Goal: Task Accomplishment & Management: Manage account settings

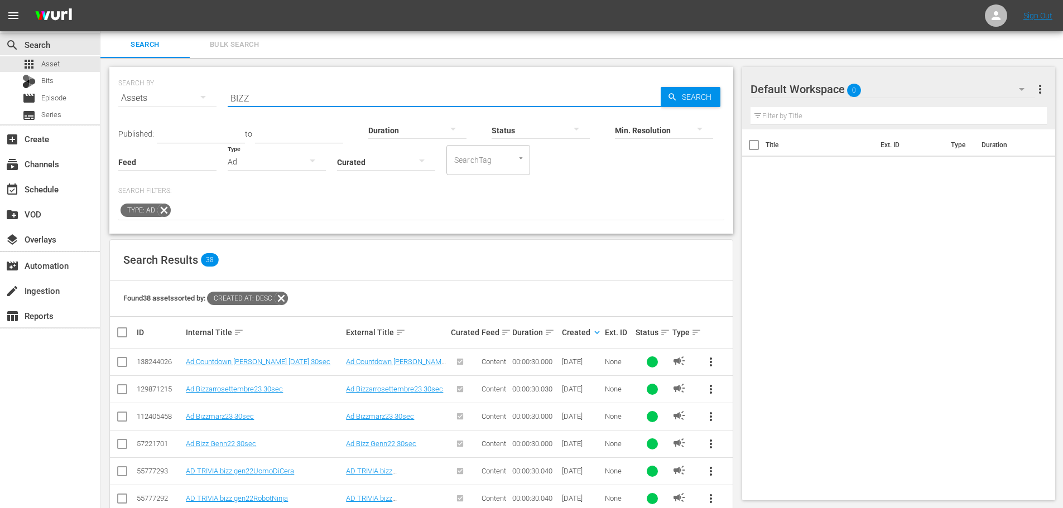
drag, startPoint x: 274, startPoint y: 88, endPoint x: 198, endPoint y: 99, distance: 77.3
click at [198, 99] on div "SEARCH BY Search By Assets Search ID, Title, Description, Keywords, or Category…" at bounding box center [421, 91] width 606 height 40
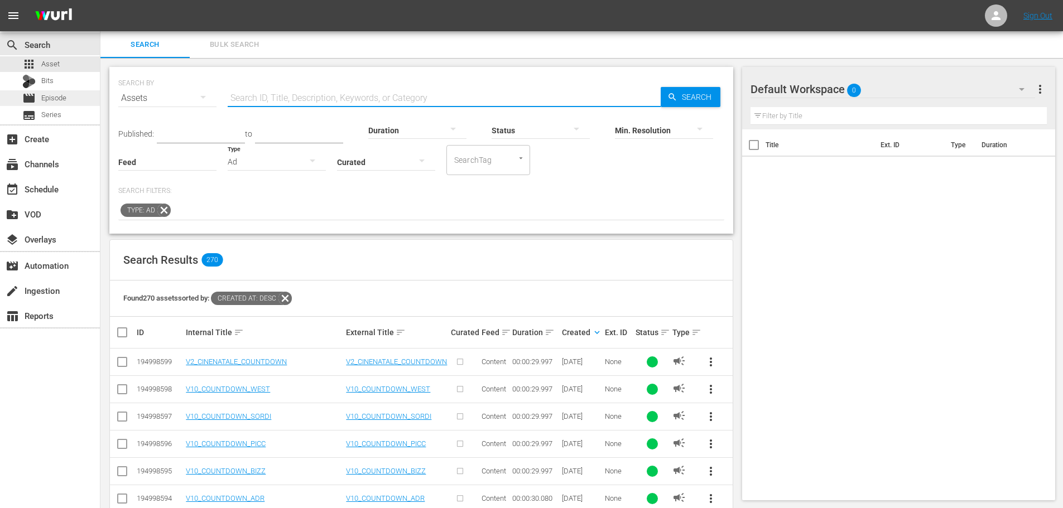
click at [78, 102] on div "movie Episode" at bounding box center [50, 98] width 100 height 16
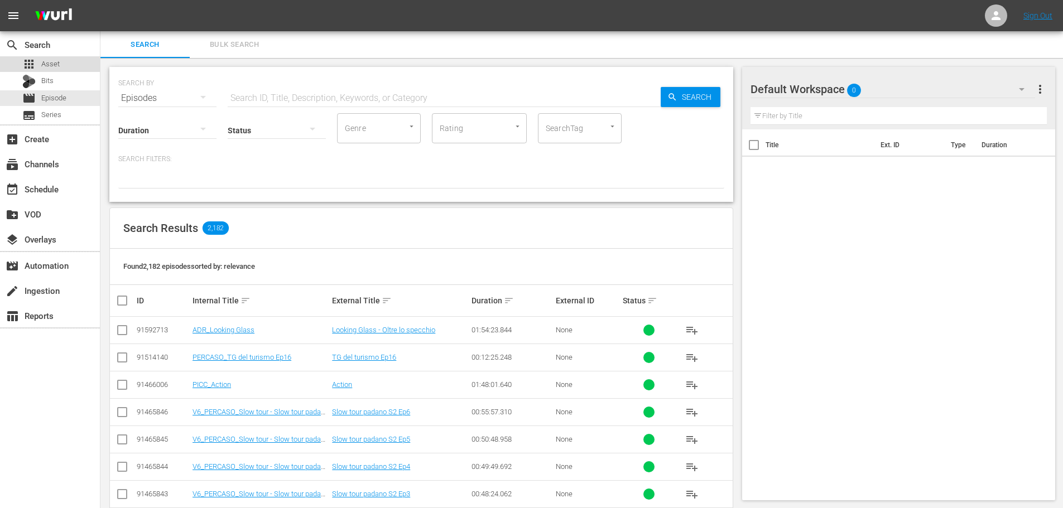
click at [64, 67] on div "apps Asset" at bounding box center [50, 64] width 100 height 16
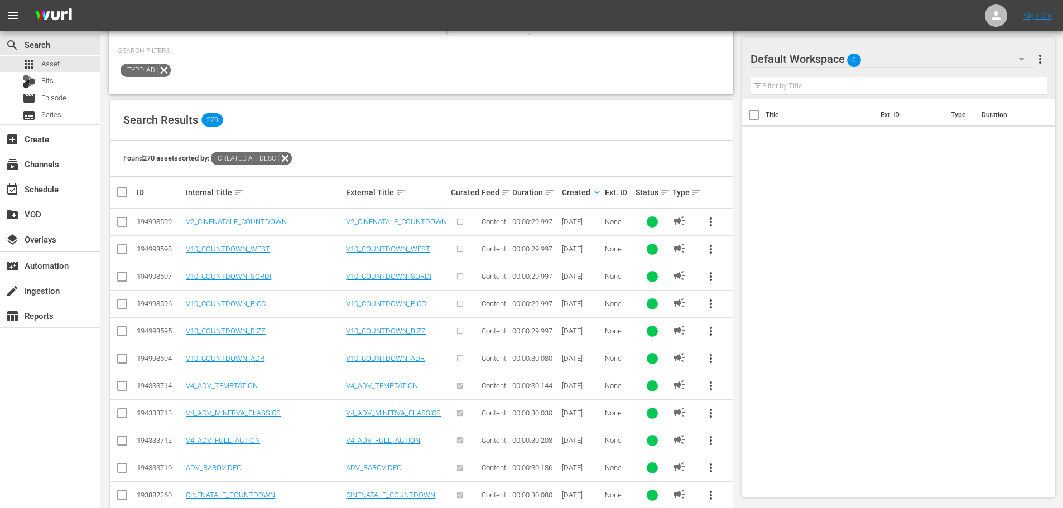
scroll to position [167, 0]
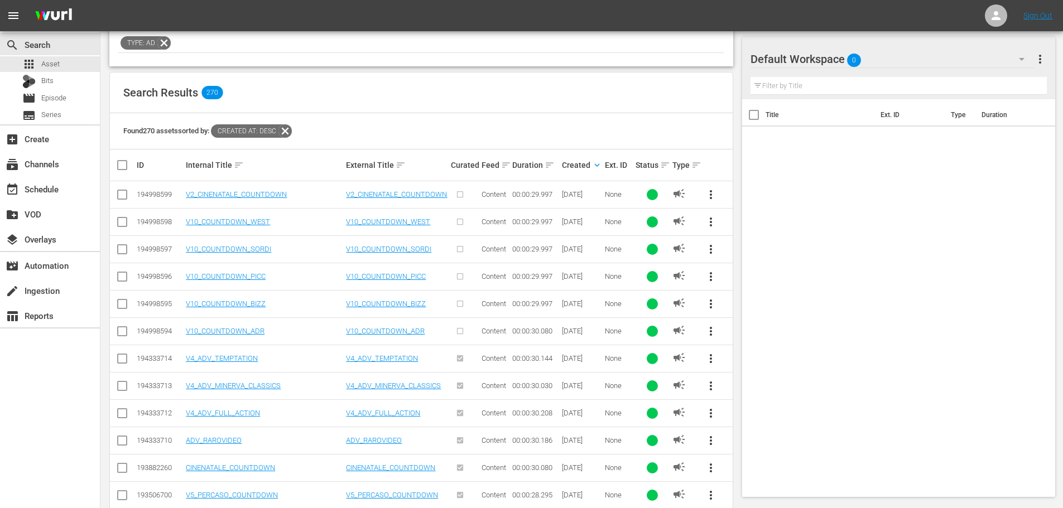
click at [711, 306] on span "more_vert" at bounding box center [710, 303] width 13 height 13
click at [749, 330] on div "Workspace" at bounding box center [786, 335] width 107 height 27
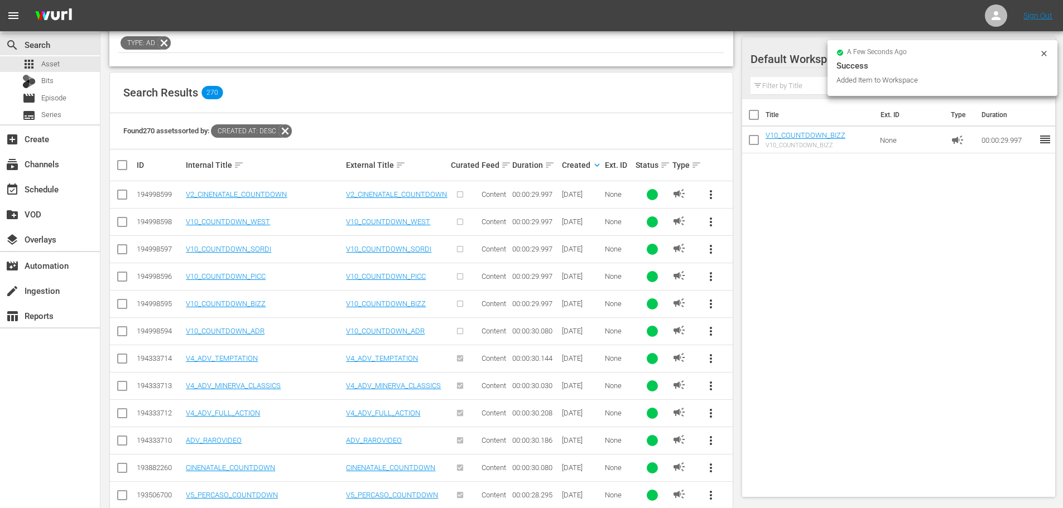
scroll to position [0, 0]
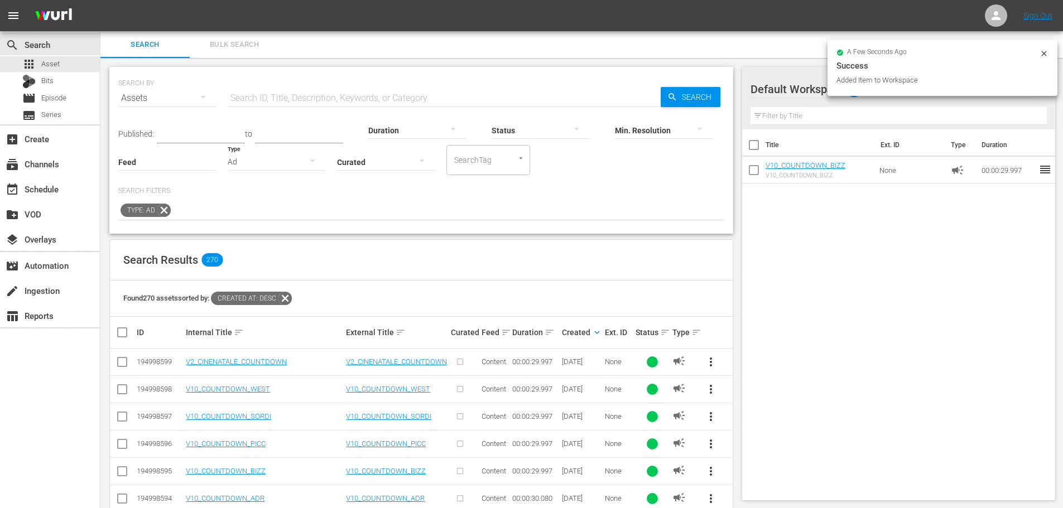
click at [285, 159] on div "Ad" at bounding box center [277, 161] width 98 height 31
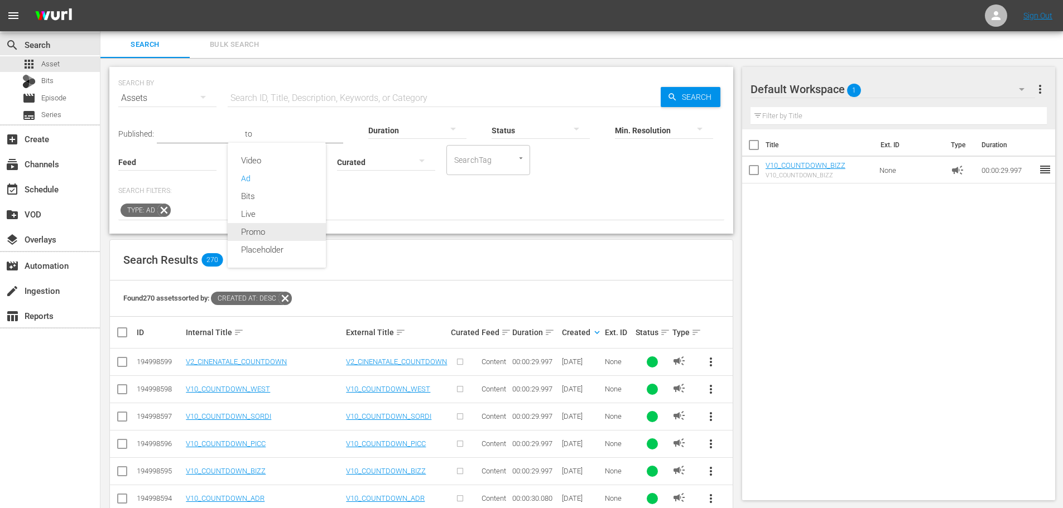
click at [282, 232] on div "Promo" at bounding box center [277, 232] width 98 height 18
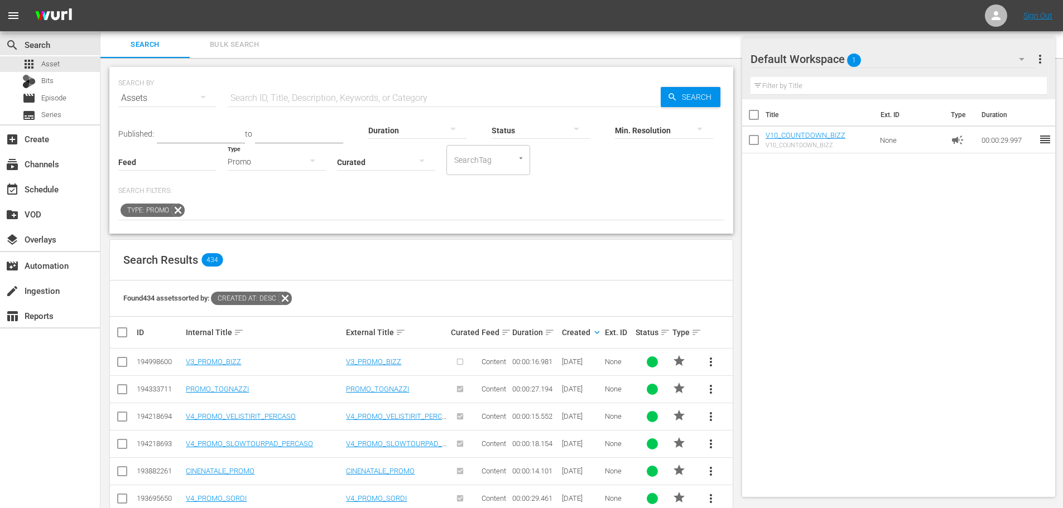
scroll to position [56, 0]
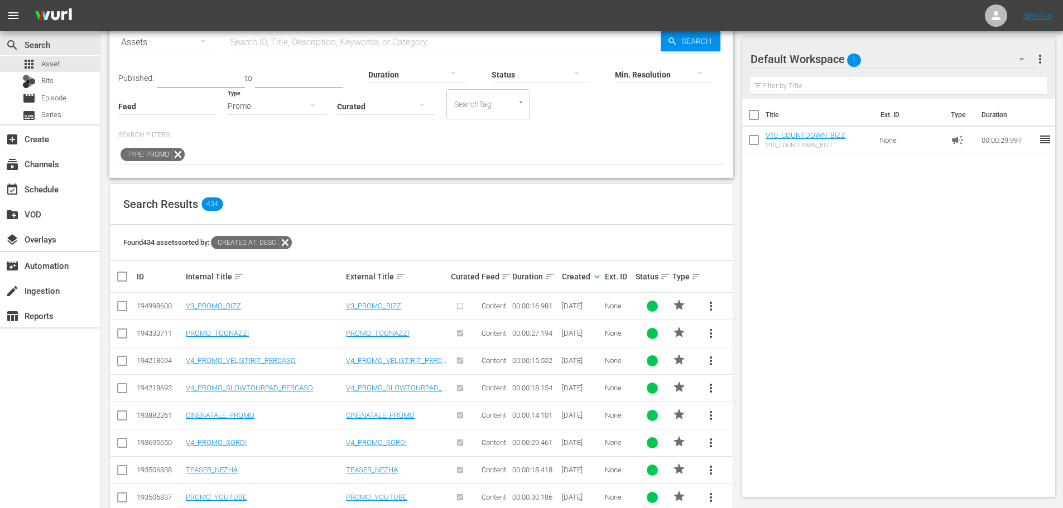
click at [705, 298] on button "more_vert" at bounding box center [710, 306] width 27 height 27
click at [739, 341] on div "Workspace" at bounding box center [786, 337] width 107 height 27
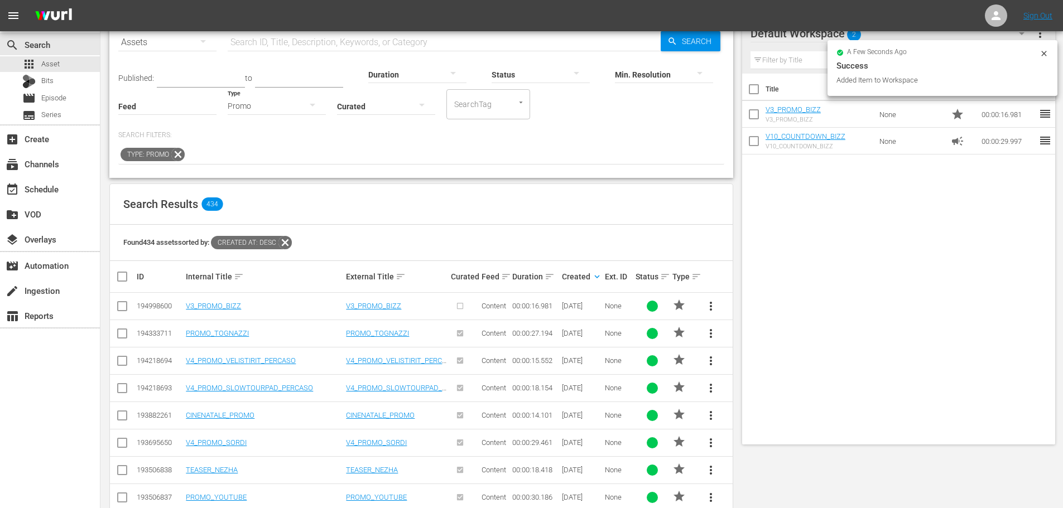
scroll to position [0, 0]
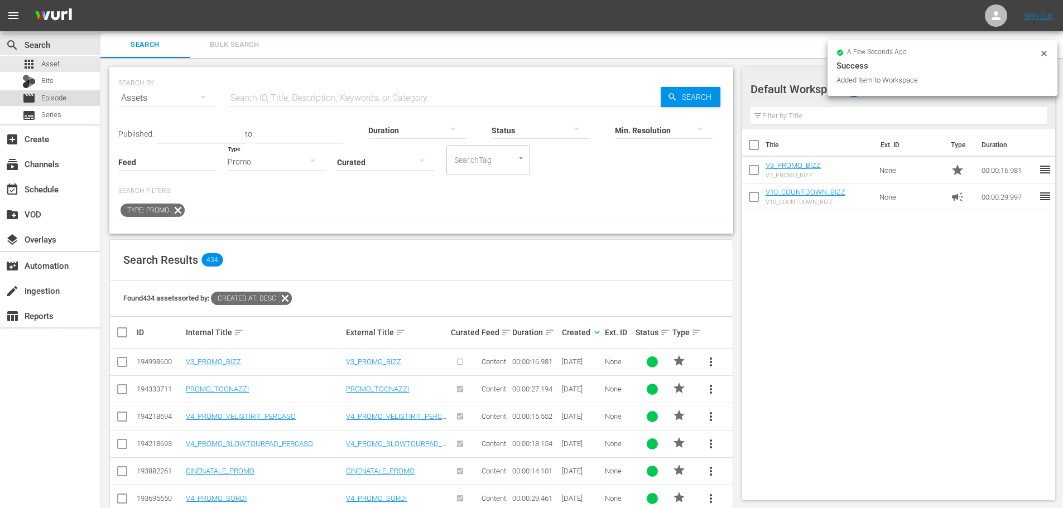
click at [64, 94] on span "Episode" at bounding box center [53, 98] width 25 height 11
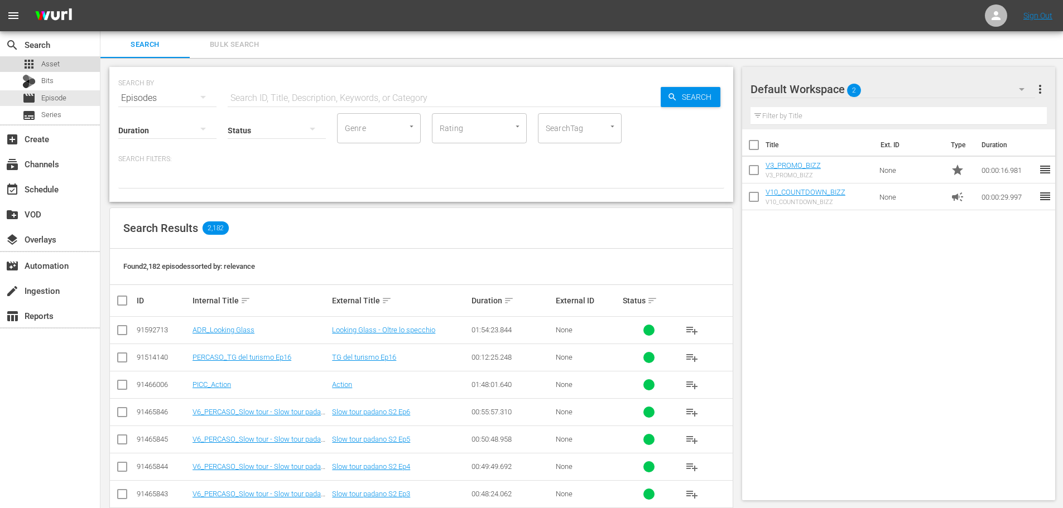
click at [59, 68] on span "Asset" at bounding box center [50, 64] width 18 height 11
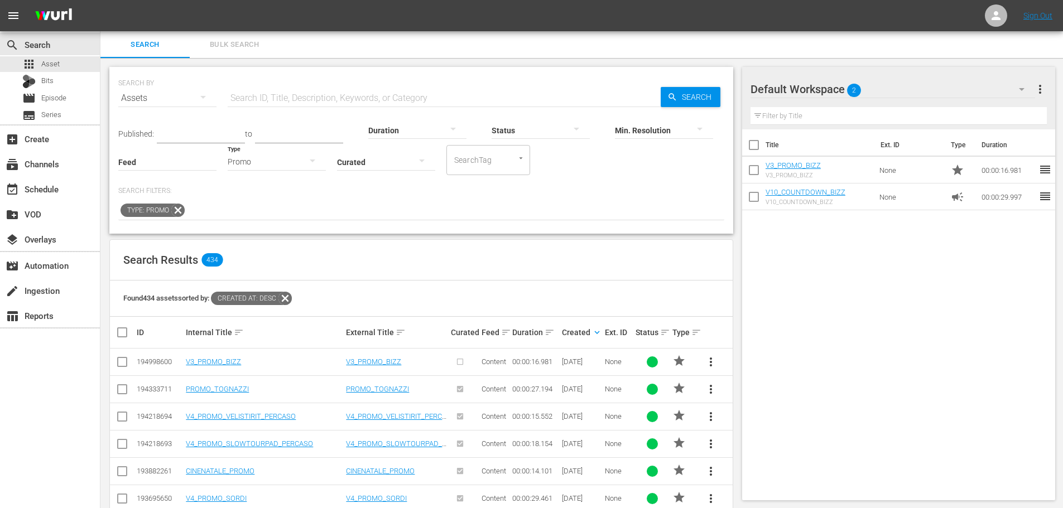
click at [274, 166] on div "Promo" at bounding box center [277, 161] width 98 height 31
click at [280, 184] on div "Ad" at bounding box center [277, 179] width 98 height 18
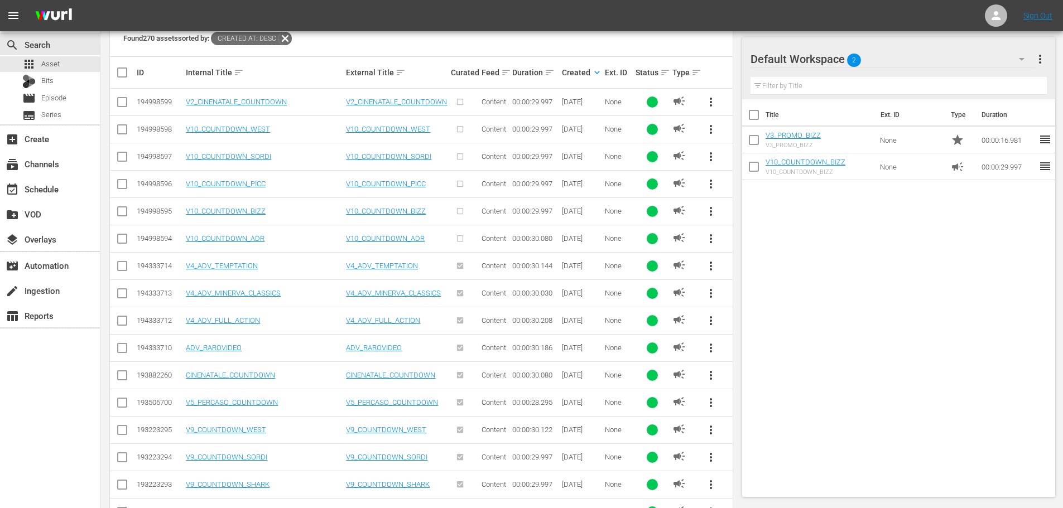
scroll to position [335, 0]
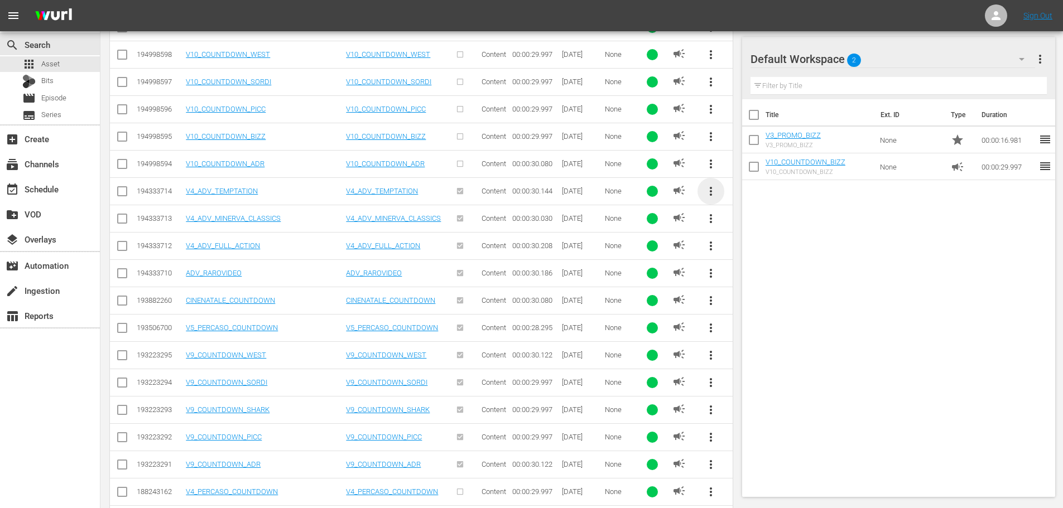
click at [707, 194] on span "more_vert" at bounding box center [710, 191] width 13 height 13
click at [763, 224] on div "Workspace" at bounding box center [786, 222] width 107 height 27
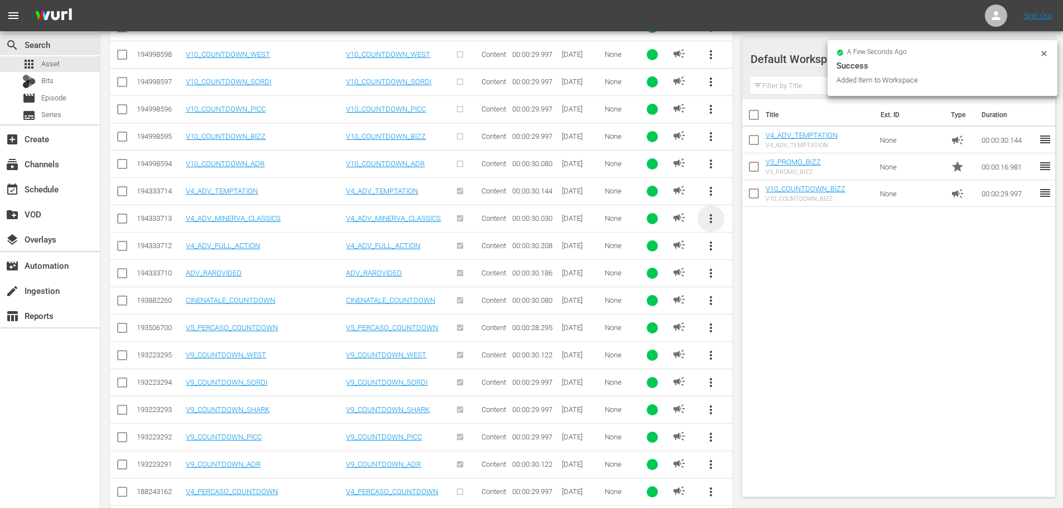
click at [708, 219] on span "more_vert" at bounding box center [710, 218] width 13 height 13
click at [749, 245] on div "Workspace" at bounding box center [786, 250] width 107 height 27
click at [712, 245] on span "more_vert" at bounding box center [710, 245] width 13 height 13
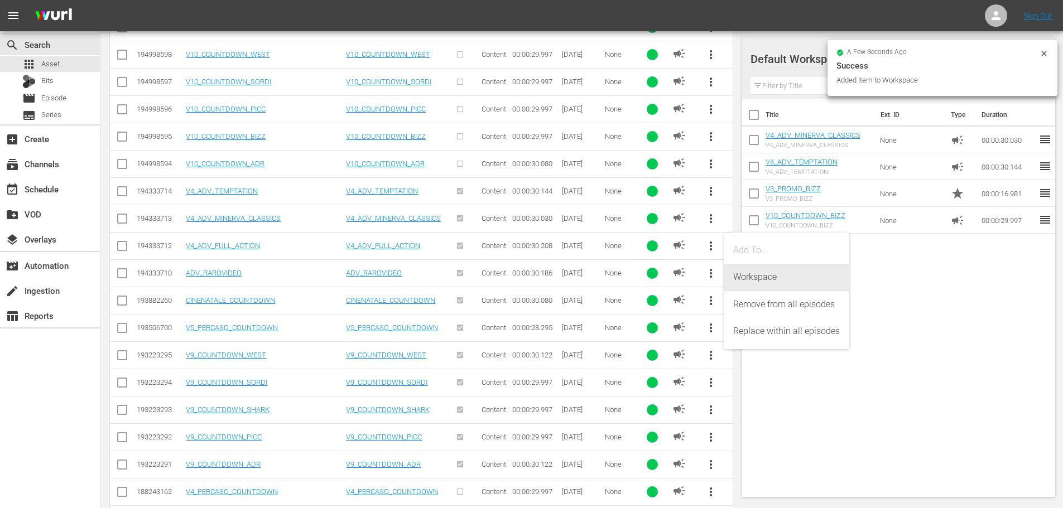
click at [744, 273] on div "Workspace" at bounding box center [786, 277] width 107 height 27
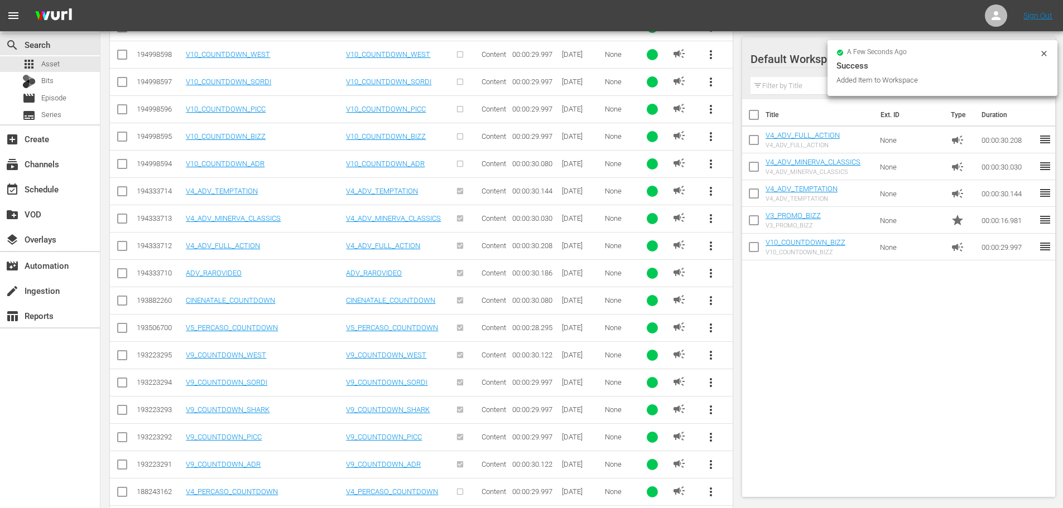
click at [709, 273] on span "more_vert" at bounding box center [710, 273] width 13 height 13
click at [746, 306] on div "Workspace" at bounding box center [786, 304] width 107 height 27
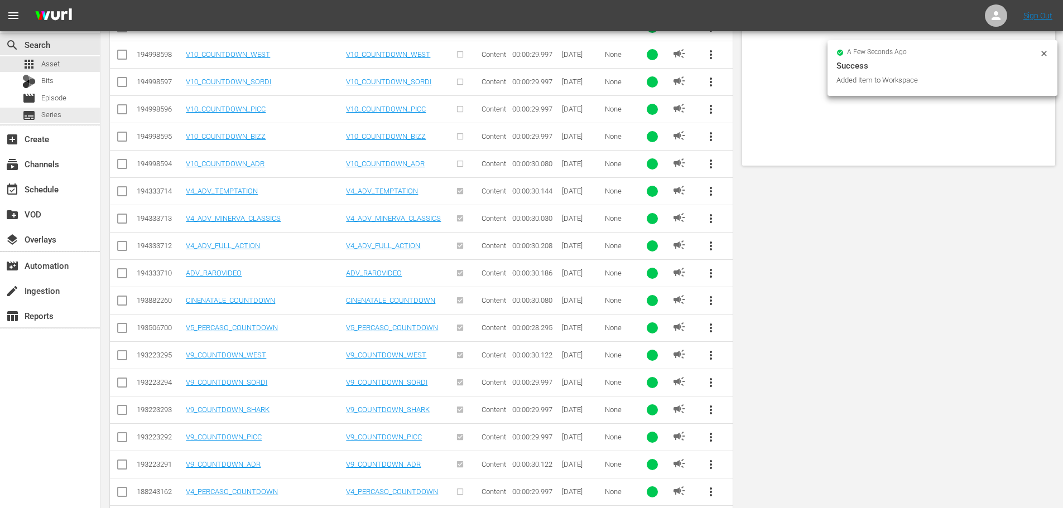
scroll to position [0, 0]
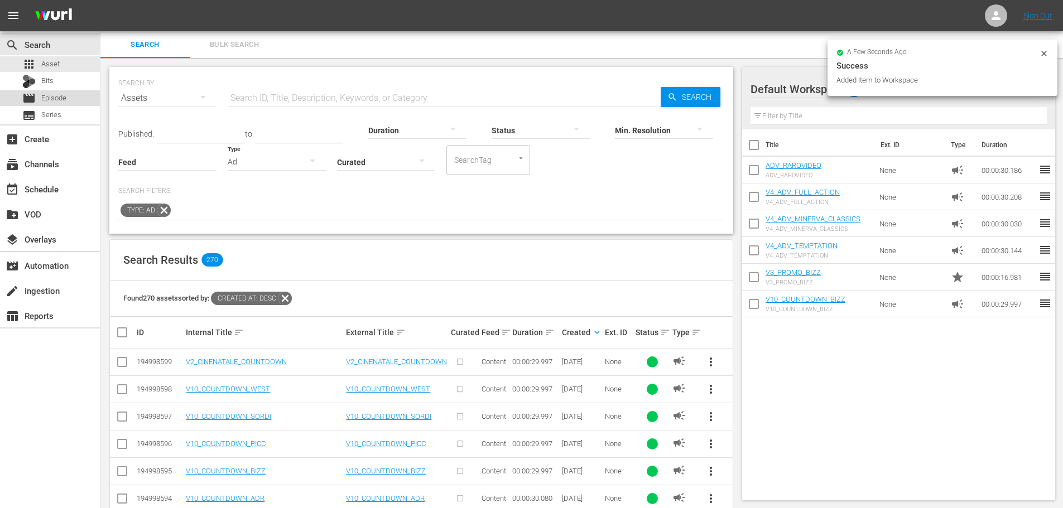
click at [66, 102] on span "Episode" at bounding box center [53, 98] width 25 height 11
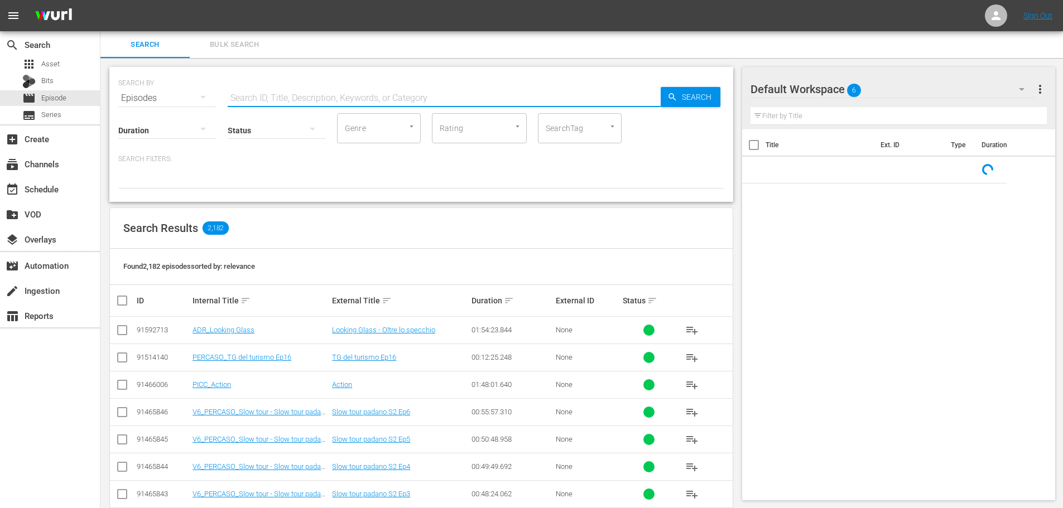
click at [271, 101] on input "text" at bounding box center [444, 98] width 433 height 27
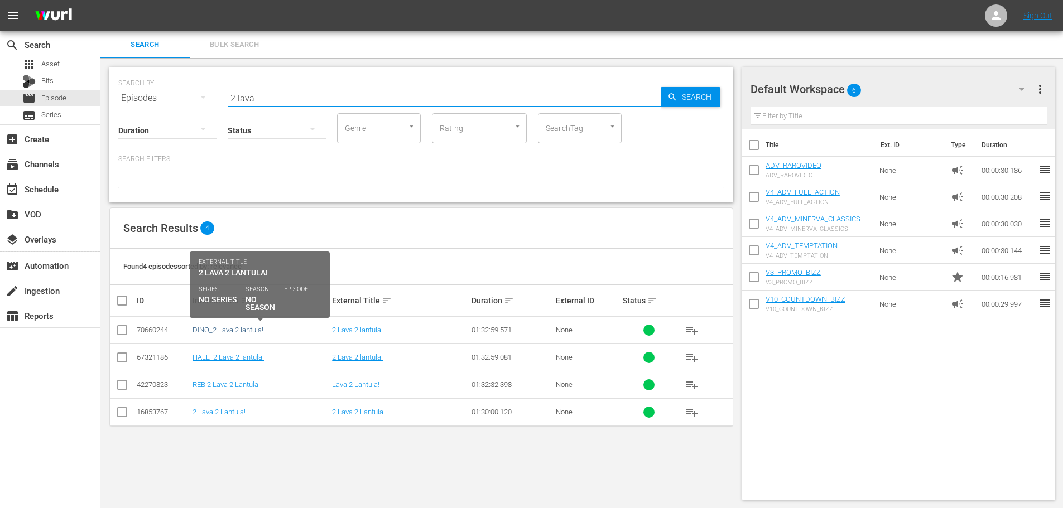
type input "2 lava"
click at [229, 328] on link "DINO_2 Lava 2 lantula!" at bounding box center [227, 330] width 71 height 8
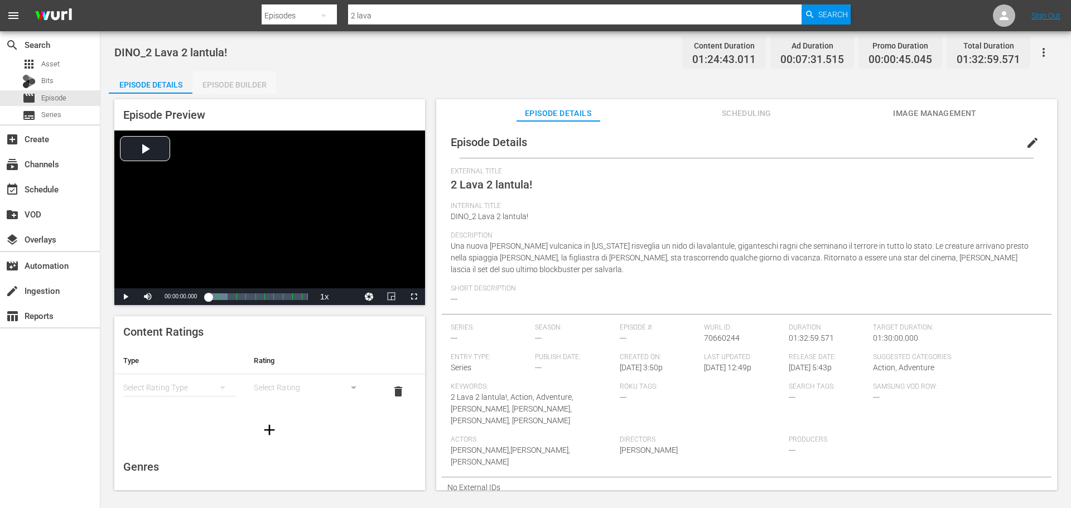
click at [228, 90] on div "Episode Builder" at bounding box center [234, 84] width 84 height 27
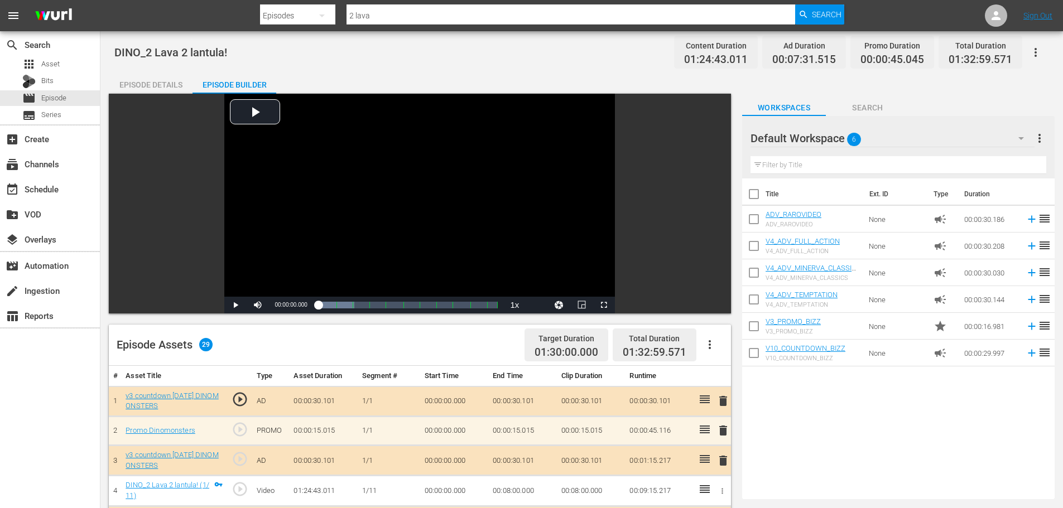
click at [159, 79] on div "Episode Details" at bounding box center [151, 84] width 84 height 27
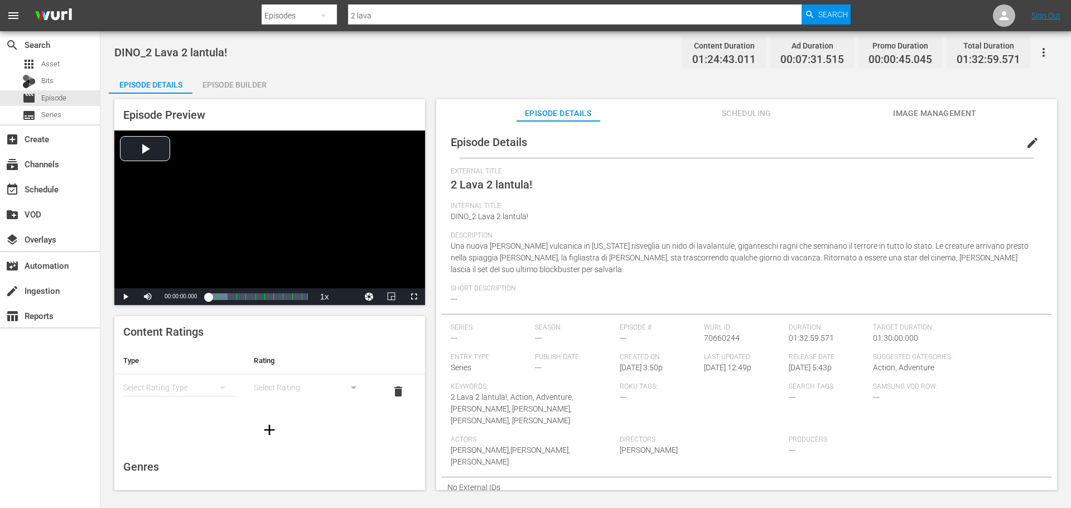
click at [1028, 145] on span "edit" at bounding box center [1032, 142] width 13 height 13
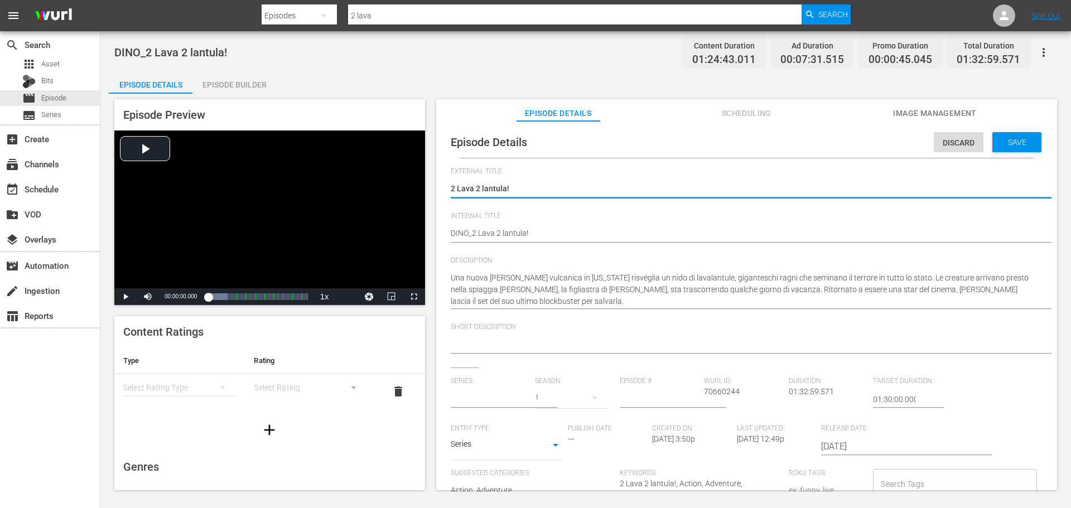
type input "No Series"
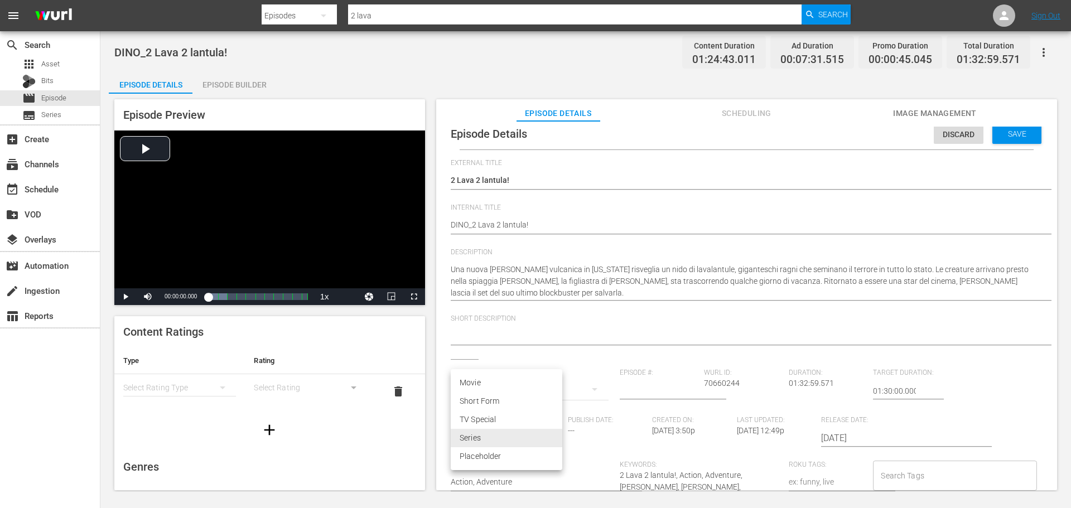
click at [543, 432] on body "menu Search By Episodes Search ID, Title, Description, Keywords, or Category 2 …" at bounding box center [535, 254] width 1071 height 508
click at [498, 387] on li "Movie" at bounding box center [507, 383] width 112 height 18
type input "MOVIE"
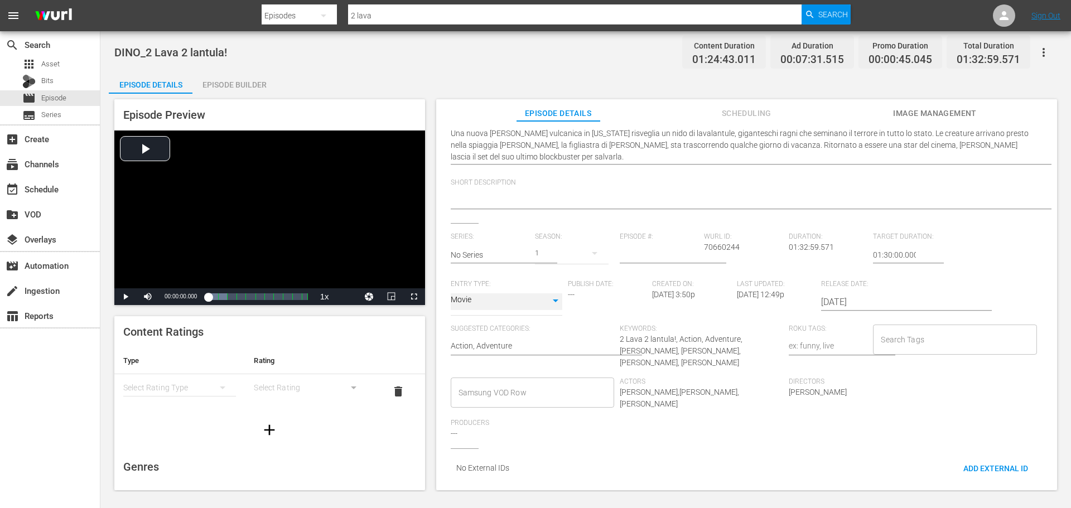
scroll to position [145, 0]
click at [560, 392] on input "Samsung VOD Row" at bounding box center [524, 393] width 137 height 20
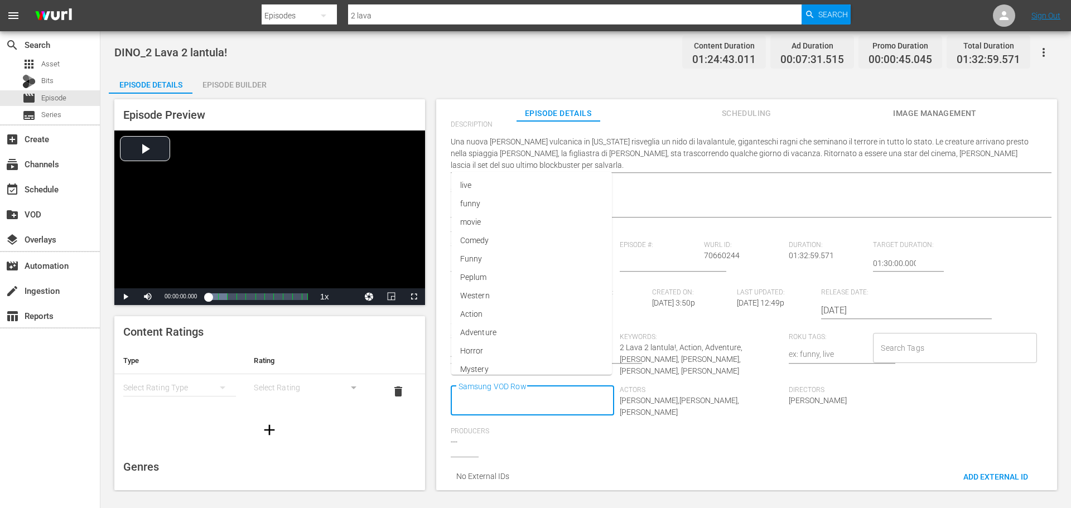
scroll to position [0, 0]
type input "movie"
click at [571, 440] on li "Movie" at bounding box center [532, 441] width 162 height 18
type input "[PERSON_NAME]"
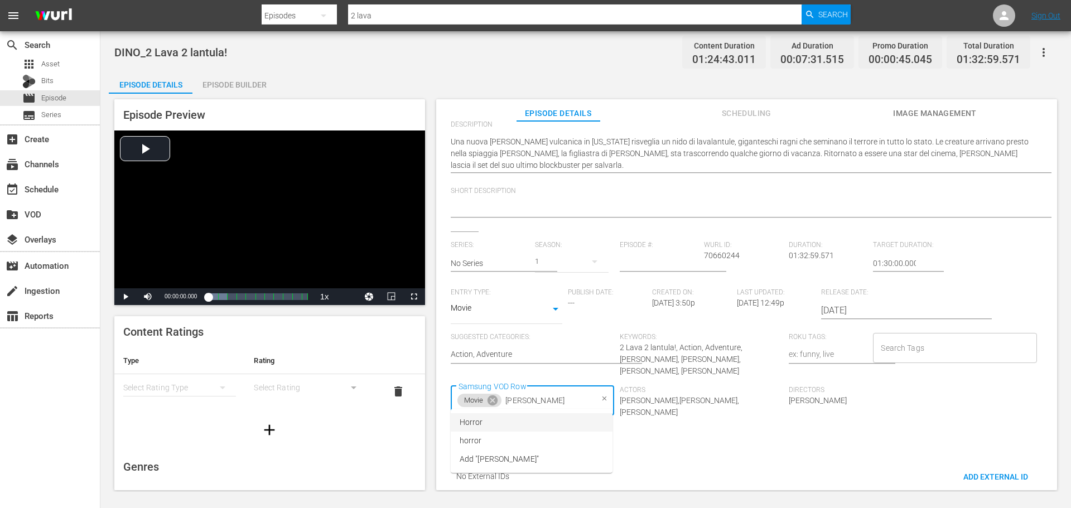
click at [492, 426] on li "Horror" at bounding box center [532, 422] width 162 height 18
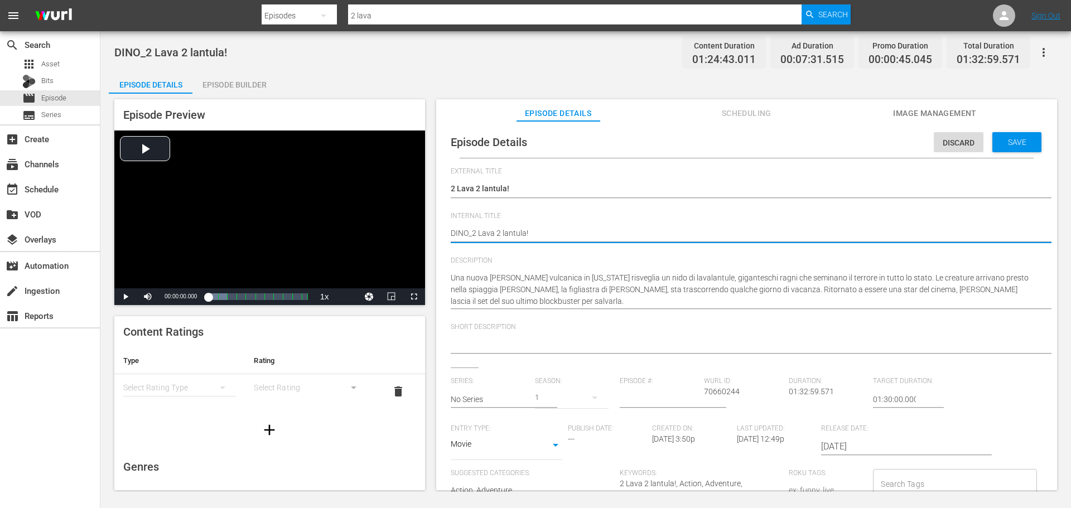
type textarea "DIN_2 Lava 2 lantula!"
type textarea "DI_2 Lava 2 lantula!"
type textarea "D_2 Lava 2 lantula!"
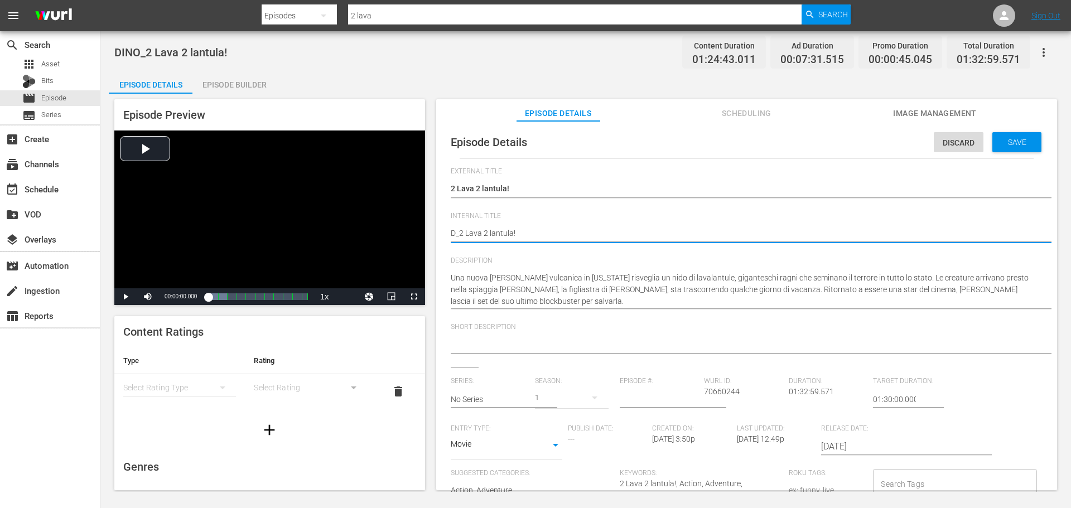
type textarea "_2 Lava 2 lantula!"
type textarea "b_2 Lava 2 lantula!"
type textarea "_2 Lava 2 lantula!"
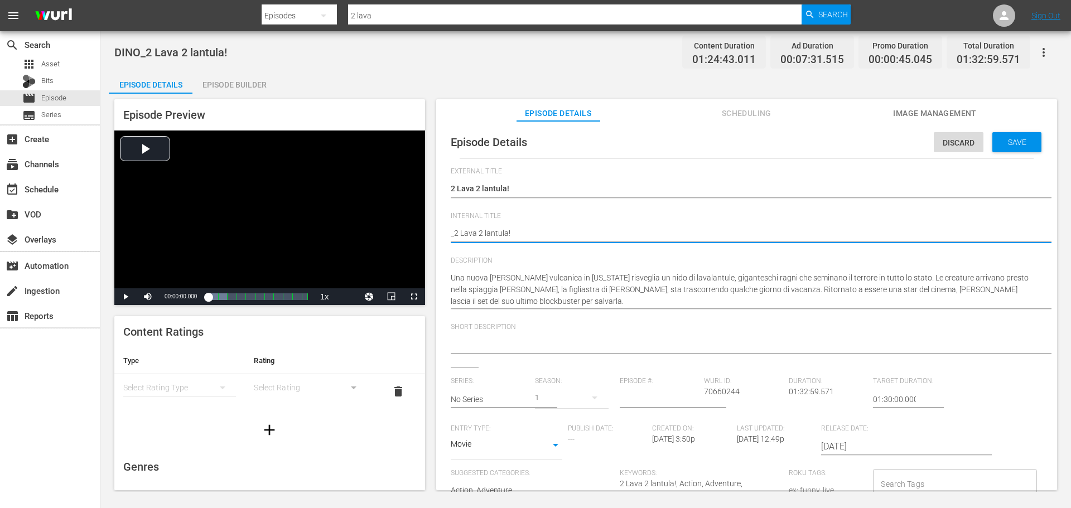
type textarea "B_2 Lava 2 lantula!"
type textarea "BI_2 Lava 2 lantula!"
type textarea "BIZ_2 Lava 2 lantula!"
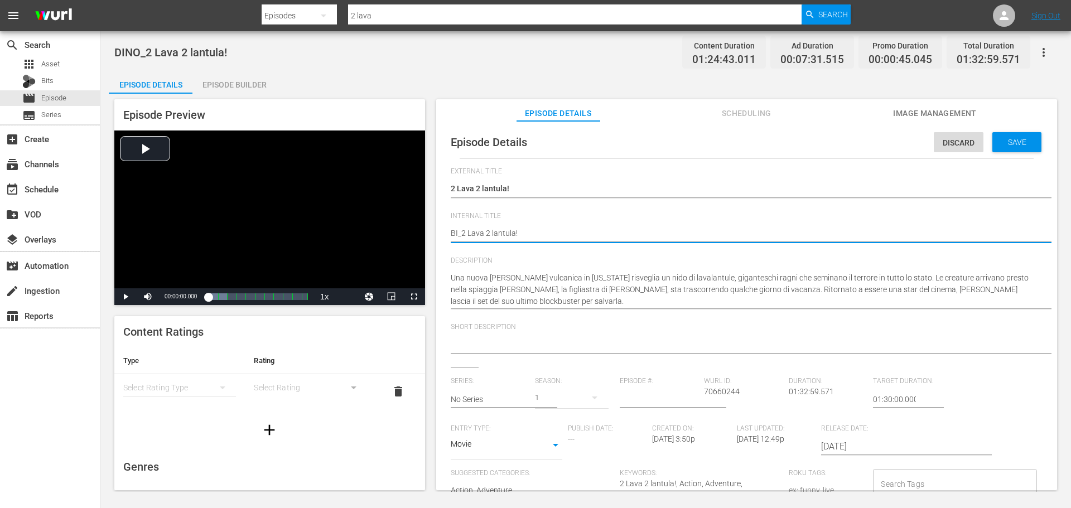
type textarea "BIZ_2 Lava 2 lantula!"
type textarea "BIZZ_2 Lava 2 lantula!"
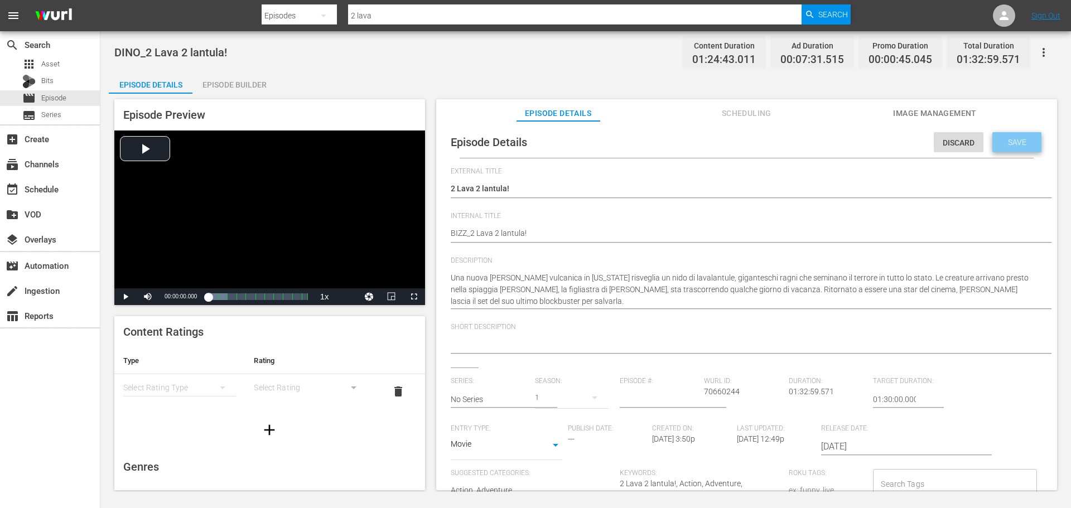
click at [1021, 142] on span "Save" at bounding box center [1017, 142] width 36 height 9
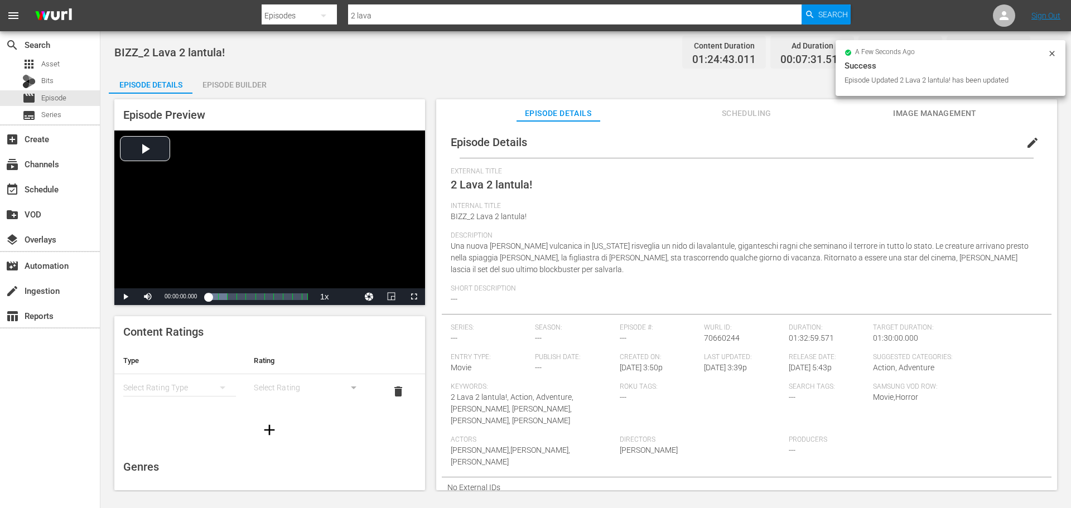
click at [230, 90] on div "Episode Builder" at bounding box center [234, 84] width 84 height 27
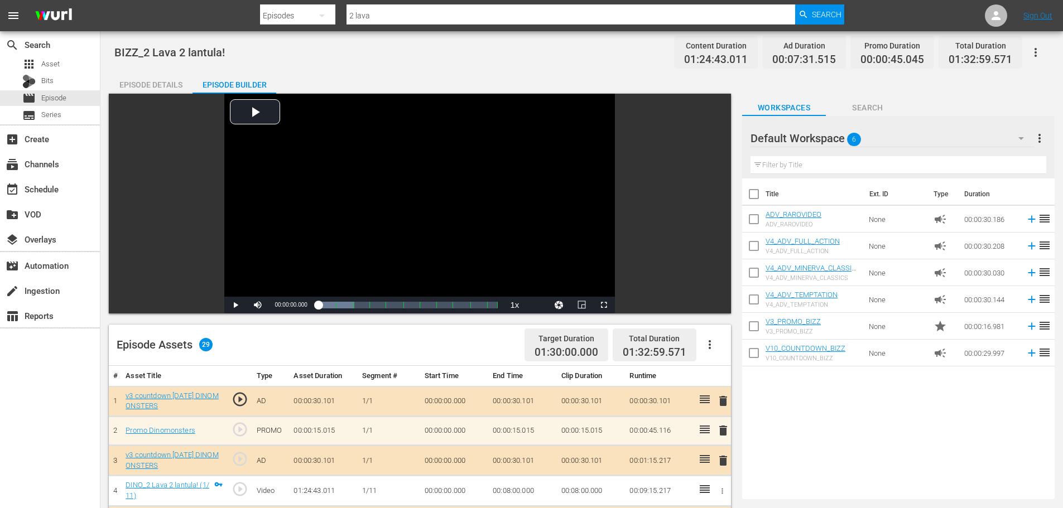
click at [709, 343] on icon "button" at bounding box center [709, 344] width 13 height 13
click at [731, 373] on div "Clear Ads" at bounding box center [743, 376] width 76 height 27
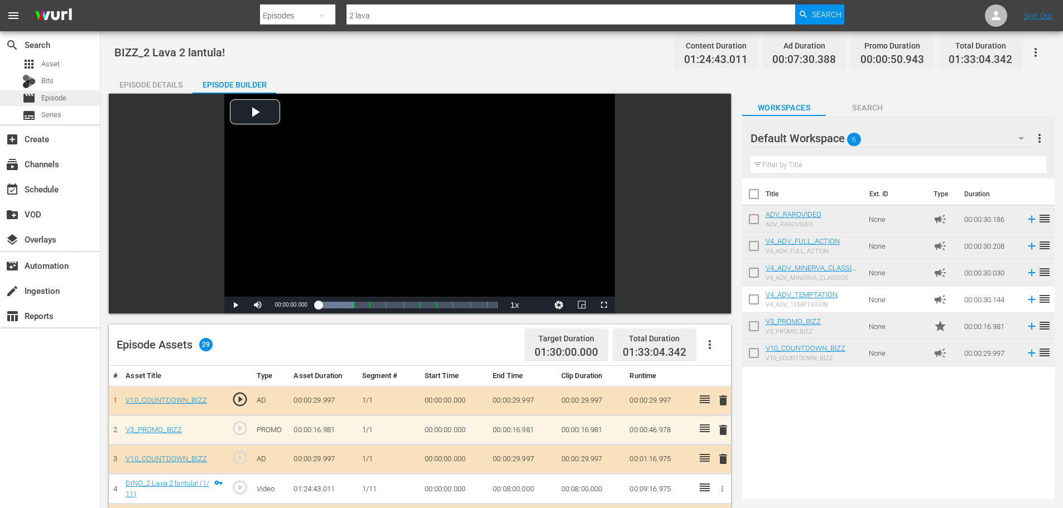
click at [71, 97] on div "movie Episode" at bounding box center [50, 98] width 100 height 16
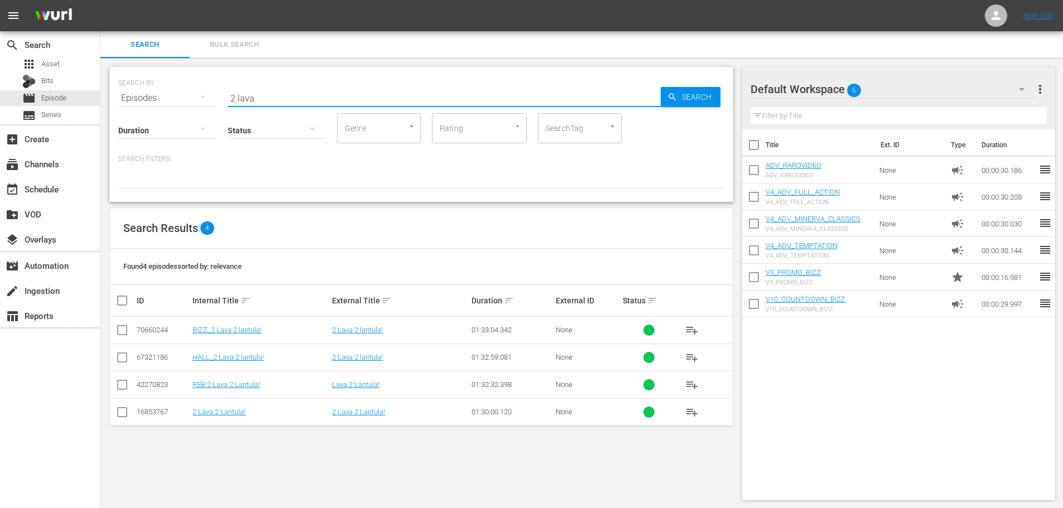
drag, startPoint x: 257, startPoint y: 97, endPoint x: 196, endPoint y: 102, distance: 61.1
click at [196, 102] on div "SEARCH BY Search By Episodes Search ID, Title, Description, Keywords, or Catego…" at bounding box center [421, 91] width 606 height 40
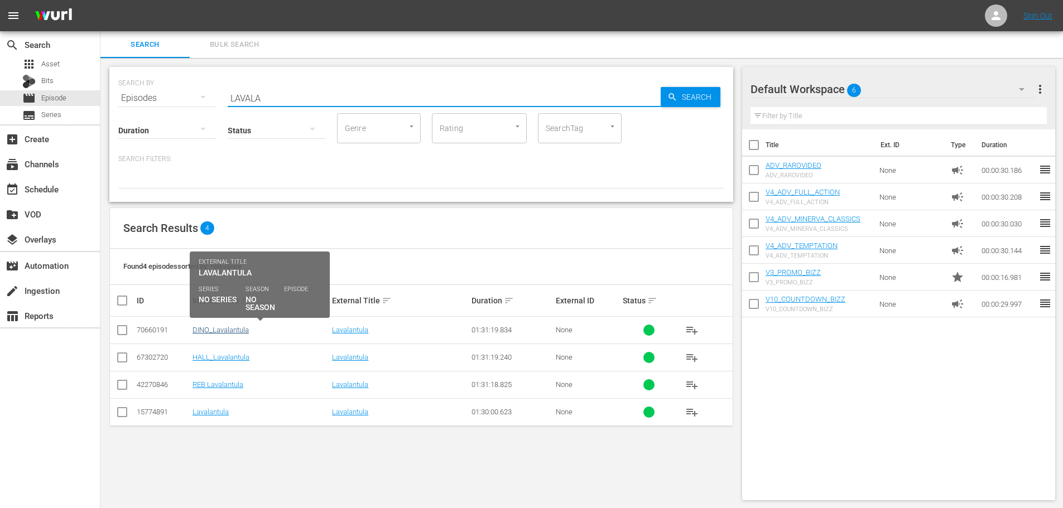
type input "LAVALA"
click at [229, 328] on link "DINO_Lavalantula" at bounding box center [220, 330] width 56 height 8
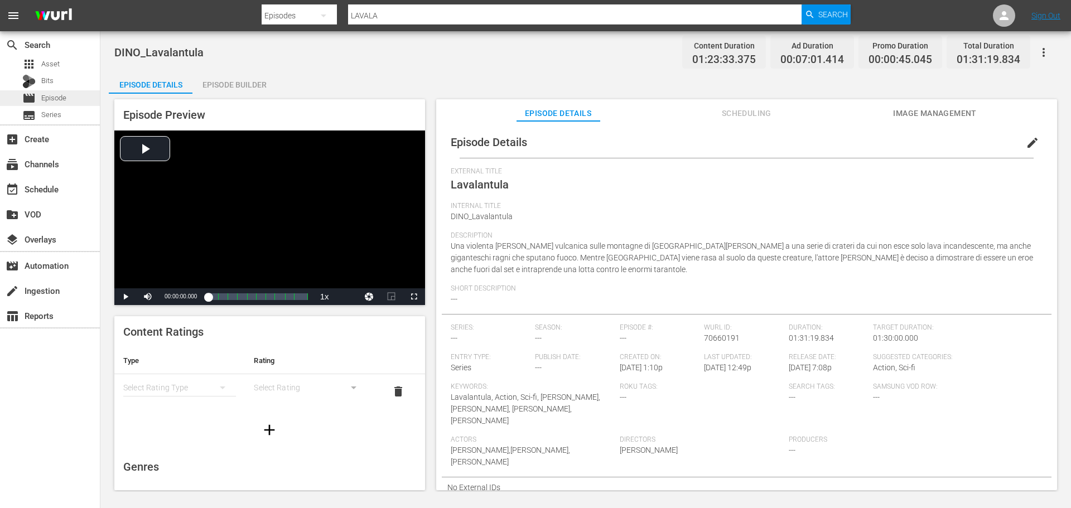
click at [62, 102] on span "Episode" at bounding box center [53, 98] width 25 height 11
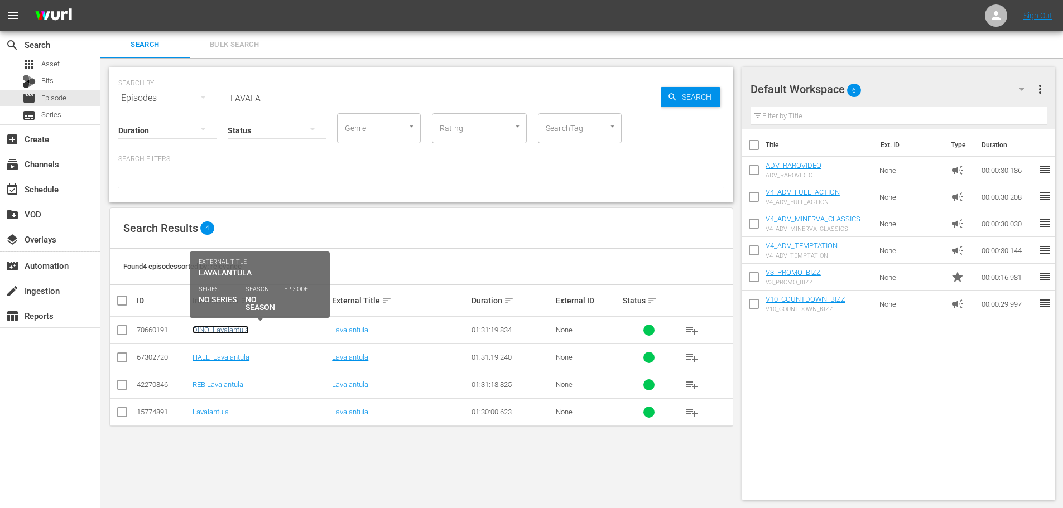
click at [231, 330] on link "DINO_Lavalantula" at bounding box center [220, 330] width 56 height 8
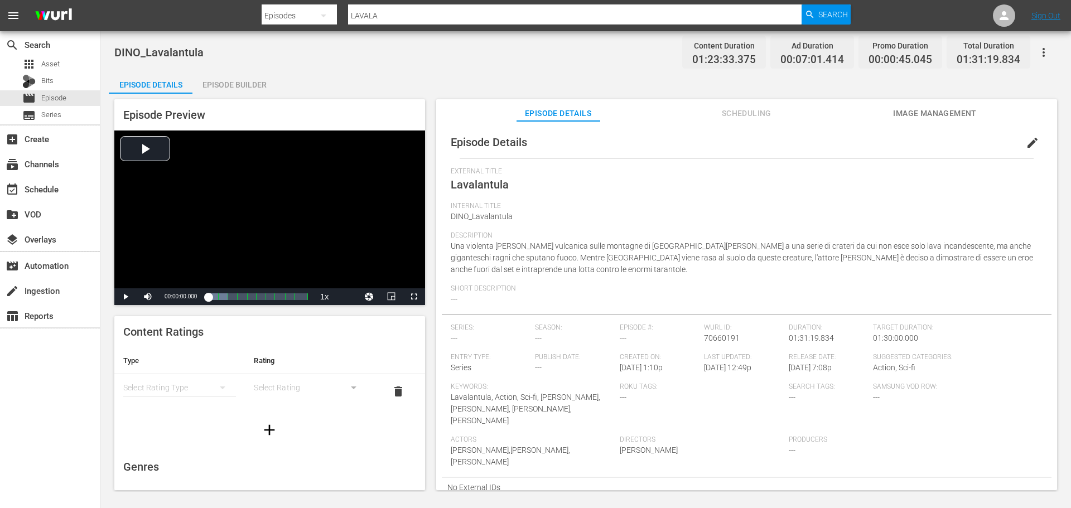
click at [1027, 143] on span "edit" at bounding box center [1032, 142] width 13 height 13
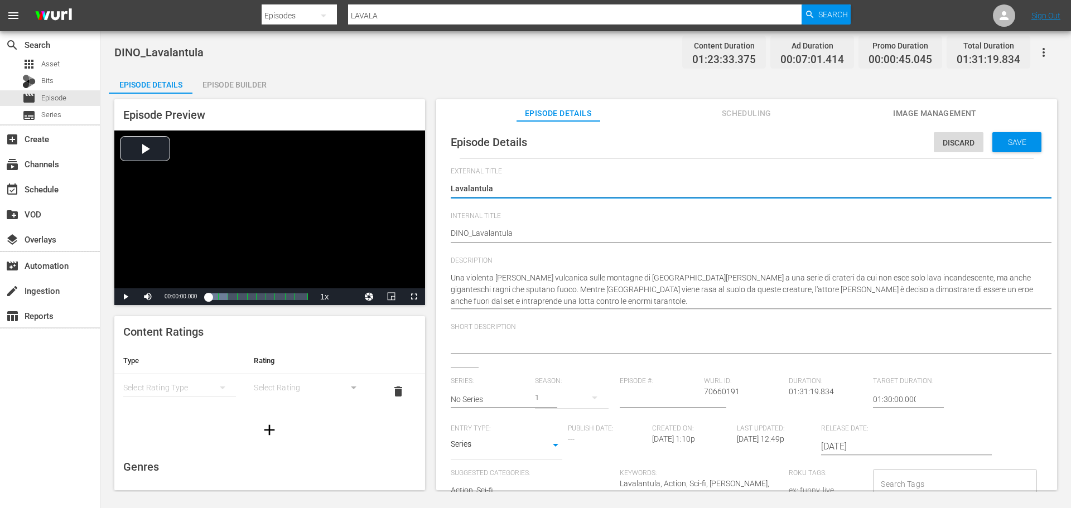
click at [531, 441] on body "menu Search By Episodes Search ID, Title, Description, Keywords, or Category LA…" at bounding box center [535, 254] width 1071 height 508
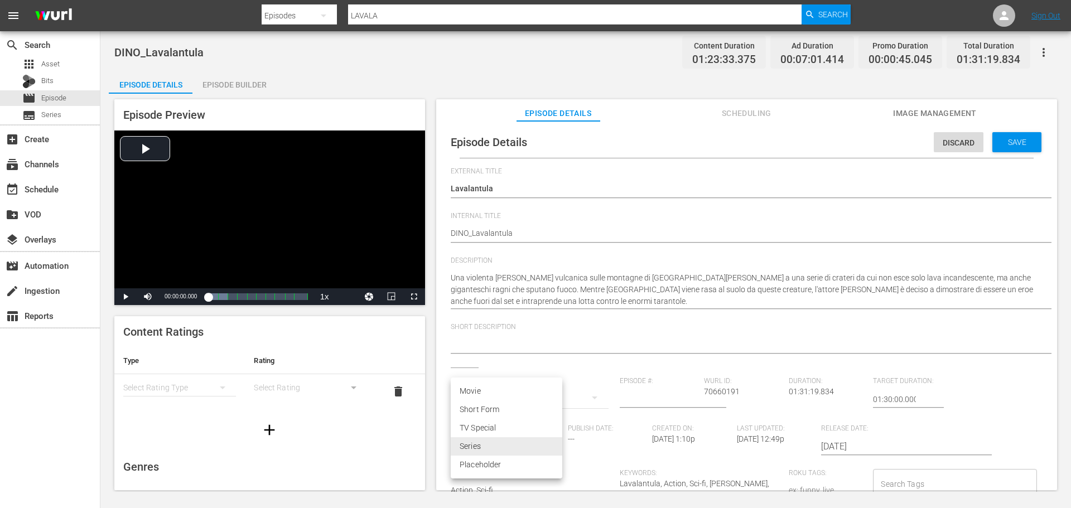
click at [503, 398] on li "Movie" at bounding box center [507, 391] width 112 height 18
type input "MOVIE"
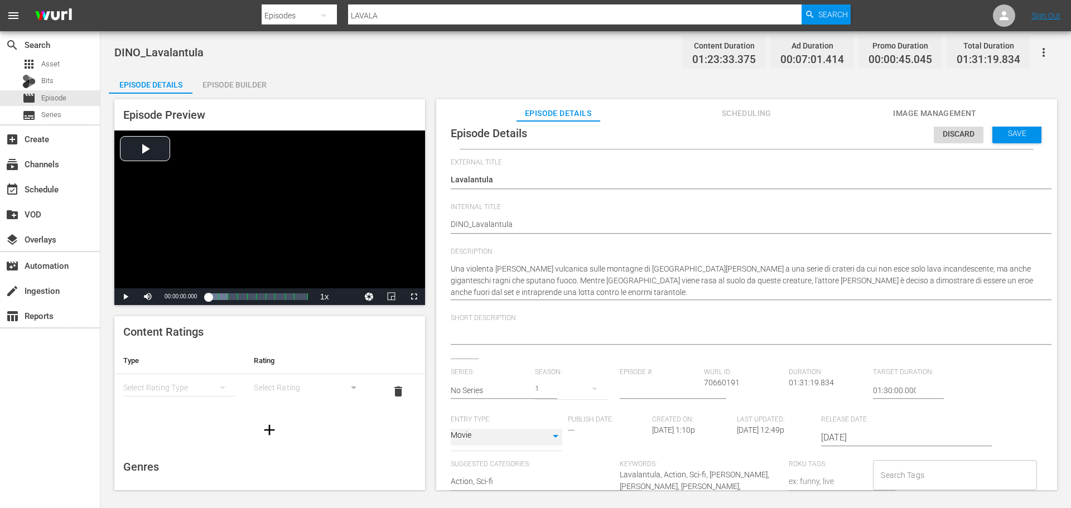
scroll to position [134, 0]
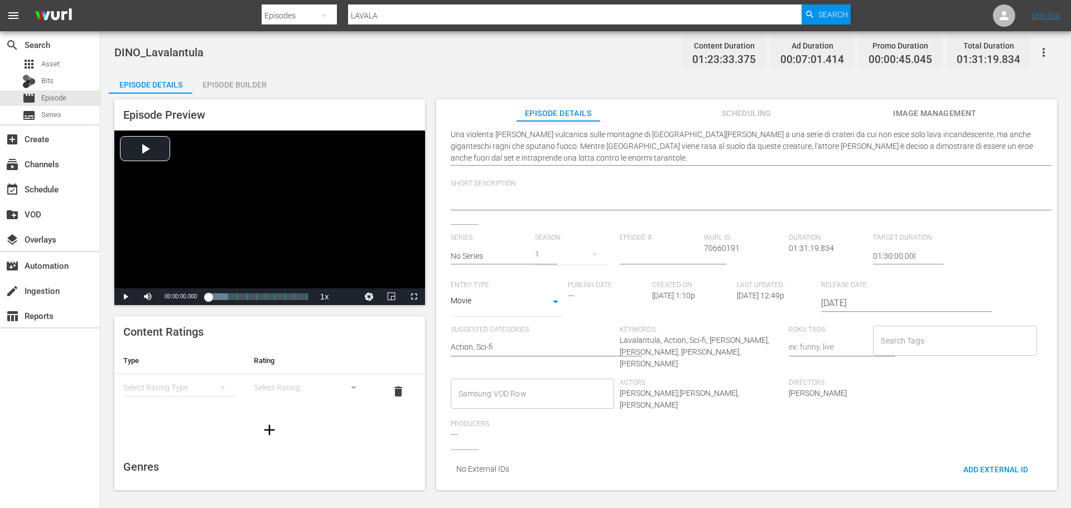
click at [518, 393] on input "Samsung VOD Row" at bounding box center [524, 394] width 137 height 20
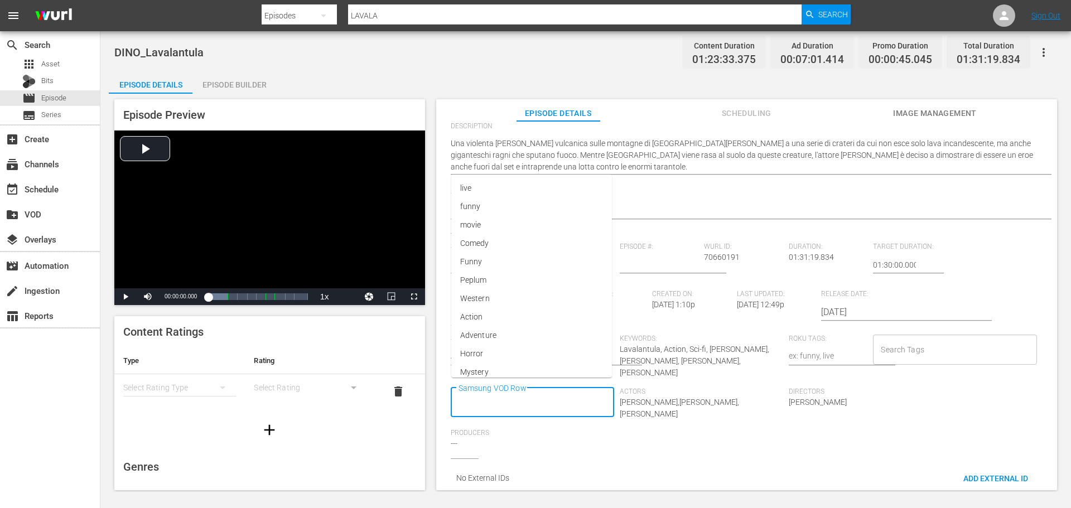
scroll to position [0, 0]
type input "m"
type input "Movie"
type input "[PERSON_NAME]"
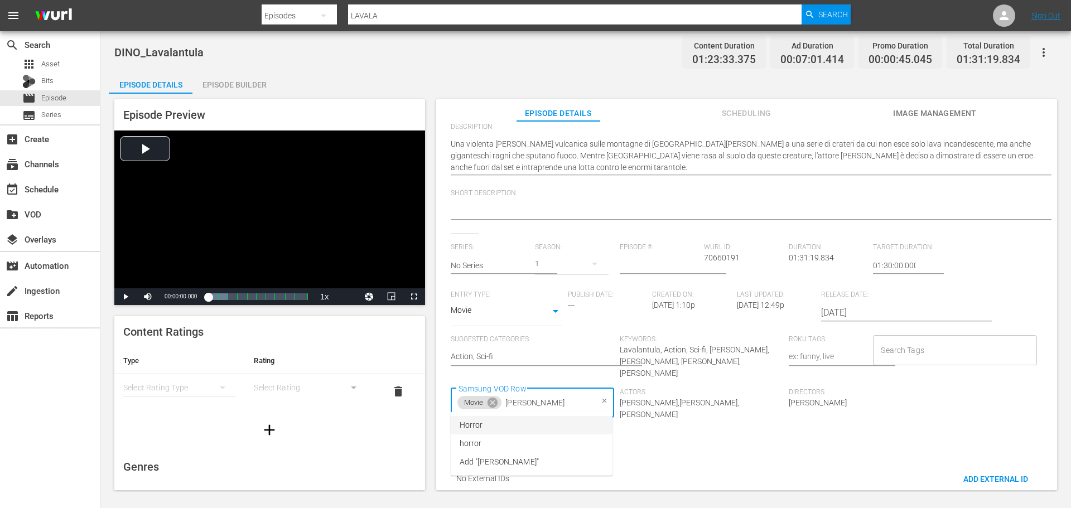
click at [473, 430] on span "Horror" at bounding box center [471, 426] width 23 height 12
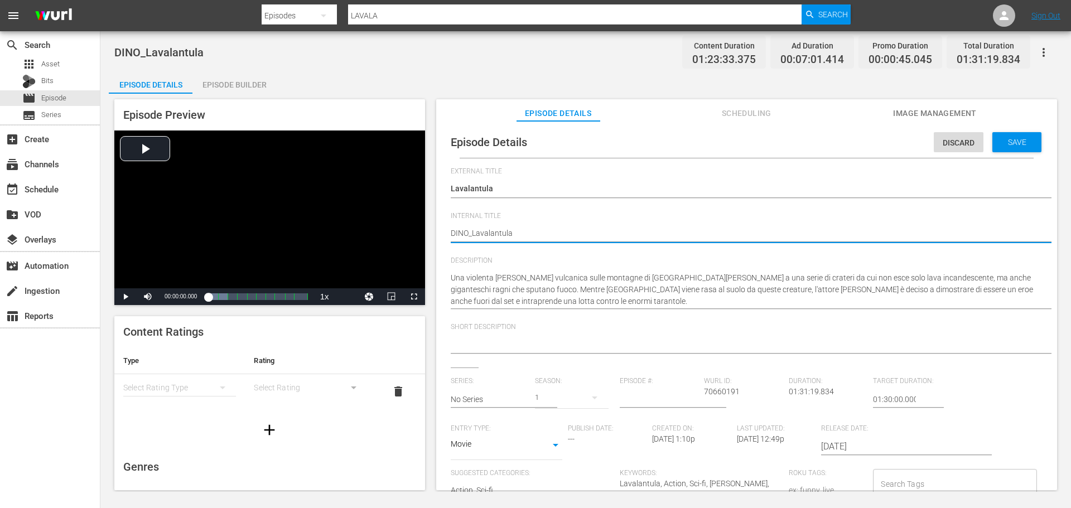
drag, startPoint x: 468, startPoint y: 230, endPoint x: 427, endPoint y: 238, distance: 41.5
type textarea "b_Lavalantula"
type textarea "_Lavalantula"
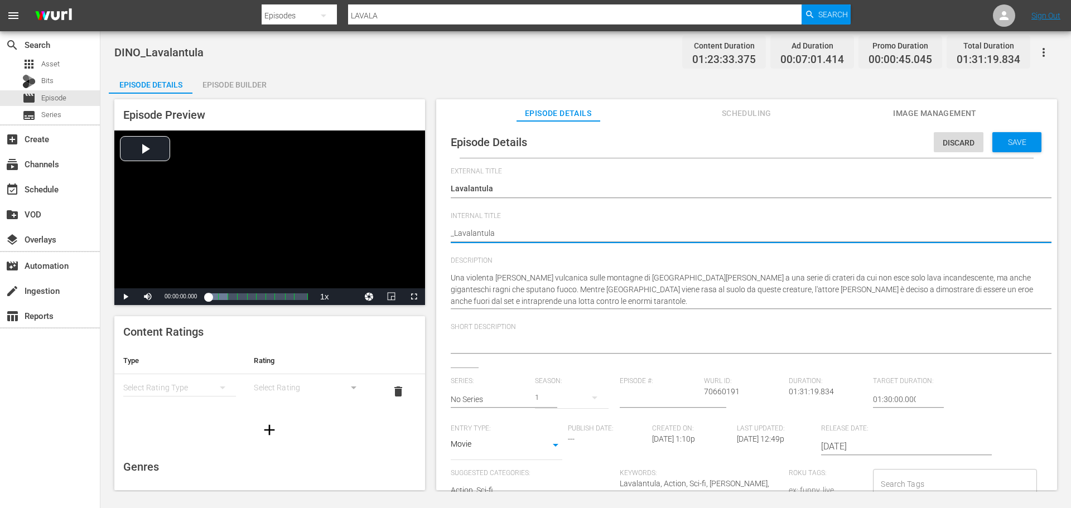
type textarea "B_Lavalantula"
type textarea "BI_Lavalantula"
type textarea "BIZ_Lavalantula"
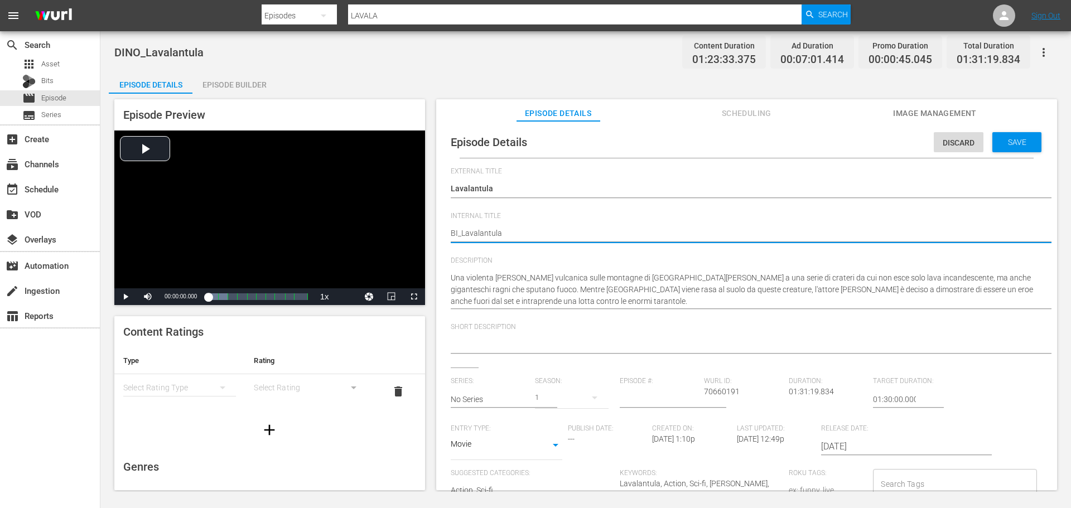
type textarea "BIZ_Lavalantula"
type textarea "BIZZ_Lavalantula"
click at [1013, 141] on span "Save" at bounding box center [1017, 142] width 36 height 9
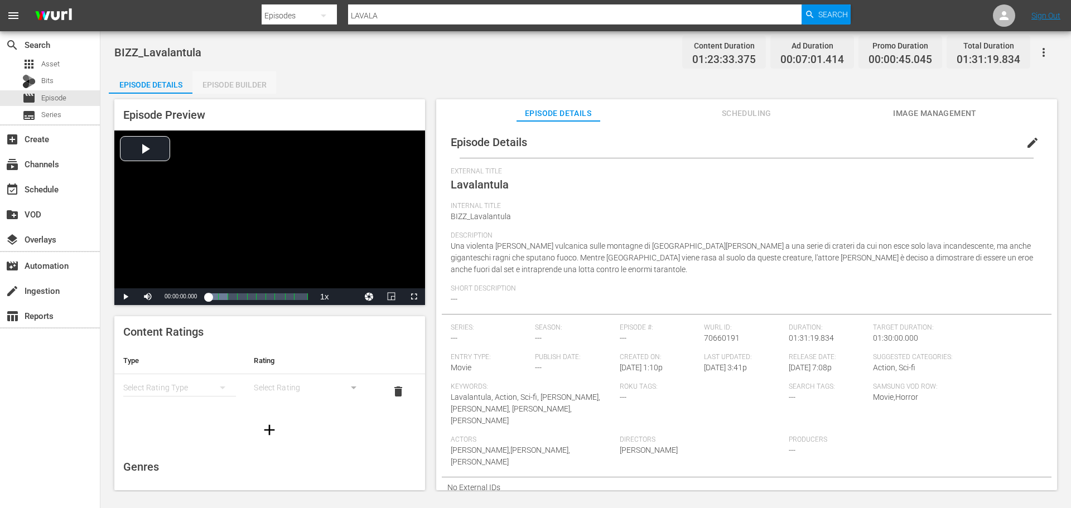
click at [250, 85] on div "Episode Builder" at bounding box center [234, 84] width 84 height 27
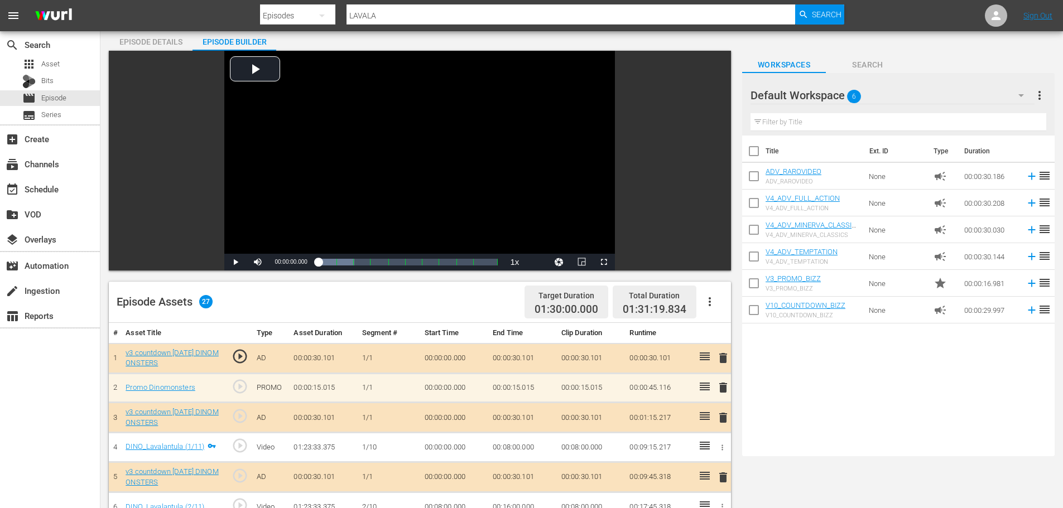
scroll to position [167, 0]
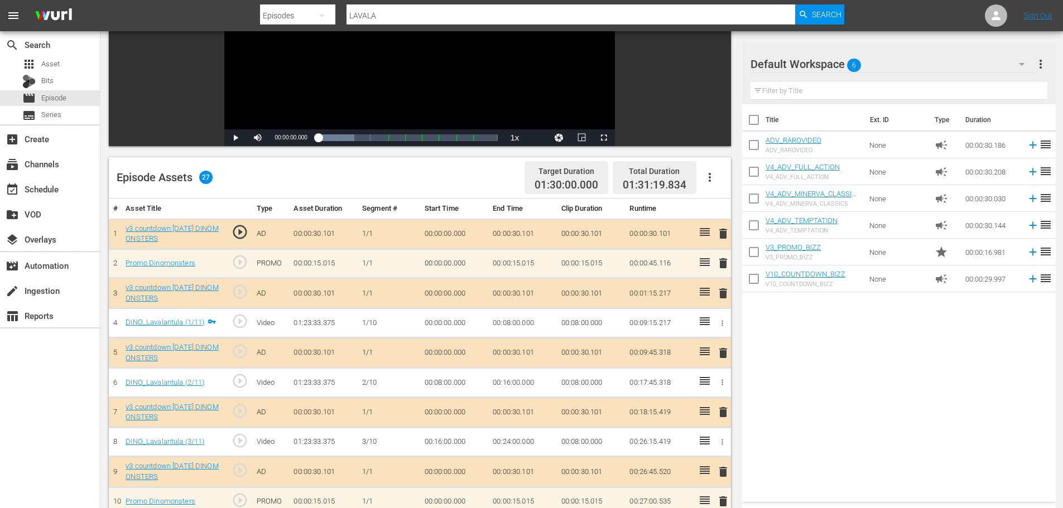
click at [715, 181] on icon "button" at bounding box center [709, 177] width 13 height 13
click at [721, 213] on div "Clear Ads" at bounding box center [743, 208] width 76 height 27
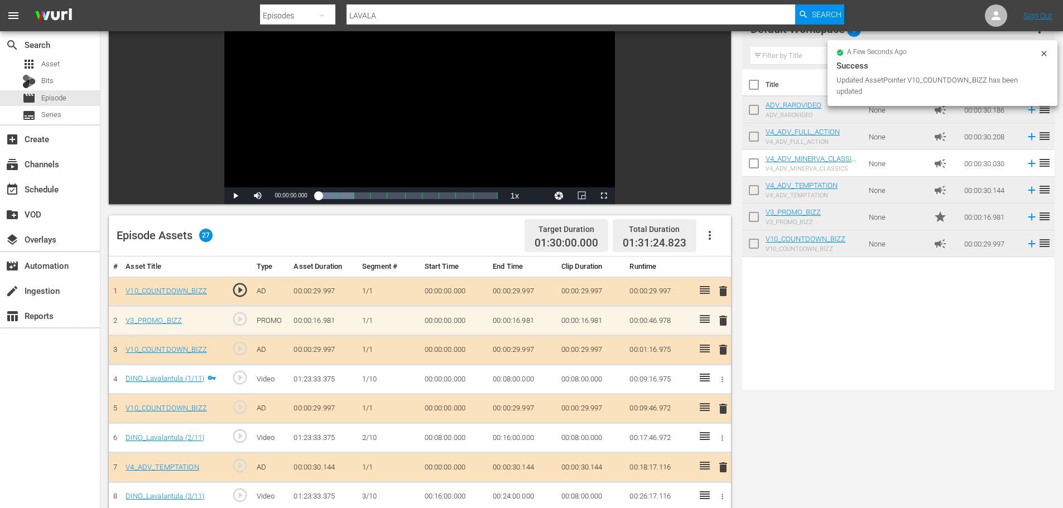
scroll to position [0, 0]
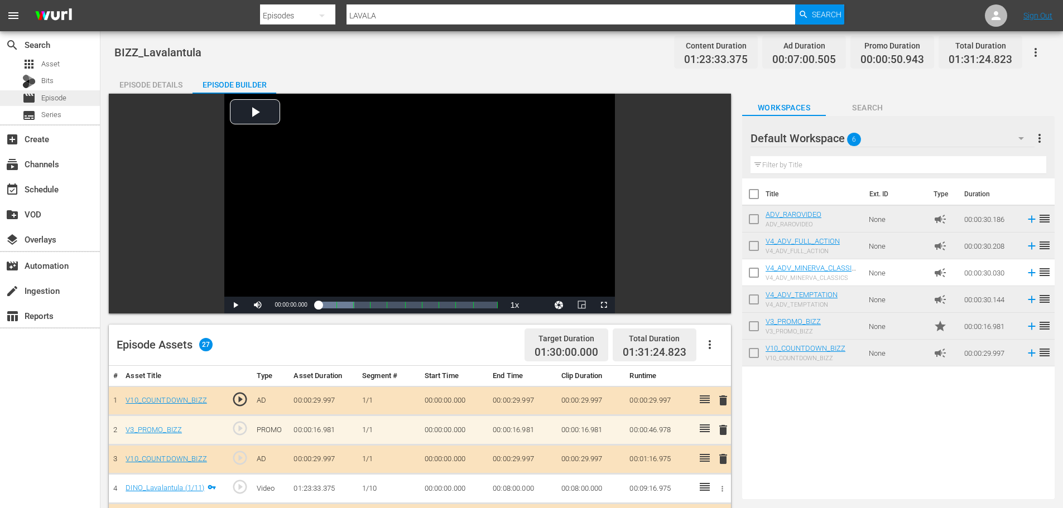
click at [82, 99] on div "movie Episode" at bounding box center [50, 98] width 100 height 16
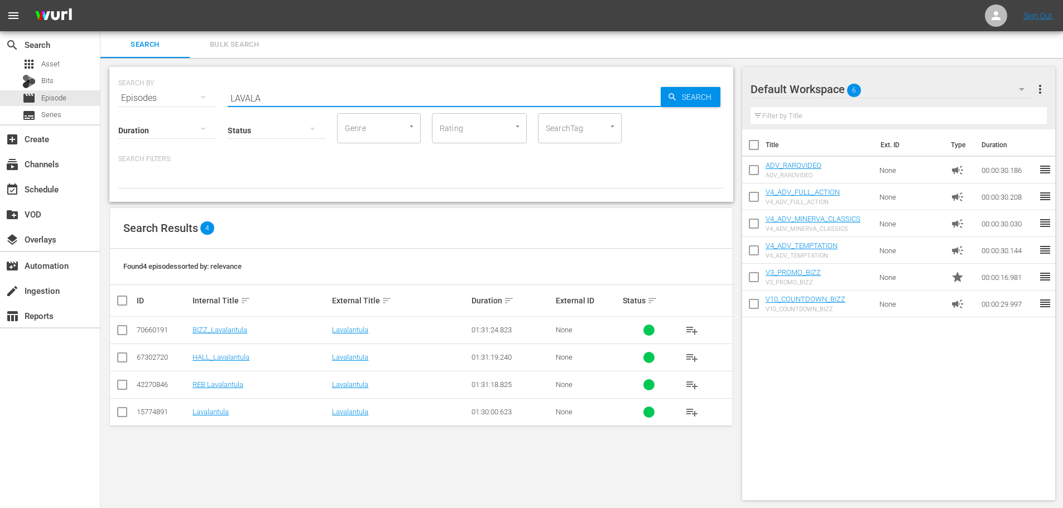
drag, startPoint x: 277, startPoint y: 98, endPoint x: 172, endPoint y: 109, distance: 105.0
click at [172, 109] on div "SEARCH BY Search By Episodes Search ID, Title, Description, Keywords, or Catego…" at bounding box center [421, 134] width 624 height 135
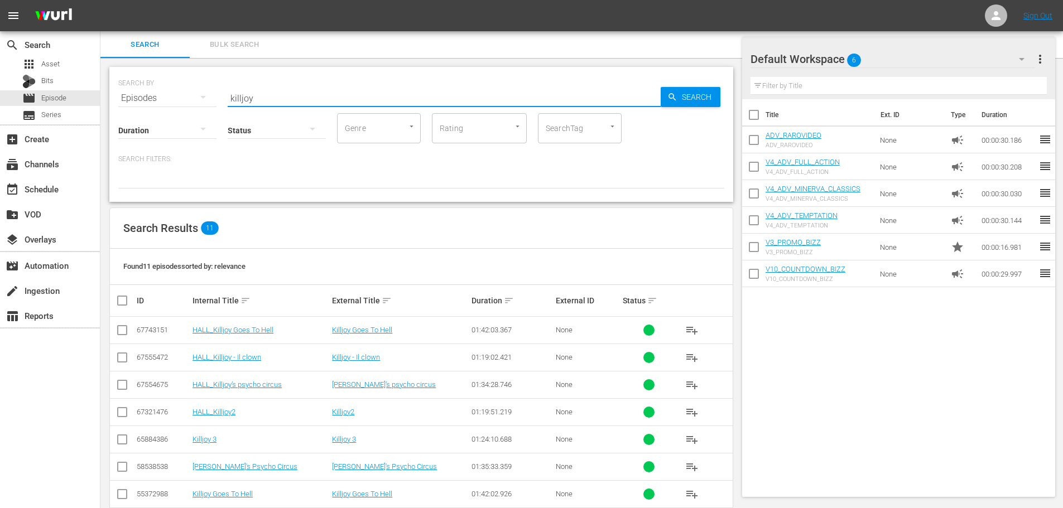
scroll to position [130, 0]
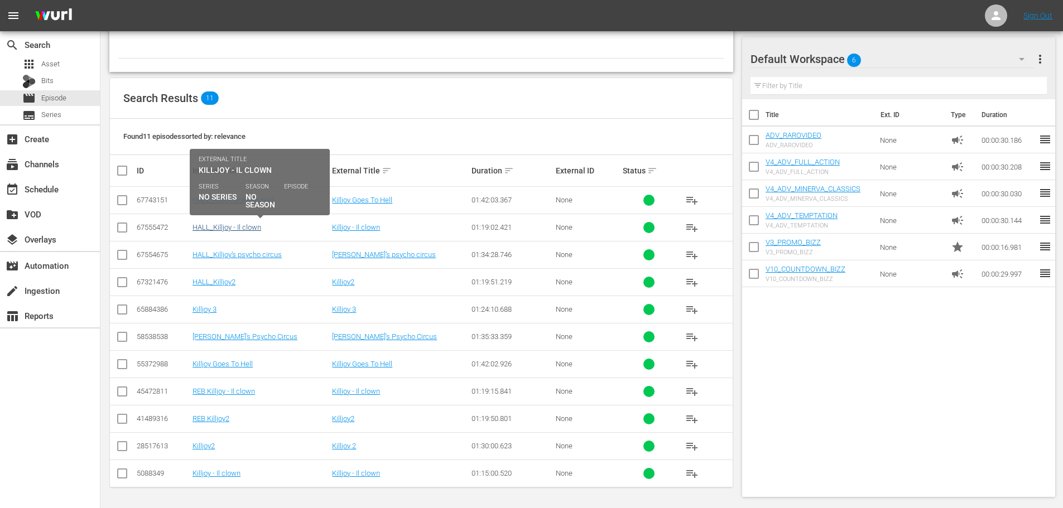
type input "killjoy"
click at [237, 228] on link "HALL_Killjoy - Il clown" at bounding box center [226, 227] width 69 height 8
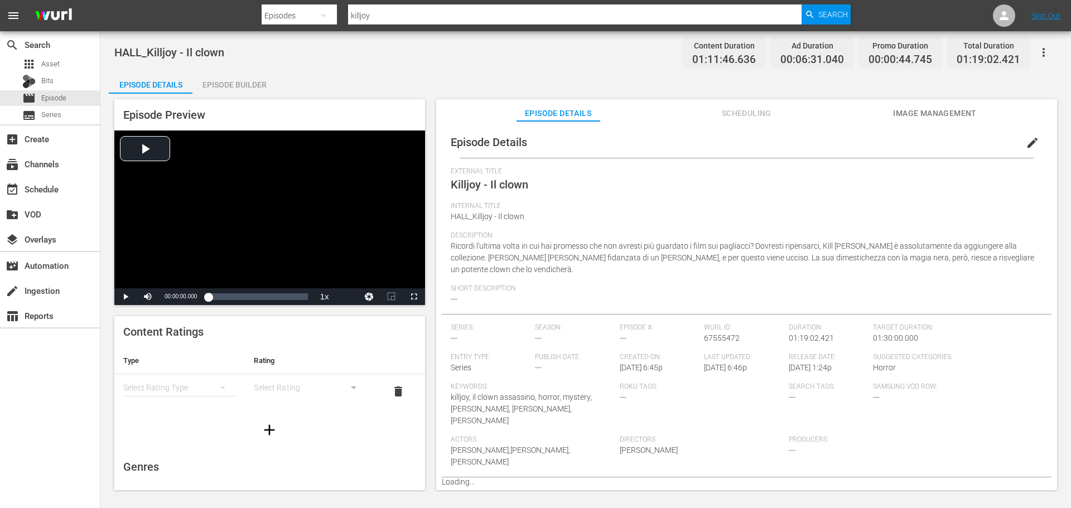
click at [256, 86] on div "Episode Builder" at bounding box center [234, 84] width 84 height 27
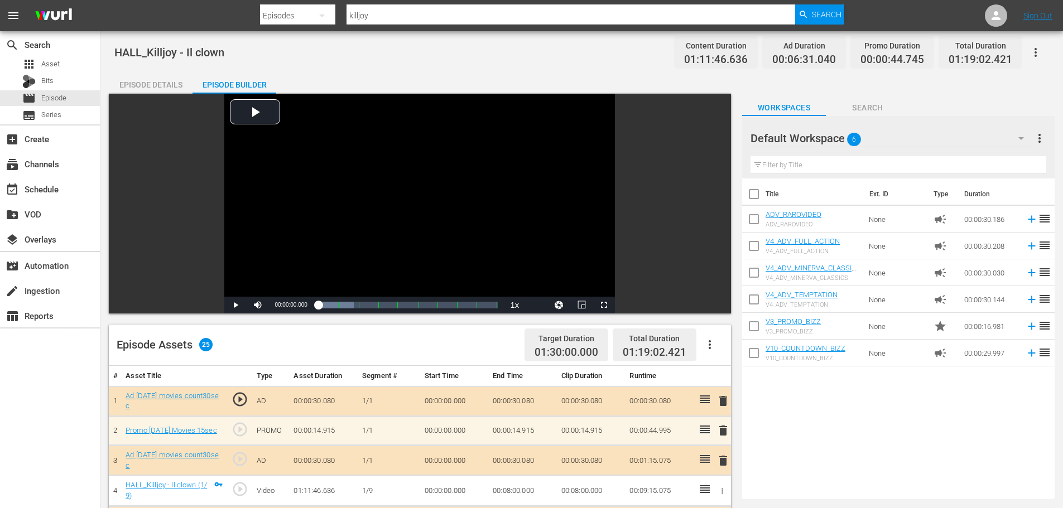
click at [157, 82] on div "Episode Details" at bounding box center [151, 84] width 84 height 27
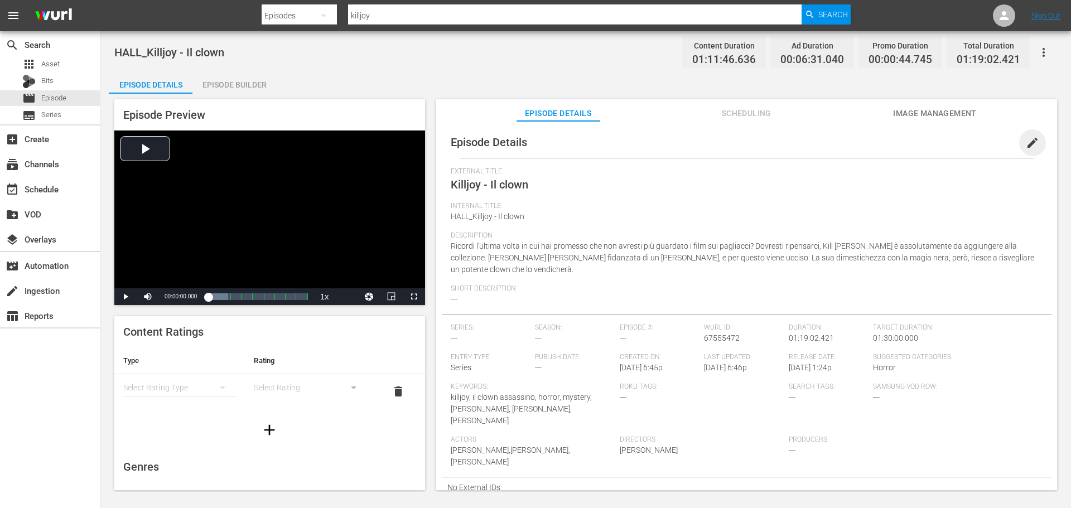
click at [1029, 142] on span "edit" at bounding box center [1032, 142] width 13 height 13
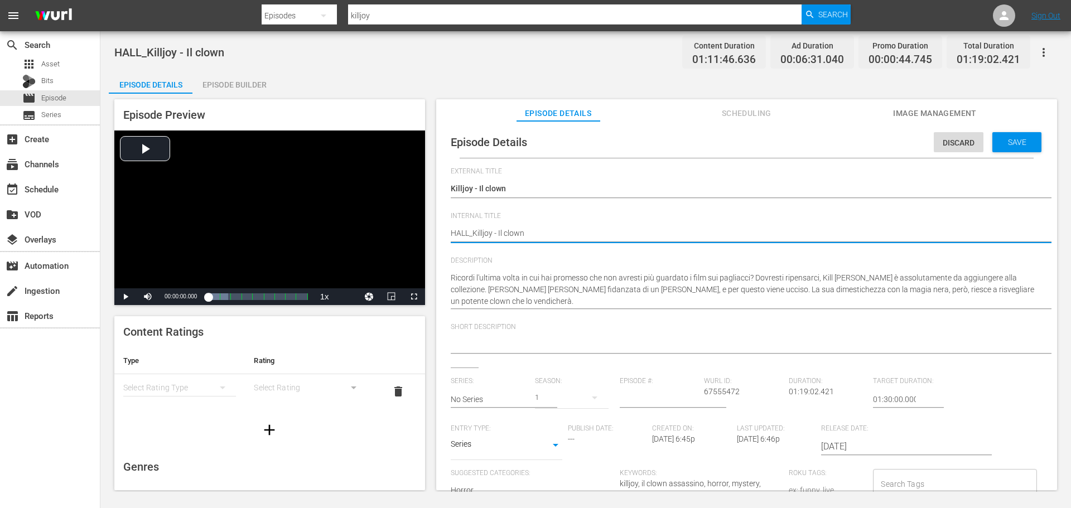
drag, startPoint x: 470, startPoint y: 233, endPoint x: 441, endPoint y: 236, distance: 28.7
type textarea "b_Killjoy - Il clown"
type textarea "bi_Killjoy - Il clown"
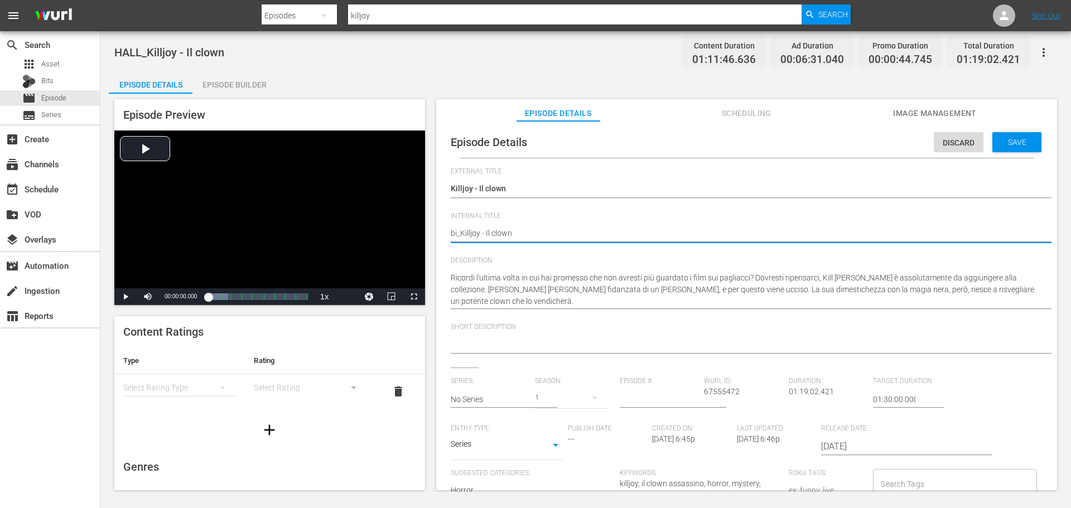
type textarea "biz_Killjoy - Il clown"
type textarea "bizz_Killjoy - Il clown"
type textarea "biz_Killjoy - Il clown"
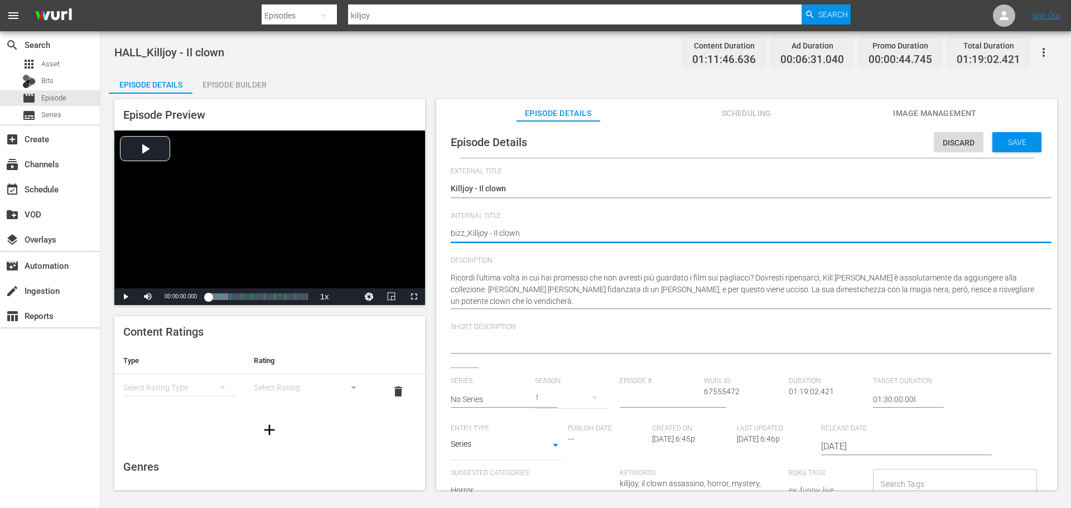
type textarea "biz_Killjoy - Il clown"
type textarea "bi_Killjoy - Il clown"
type textarea "b_Killjoy - Il clown"
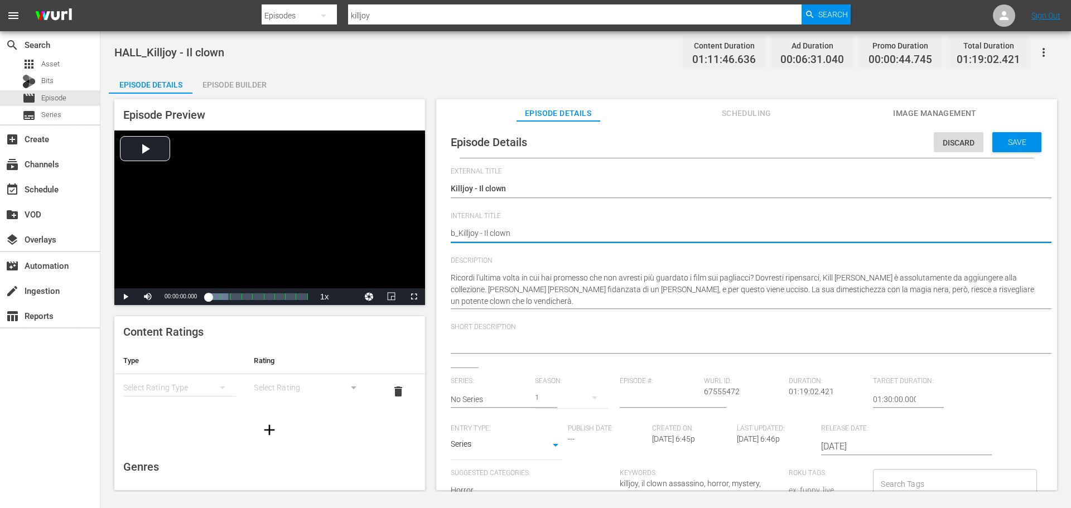
type textarea "_Killjoy - Il clown"
type textarea "B_Killjoy - Il clown"
type textarea "BI_Killjoy - Il clown"
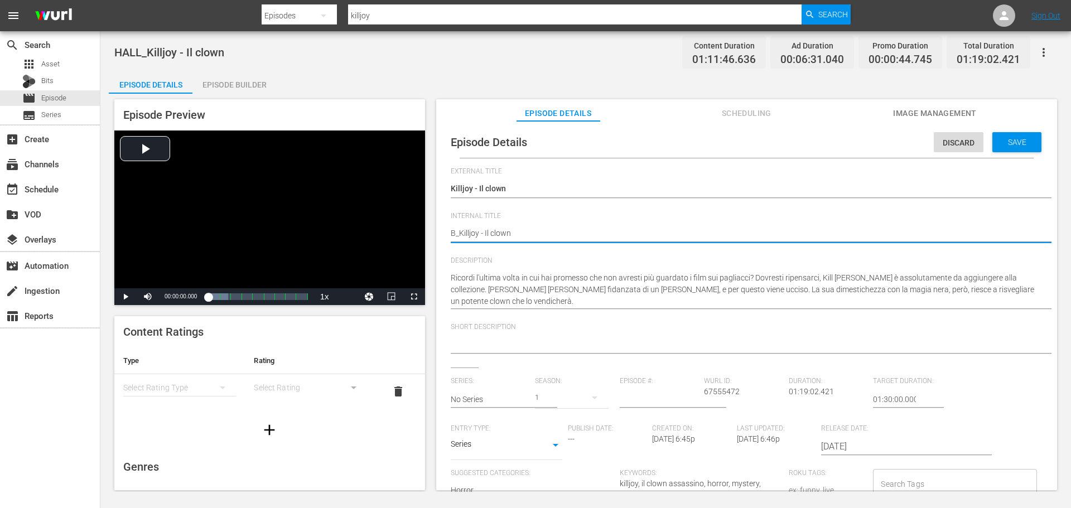
type textarea "BI_Killjoy - Il clown"
type textarea "BIZ_Killjoy - Il clown"
type textarea "BIZZ_Killjoy - Il clown"
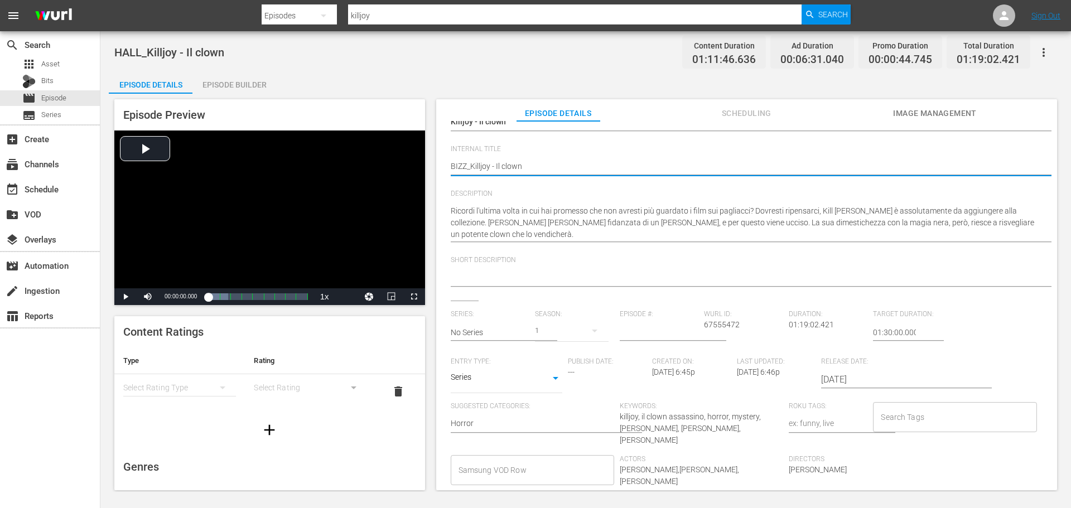
scroll to position [134, 0]
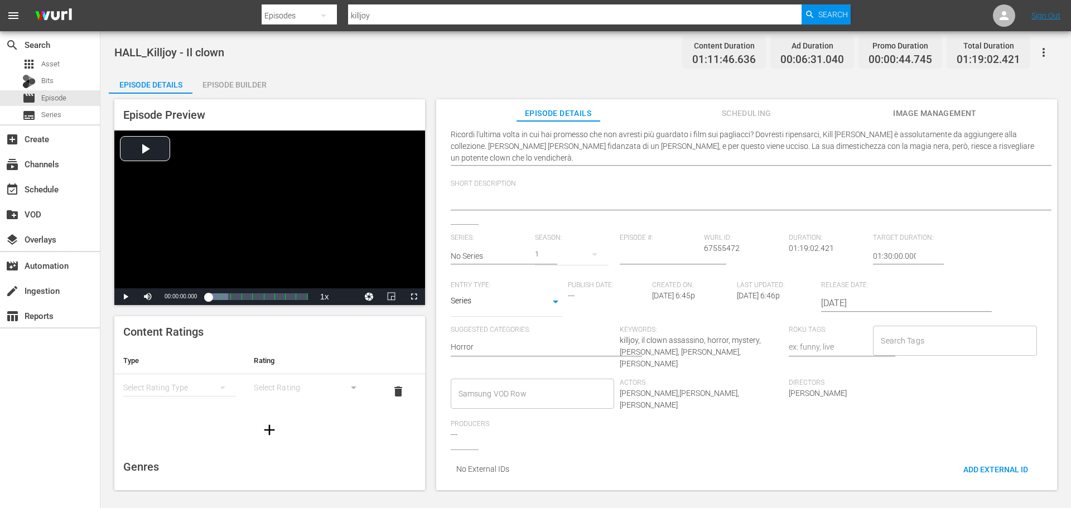
type textarea "BIZZ_Killjoy - Il clown"
click at [545, 305] on body "menu Search By Episodes Search ID, Title, Description, Keywords, or Category ki…" at bounding box center [535, 254] width 1071 height 508
click at [516, 251] on li "Movie" at bounding box center [507, 246] width 112 height 18
type input "MOVIE"
click at [513, 386] on input "Samsung VOD Row" at bounding box center [524, 394] width 137 height 20
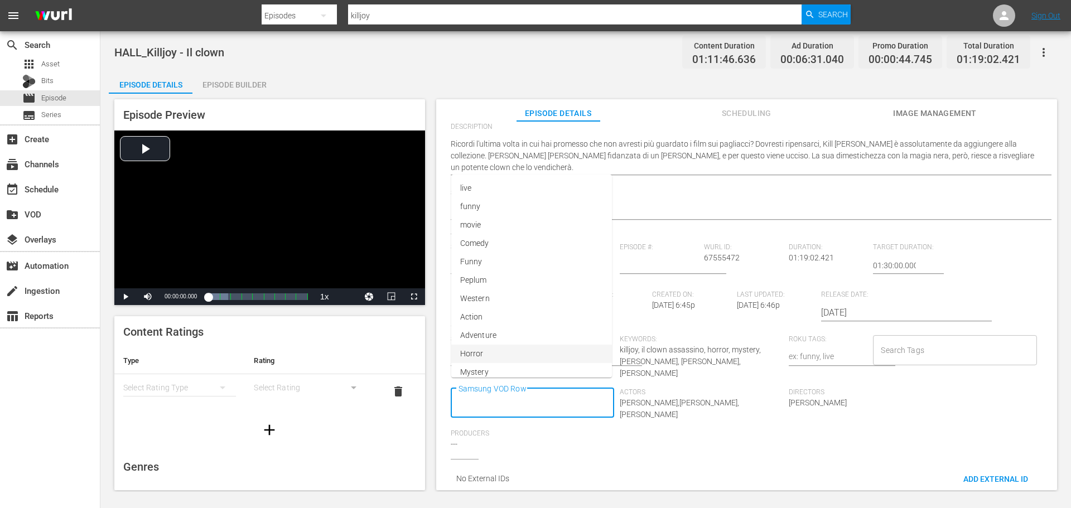
scroll to position [0, 0]
type input "Movie"
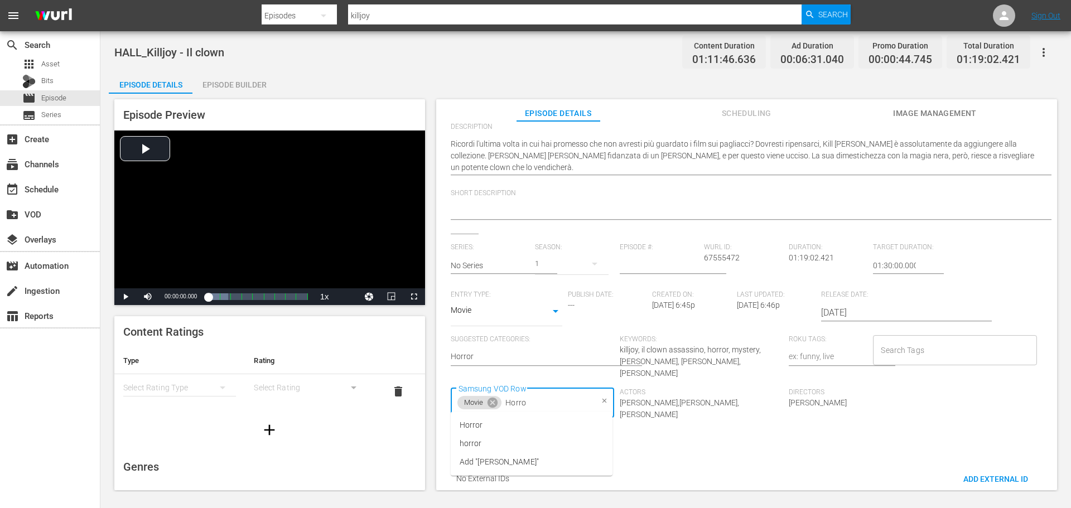
type input "Horror"
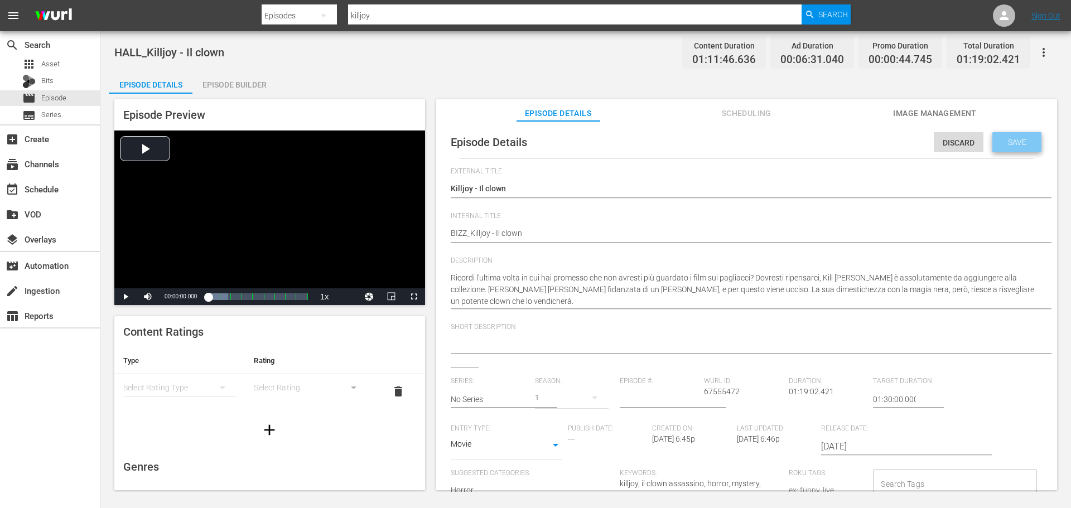
click at [1010, 140] on span "Save" at bounding box center [1017, 142] width 36 height 9
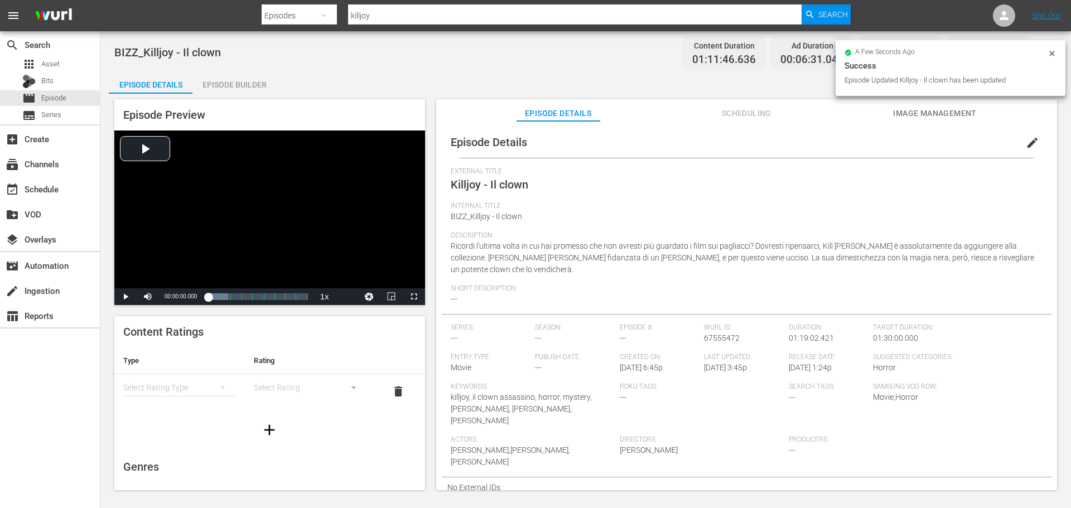
click at [237, 84] on div "Episode Builder" at bounding box center [234, 84] width 84 height 27
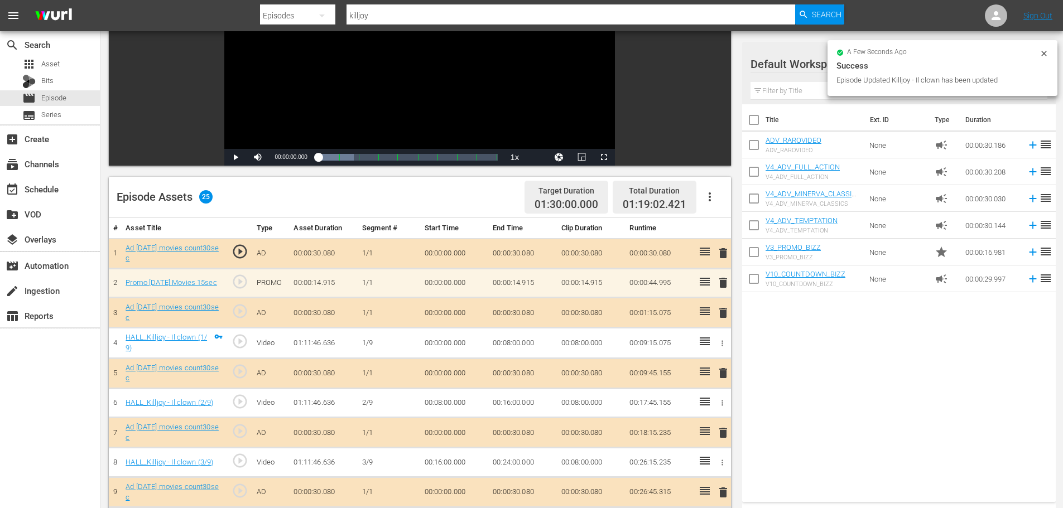
scroll to position [223, 0]
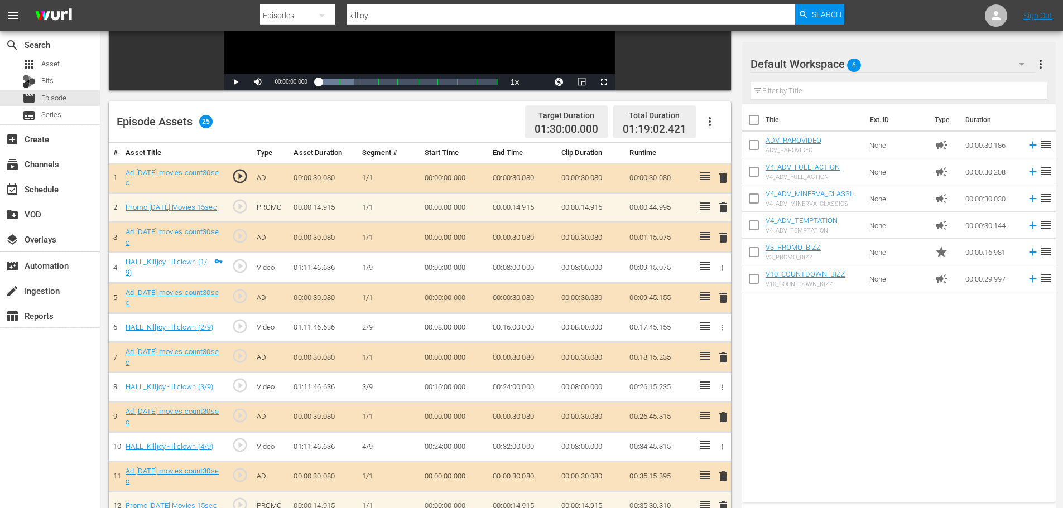
click at [710, 124] on icon "button" at bounding box center [709, 121] width 13 height 13
click at [726, 155] on div "Clear Ads" at bounding box center [743, 152] width 76 height 27
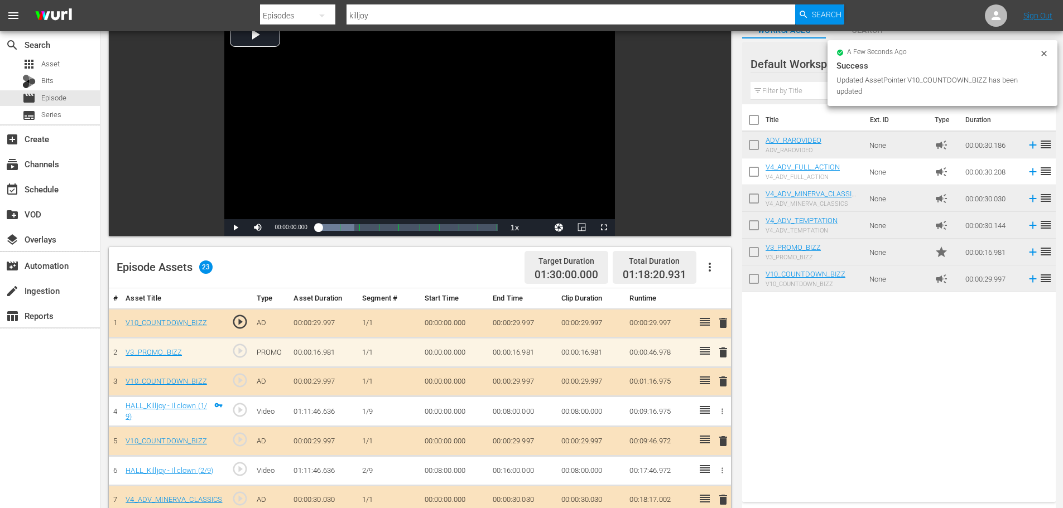
scroll to position [0, 0]
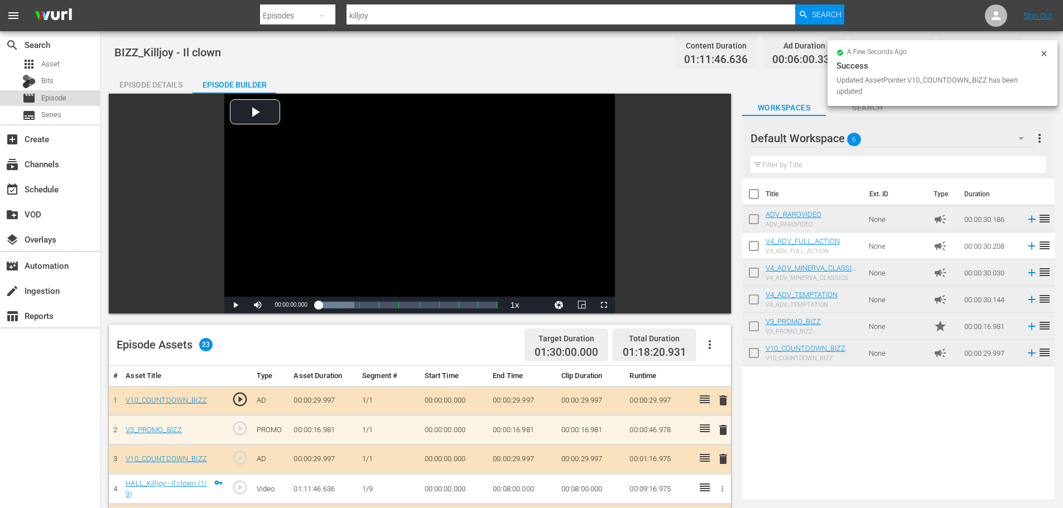
click at [71, 95] on div "movie Episode" at bounding box center [50, 98] width 100 height 16
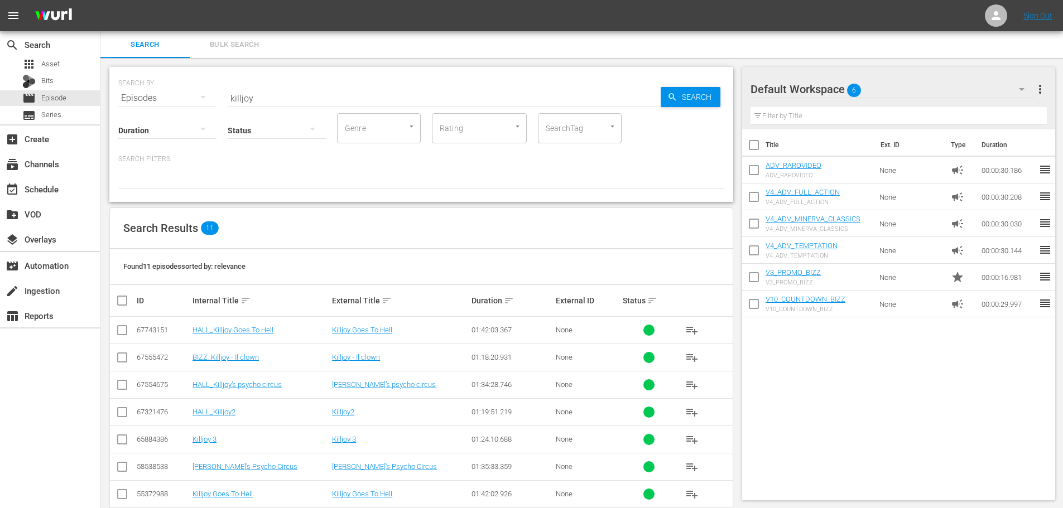
click at [269, 96] on input "killjoy" at bounding box center [444, 98] width 433 height 27
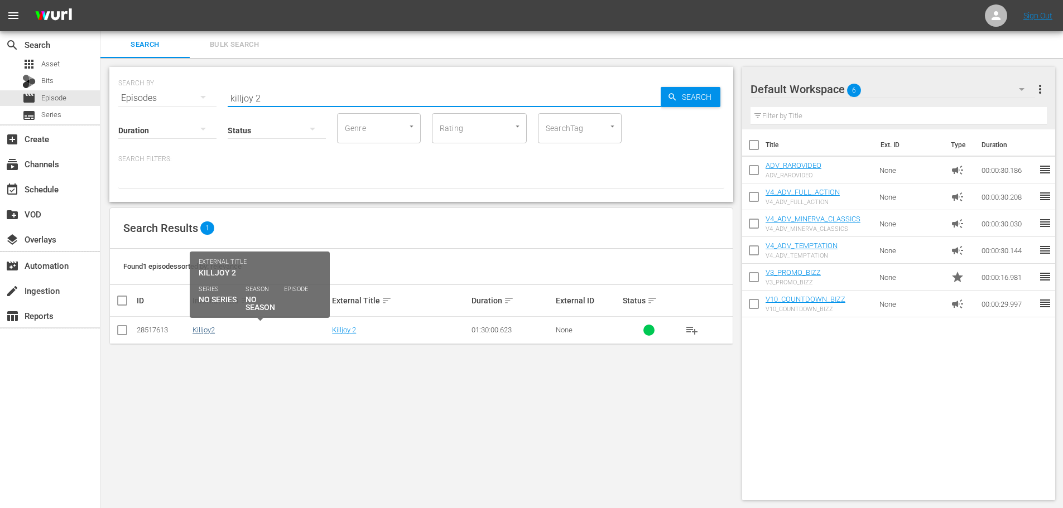
type input "killjoy 2"
click at [201, 330] on link "Killjoy2" at bounding box center [203, 330] width 22 height 8
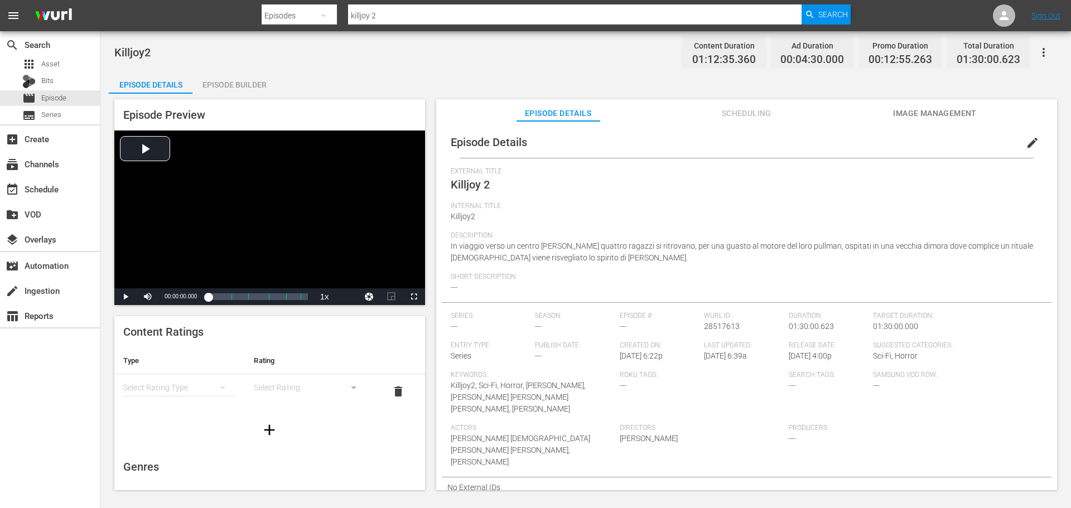
click at [248, 89] on div "Episode Builder" at bounding box center [234, 84] width 84 height 27
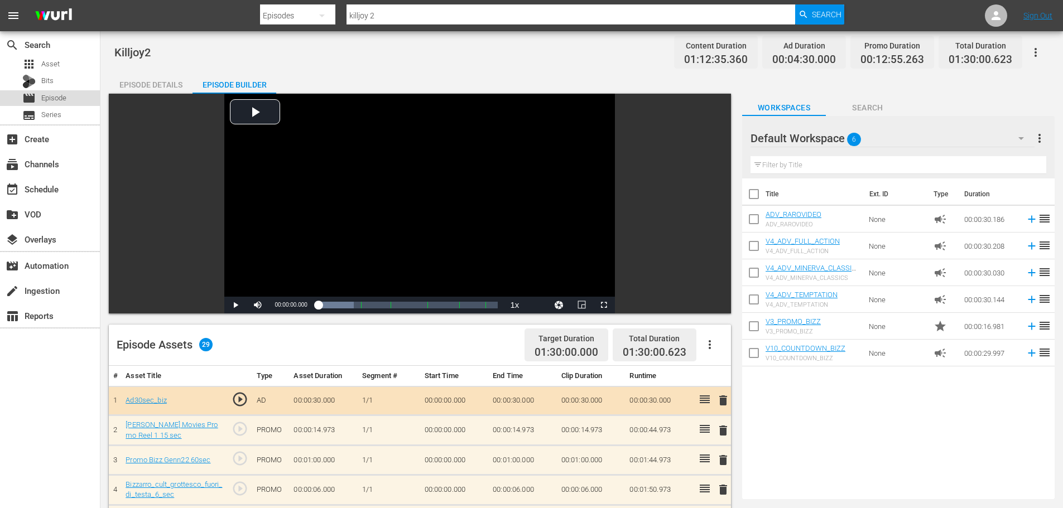
click at [76, 97] on div "movie Episode" at bounding box center [50, 98] width 100 height 16
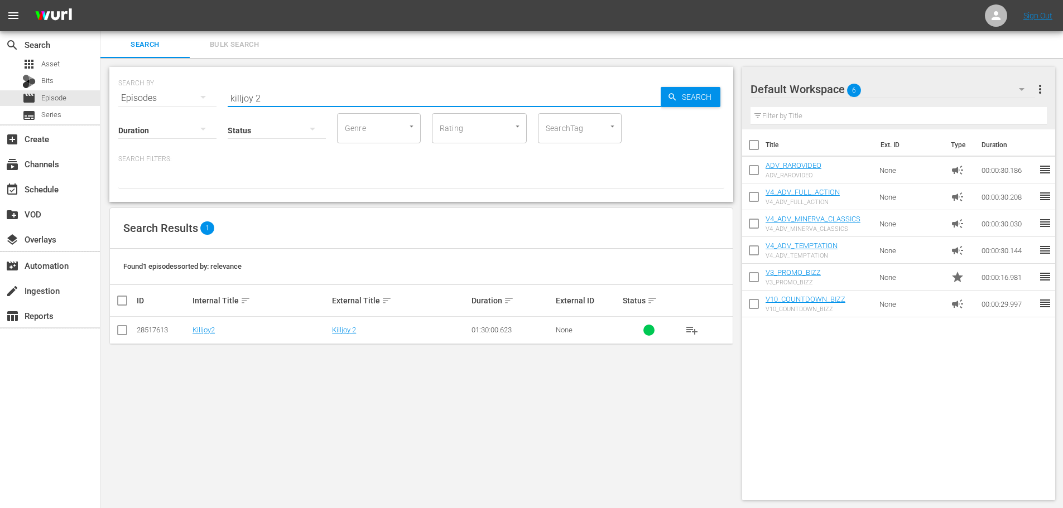
click at [264, 91] on input "killjoy 2" at bounding box center [444, 98] width 433 height 27
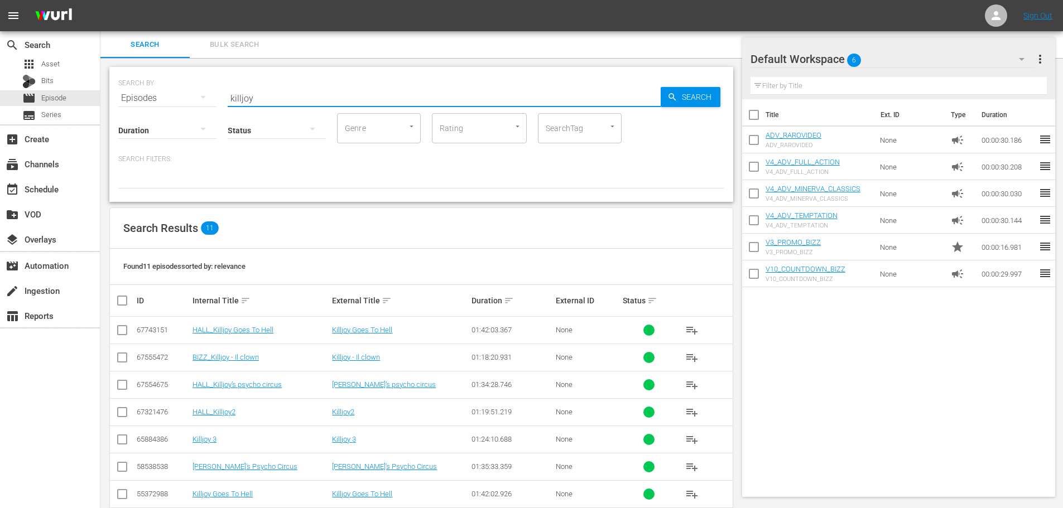
scroll to position [56, 0]
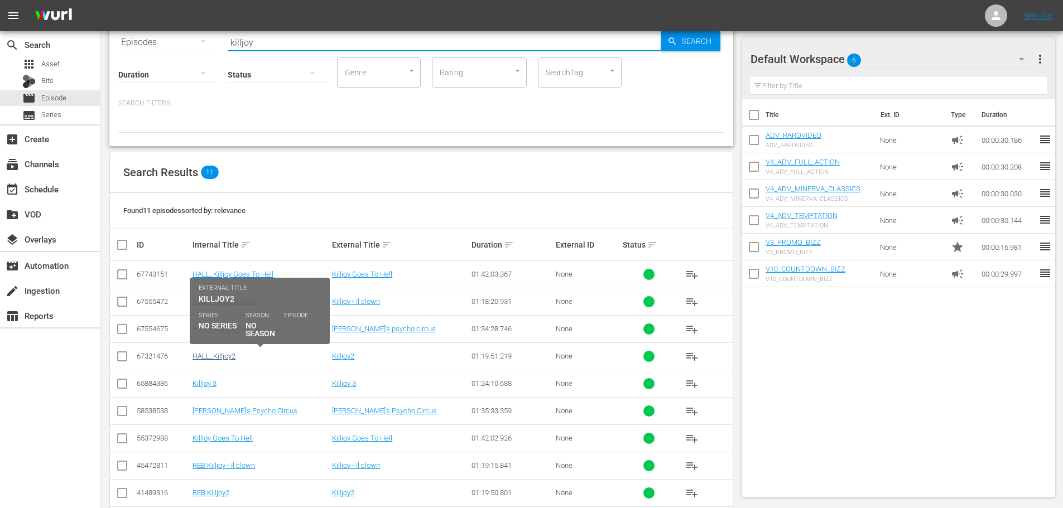
type input "killjoy"
click at [221, 355] on link "HALL_Killjoy2" at bounding box center [213, 356] width 43 height 8
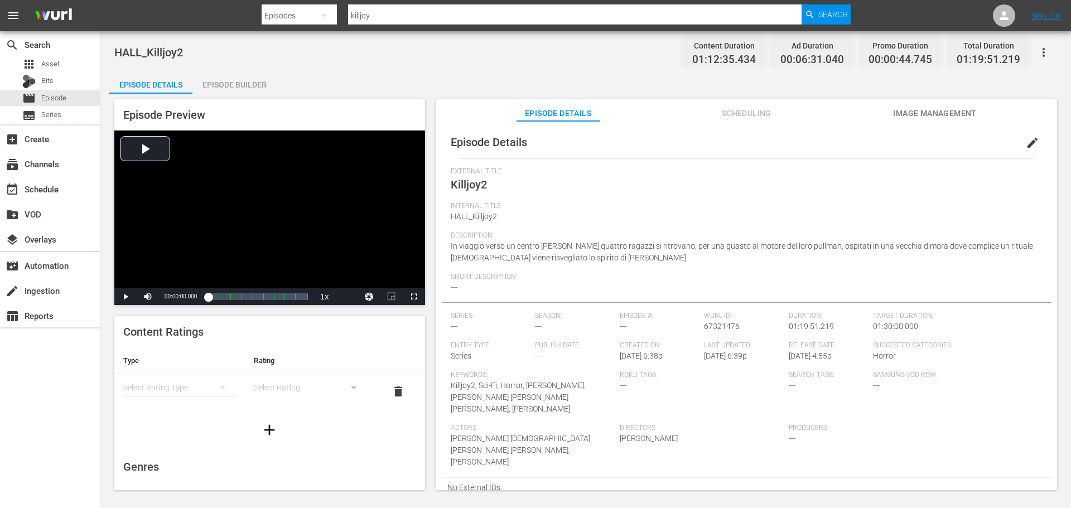
click at [245, 87] on div "Episode Builder" at bounding box center [234, 84] width 84 height 27
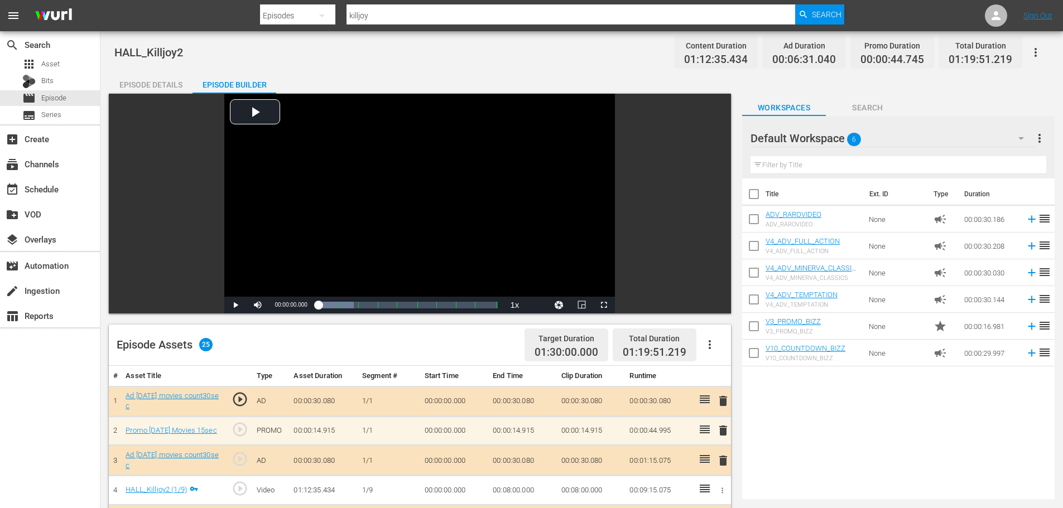
click at [136, 89] on div "Episode Details" at bounding box center [151, 84] width 84 height 27
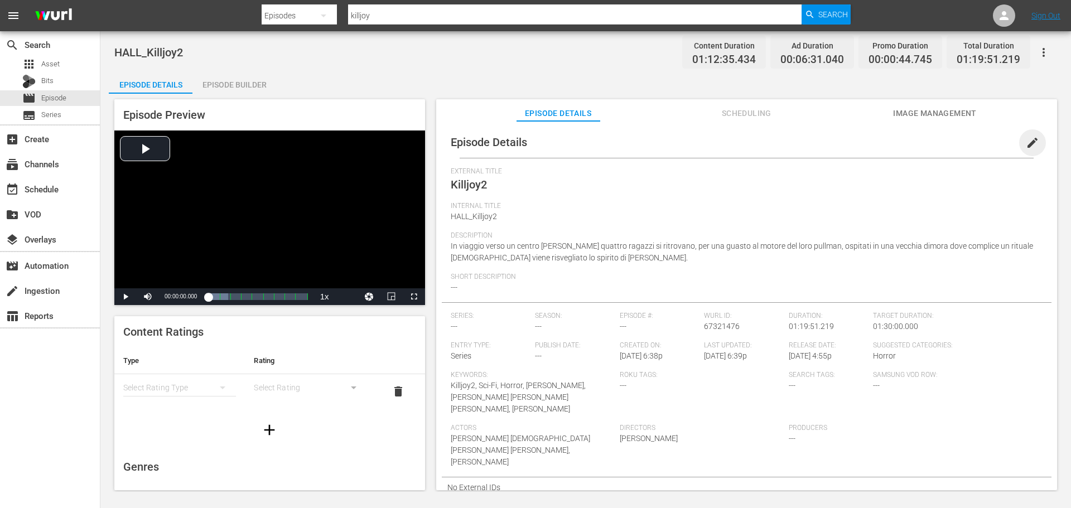
click at [1026, 143] on span "edit" at bounding box center [1032, 142] width 13 height 13
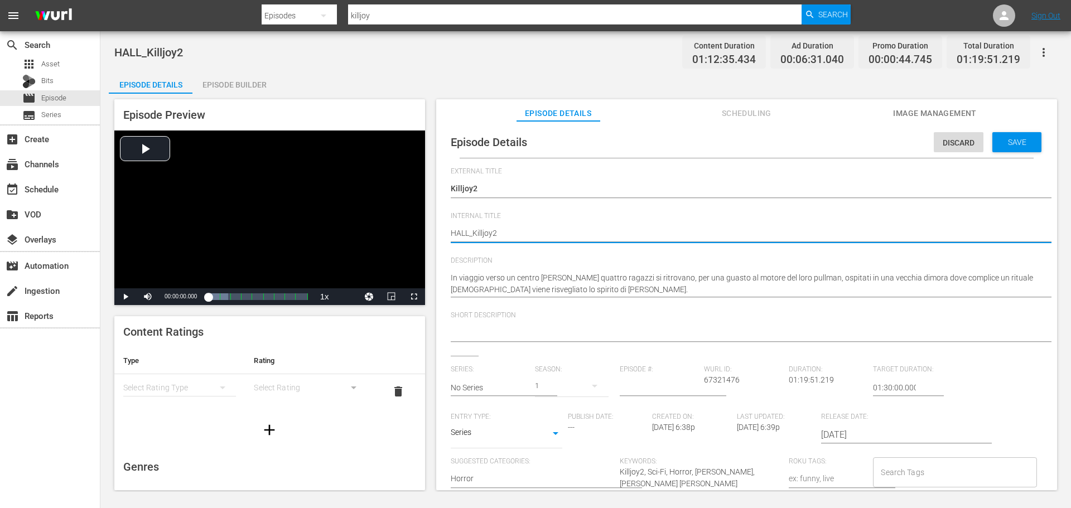
type textarea "HAL_Killjoy2"
type textarea "HA_Killjoy2"
type textarea "H_Killjoy2"
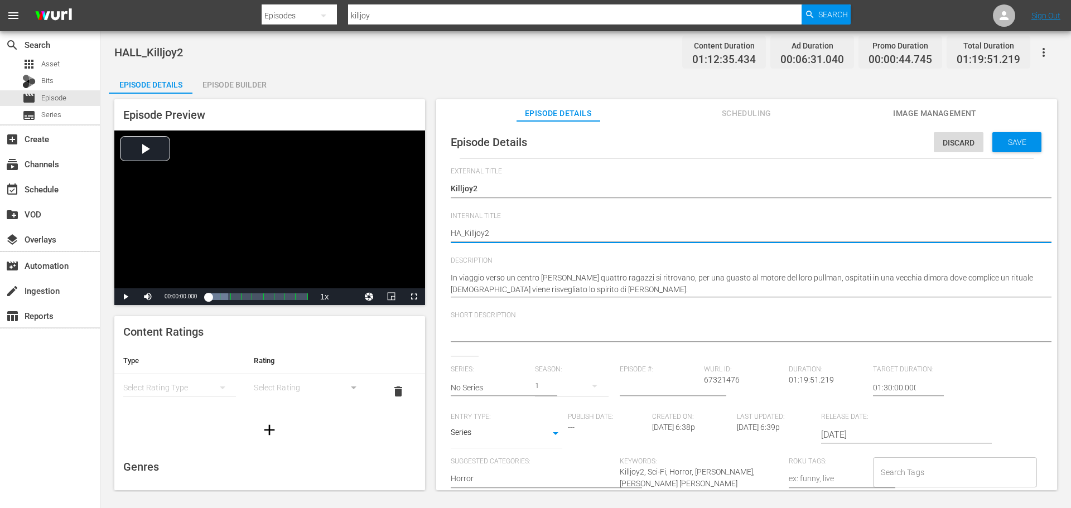
type textarea "H_Killjoy2"
type textarea "_Killjoy2"
type textarea "b_Killjoy2"
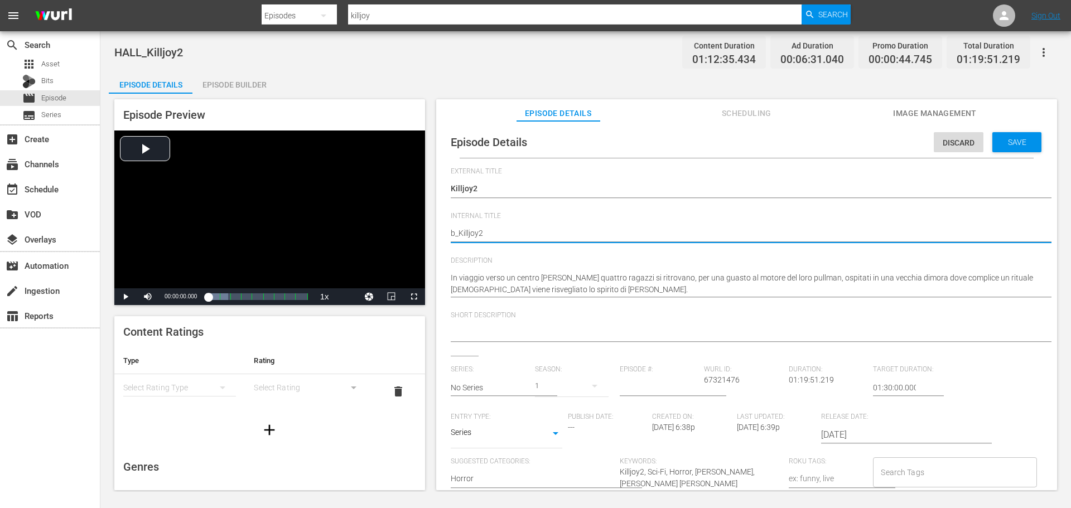
type textarea "bi_Killjoy2"
type textarea "biz_Killjoy2"
type textarea "bi_Killjoy2"
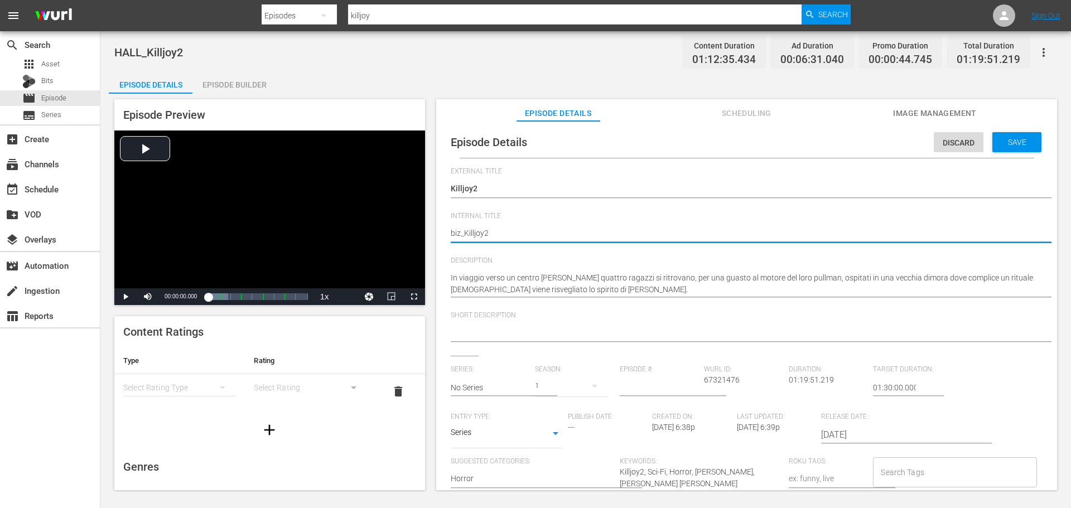
type textarea "bi_Killjoy2"
type textarea "b_Killjoy2"
type textarea "_Killjoy2"
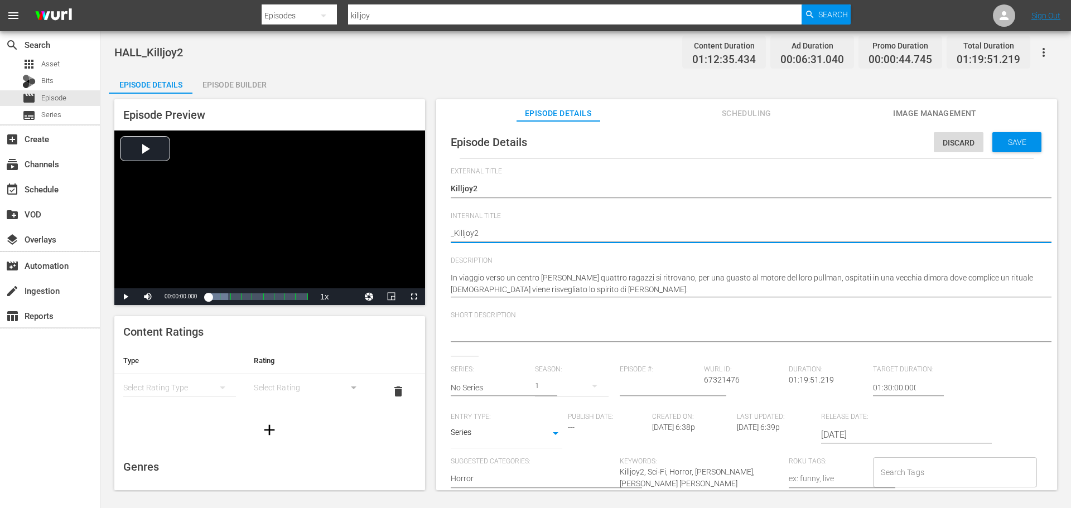
type textarea "B_Killjoy2"
type textarea "BI_Killjoy2"
type textarea "BIZ_Killjoy2"
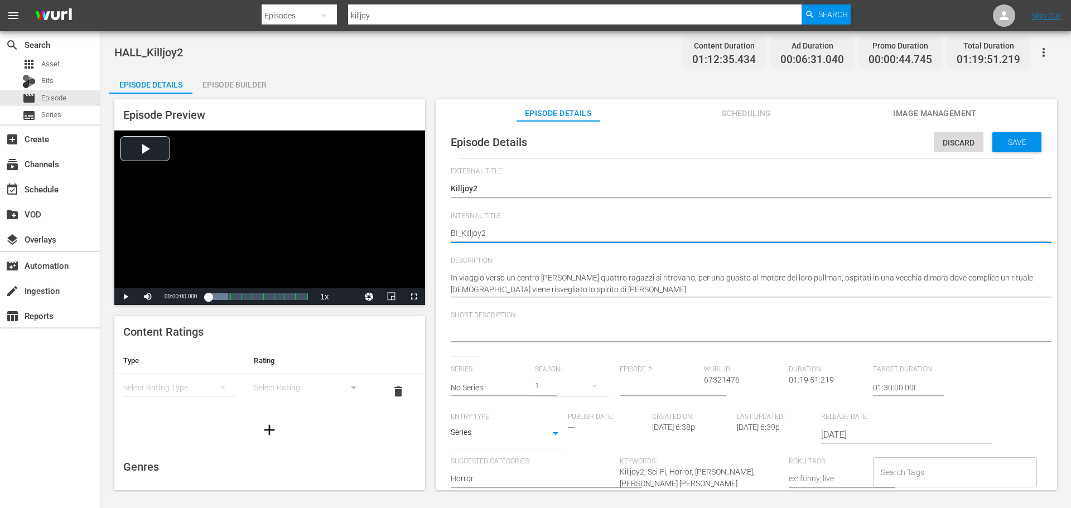
type textarea "BIZ_Killjoy2"
type textarea "BIZZ_Killjoy2"
click at [542, 422] on body "menu Search By Episodes Search ID, Title, Description, Keywords, or Category ki…" at bounding box center [535, 254] width 1071 height 508
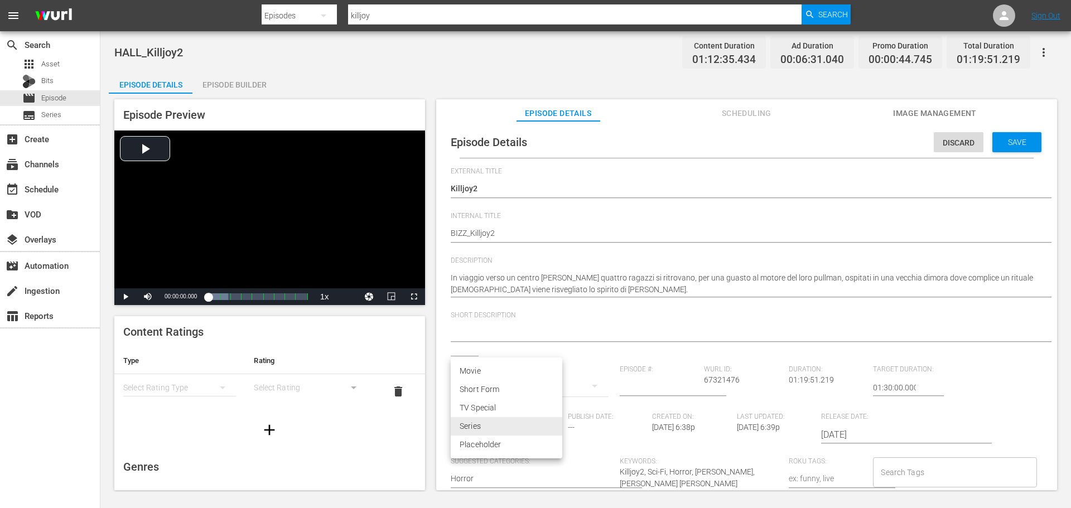
click at [503, 370] on li "Movie" at bounding box center [507, 371] width 112 height 18
type input "MOVIE"
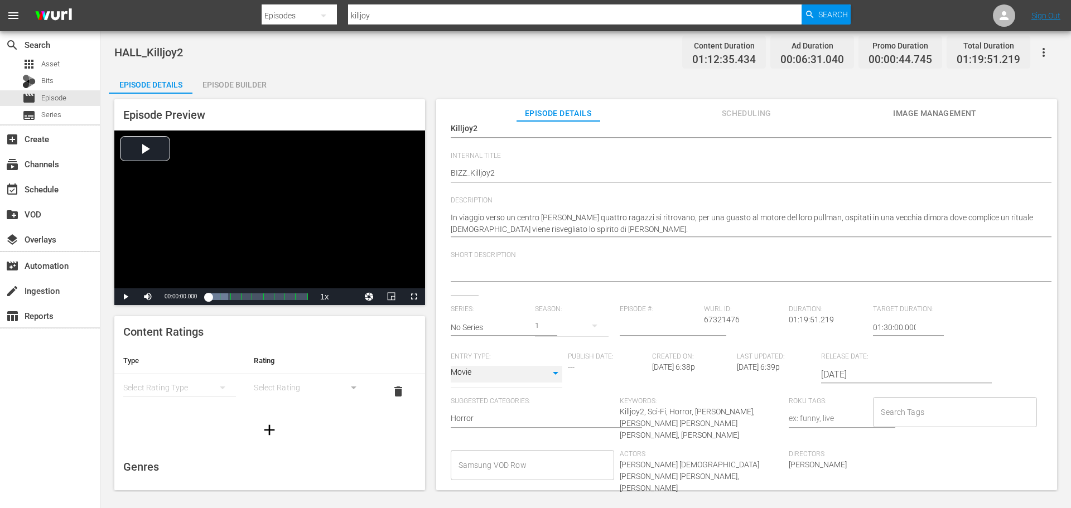
scroll to position [133, 0]
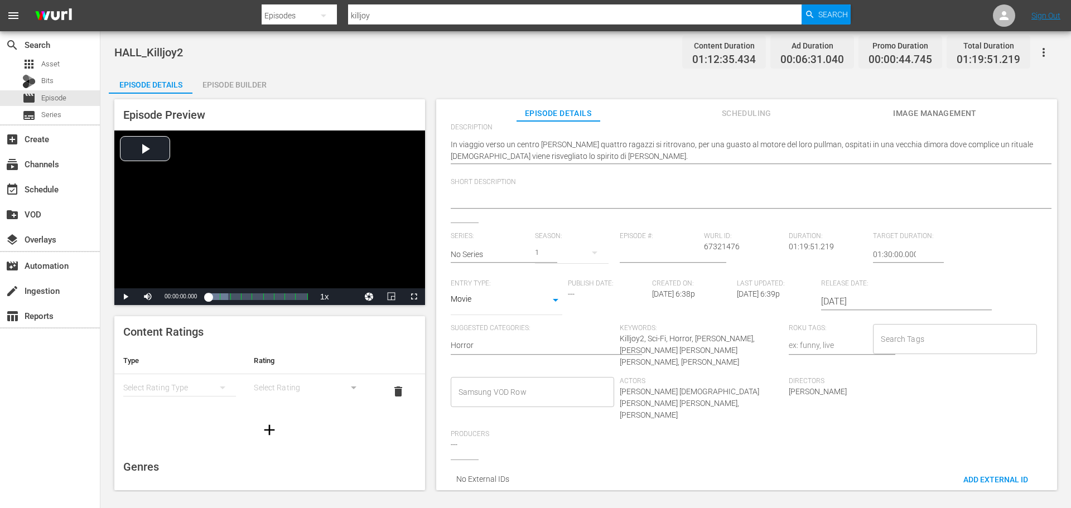
click at [561, 388] on input "Samsung VOD Row" at bounding box center [524, 392] width 137 height 20
type input "Movie"
type input "Horror"
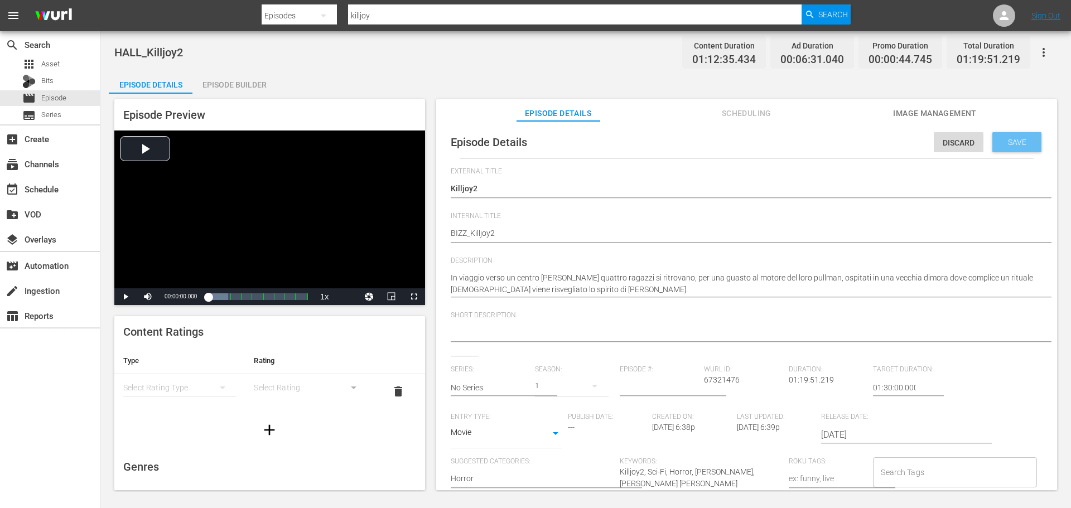
click at [1029, 134] on div "Save" at bounding box center [1017, 142] width 49 height 20
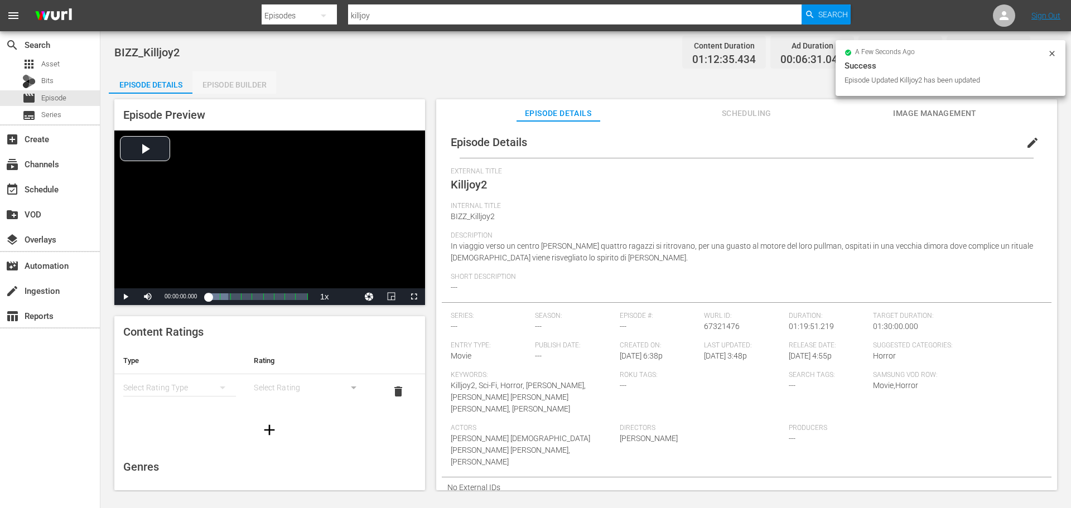
click at [249, 79] on div "Episode Builder" at bounding box center [234, 84] width 84 height 27
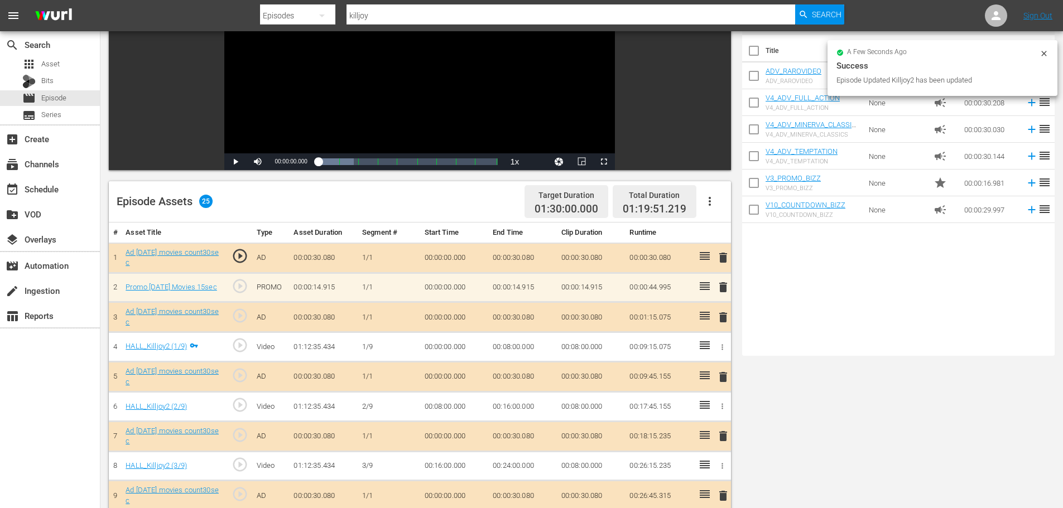
scroll to position [223, 0]
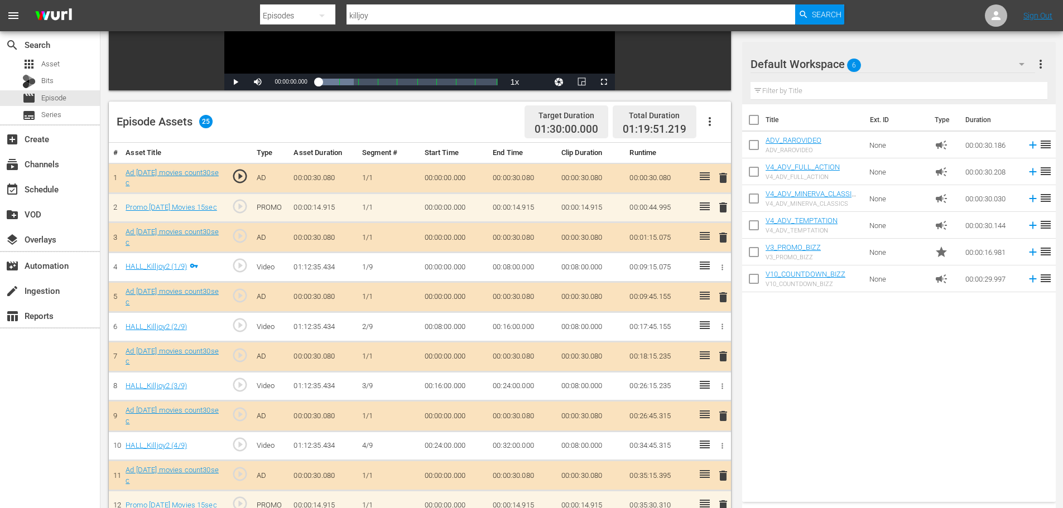
click at [706, 119] on icon "button" at bounding box center [709, 121] width 13 height 13
click at [725, 155] on div "Clear Ads" at bounding box center [743, 152] width 76 height 27
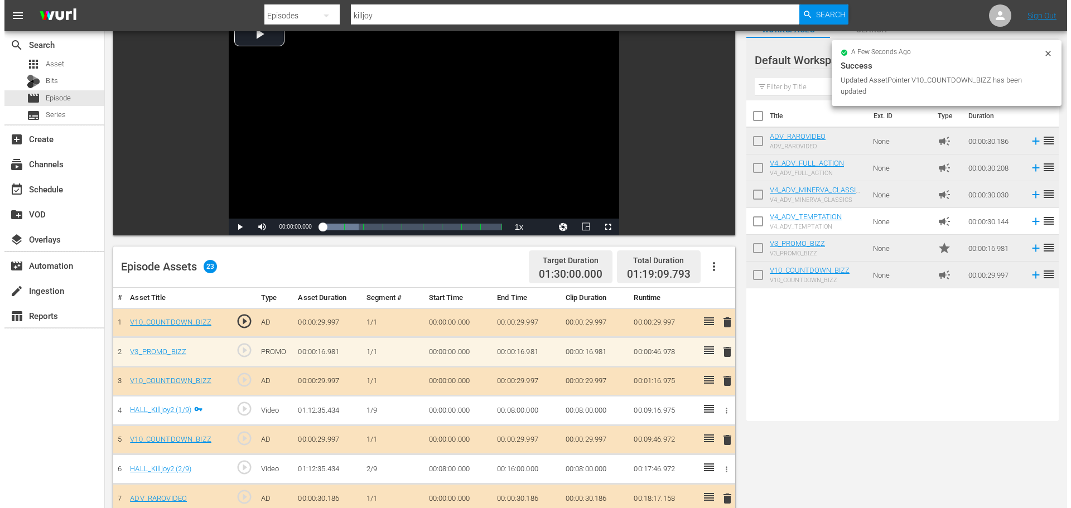
scroll to position [0, 0]
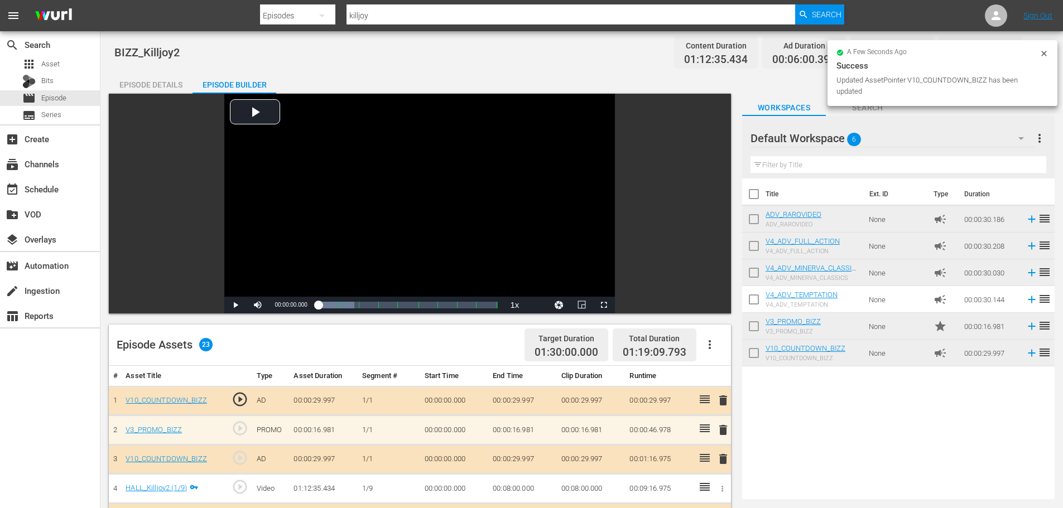
click at [145, 81] on div "Episode Details" at bounding box center [151, 84] width 84 height 27
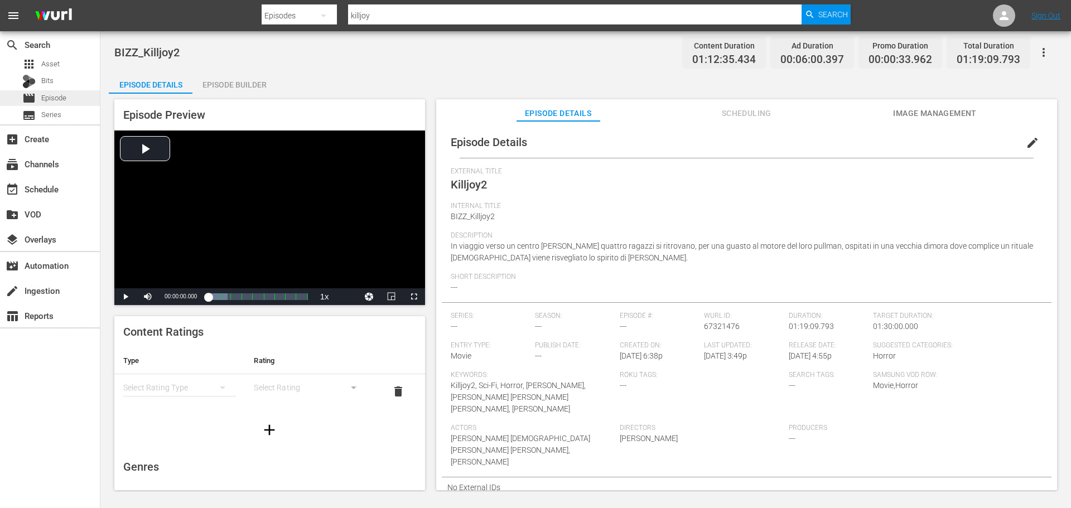
click at [65, 96] on span "Episode" at bounding box center [53, 98] width 25 height 11
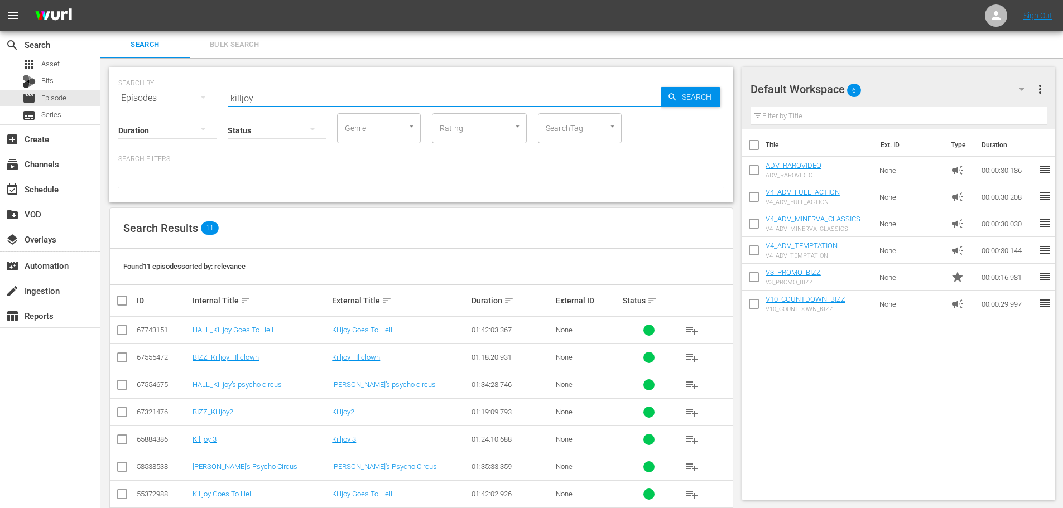
drag, startPoint x: 214, startPoint y: 103, endPoint x: 185, endPoint y: 109, distance: 29.7
click at [185, 109] on div "SEARCH BY Search By Episodes Search ID, Title, Description, Keywords, or Catego…" at bounding box center [421, 134] width 624 height 135
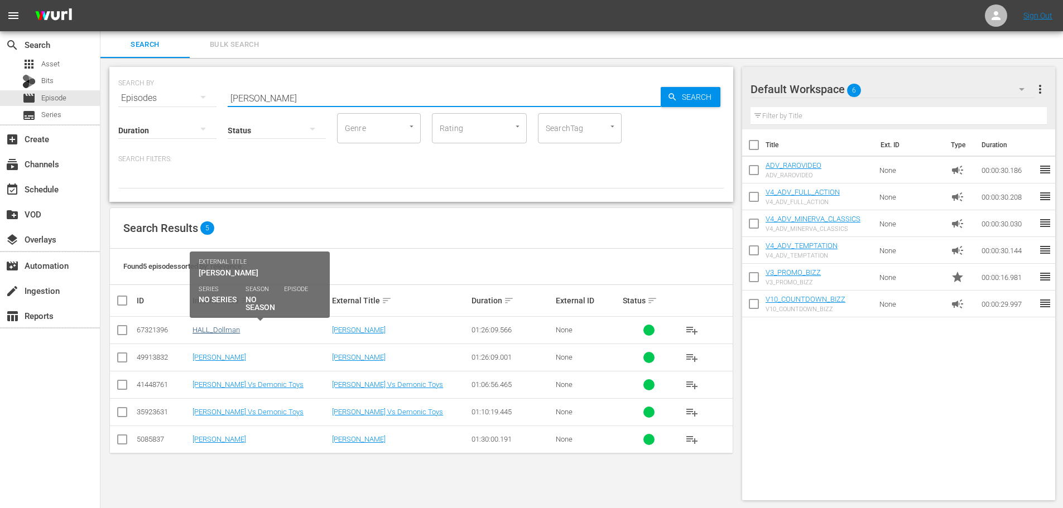
type input "[PERSON_NAME]"
click at [225, 332] on link "HALL_Dollman" at bounding box center [215, 330] width 47 height 8
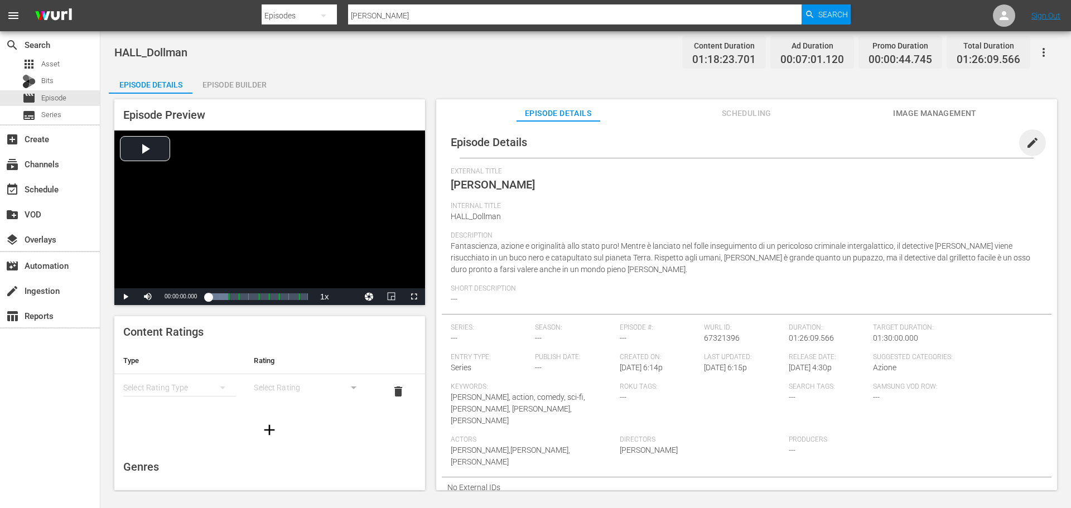
click at [1026, 146] on span "edit" at bounding box center [1032, 142] width 13 height 13
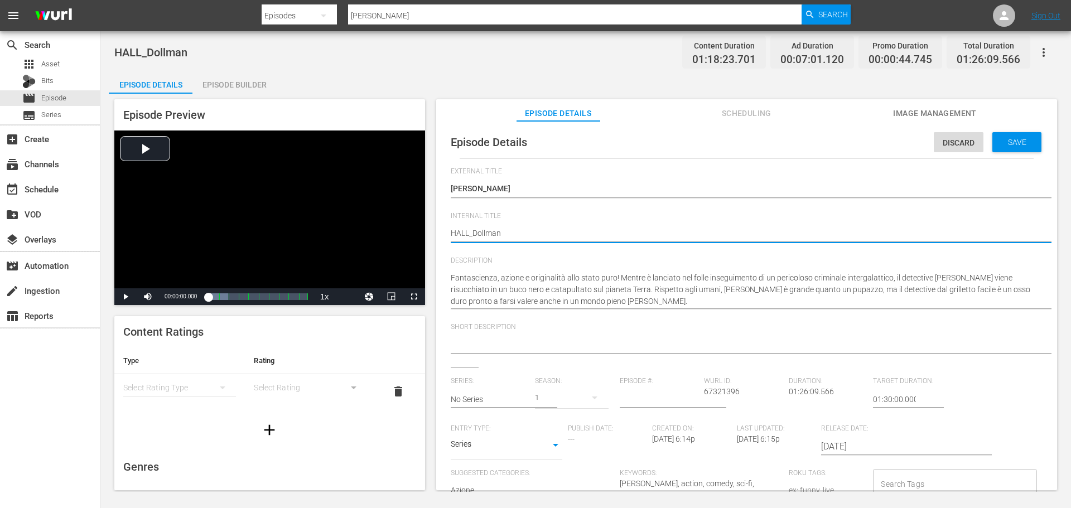
drag, startPoint x: 468, startPoint y: 231, endPoint x: 426, endPoint y: 233, distance: 41.3
type textarea "B_Dollman"
type textarea "BI_Dollman"
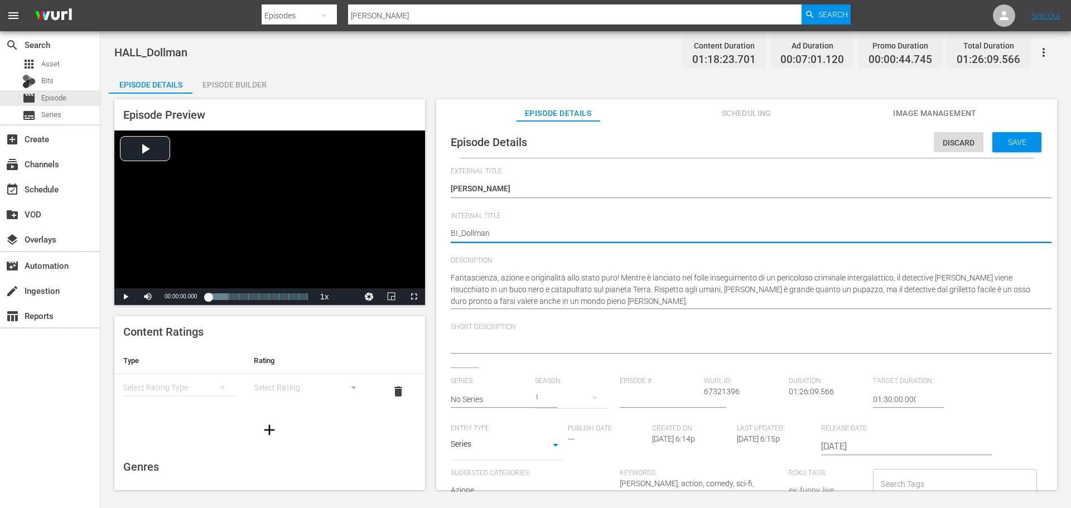
type textarea "BIZ_Dollman"
type textarea "BIZZ_Dollman"
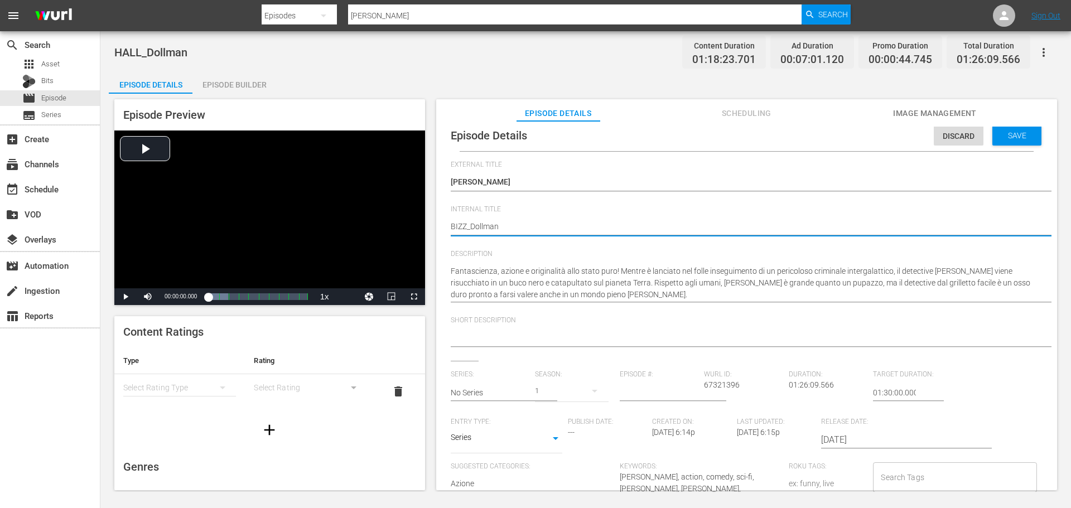
scroll to position [8, 0]
type textarea "BIZZ_Dollman"
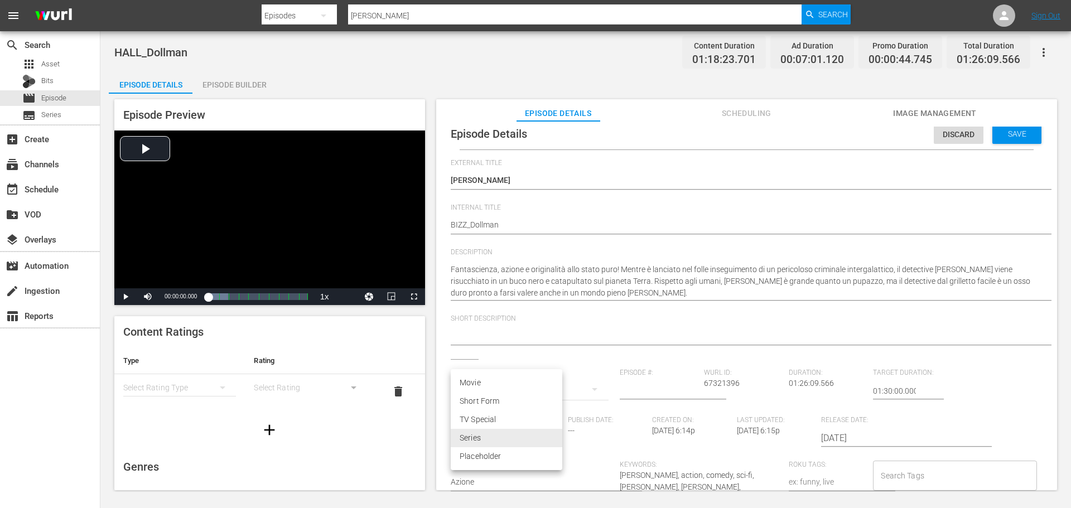
click at [514, 445] on body "menu Search By Episodes Search ID, Title, Description, Keywords, or Category [P…" at bounding box center [535, 254] width 1071 height 508
click at [507, 386] on li "Movie" at bounding box center [507, 383] width 112 height 18
type input "MOVIE"
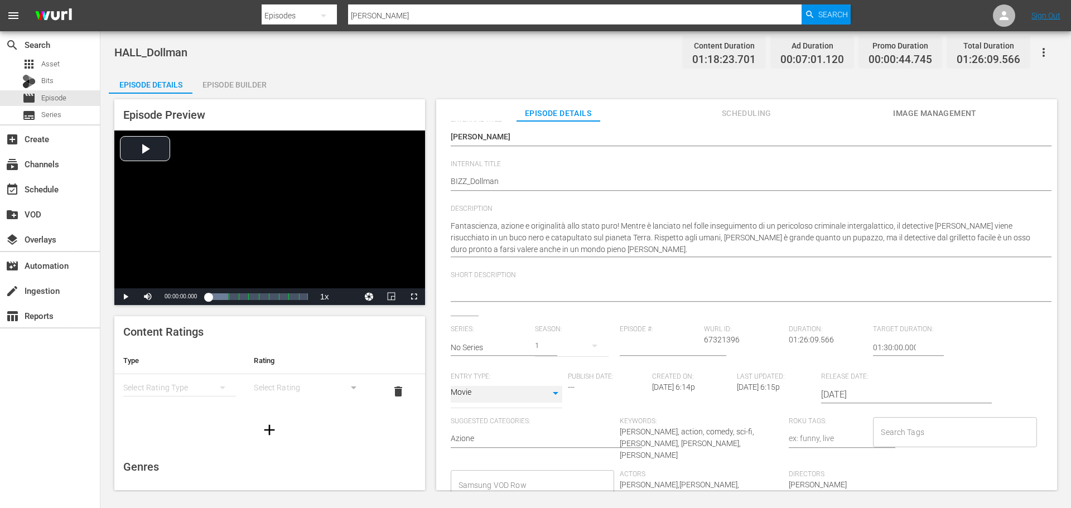
scroll to position [137, 0]
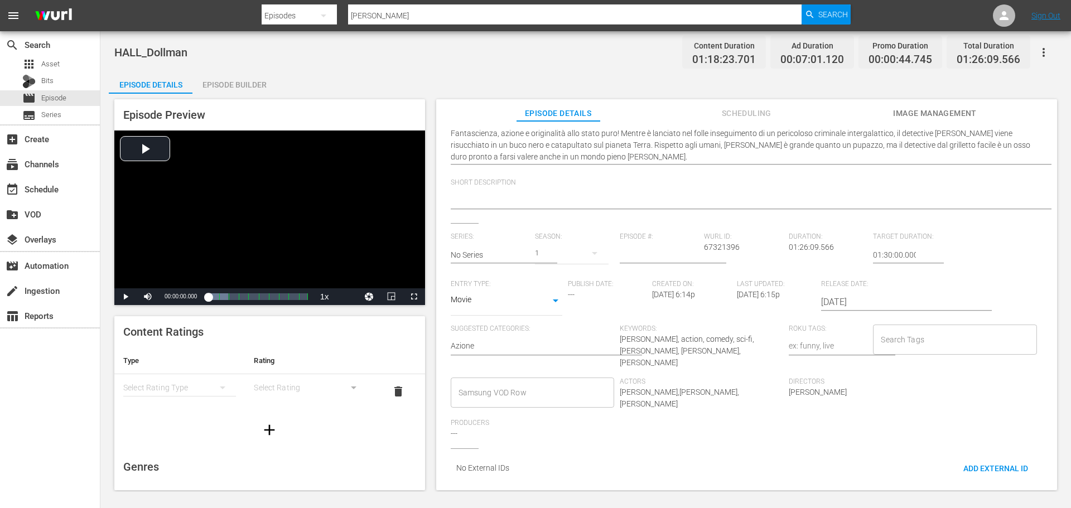
click at [523, 388] on input "Samsung VOD Row" at bounding box center [524, 393] width 137 height 20
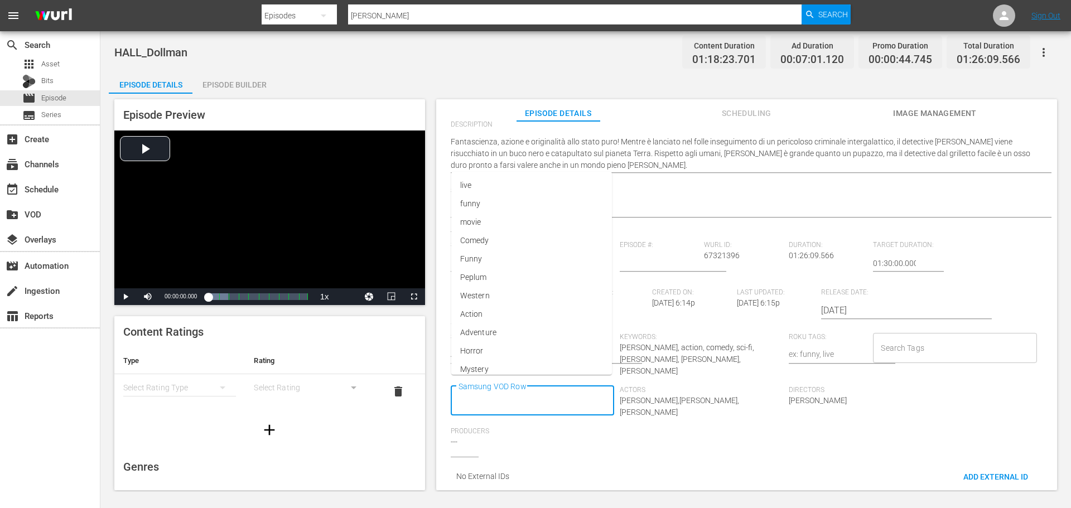
scroll to position [0, 0]
type input "Movie"
type input "Horror"
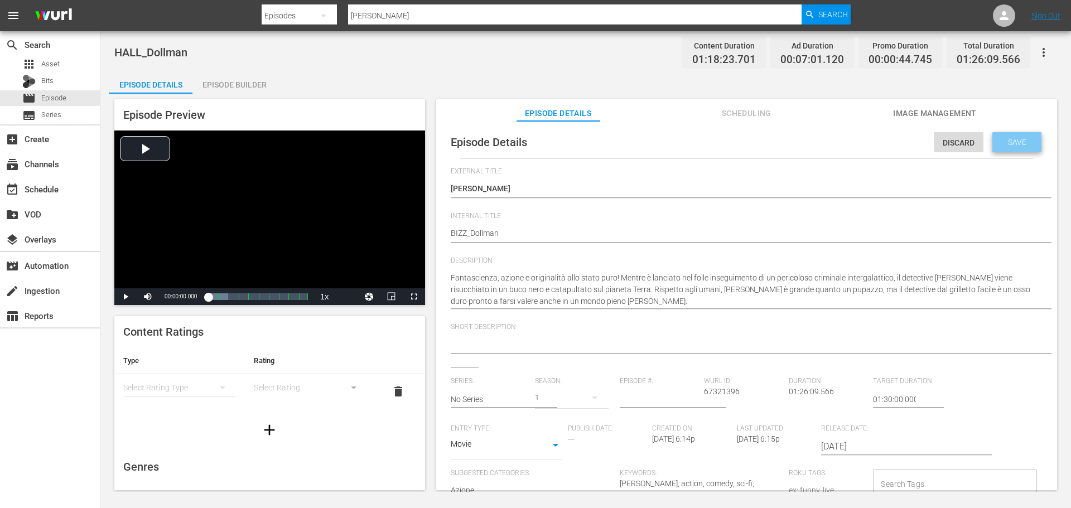
click at [1012, 138] on span "Save" at bounding box center [1017, 142] width 36 height 9
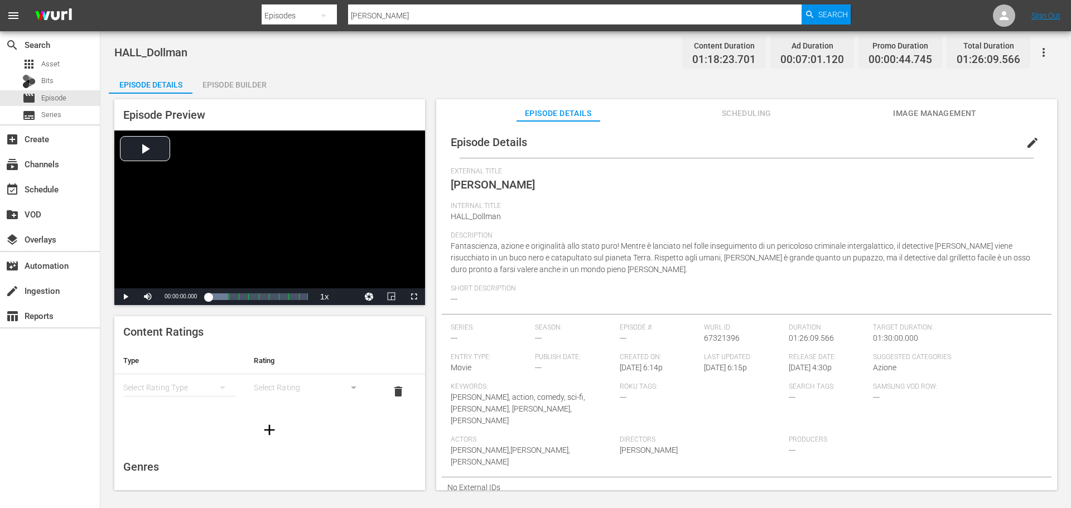
click at [251, 85] on div "Episode Builder" at bounding box center [234, 84] width 84 height 27
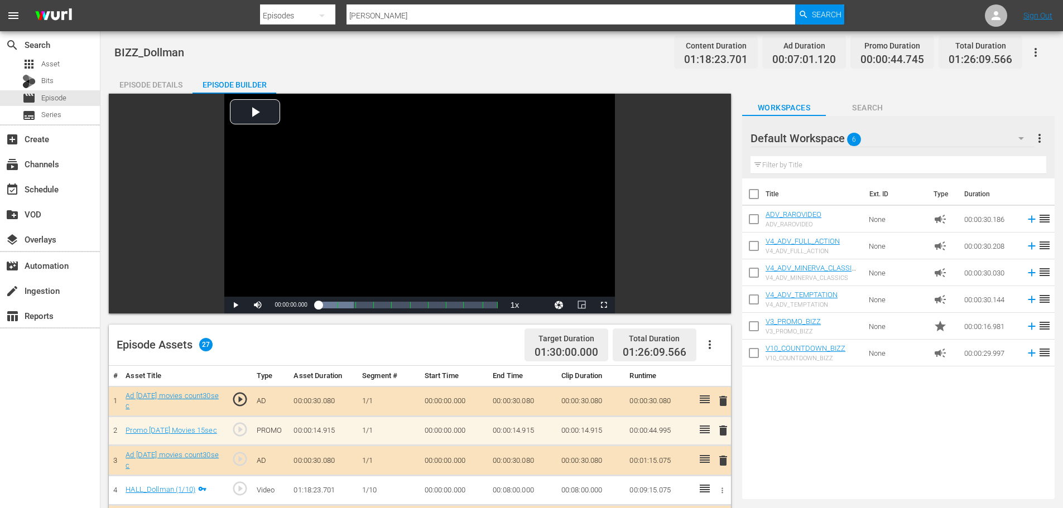
scroll to position [167, 0]
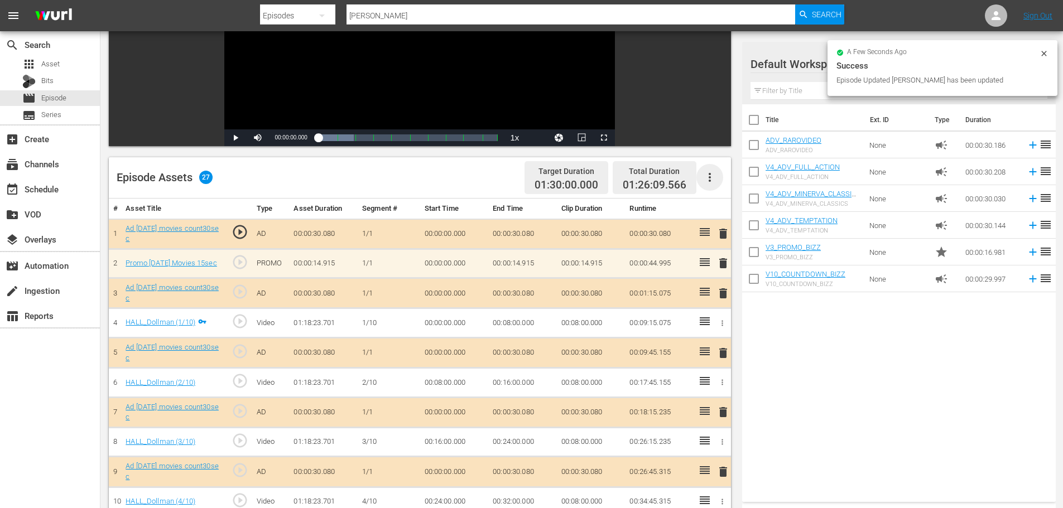
click at [707, 176] on icon "button" at bounding box center [709, 177] width 13 height 13
click at [717, 207] on div "Clear Ads" at bounding box center [743, 208] width 76 height 27
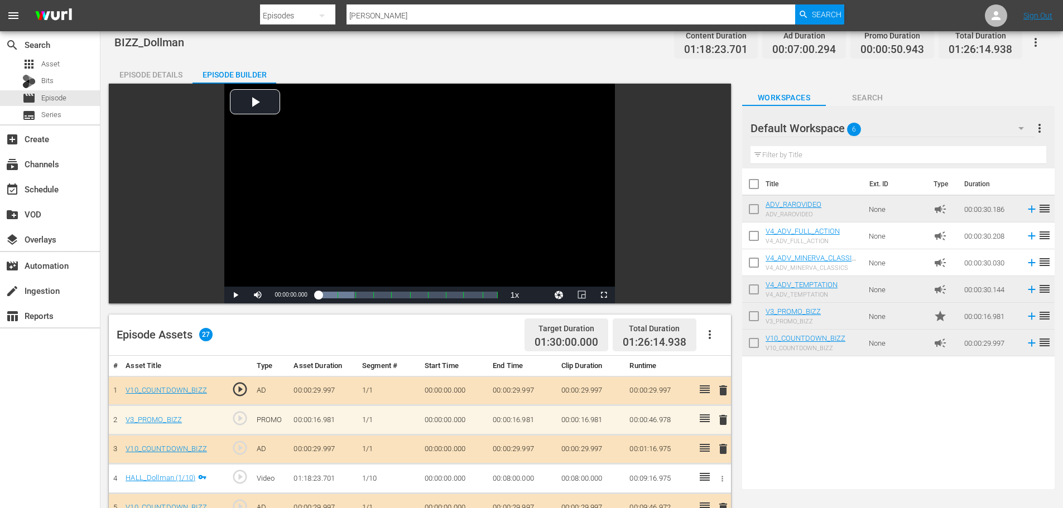
scroll to position [0, 0]
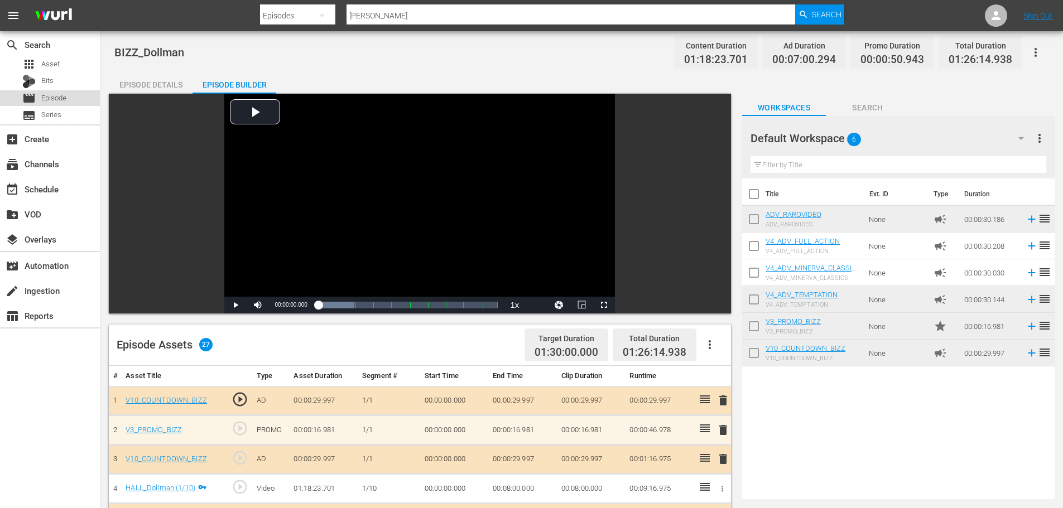
click at [59, 102] on span "Episode" at bounding box center [53, 98] width 25 height 11
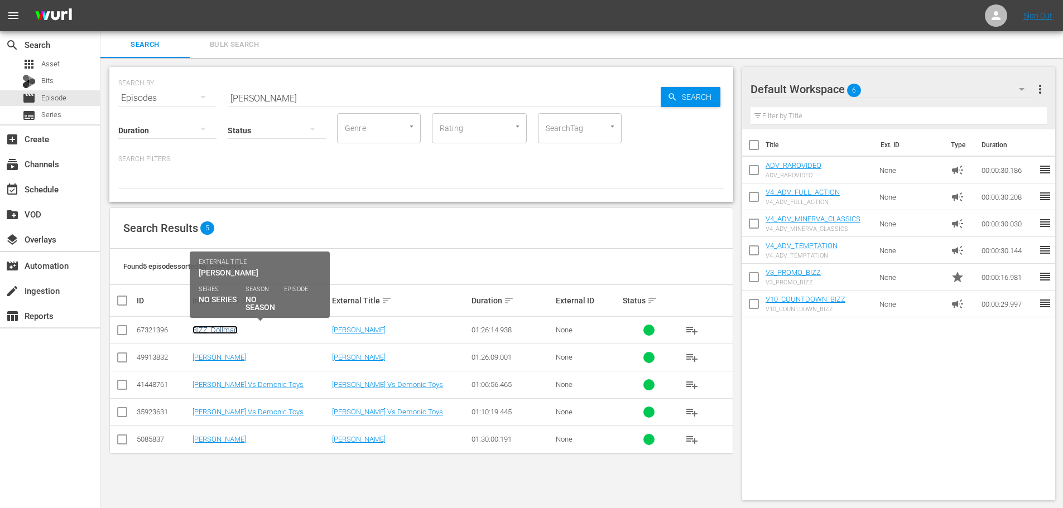
click at [229, 329] on link "BIZZ_Dollman" at bounding box center [214, 330] width 45 height 8
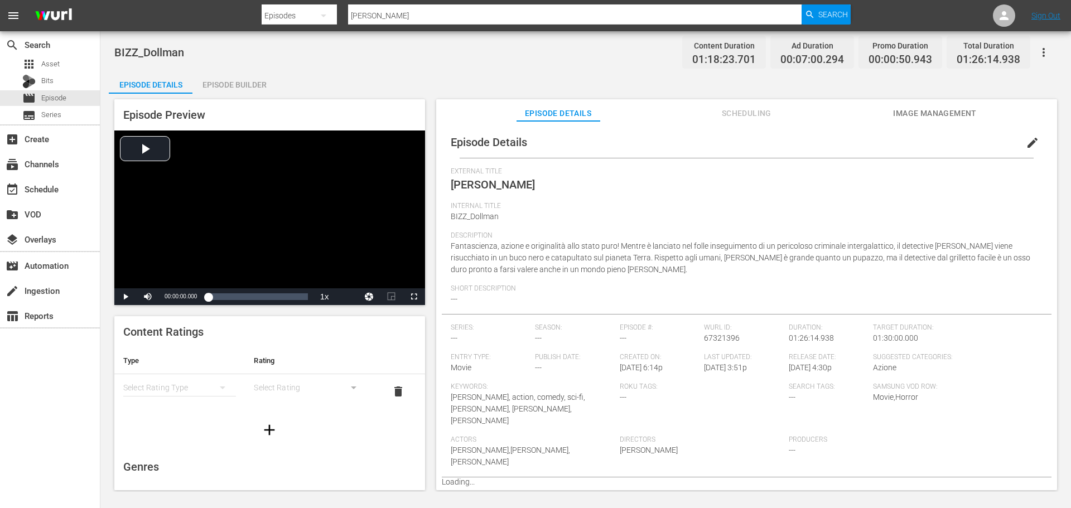
click at [232, 85] on div "Episode Builder" at bounding box center [234, 84] width 84 height 27
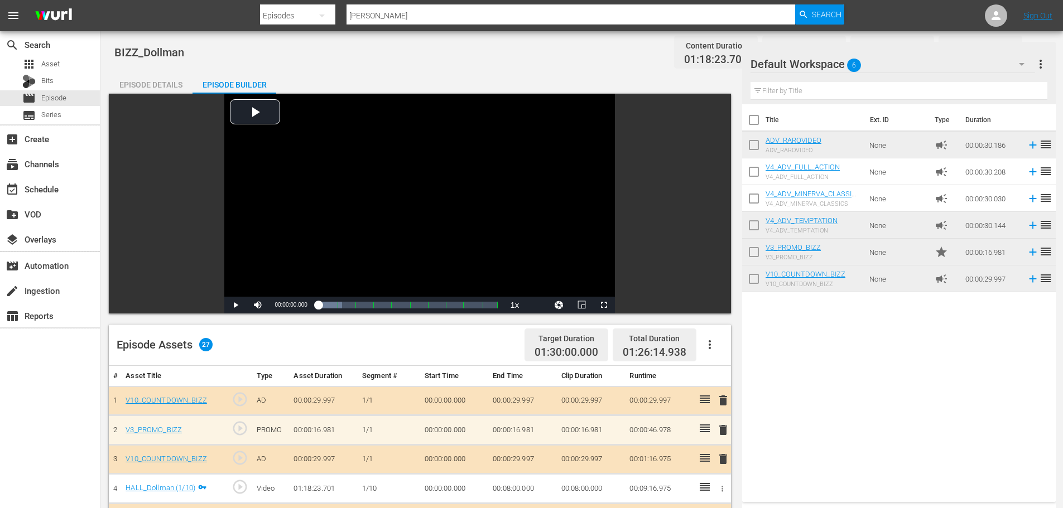
scroll to position [446, 0]
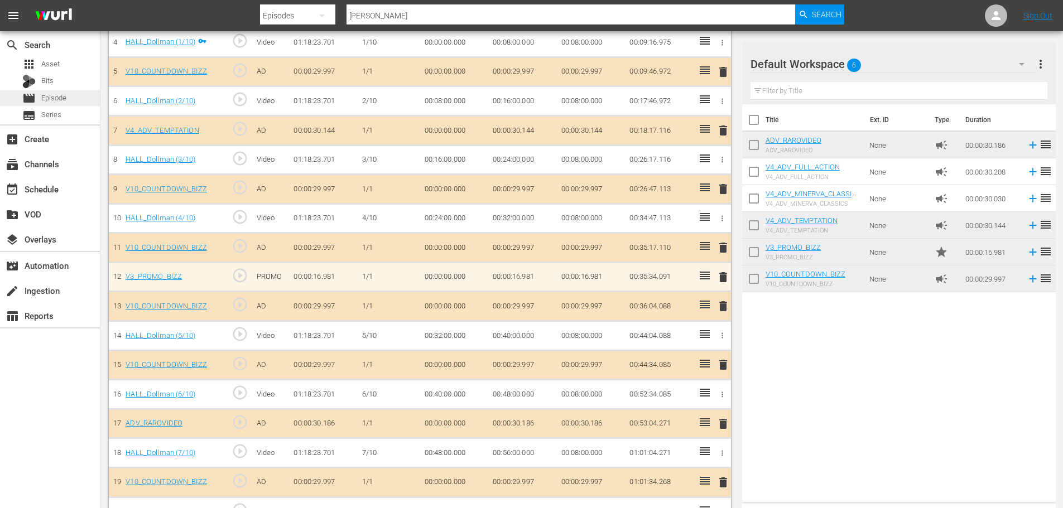
click at [70, 98] on div "movie Episode" at bounding box center [50, 98] width 100 height 16
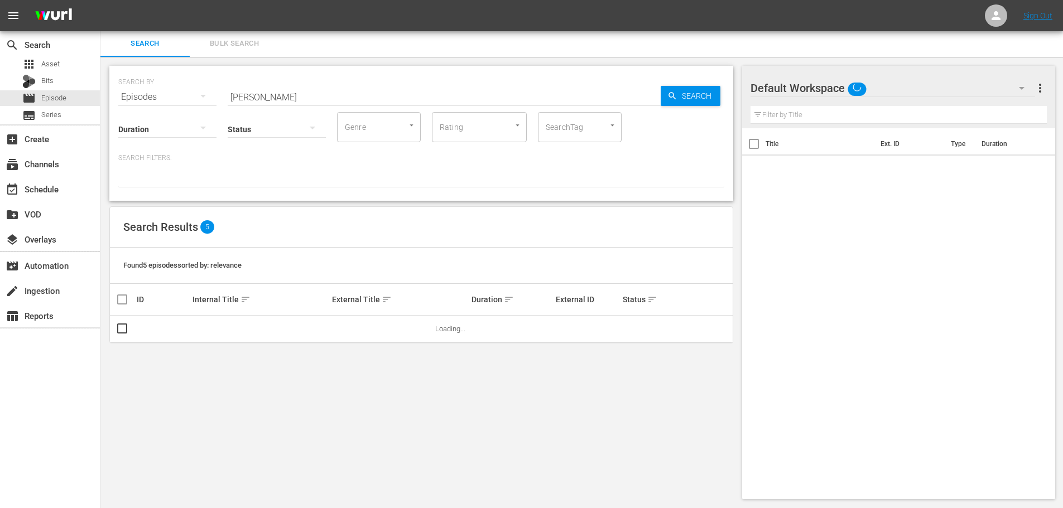
scroll to position [1, 0]
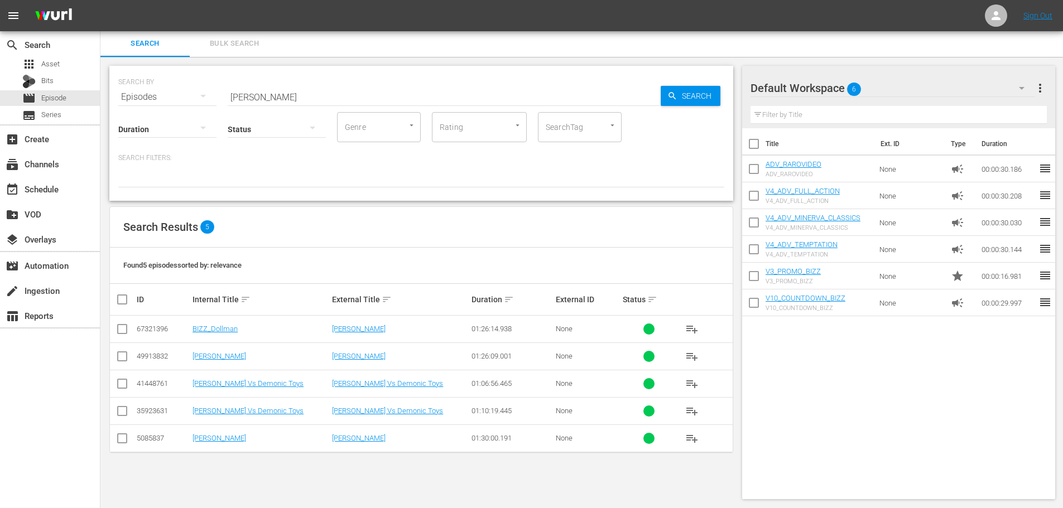
click at [281, 97] on input "[PERSON_NAME]" at bounding box center [444, 97] width 433 height 27
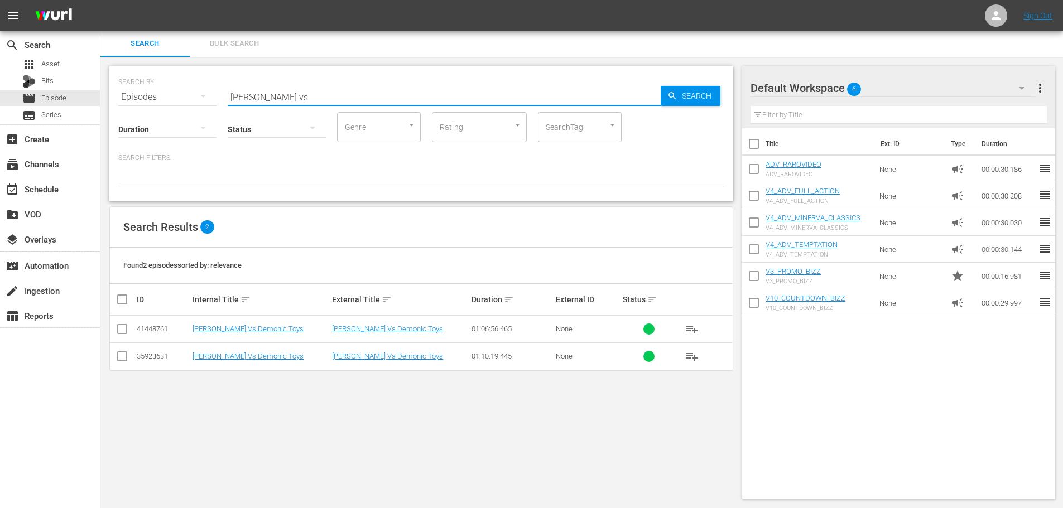
type input "[PERSON_NAME] vs"
click at [273, 324] on td "[PERSON_NAME] Vs Demonic Toys" at bounding box center [260, 329] width 139 height 27
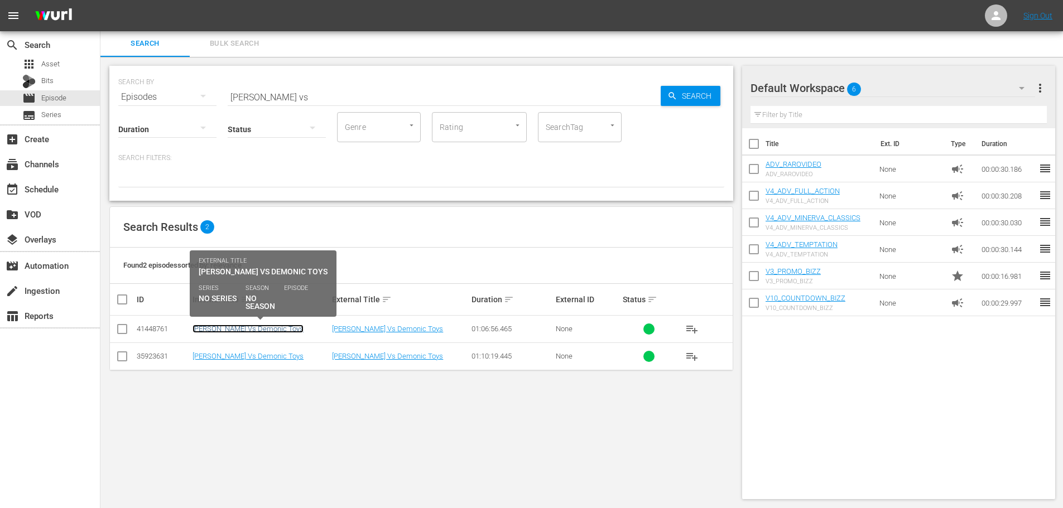
click at [277, 330] on link "[PERSON_NAME] Vs Demonic Toys" at bounding box center [247, 329] width 111 height 8
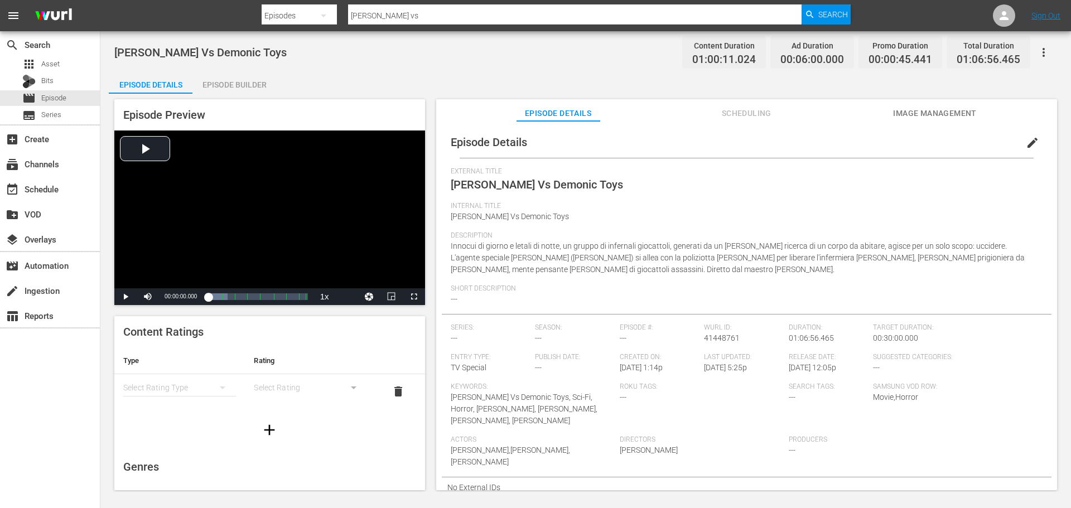
click at [1026, 142] on span "edit" at bounding box center [1032, 142] width 13 height 13
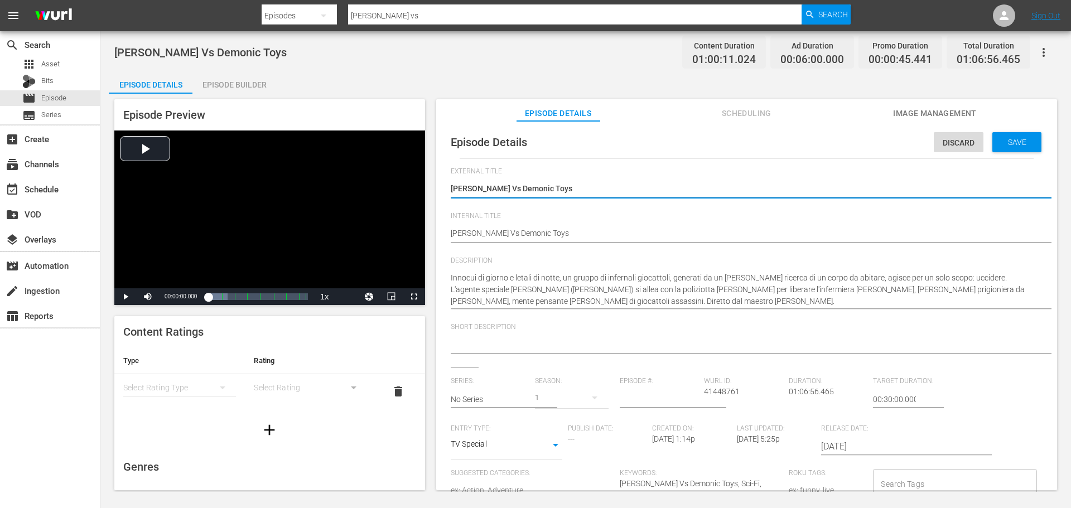
scroll to position [143, 0]
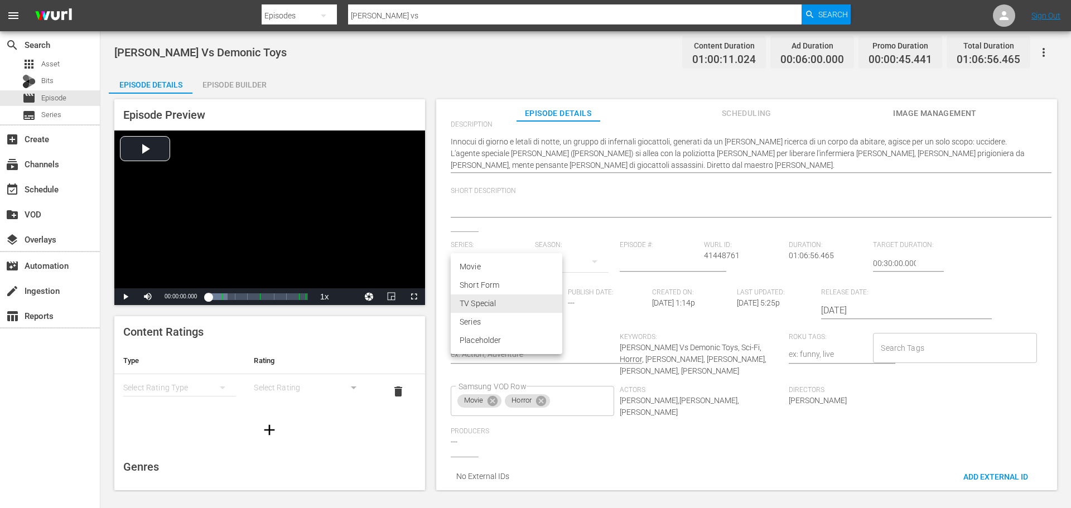
click at [535, 302] on body "menu Search By Episodes Search ID, Title, Description, Keywords, or Category [P…" at bounding box center [535, 254] width 1071 height 508
click at [511, 269] on li "Movie" at bounding box center [507, 267] width 112 height 18
type input "MOVIE"
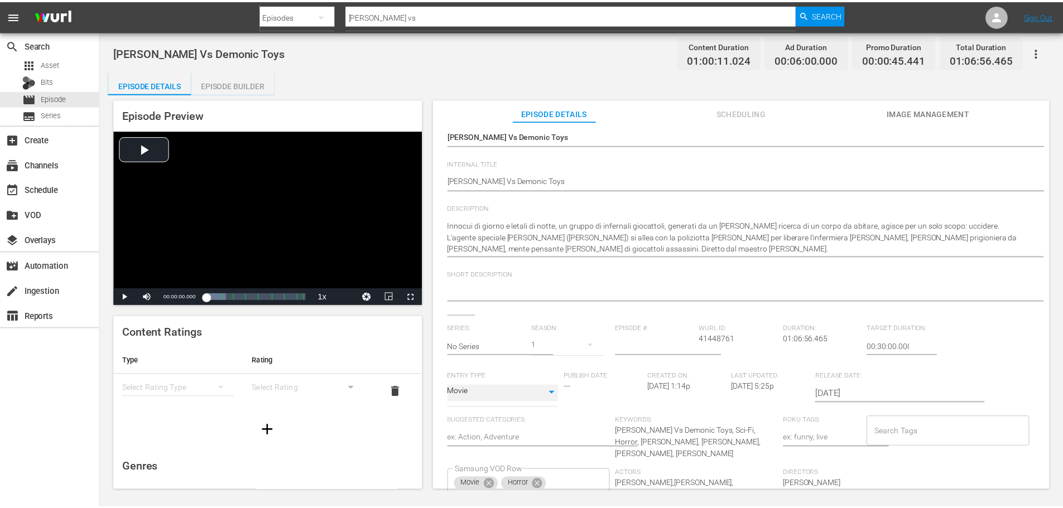
scroll to position [0, 0]
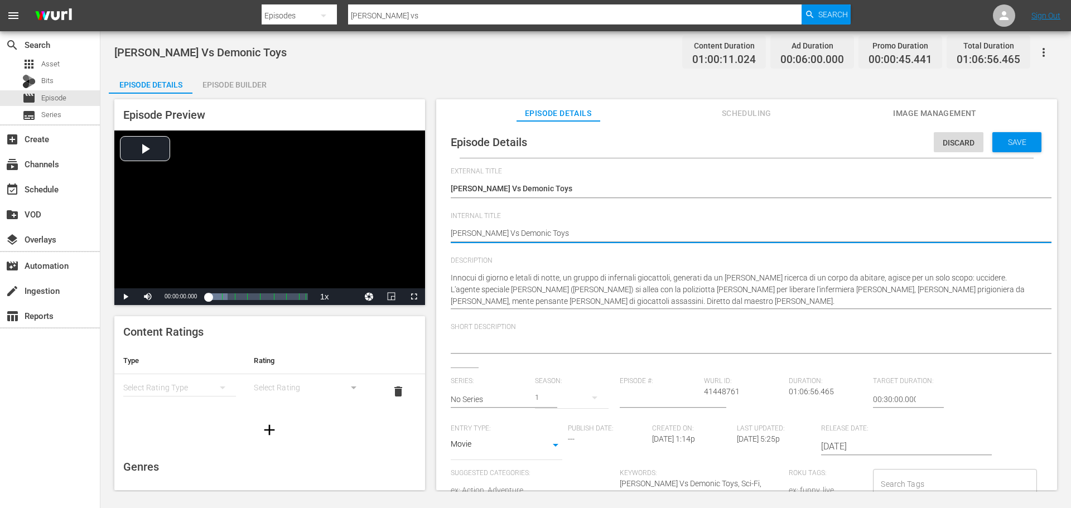
drag, startPoint x: 465, startPoint y: 236, endPoint x: 439, endPoint y: 234, distance: 26.3
type textarea "b [PERSON_NAME] Vs Demonic Toys"
type textarea "bi [PERSON_NAME] Vs Demonic Toys"
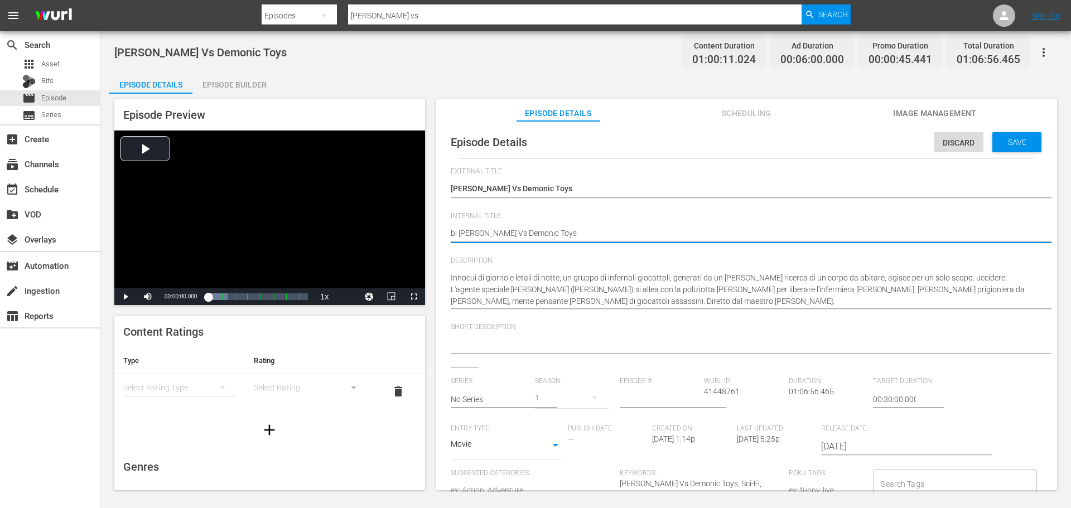
type textarea "b [PERSON_NAME] Vs Demonic Toys"
type textarea "[PERSON_NAME] Vs Demonic Toys"
type textarea "B [PERSON_NAME] Vs Demonic Toys"
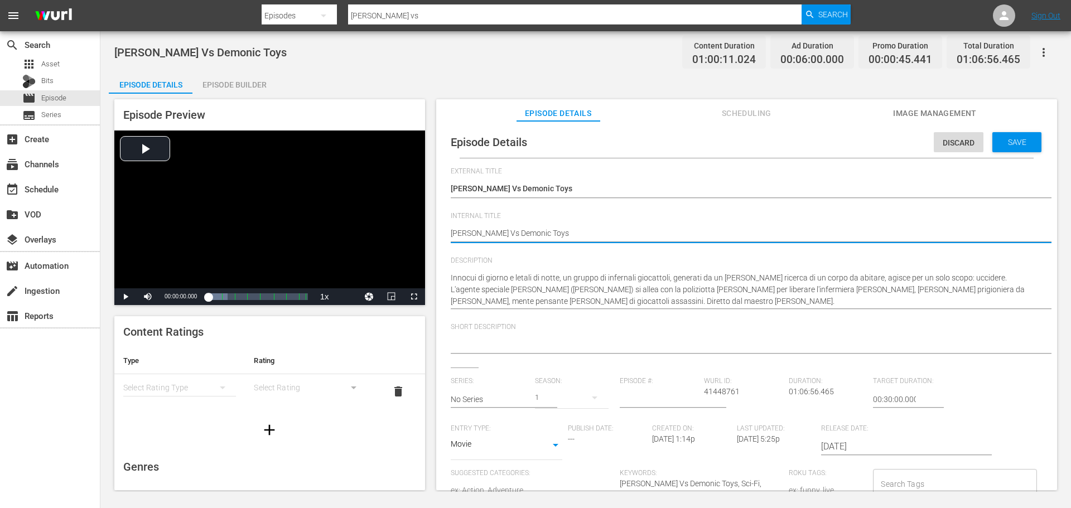
type textarea "B [PERSON_NAME] Vs Demonic Toys"
type textarea "BI [PERSON_NAME] Vs Demonic Toys"
type textarea "BIZ [PERSON_NAME] Vs Demonic Toys"
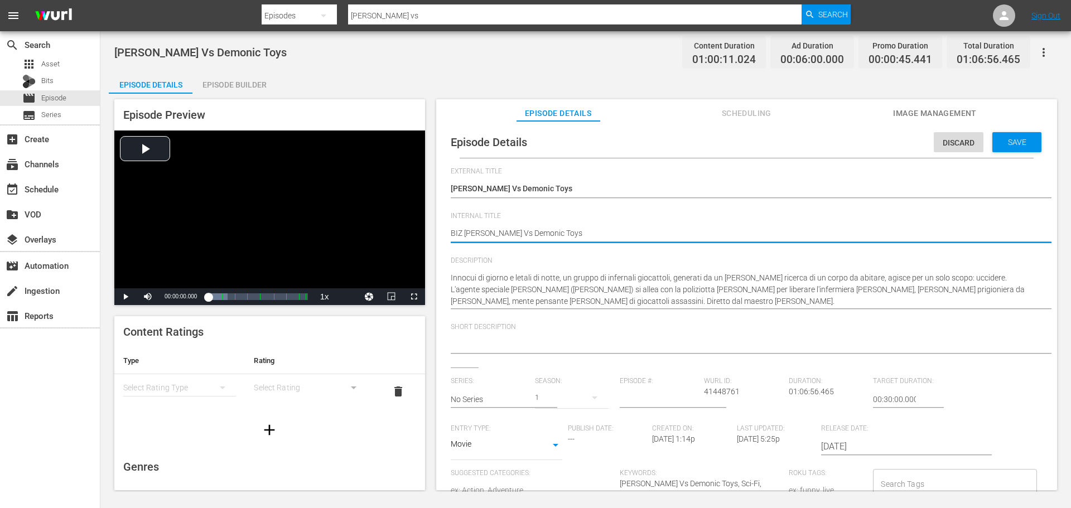
type textarea "BIZZ [PERSON_NAME] Vs Demonic Toys"
type textarea "BIZZDollman Vs Demonic Toys"
type textarea "BIZZ_Dollman Vs Demonic Toys"
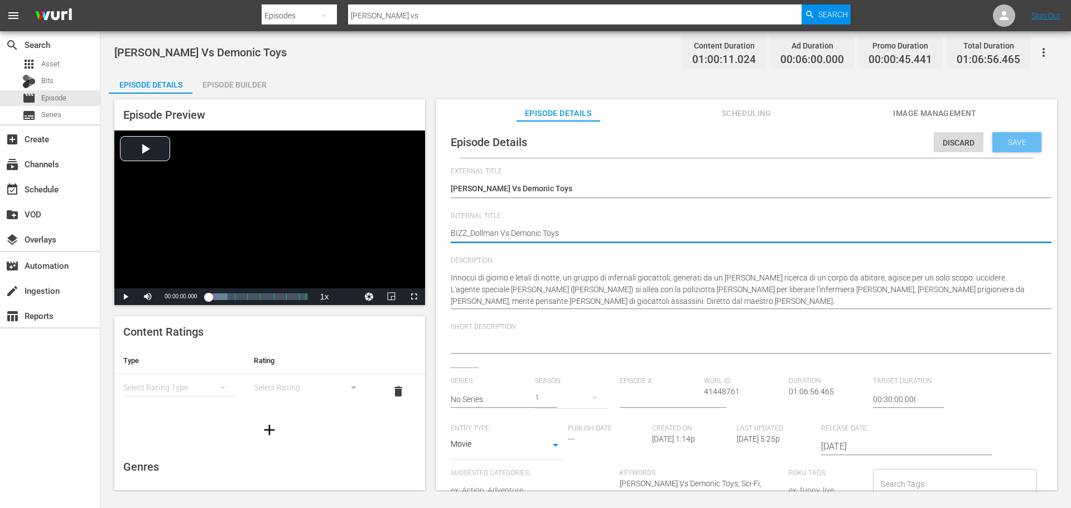
type textarea "BIZZ_Dollman Vs Demonic Toys"
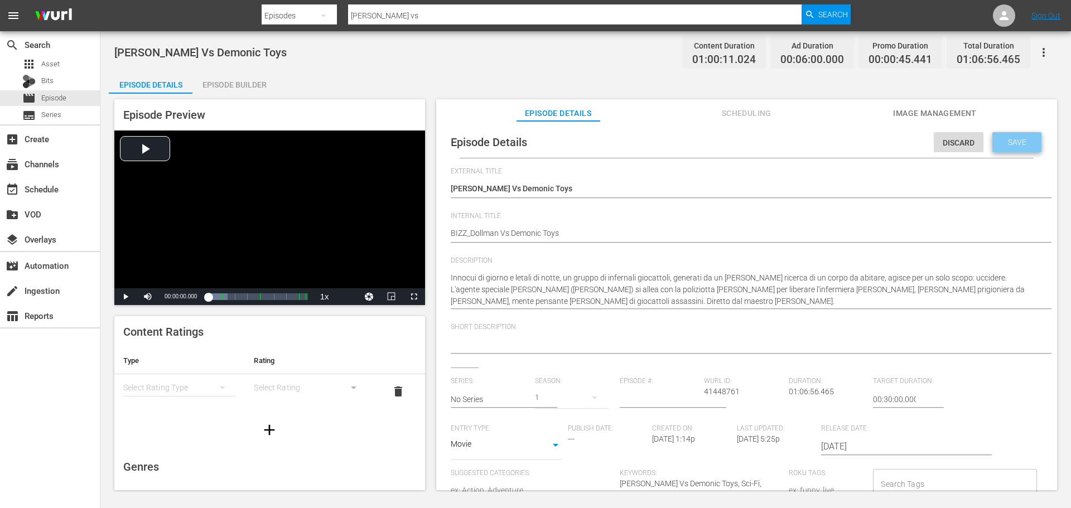
click at [1003, 142] on span "Save" at bounding box center [1017, 142] width 36 height 9
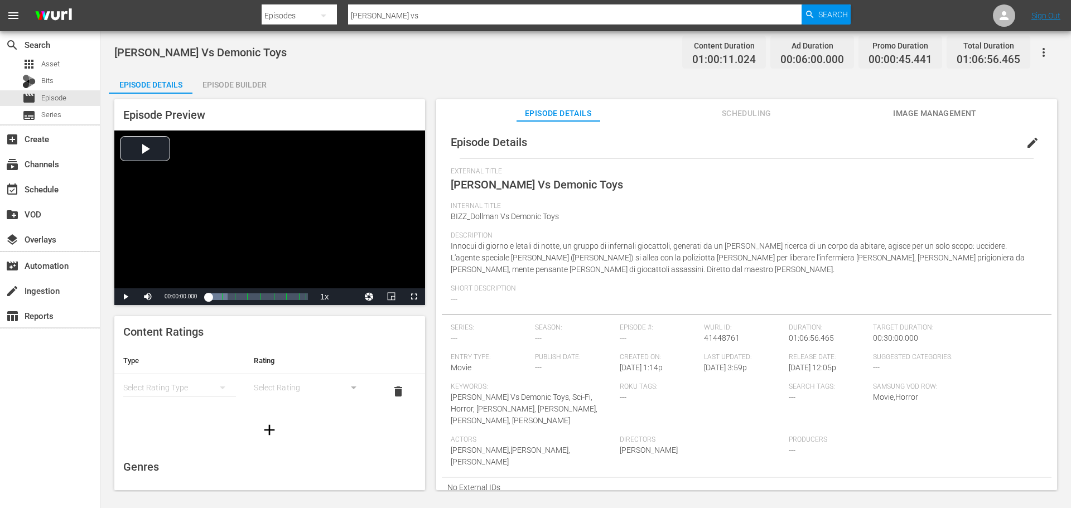
click at [238, 88] on div "Episode Builder" at bounding box center [234, 84] width 84 height 27
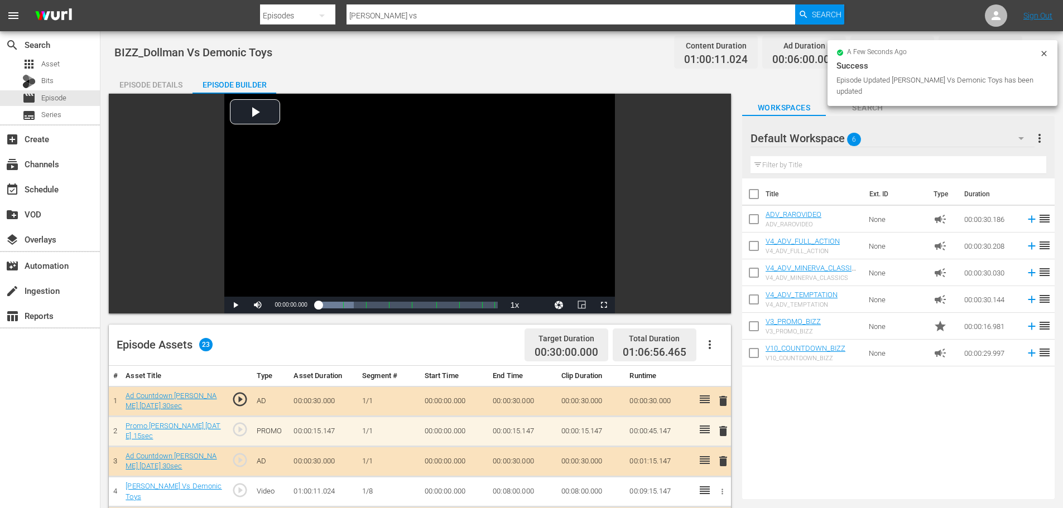
click at [711, 346] on icon "button" at bounding box center [709, 344] width 13 height 13
click at [727, 383] on div "Clear Ads" at bounding box center [743, 376] width 76 height 27
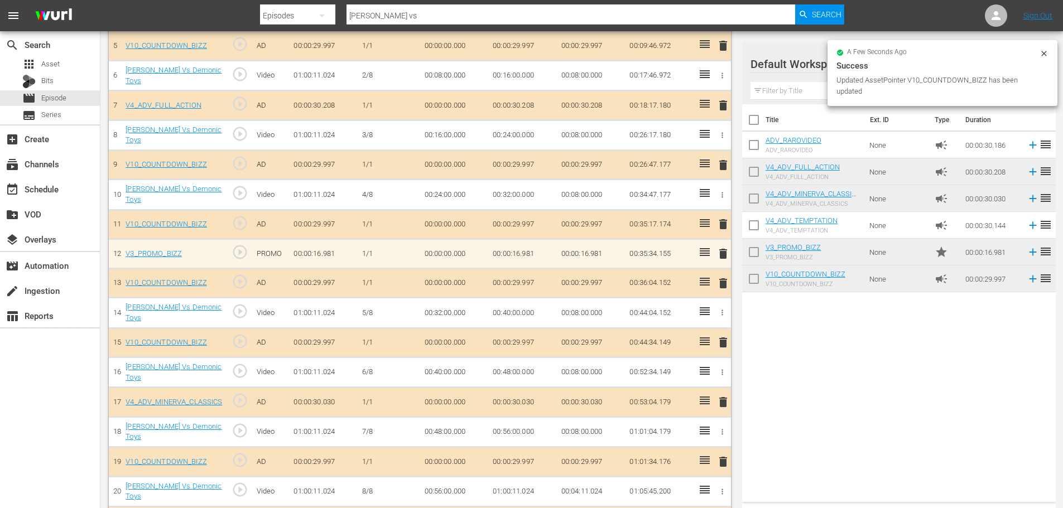
scroll to position [503, 0]
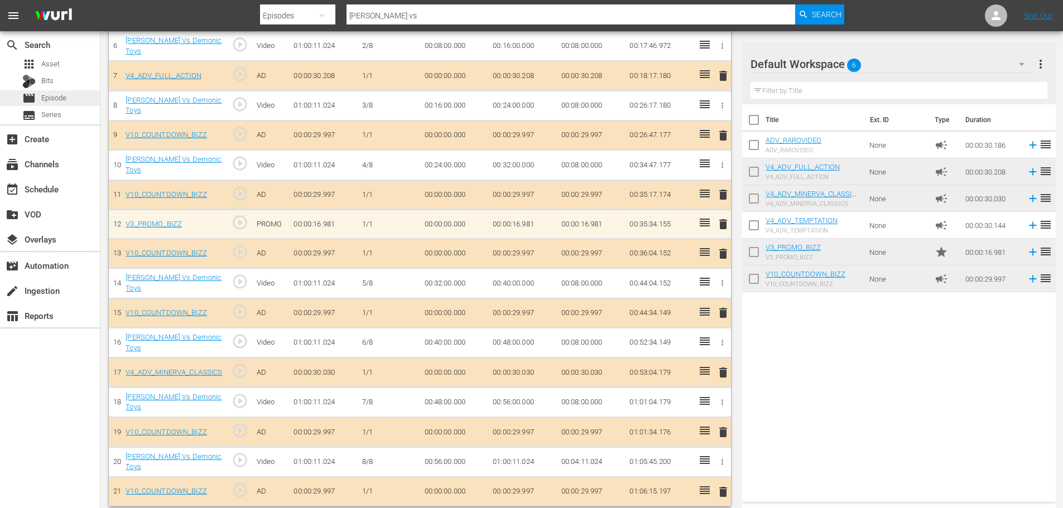
click at [92, 98] on div "movie Episode" at bounding box center [50, 98] width 100 height 16
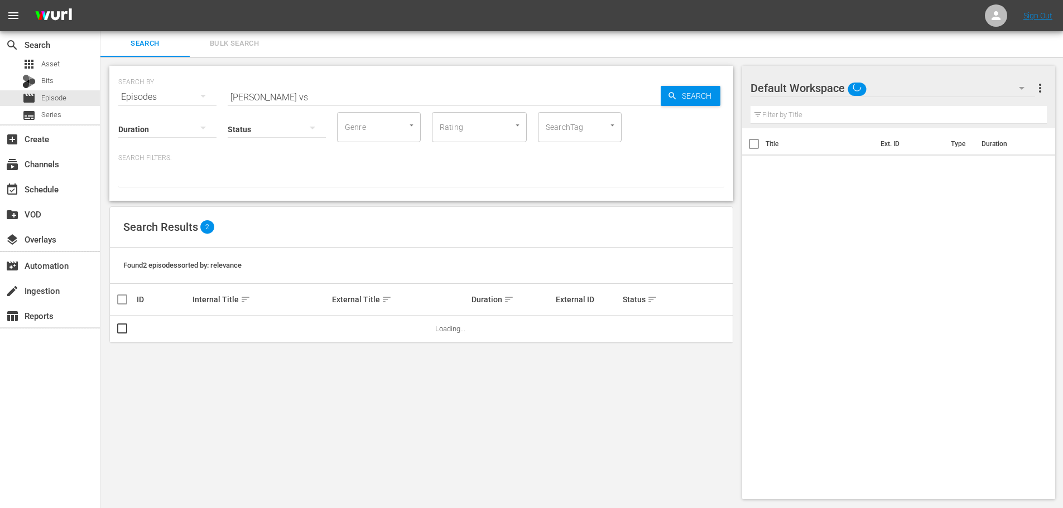
scroll to position [1, 0]
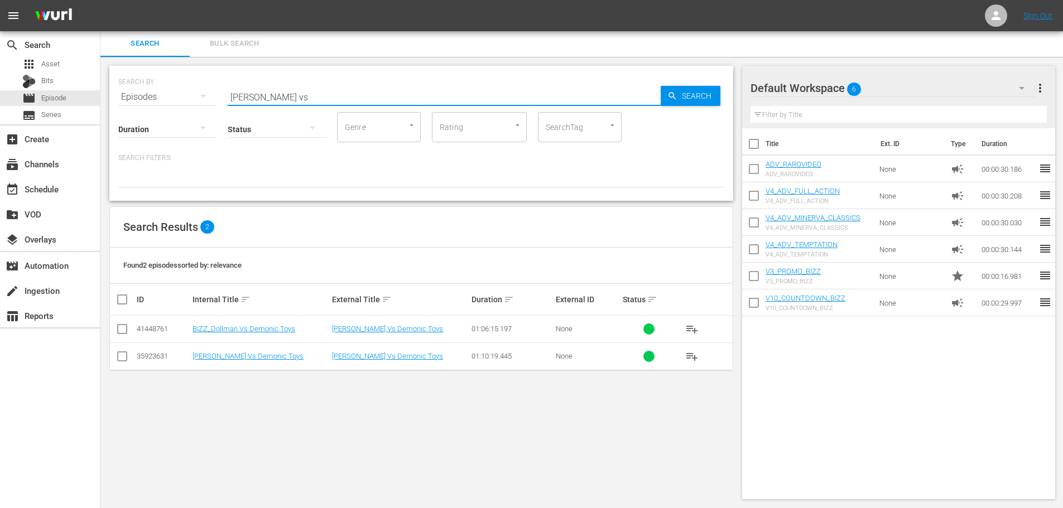
drag, startPoint x: 292, startPoint y: 94, endPoint x: 155, endPoint y: 112, distance: 137.9
click at [155, 112] on div "SEARCH BY Search By Episodes Search ID, Title, Description, Keywords, or Catego…" at bounding box center [421, 133] width 624 height 135
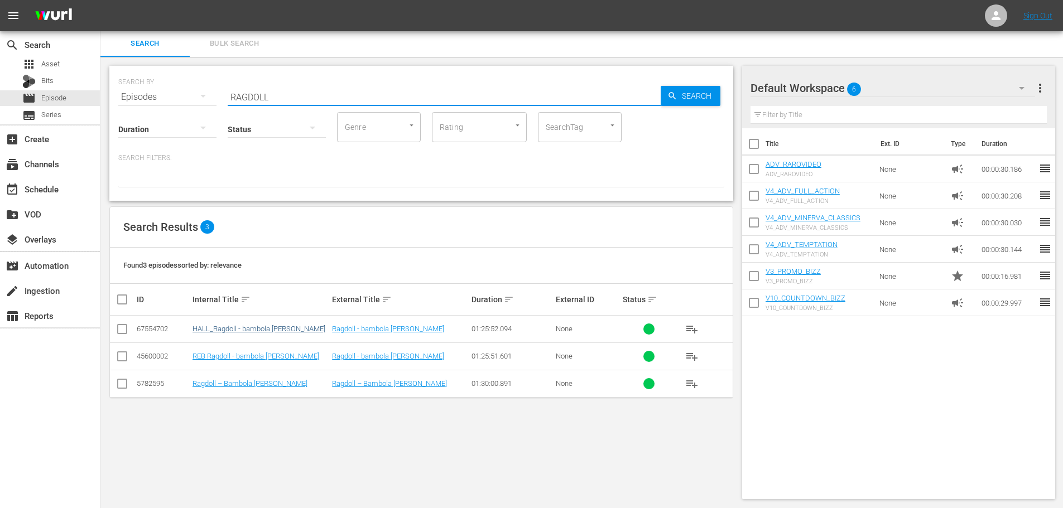
type input "RAGDOLL"
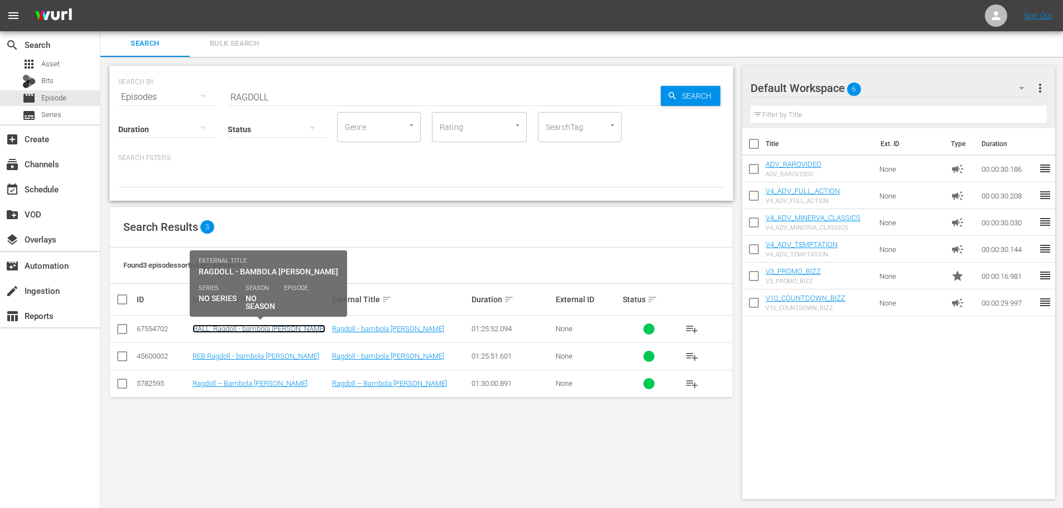
click at [272, 326] on link "HALL_Ragdoll - bambola [PERSON_NAME]" at bounding box center [258, 329] width 133 height 8
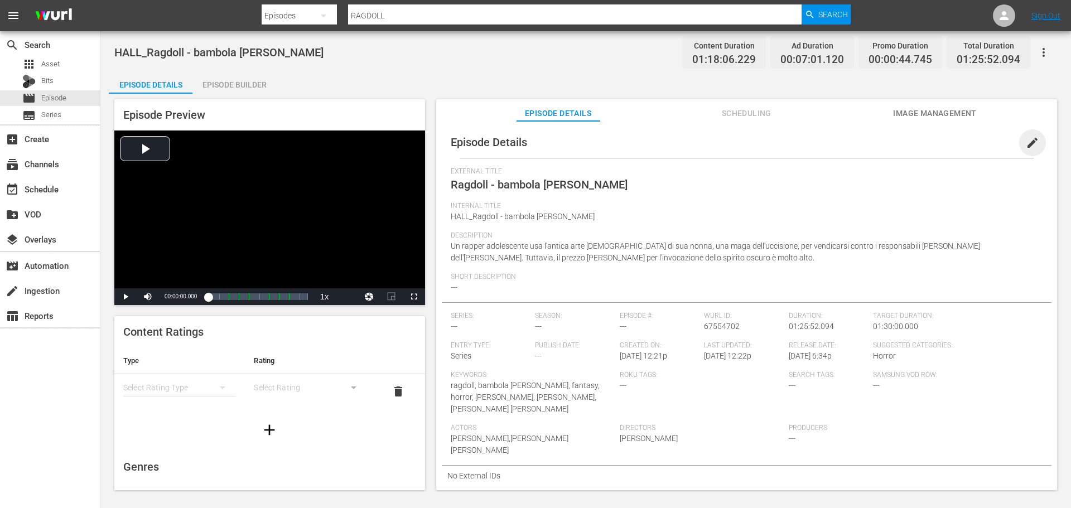
click at [1030, 143] on span "edit" at bounding box center [1032, 142] width 13 height 13
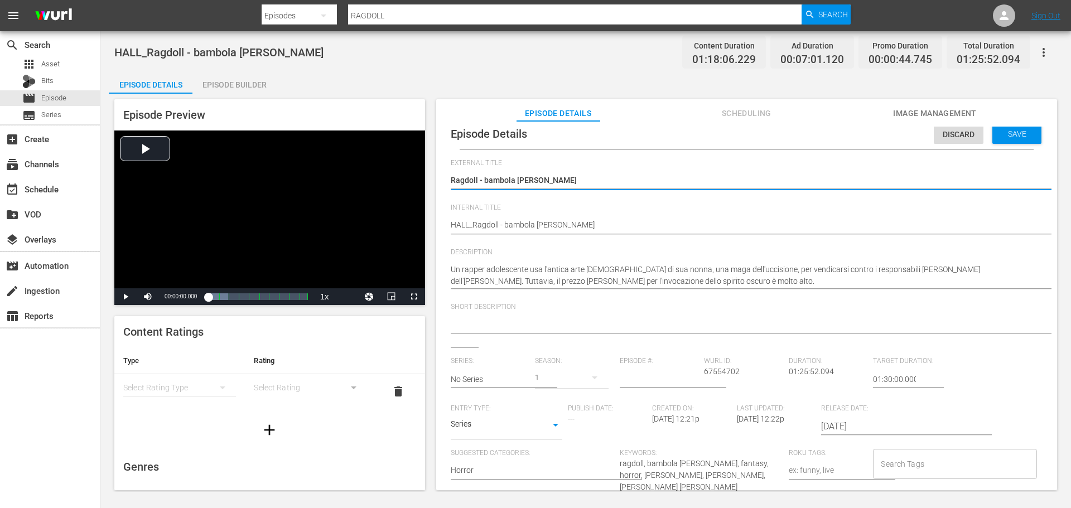
scroll to position [133, 0]
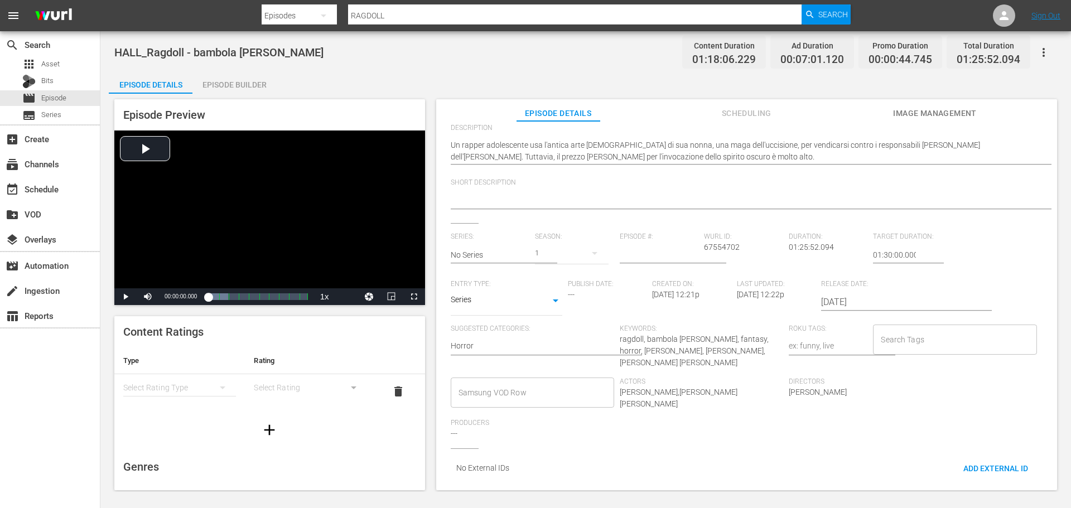
click at [505, 295] on body "menu Search By Episodes Search ID, Title, Description, Keywords, or Category RA…" at bounding box center [535, 254] width 1071 height 508
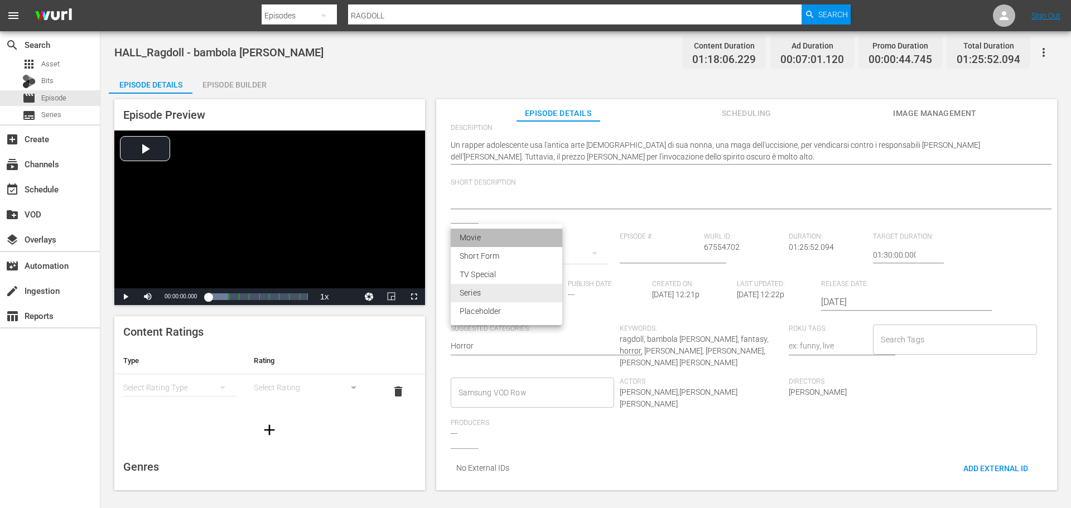
click at [493, 239] on li "Movie" at bounding box center [507, 238] width 112 height 18
type input "MOVIE"
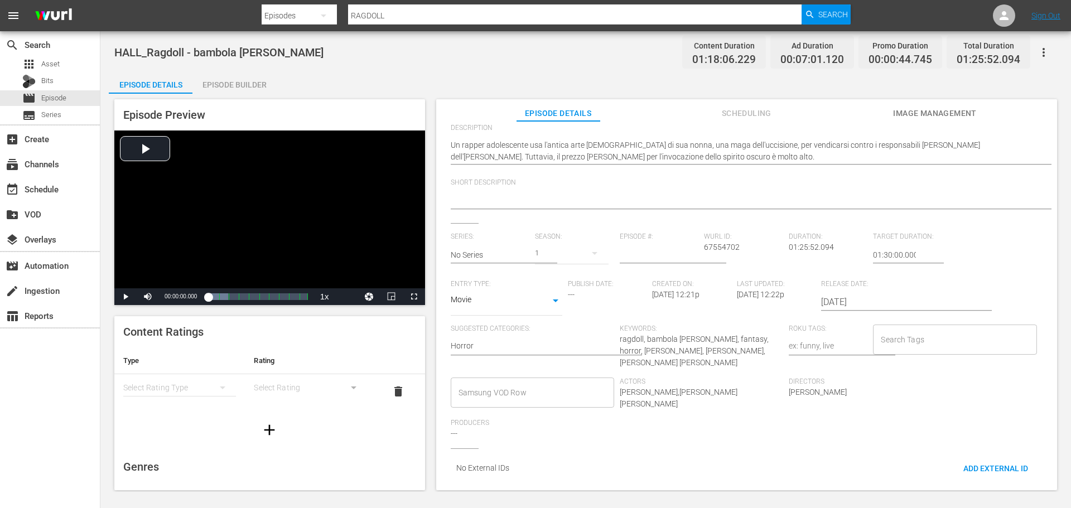
click at [511, 383] on input "Samsung VOD Row" at bounding box center [524, 393] width 137 height 20
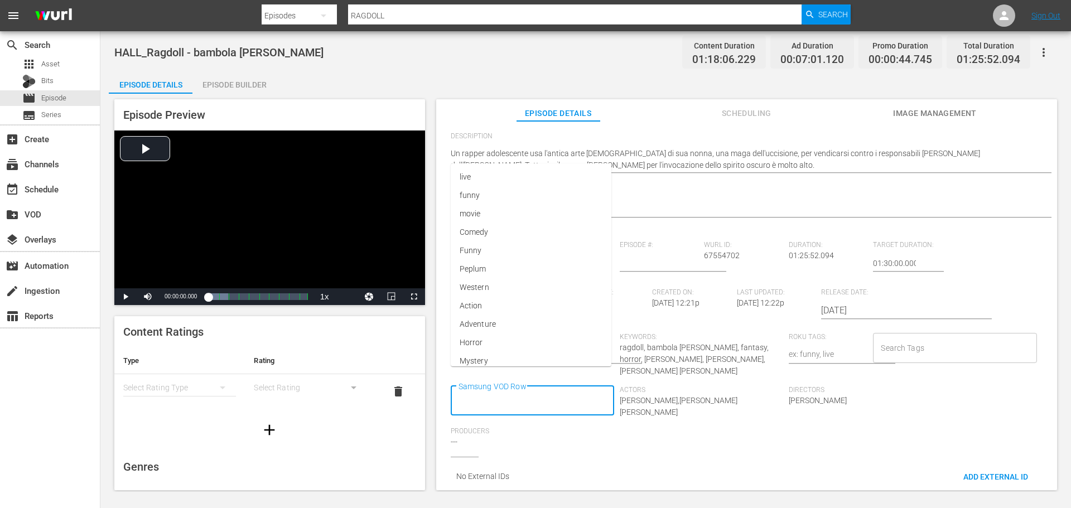
scroll to position [0, 0]
type input "Movie"
type input "Horror"
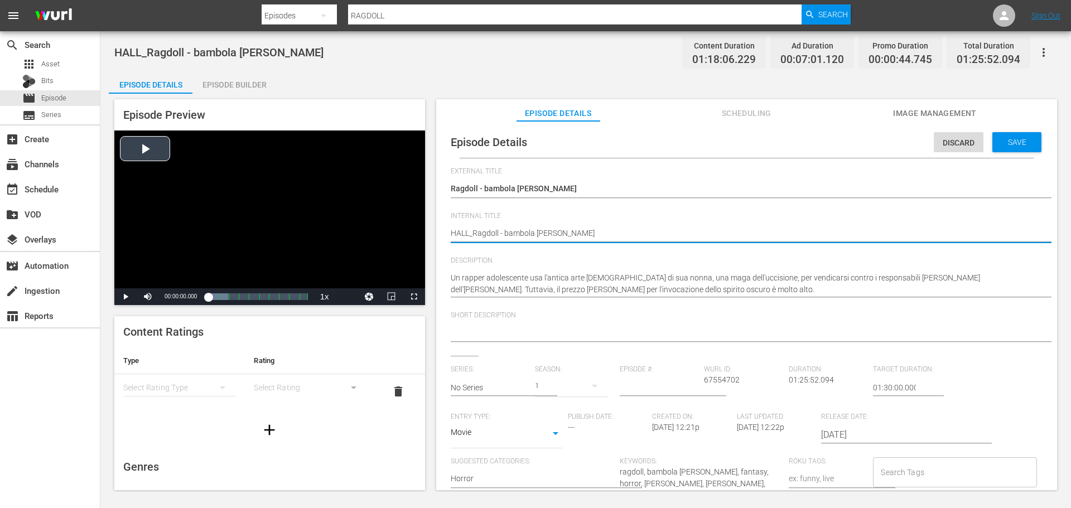
drag, startPoint x: 468, startPoint y: 234, endPoint x: 372, endPoint y: 242, distance: 95.7
type textarea "B_Ragdoll - bambola [PERSON_NAME]"
type textarea "BI_Ragdoll - bambola [PERSON_NAME]"
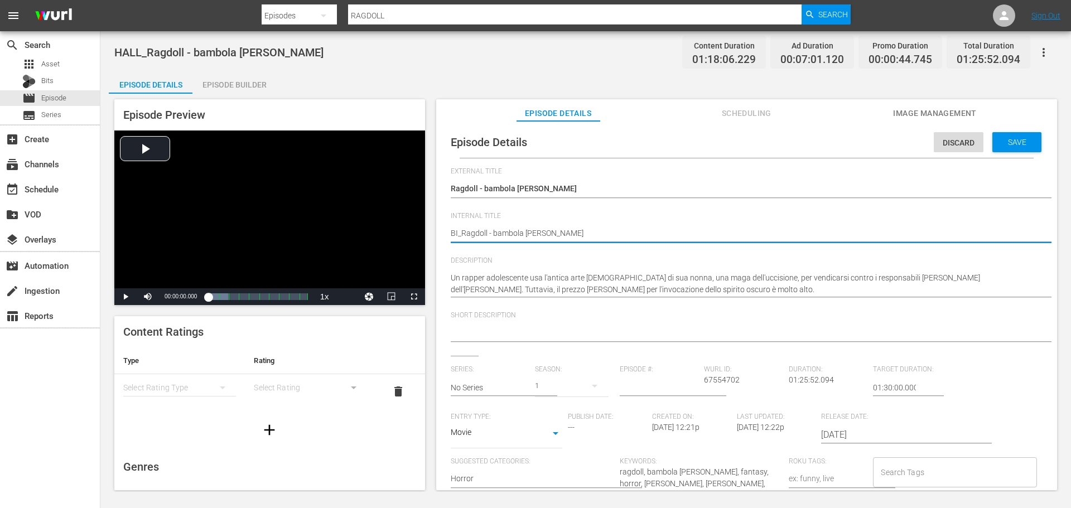
type textarea "BIZ_Ragdoll - bambola [PERSON_NAME]"
type textarea "BIZZ_Ragdoll - bambola [PERSON_NAME]"
click at [1012, 141] on span "Save" at bounding box center [1017, 142] width 36 height 9
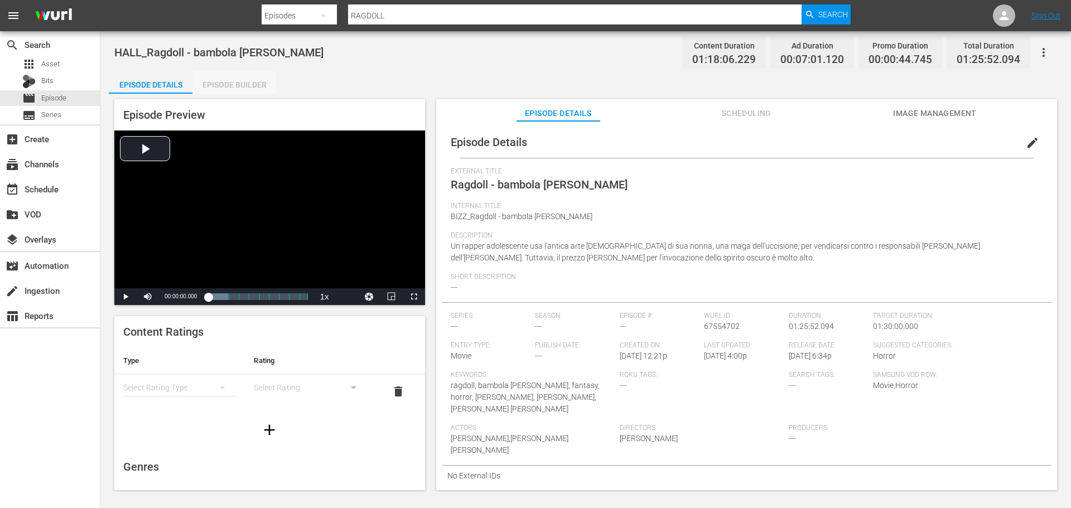
click at [248, 89] on div "Episode Builder" at bounding box center [234, 84] width 84 height 27
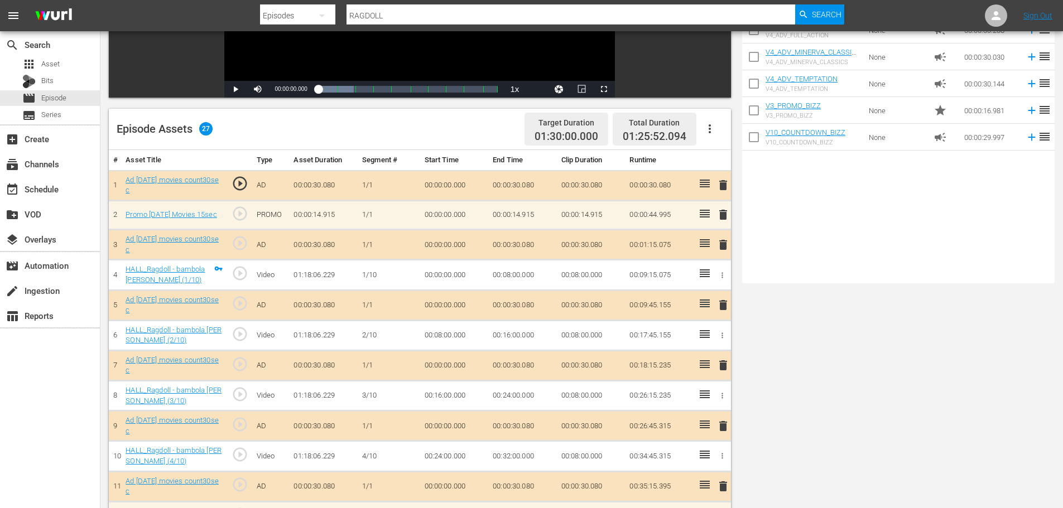
scroll to position [56, 0]
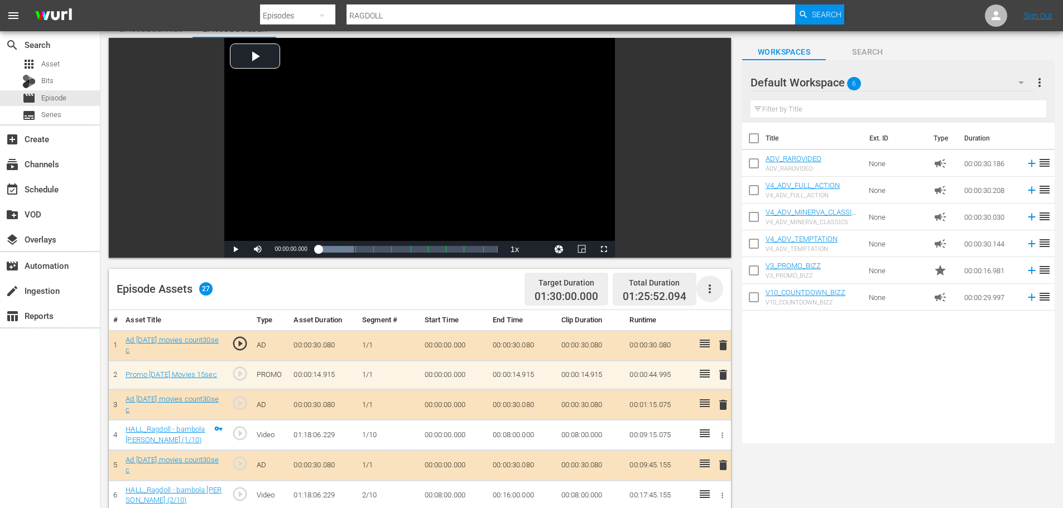
click at [711, 291] on icon "button" at bounding box center [709, 288] width 13 height 13
click at [726, 325] on div "Clear Ads" at bounding box center [743, 320] width 76 height 27
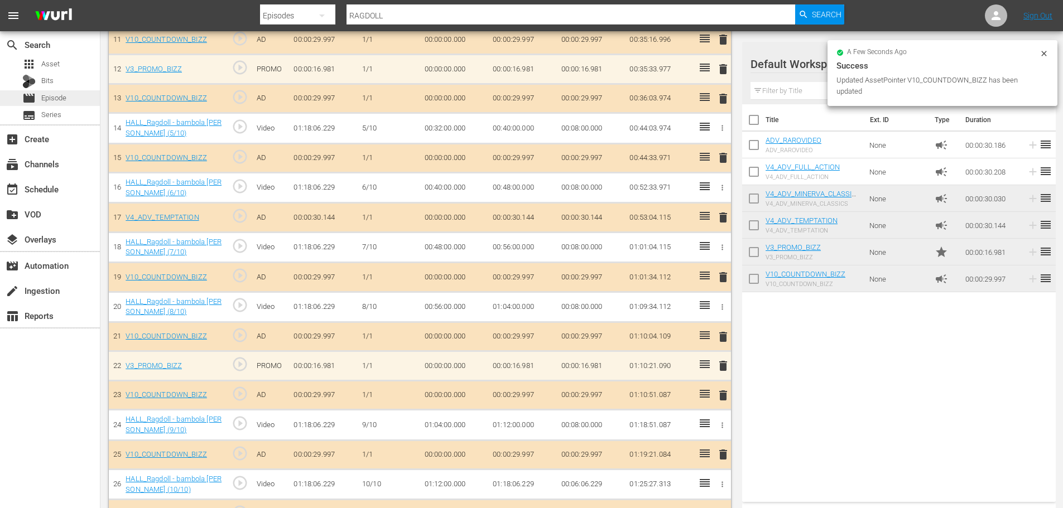
scroll to position [658, 0]
drag, startPoint x: 64, startPoint y: 99, endPoint x: 293, endPoint y: 3, distance: 248.6
click at [64, 99] on span "Episode" at bounding box center [53, 98] width 25 height 11
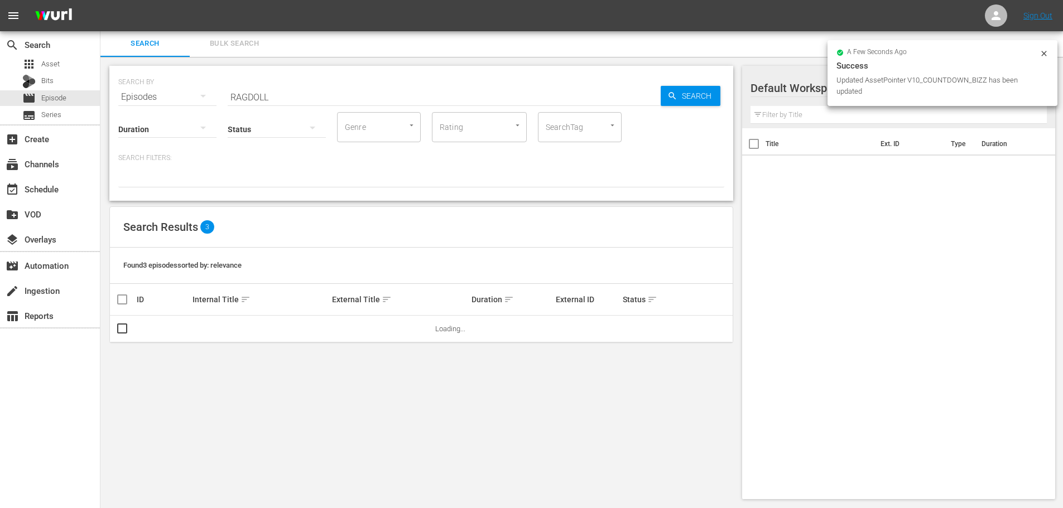
scroll to position [1, 0]
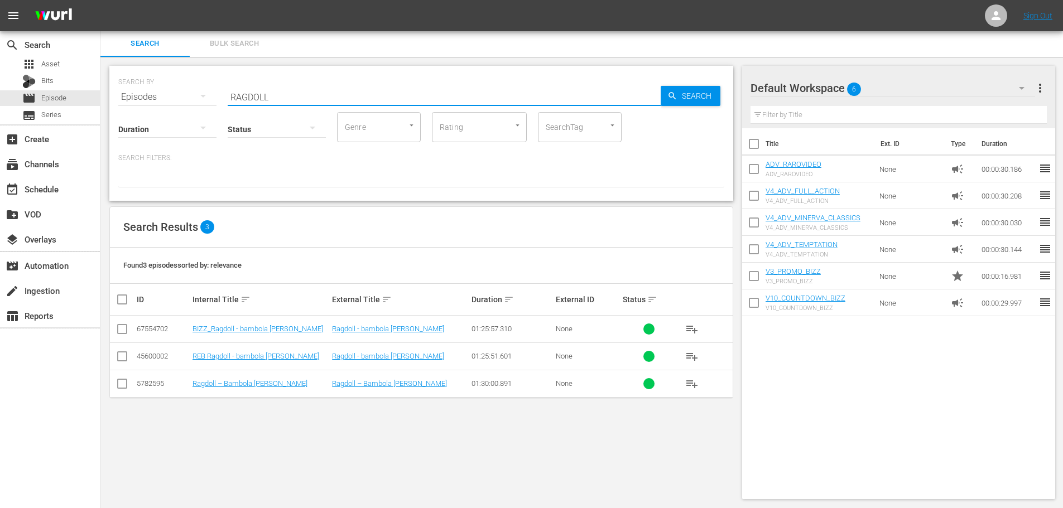
drag, startPoint x: 274, startPoint y: 97, endPoint x: 132, endPoint y: 125, distance: 145.1
click at [132, 125] on div "SEARCH BY Search By Episodes Search ID, Title, Description, Keywords, or Catego…" at bounding box center [421, 133] width 624 height 135
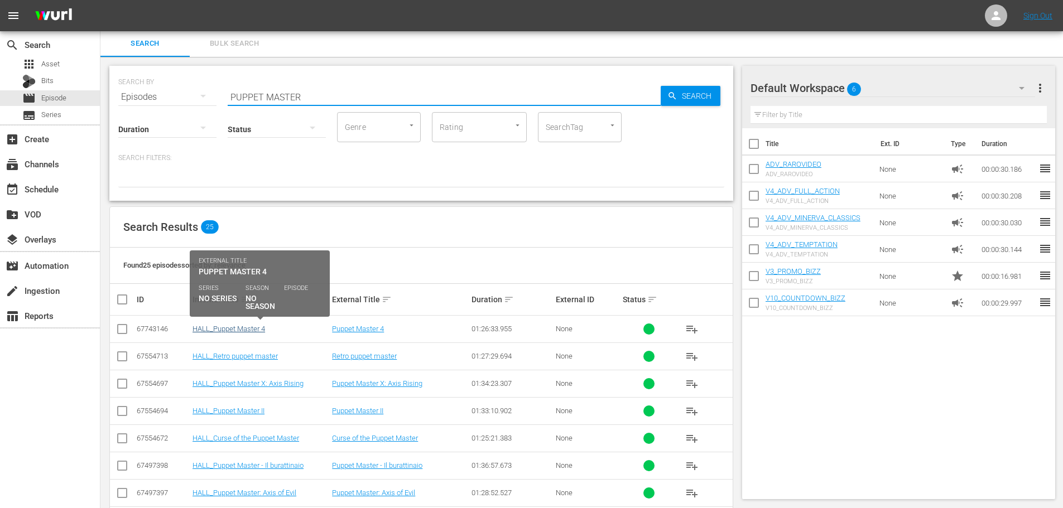
type input "PUPPET MASTER"
click at [227, 329] on link "HALL_Puppet Master 4" at bounding box center [228, 329] width 73 height 8
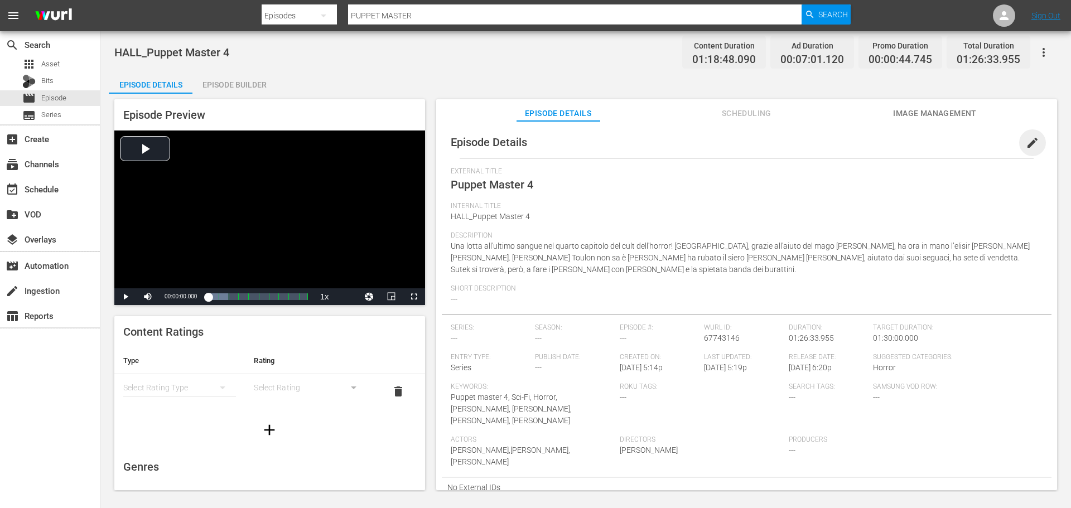
click at [1026, 145] on span "edit" at bounding box center [1032, 142] width 13 height 13
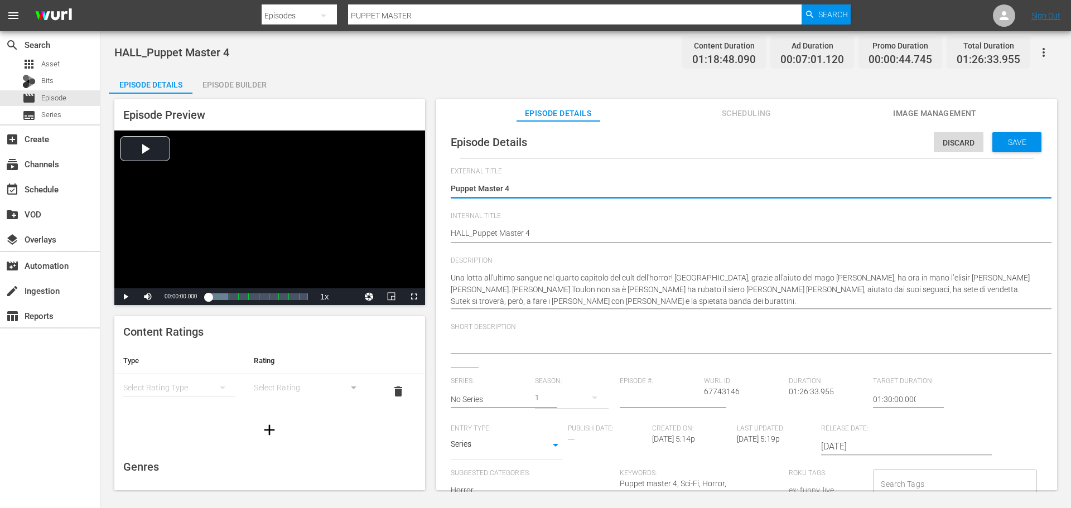
scroll to position [11, 0]
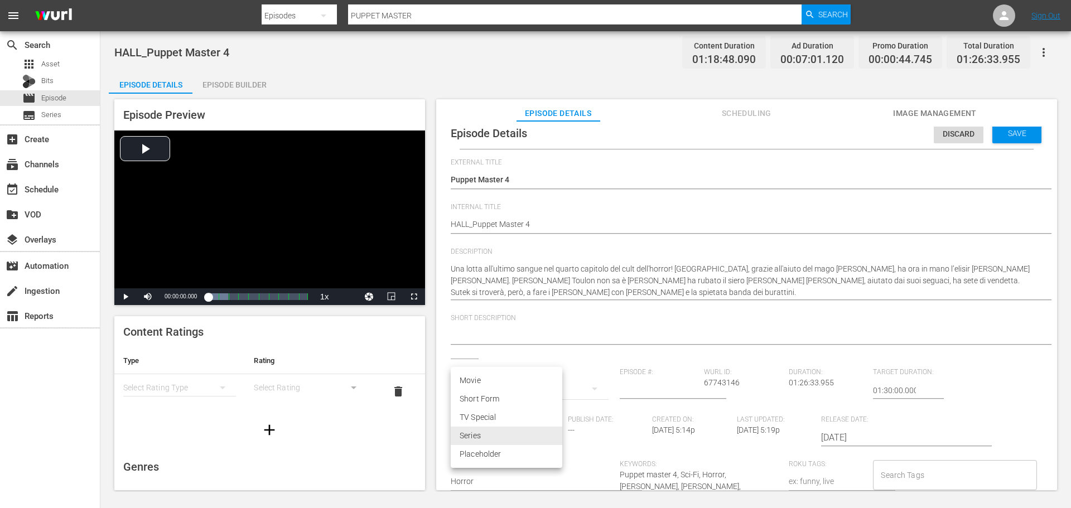
click at [547, 437] on body "menu Search By Episodes Search ID, Title, Description, Keywords, or Category PU…" at bounding box center [535, 254] width 1071 height 508
click at [518, 382] on li "Movie" at bounding box center [507, 381] width 112 height 18
type input "MOVIE"
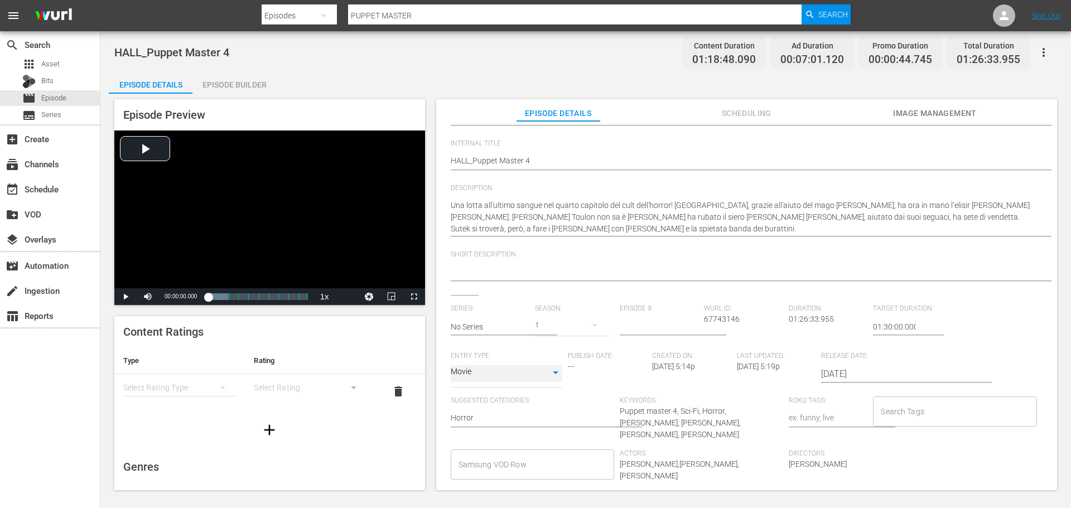
scroll to position [134, 0]
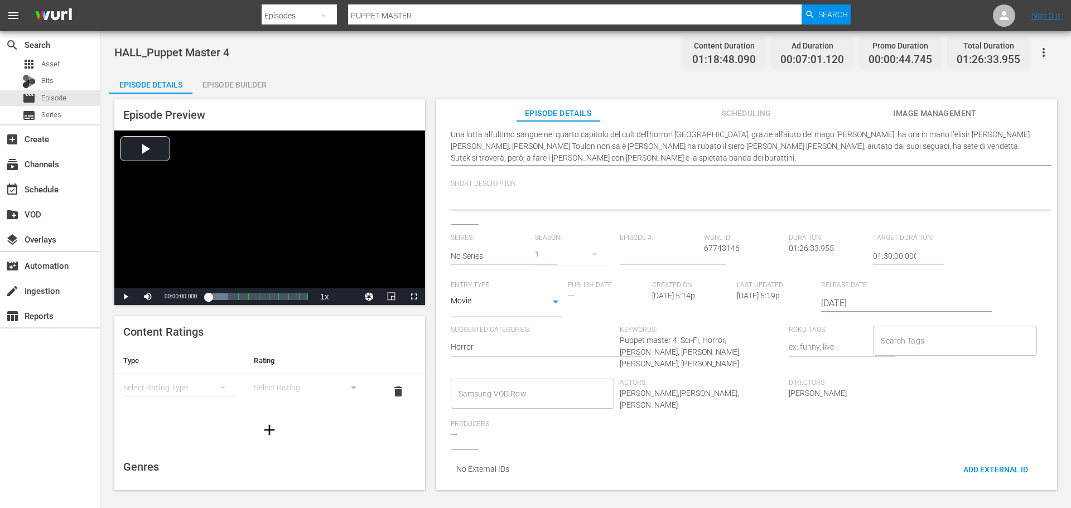
click at [565, 387] on input "Samsung VOD Row" at bounding box center [524, 394] width 137 height 20
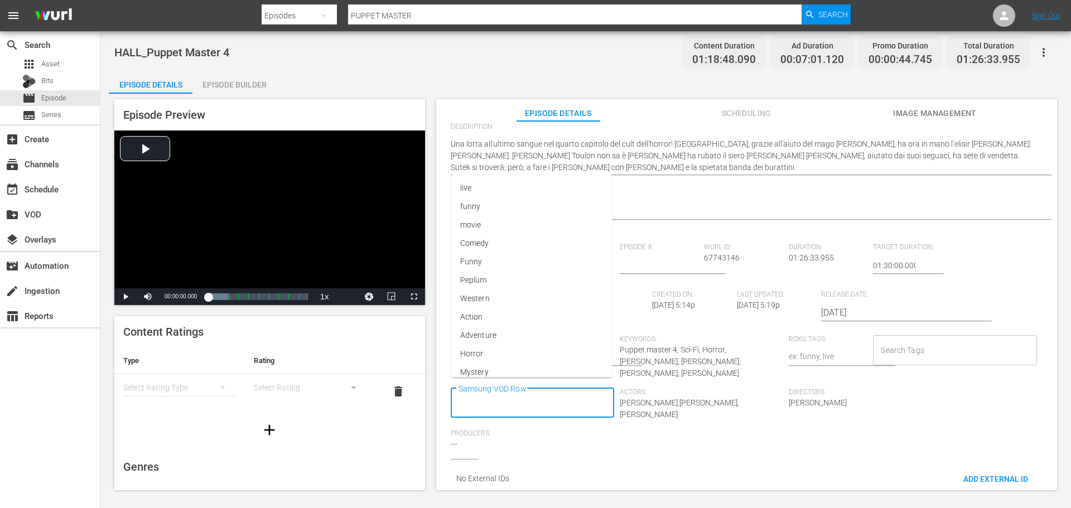
scroll to position [0, 0]
type input "m"
click at [776, 238] on div "External Title Puppet Master 4 Puppet Master 4 Internal Title HALL_Puppet Maste…" at bounding box center [747, 265] width 592 height 464
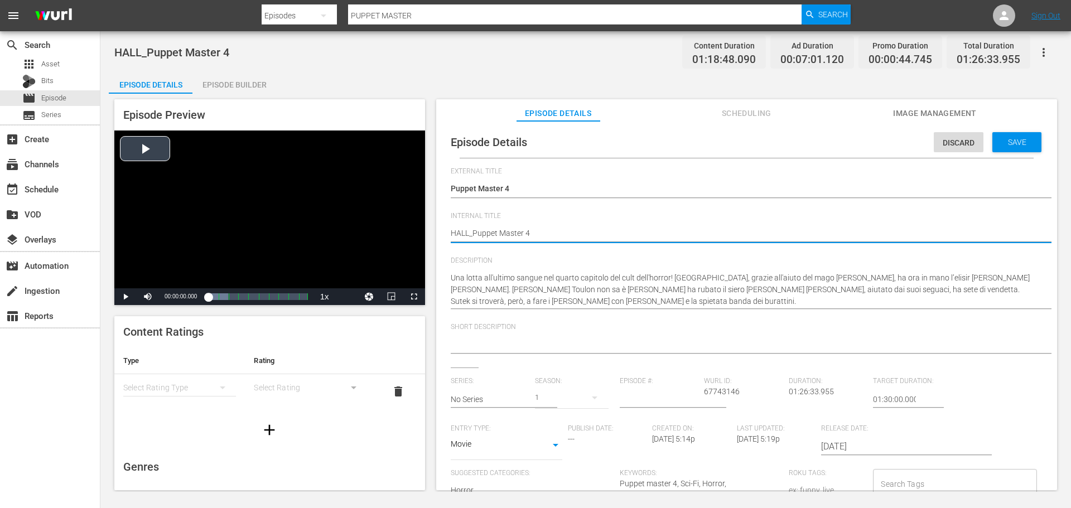
drag, startPoint x: 470, startPoint y: 232, endPoint x: 423, endPoint y: 237, distance: 46.5
type textarea "B_Puppet Master 4"
type textarea "BI_Puppet Master 4"
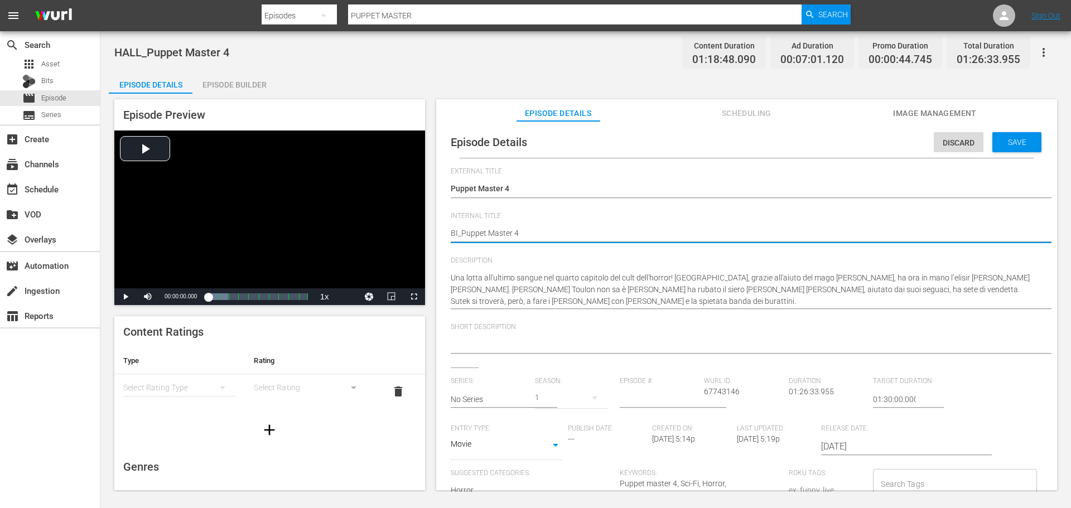
type textarea "BIZ_Puppet Master 4"
type textarea "BIZZ_Puppet Master 4"
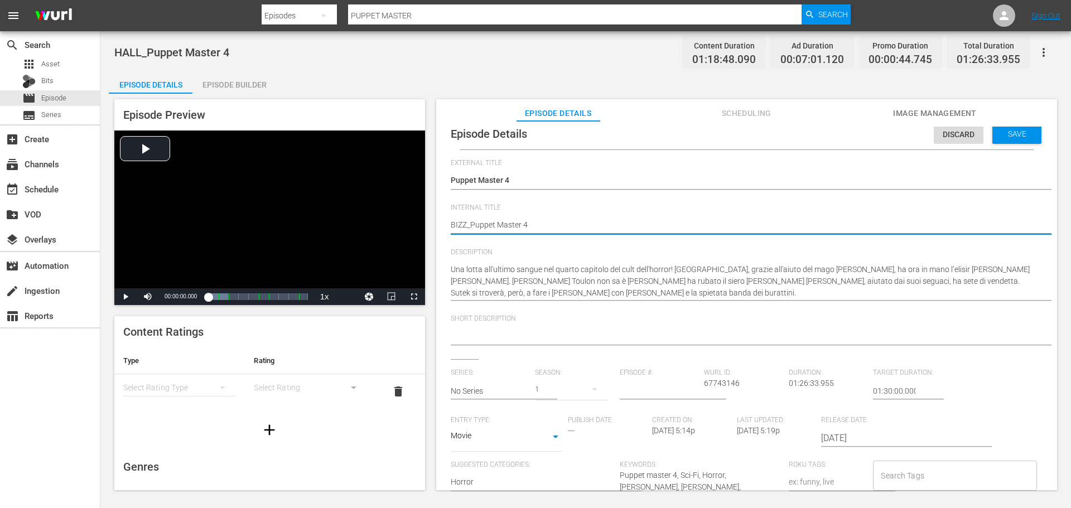
scroll to position [11, 0]
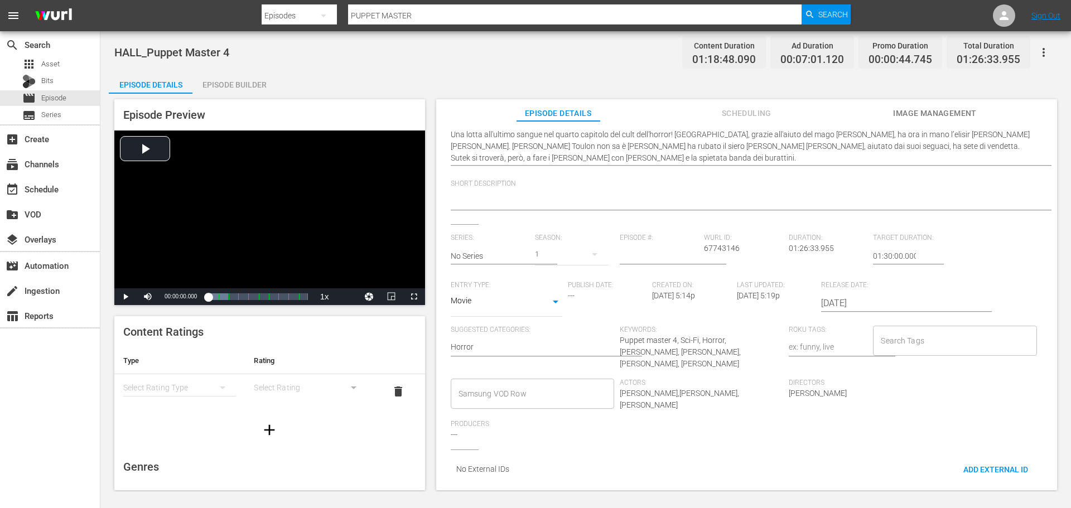
type textarea "BIZZ_Puppet Master 4"
click at [495, 389] on input "Samsung VOD Row" at bounding box center [524, 394] width 137 height 20
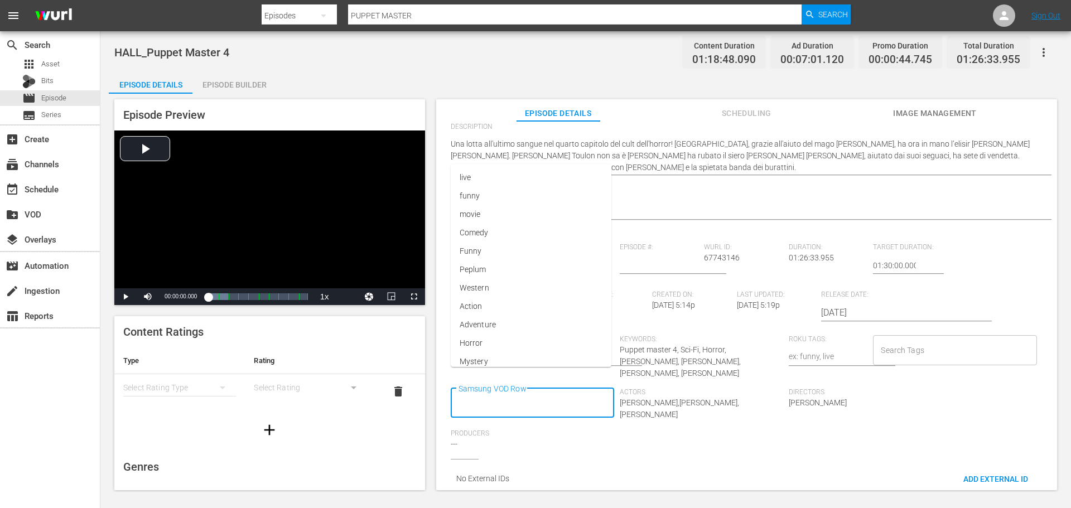
scroll to position [0, 0]
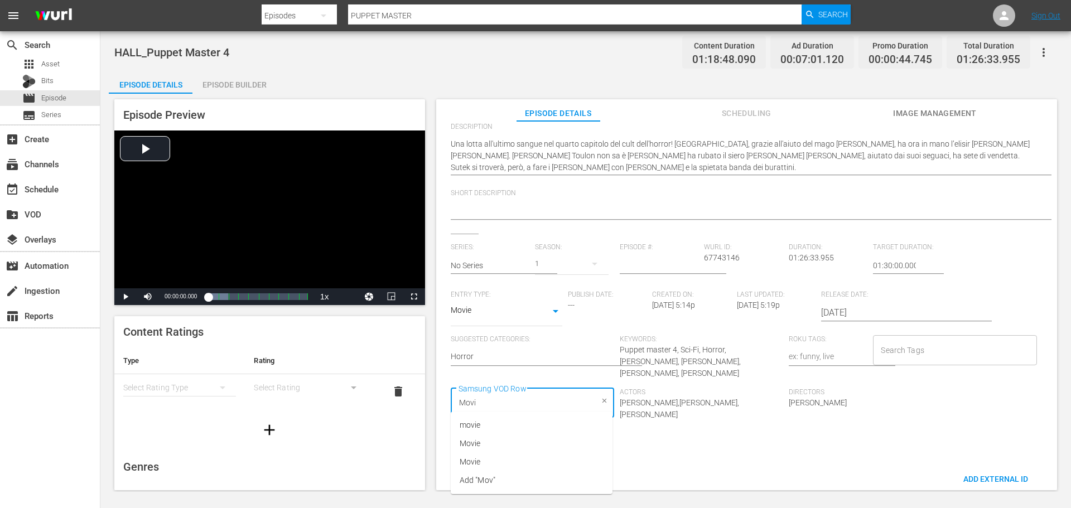
type input "Movie"
type input "Horror"
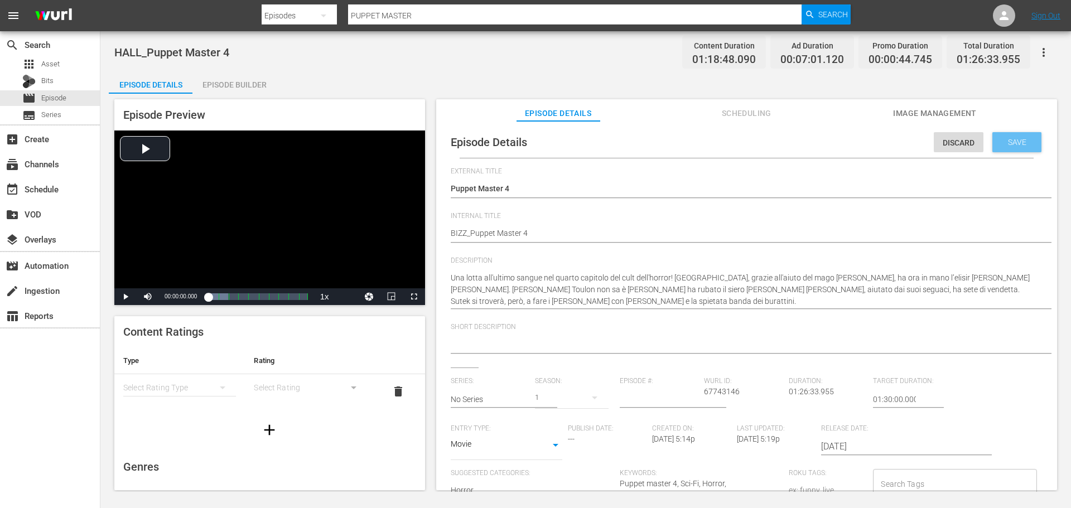
click at [1000, 150] on div "Save" at bounding box center [1017, 142] width 49 height 20
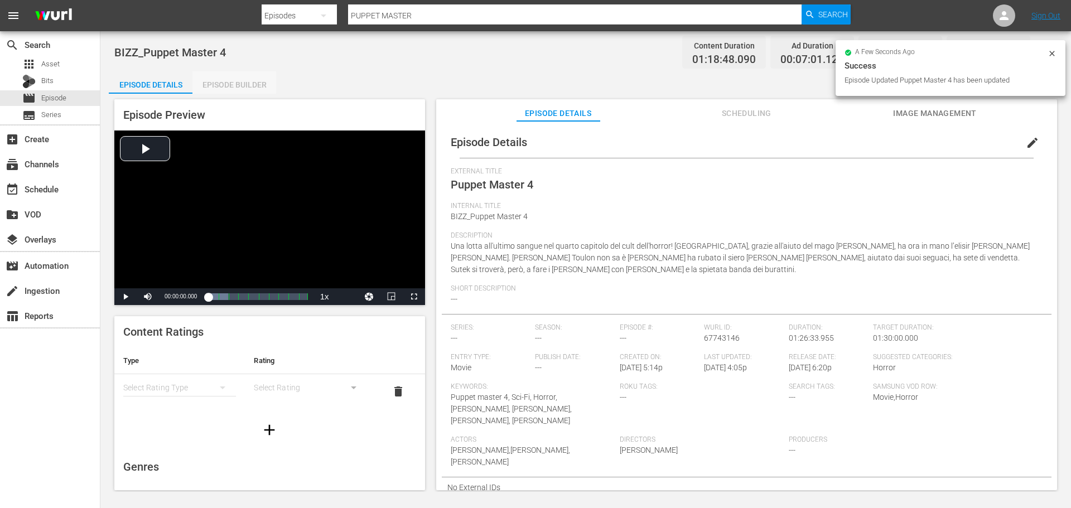
click at [237, 83] on div "Episode Builder" at bounding box center [234, 84] width 84 height 27
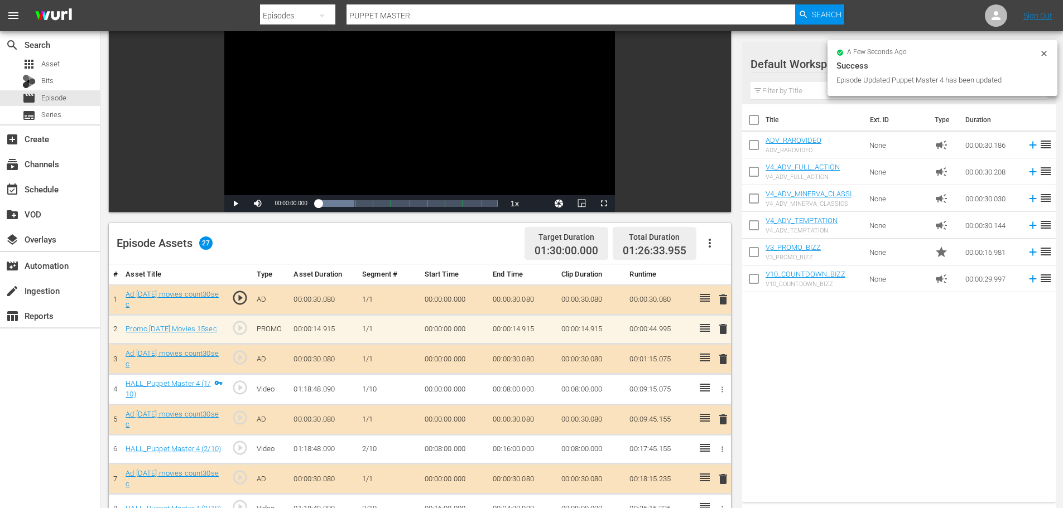
scroll to position [279, 0]
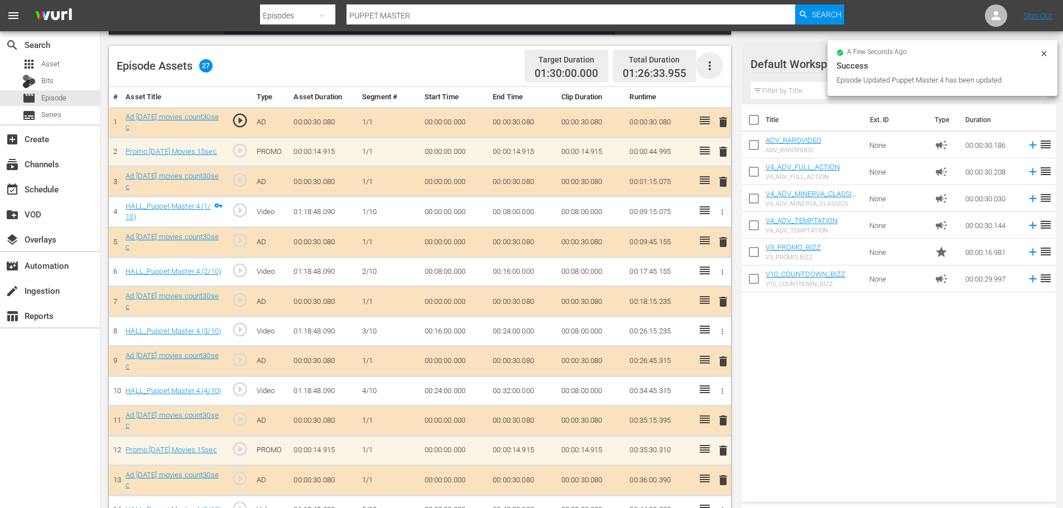
click at [706, 67] on icon "button" at bounding box center [709, 65] width 13 height 13
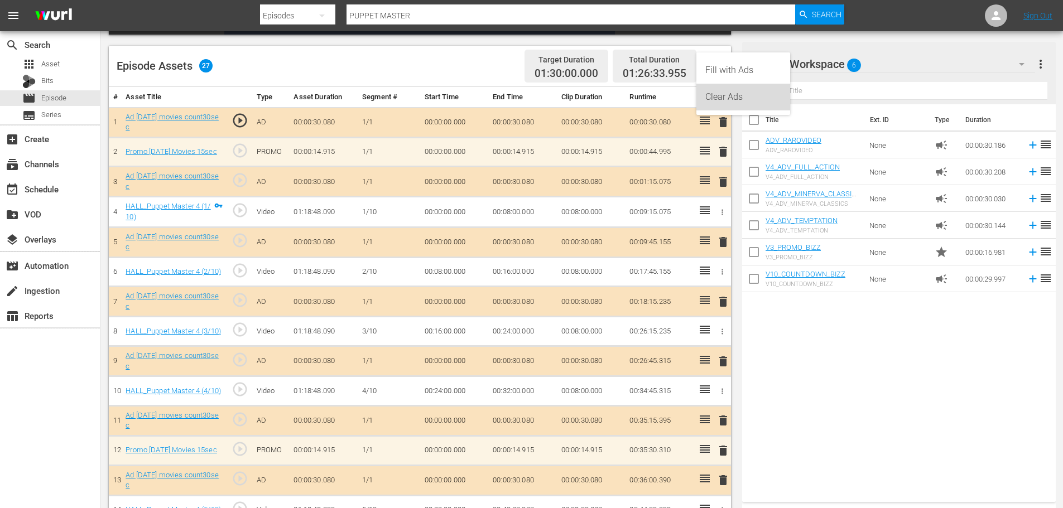
click at [716, 104] on div "Clear Ads" at bounding box center [743, 97] width 76 height 27
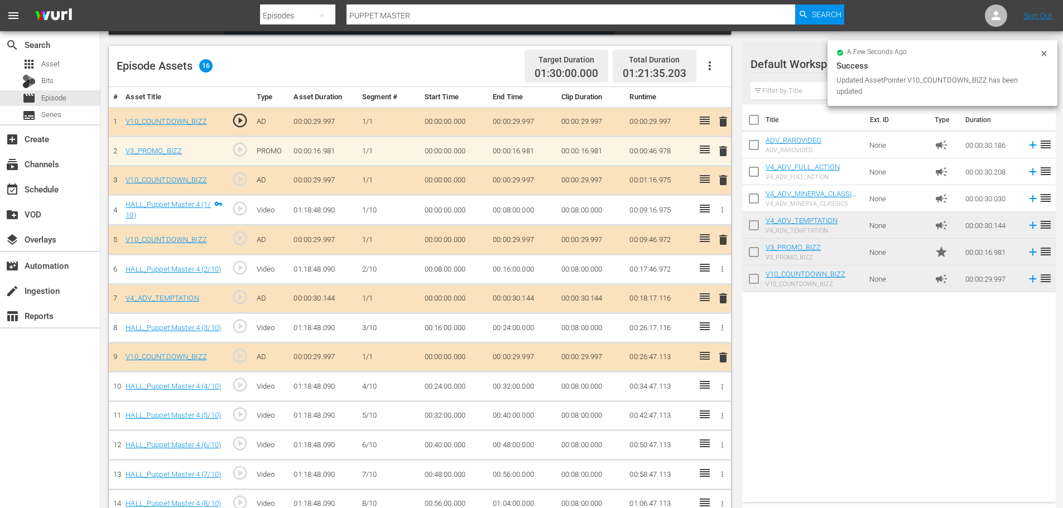
scroll to position [358, 0]
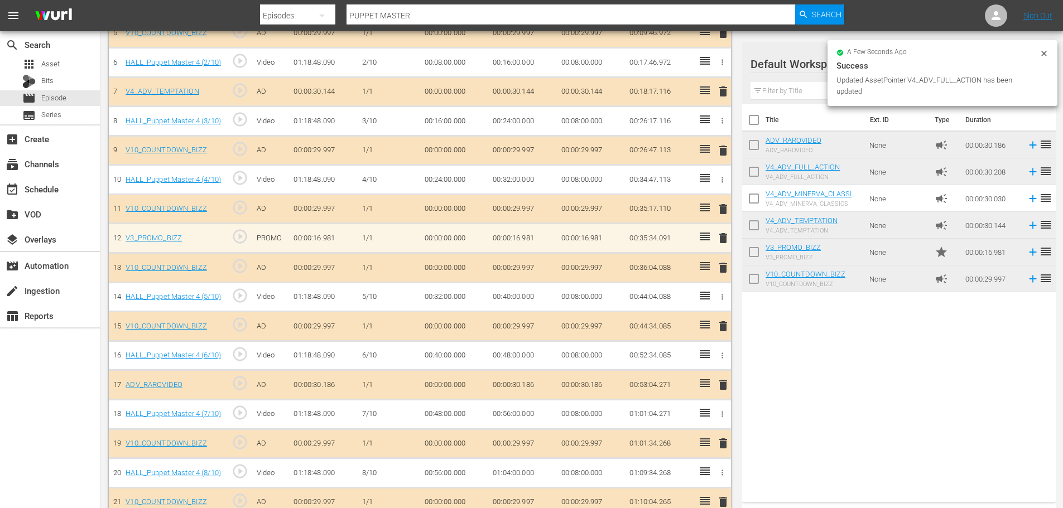
scroll to position [372, 0]
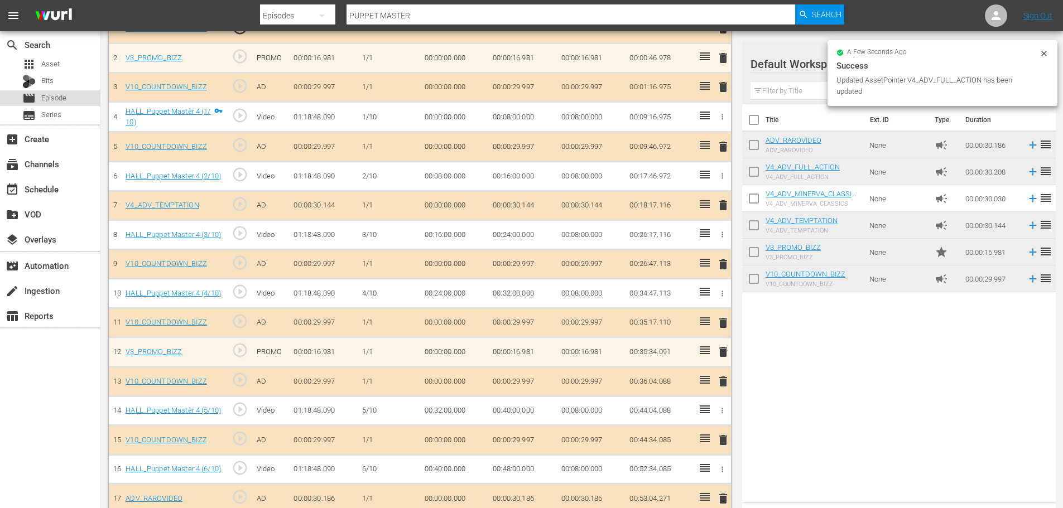
click at [66, 98] on span "Episode" at bounding box center [53, 98] width 25 height 11
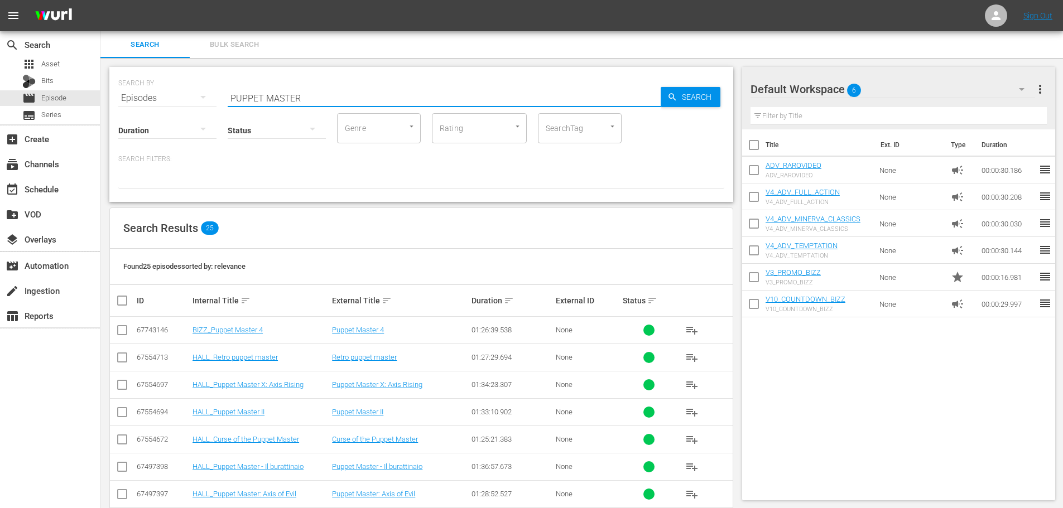
drag, startPoint x: 212, startPoint y: 106, endPoint x: 189, endPoint y: 111, distance: 23.4
click at [189, 111] on div "SEARCH BY Search By Episodes Search ID, Title, Description, Keywords, or Catego…" at bounding box center [421, 134] width 624 height 135
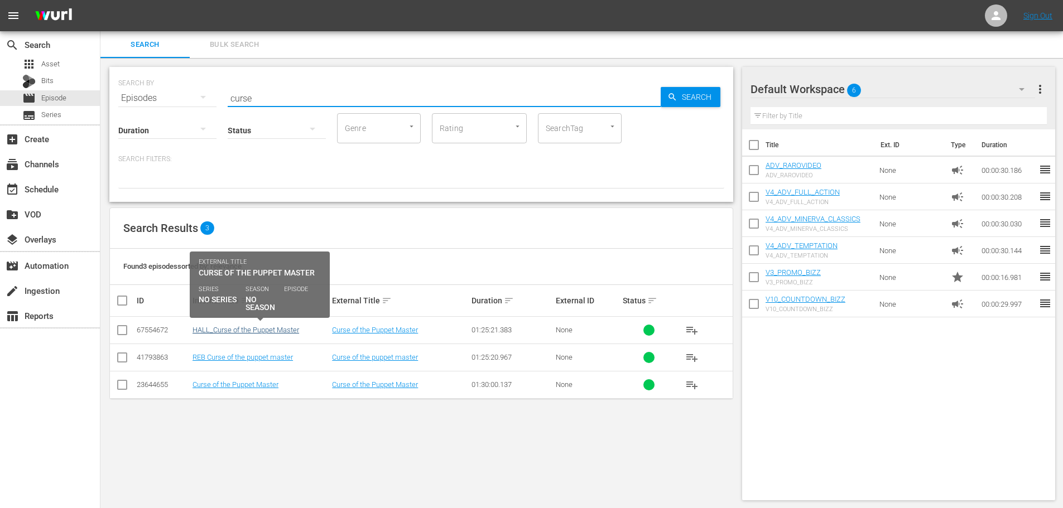
type input "curse"
click at [290, 329] on link "HALL_Curse of the Puppet Master" at bounding box center [245, 330] width 107 height 8
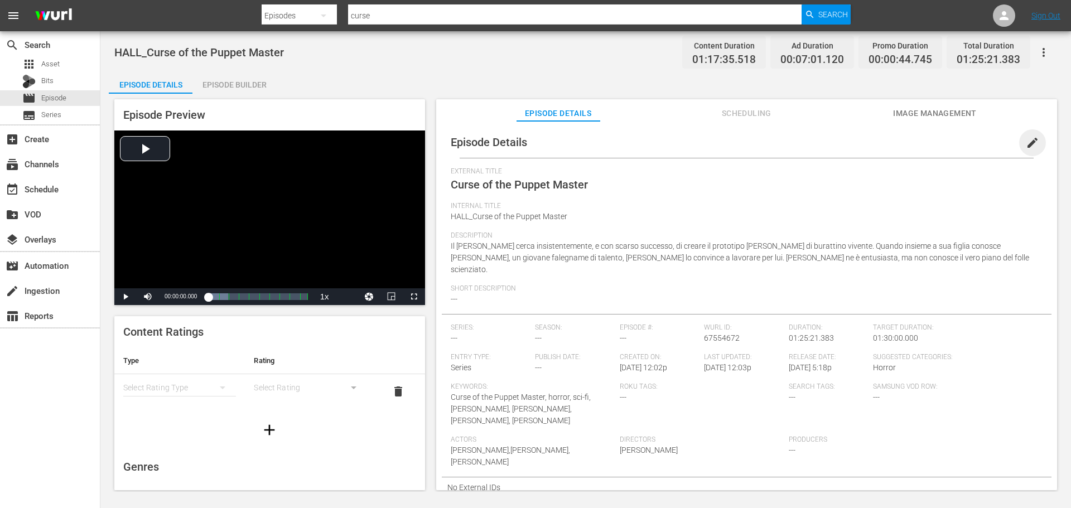
click at [1030, 137] on span "edit" at bounding box center [1032, 142] width 13 height 13
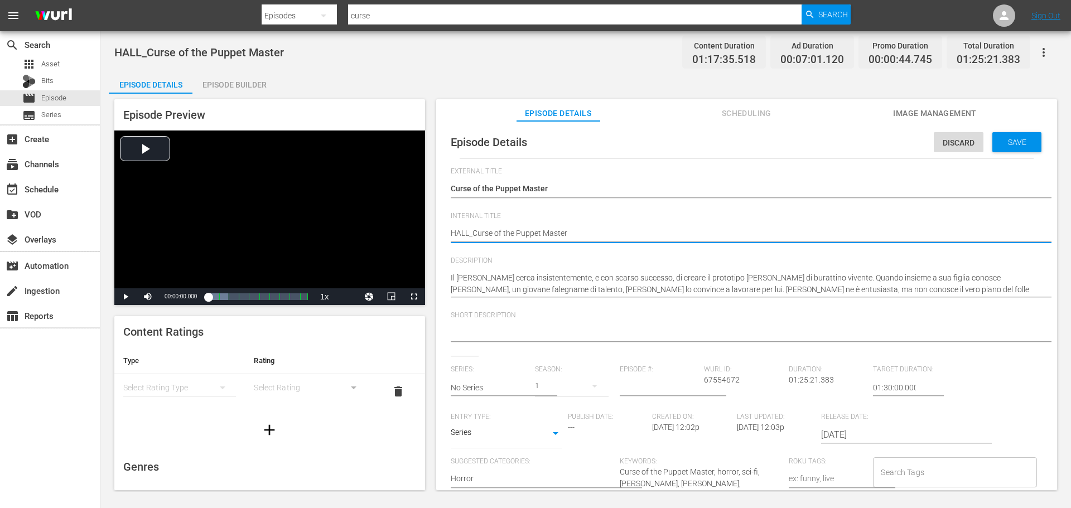
drag, startPoint x: 468, startPoint y: 232, endPoint x: 434, endPoint y: 233, distance: 33.5
type textarea "B_Curse of the Puppet Master"
type textarea "BI_Curse of the Puppet Master"
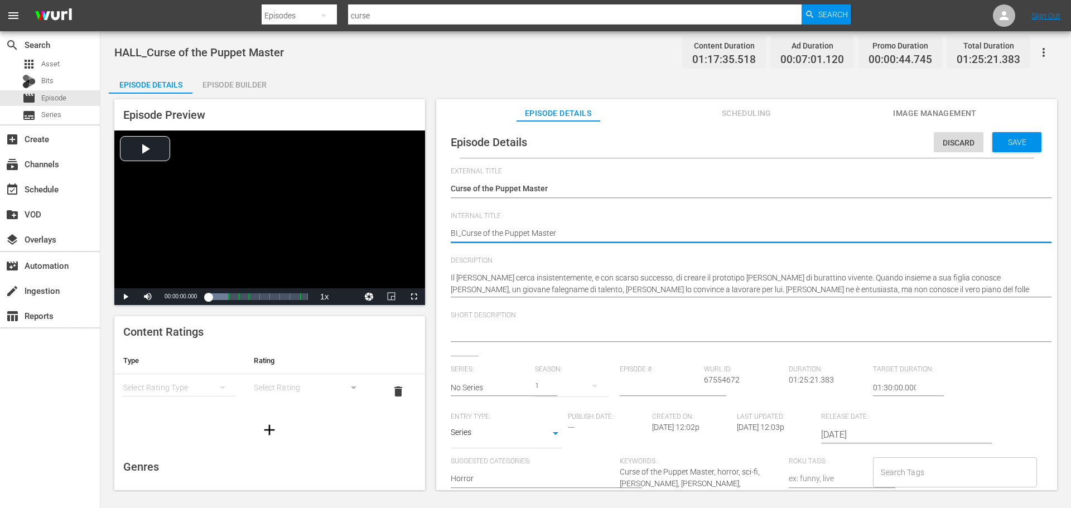
type textarea "BIZ_Curse of the Puppet Master"
type textarea "BIZZ_Curse of the Puppet Master"
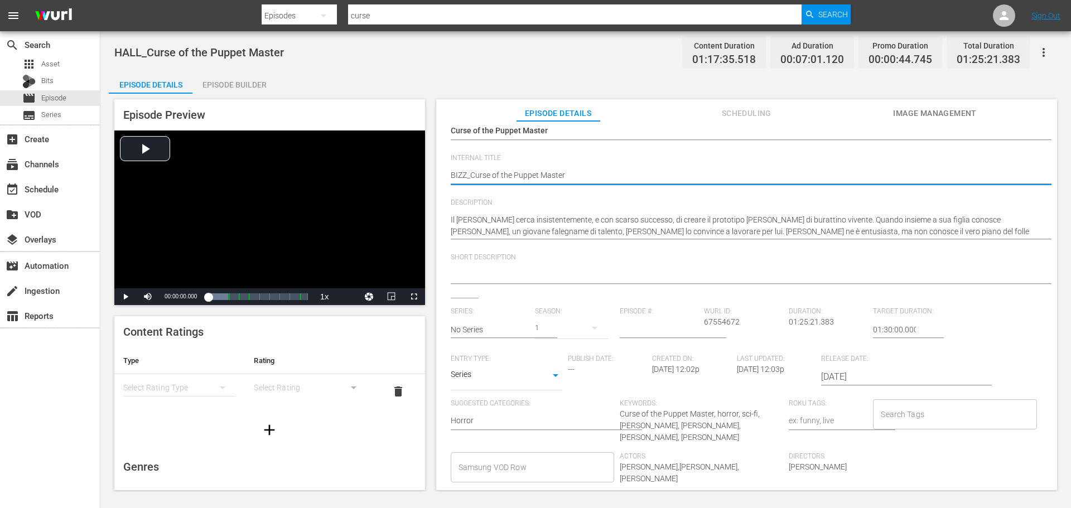
scroll to position [131, 0]
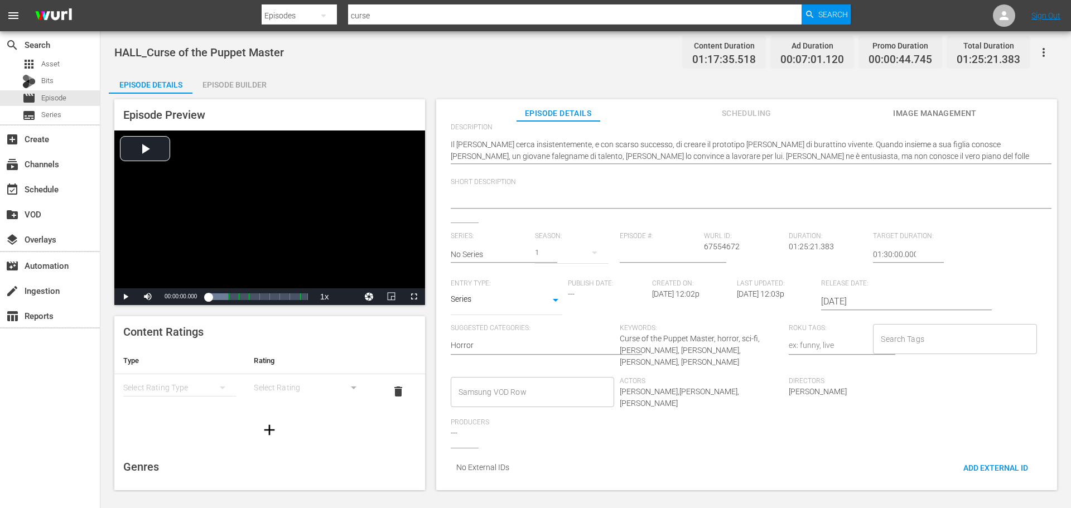
type textarea "BIZZ_Curse of the Puppet Master"
click at [539, 291] on body "menu Search By Episodes Search ID, Title, Description, Keywords, or Category cu…" at bounding box center [535, 254] width 1071 height 508
click at [517, 237] on li "Movie" at bounding box center [507, 238] width 112 height 18
type input "MOVIE"
click at [516, 382] on input "Samsung VOD Row" at bounding box center [524, 392] width 137 height 20
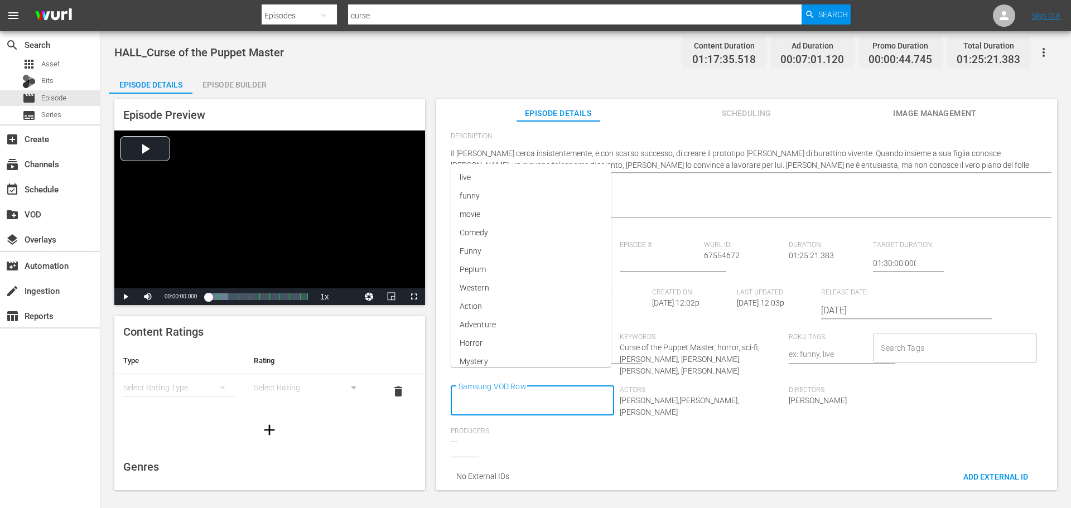
scroll to position [0, 0]
type input "Movie"
type input "Horror"
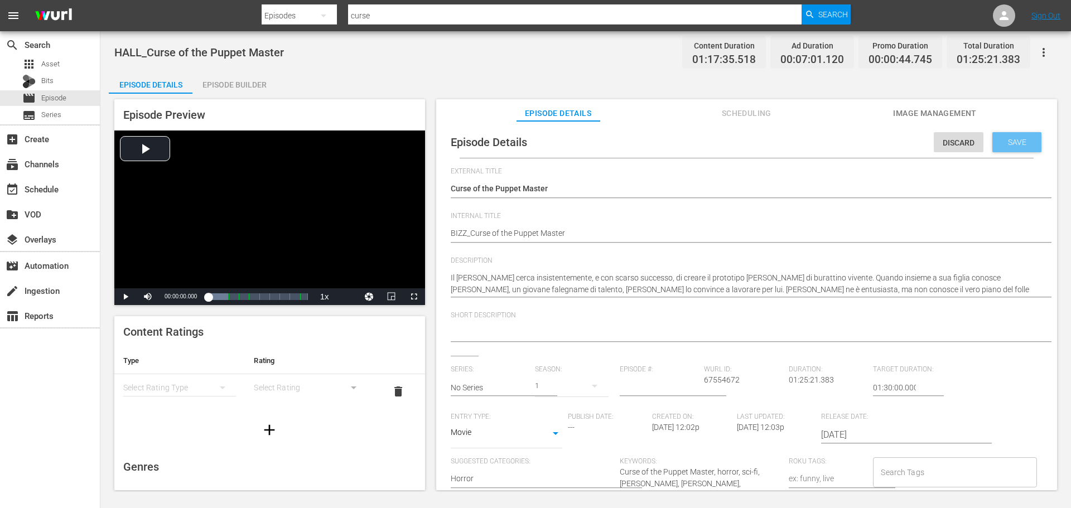
click at [1001, 148] on div "Save" at bounding box center [1017, 142] width 49 height 20
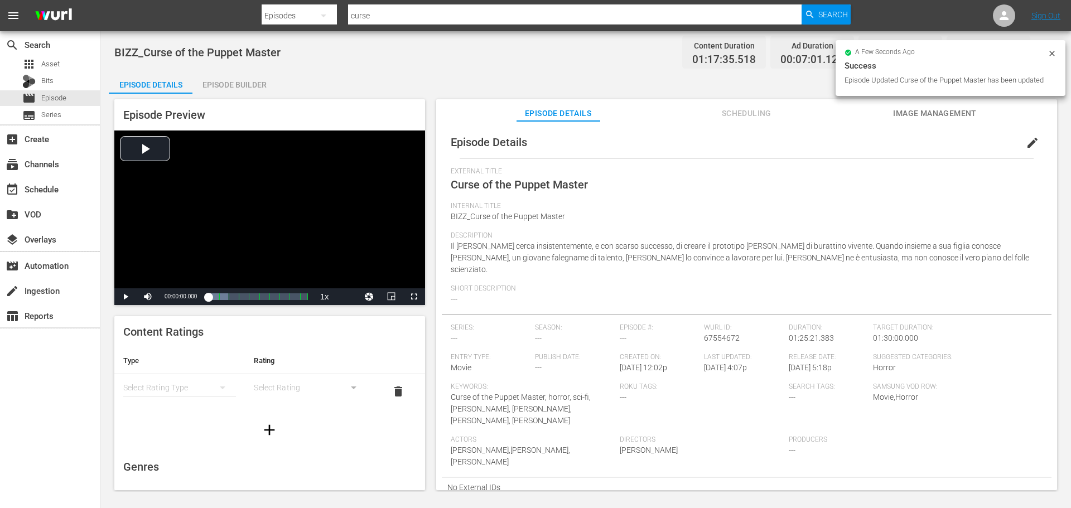
click at [238, 81] on div "Episode Builder" at bounding box center [234, 84] width 84 height 27
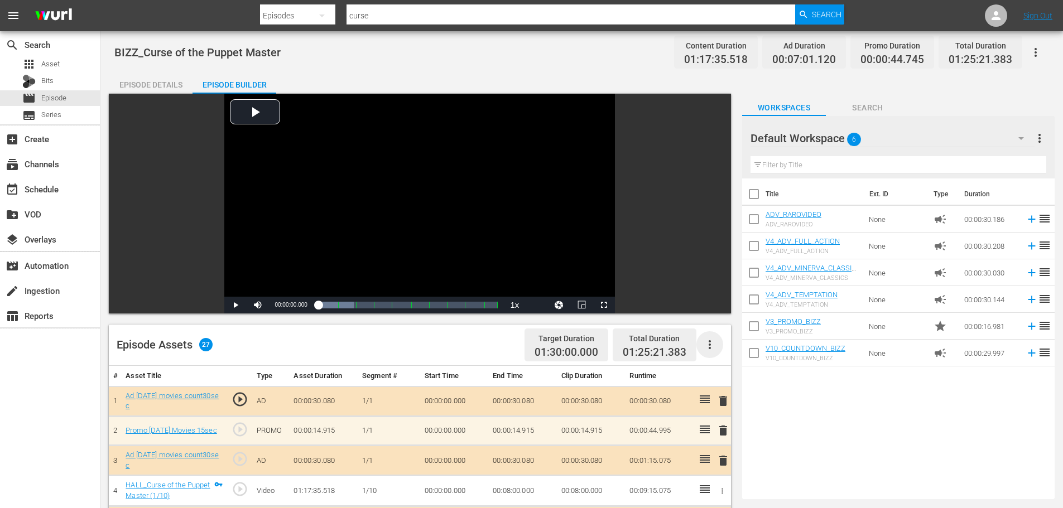
click at [710, 346] on icon "button" at bounding box center [710, 344] width 2 height 9
click at [730, 379] on div "Clear Ads" at bounding box center [743, 376] width 76 height 27
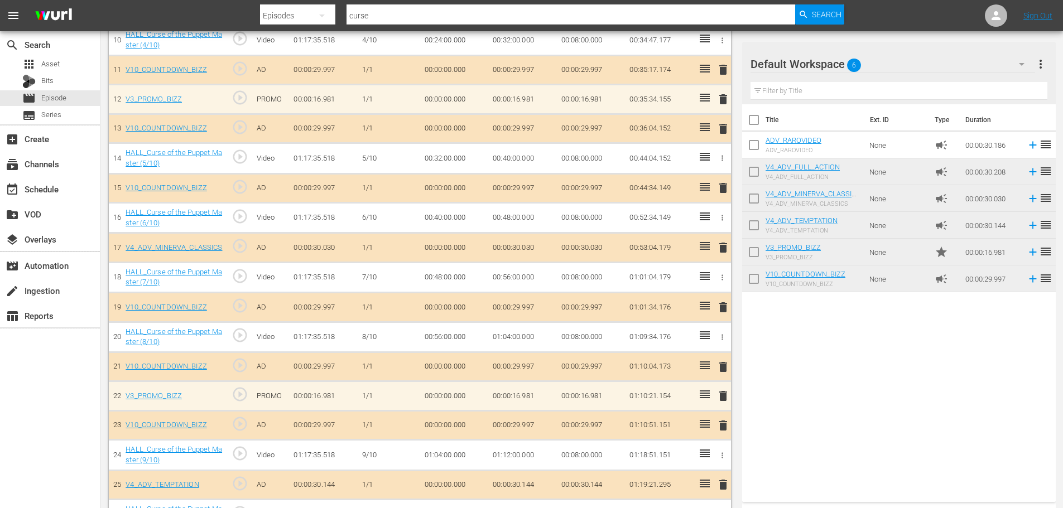
scroll to position [687, 0]
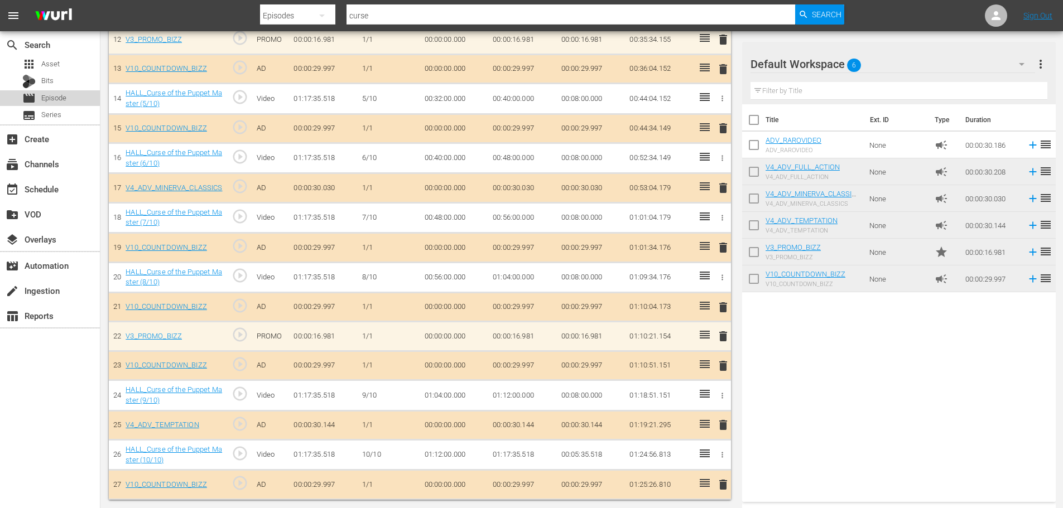
drag, startPoint x: 68, startPoint y: 100, endPoint x: 185, endPoint y: 9, distance: 149.1
click at [68, 100] on div "movie Episode" at bounding box center [50, 98] width 100 height 16
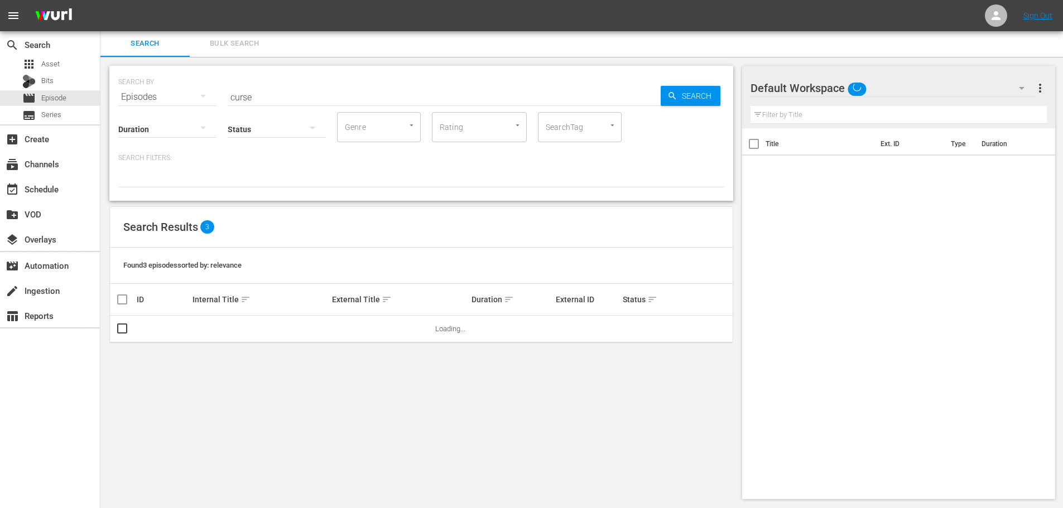
scroll to position [1, 0]
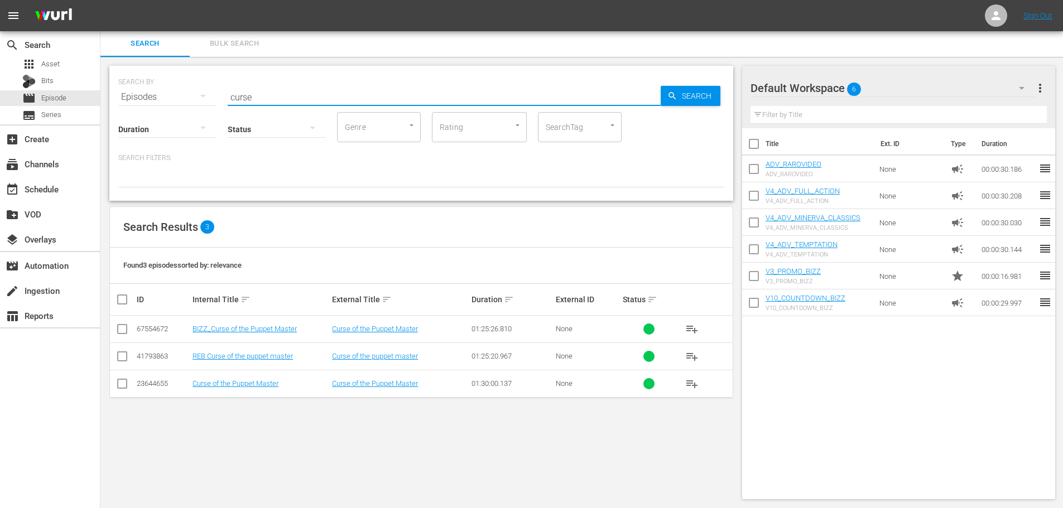
drag, startPoint x: 269, startPoint y: 97, endPoint x: 192, endPoint y: 119, distance: 80.2
click at [192, 119] on div "SEARCH BY Search By Episodes Search ID, Title, Description, Keywords, or Catego…" at bounding box center [421, 133] width 624 height 135
type input "nazisti al ce"
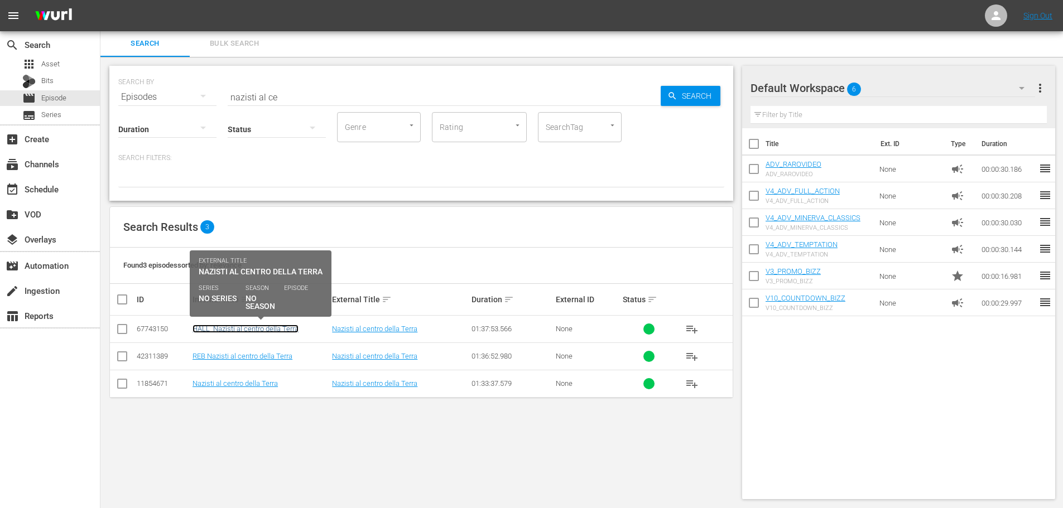
click at [290, 327] on link "HALL_Nazisti al centro della Terra" at bounding box center [245, 329] width 106 height 8
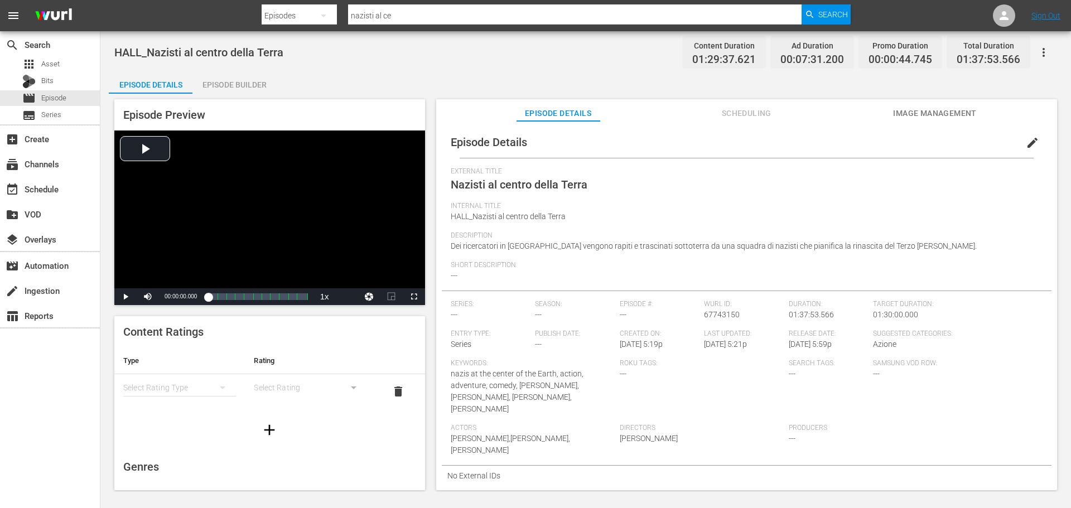
click at [1027, 145] on span "edit" at bounding box center [1032, 142] width 13 height 13
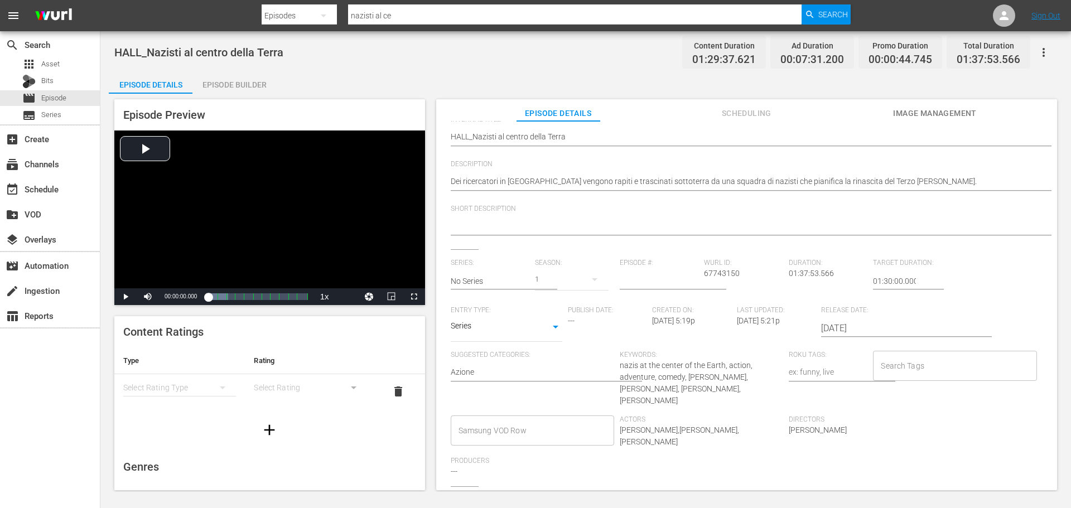
scroll to position [135, 0]
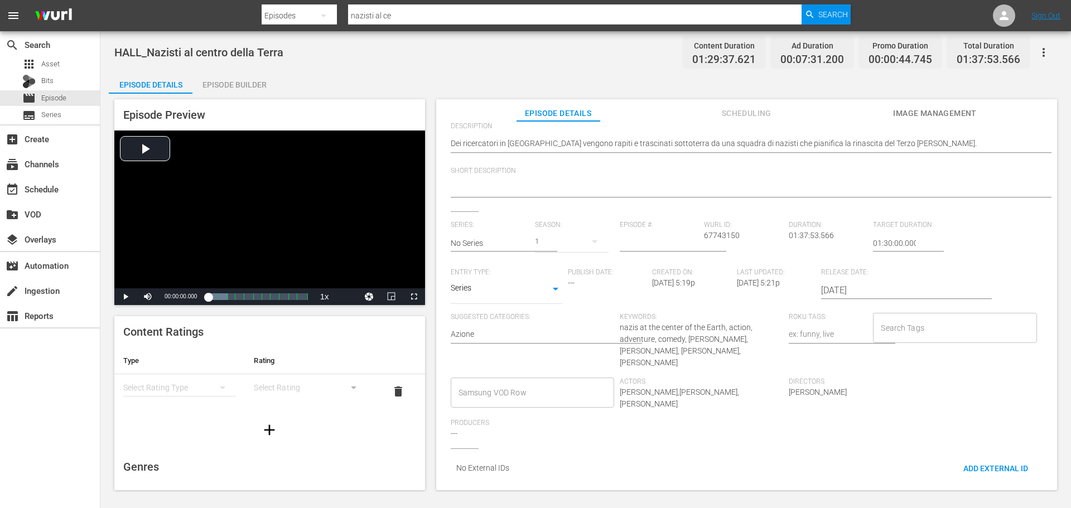
click at [553, 277] on div "Series SERIES" at bounding box center [507, 290] width 112 height 27
click at [547, 281] on body "menu Search By Episodes Search ID, Title, Description, Keywords, or Category na…" at bounding box center [535, 254] width 1071 height 508
click at [526, 221] on li "Movie" at bounding box center [507, 226] width 112 height 18
type input "MOVIE"
click at [538, 388] on input "Samsung VOD Row" at bounding box center [524, 393] width 137 height 20
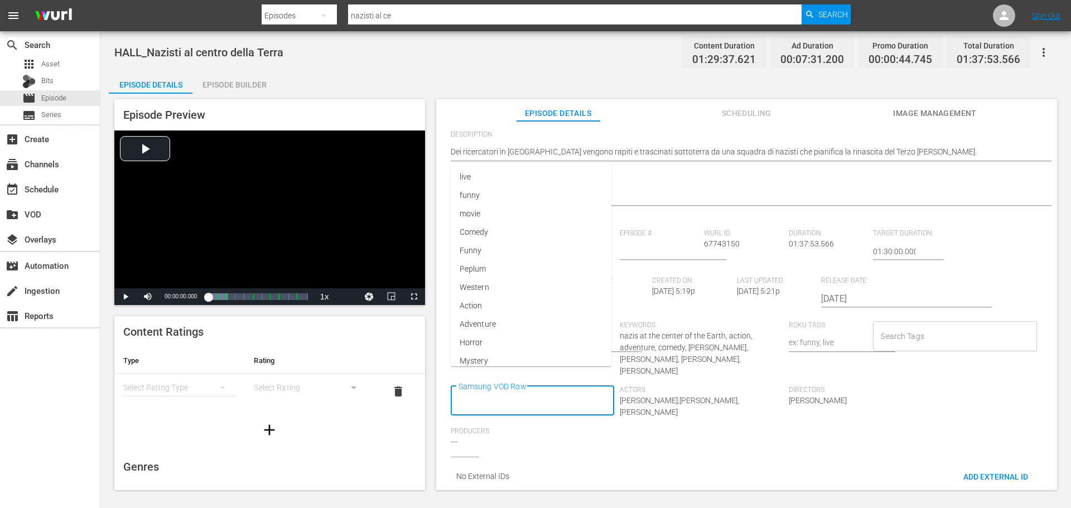
scroll to position [0, 0]
click at [852, 417] on div "Directors Joseph J. Lawson" at bounding box center [873, 406] width 169 height 41
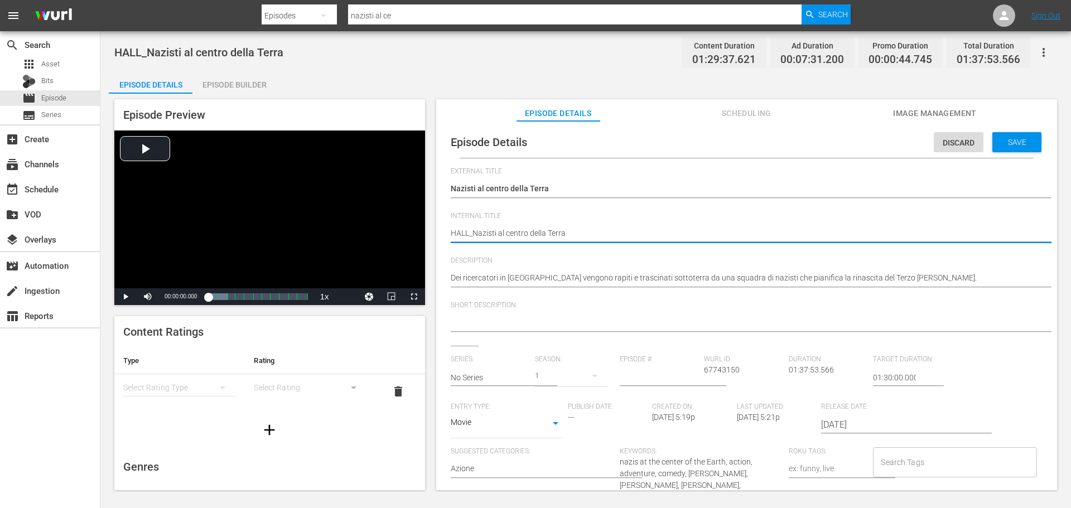
drag, startPoint x: 470, startPoint y: 234, endPoint x: 437, endPoint y: 238, distance: 32.7
type textarea "B_Nazisti al centro della Terra"
type textarea "BI_Nazisti al centro della Terra"
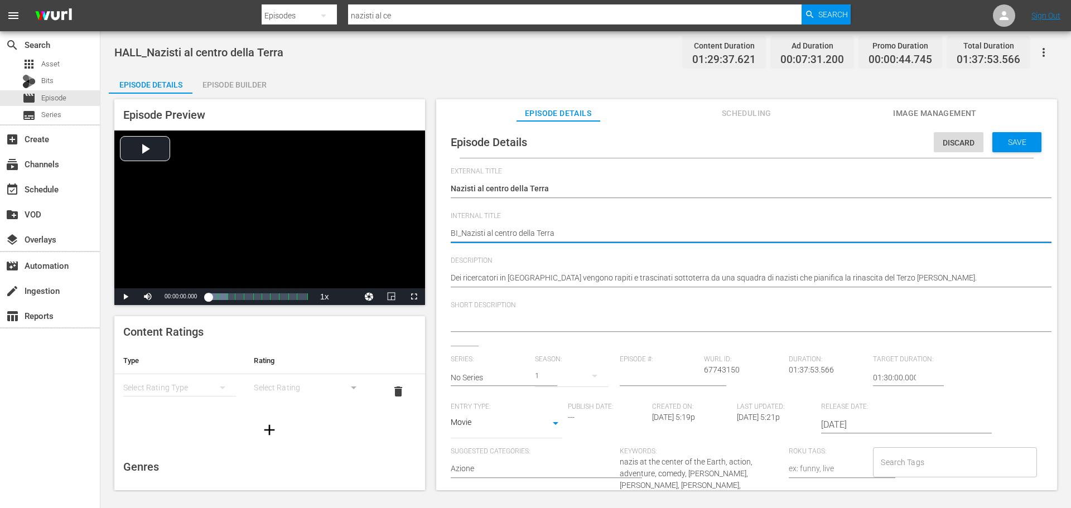
type textarea "BIZ_Nazisti al centro della Terra"
type textarea "BIZZ_Nazisti al centro della Terra"
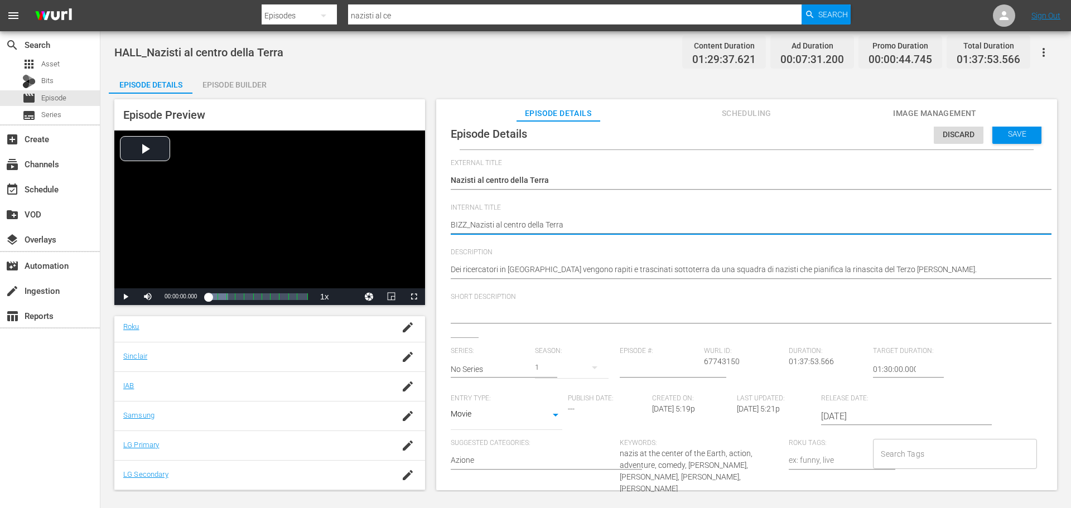
scroll to position [135, 0]
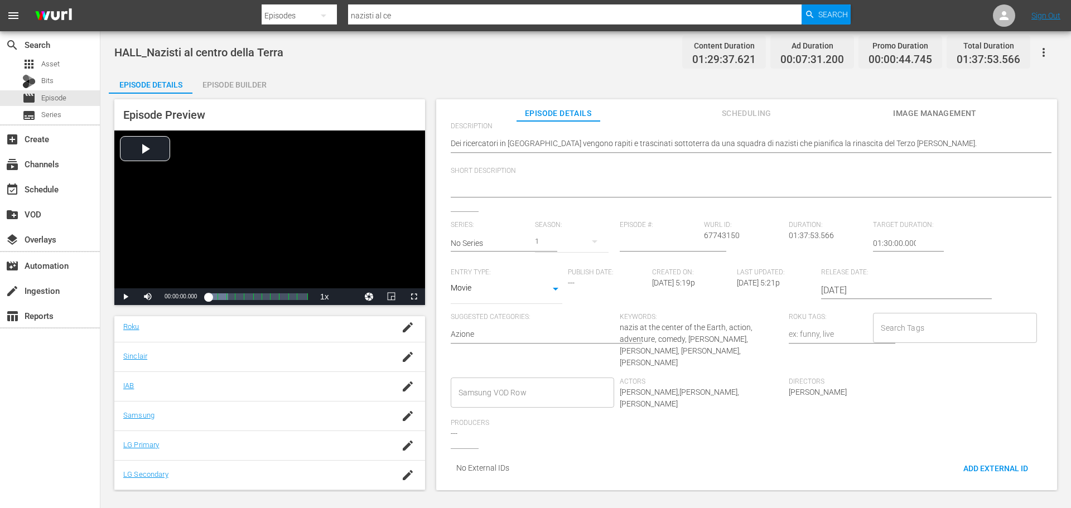
type textarea "BIZZ_Nazisti al centro della Terra"
click at [552, 383] on input "Samsung VOD Row" at bounding box center [524, 393] width 137 height 20
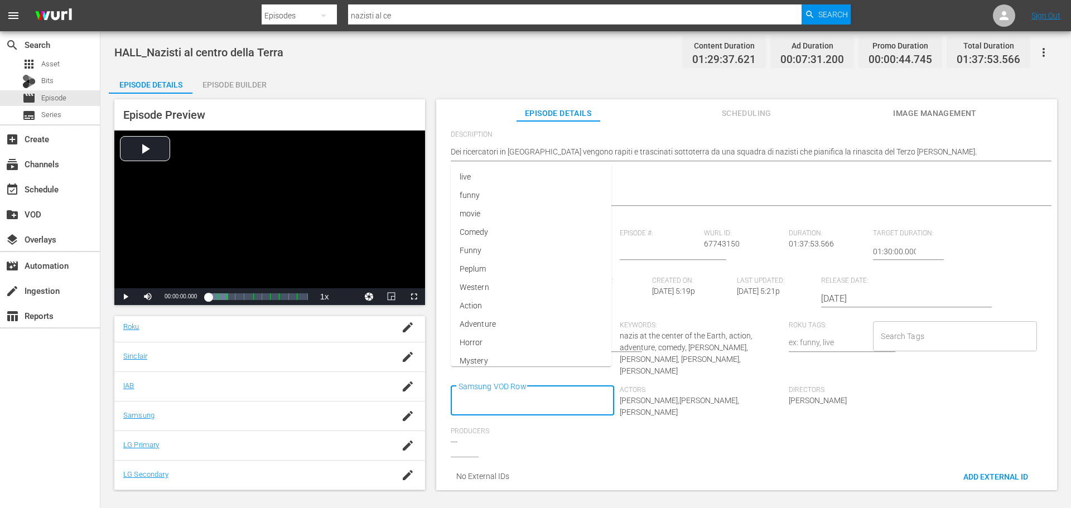
scroll to position [0, 0]
type input "Movie"
type input "Horror"
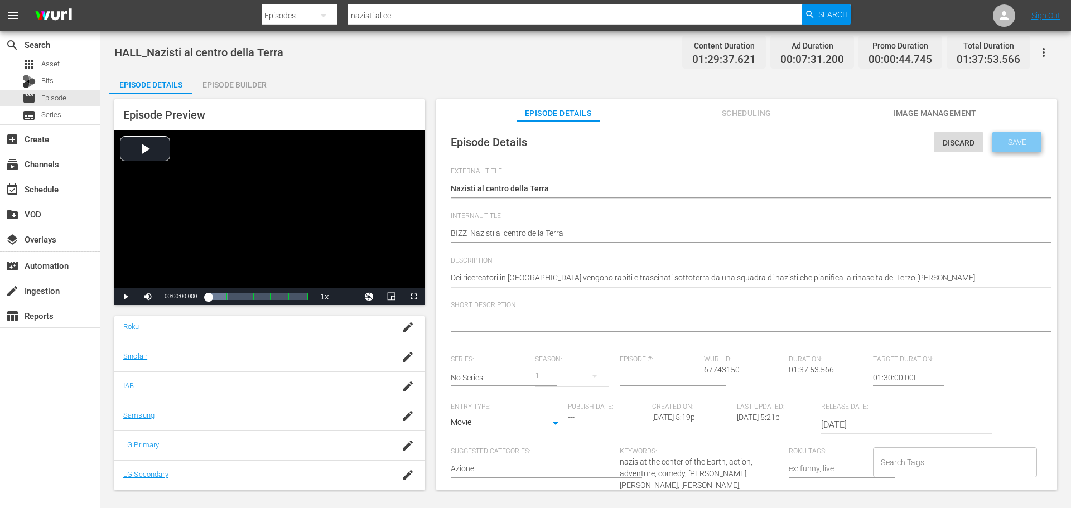
click at [999, 142] on span "Save" at bounding box center [1017, 142] width 36 height 9
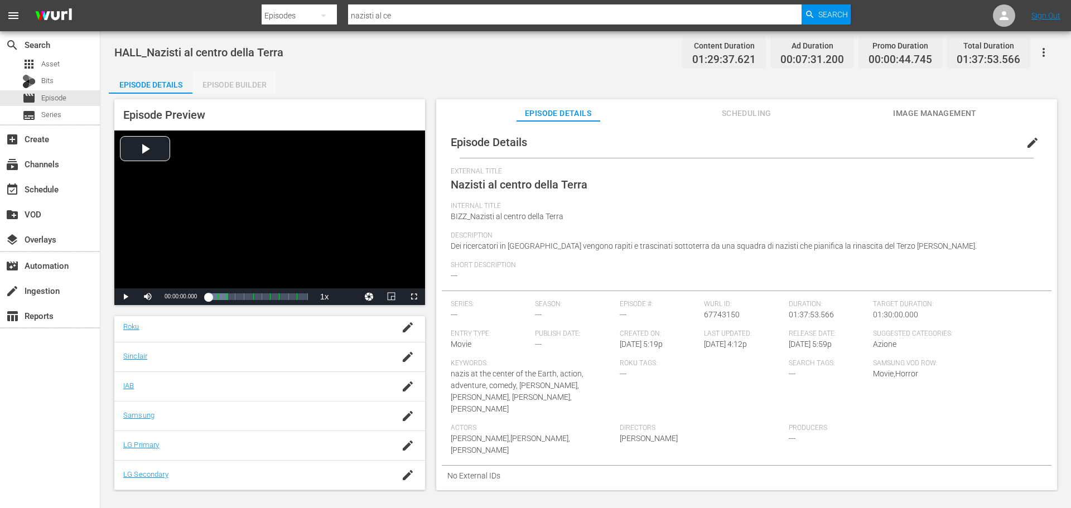
click at [244, 81] on div "Episode Builder" at bounding box center [234, 84] width 84 height 27
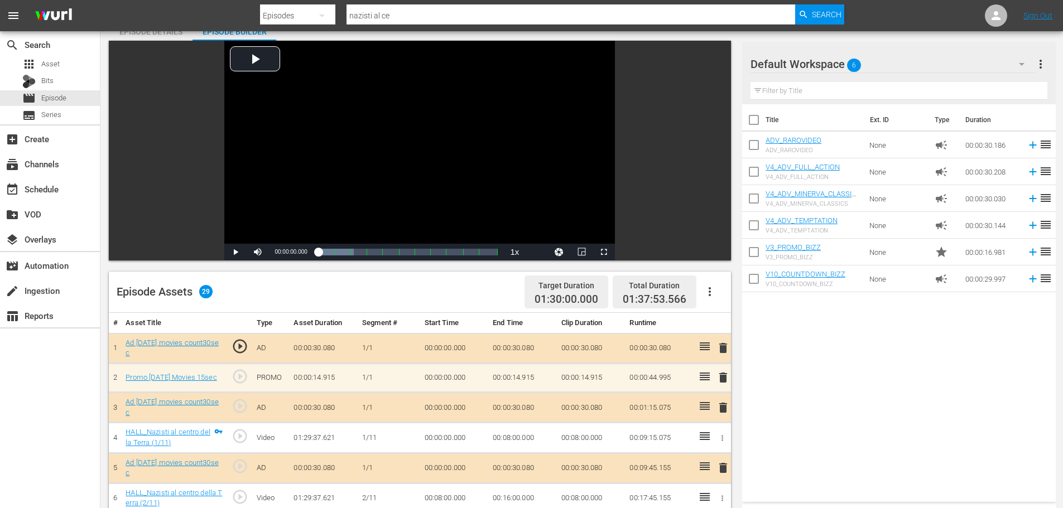
scroll to position [167, 0]
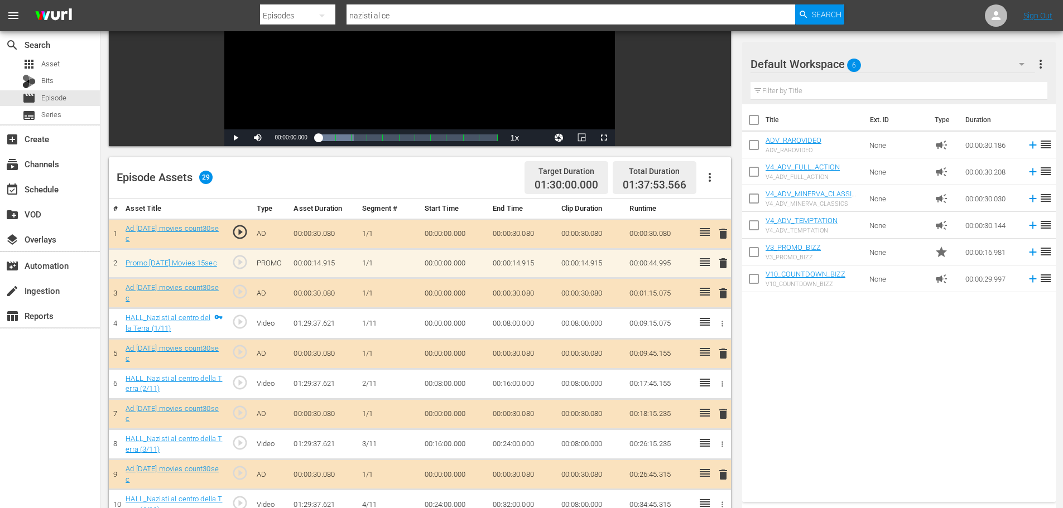
click at [707, 180] on icon "button" at bounding box center [709, 177] width 13 height 13
click at [720, 216] on div "Clear Ads" at bounding box center [743, 208] width 76 height 27
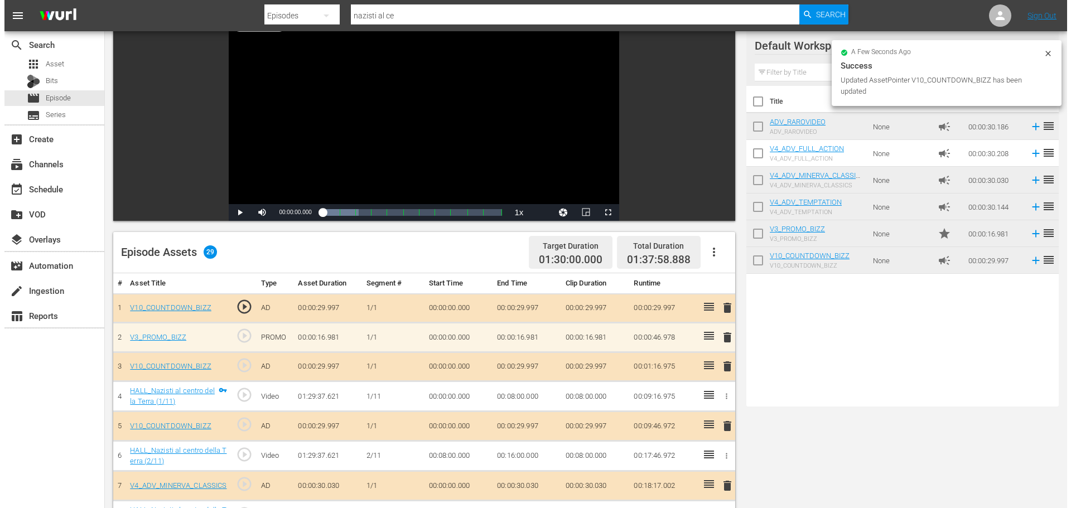
scroll to position [0, 0]
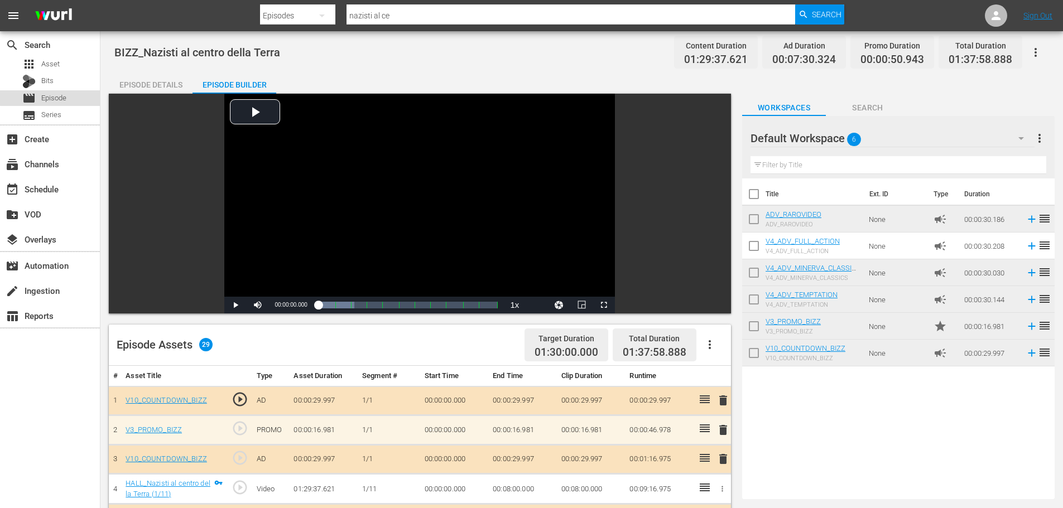
click at [62, 97] on span "Episode" at bounding box center [53, 98] width 25 height 11
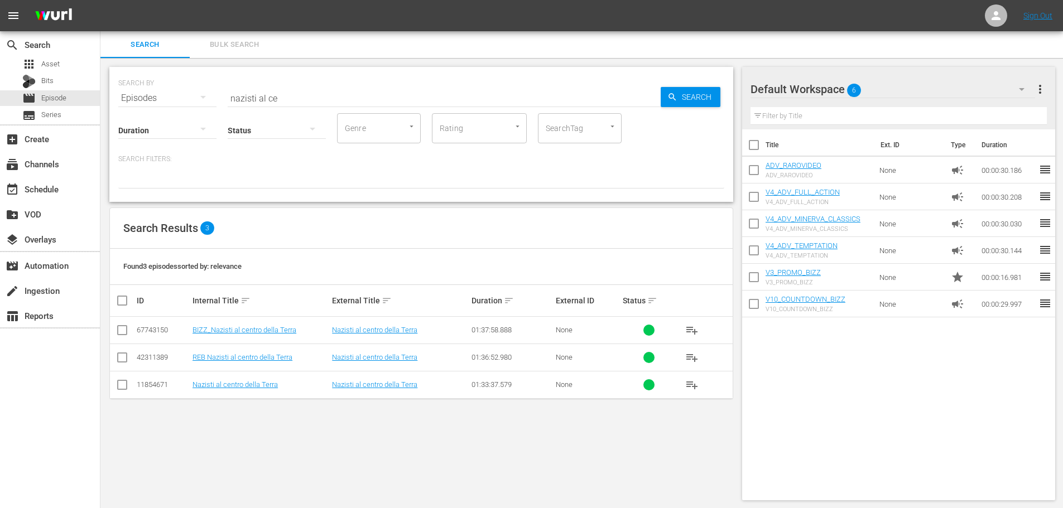
click at [286, 98] on input "nazisti al ce" at bounding box center [444, 98] width 433 height 27
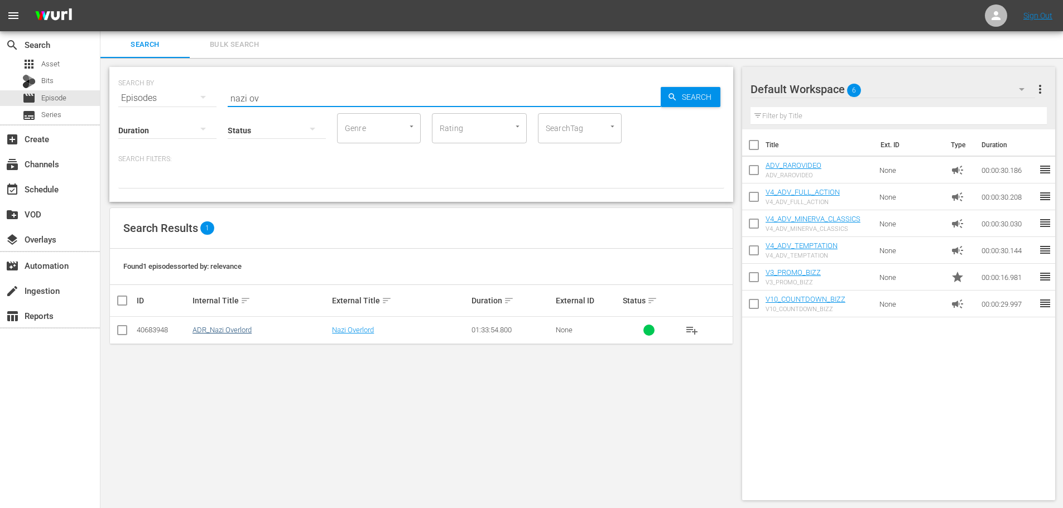
type input "nazi ov"
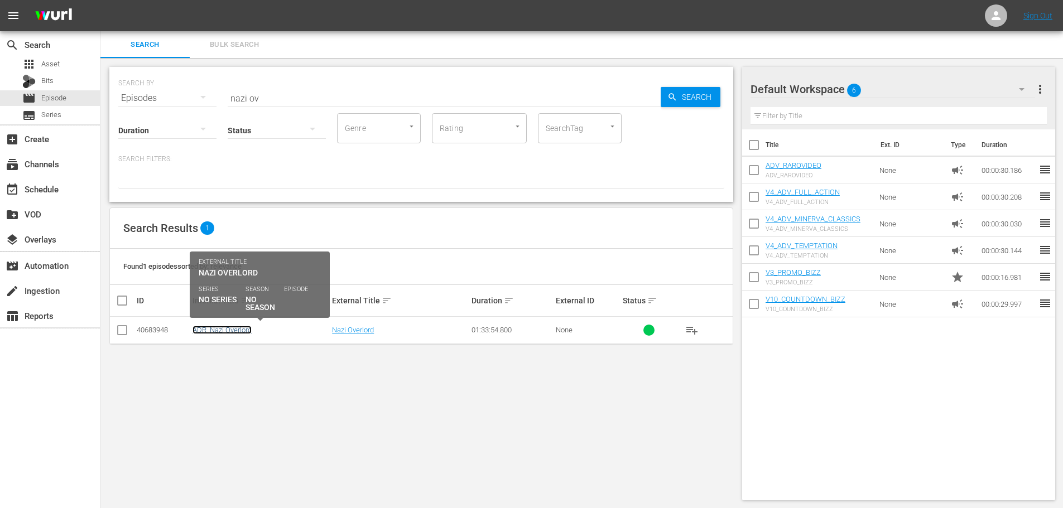
click at [234, 333] on link "ADR_Nazi Overlord" at bounding box center [221, 330] width 59 height 8
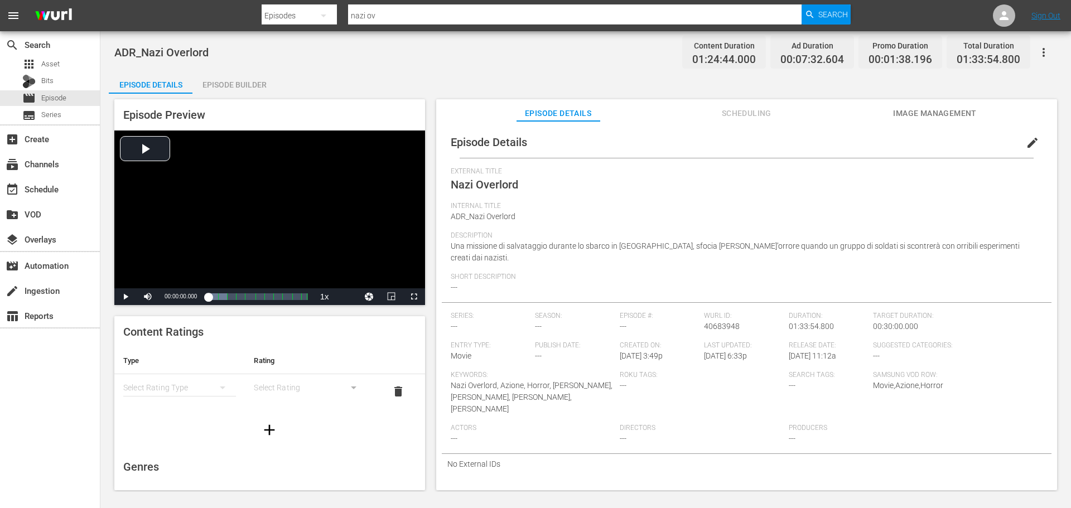
click at [1026, 140] on span "edit" at bounding box center [1032, 142] width 13 height 13
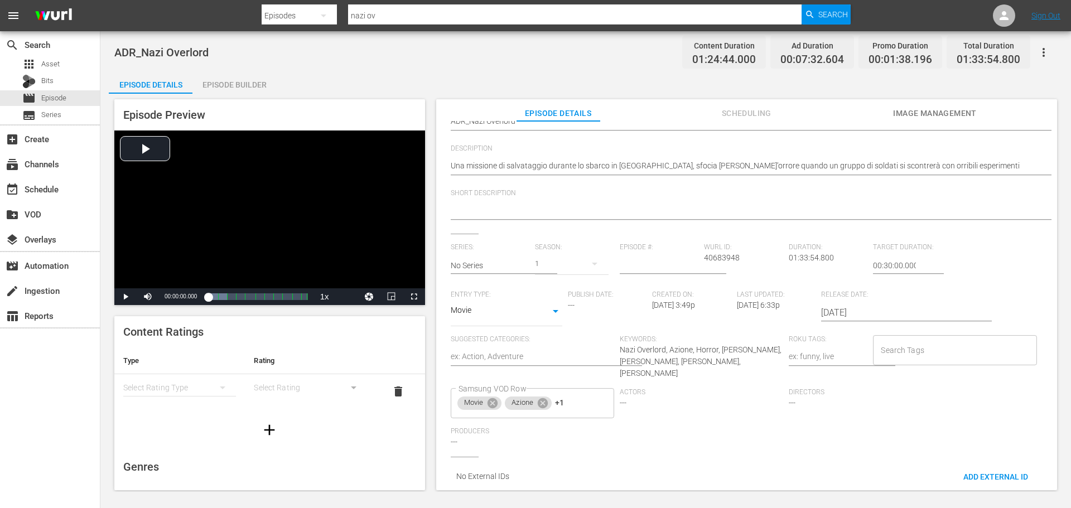
scroll to position [121, 0]
click at [564, 398] on span "+1" at bounding box center [559, 402] width 9 height 9
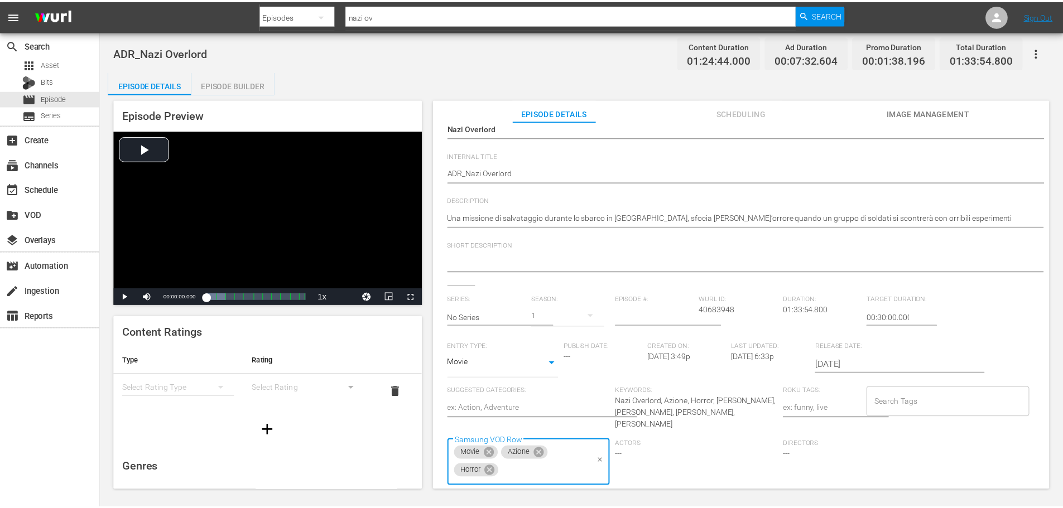
scroll to position [0, 0]
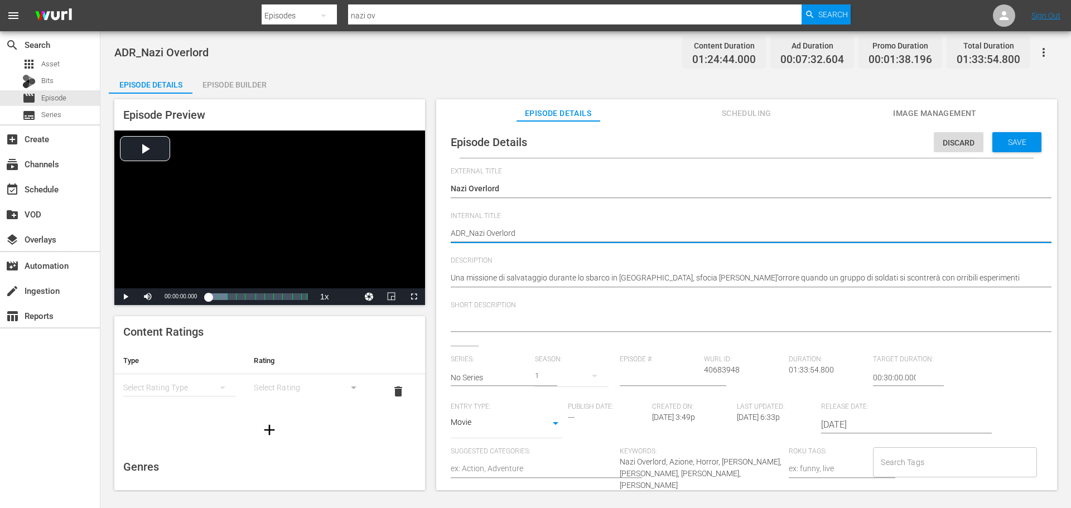
drag, startPoint x: 466, startPoint y: 230, endPoint x: 426, endPoint y: 230, distance: 39.6
type textarea "b_Nazi Overlord"
type textarea "bi_Nazi Overlord"
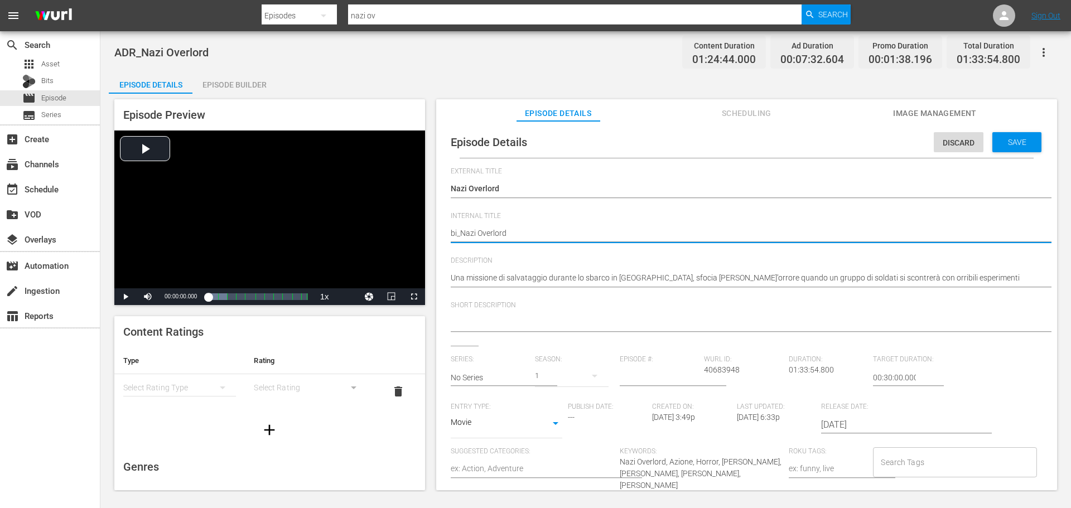
type textarea "biz_Nazi Overlord"
type textarea "bizz_Nazi Overlord"
type textarea "biz_Nazi Overlord"
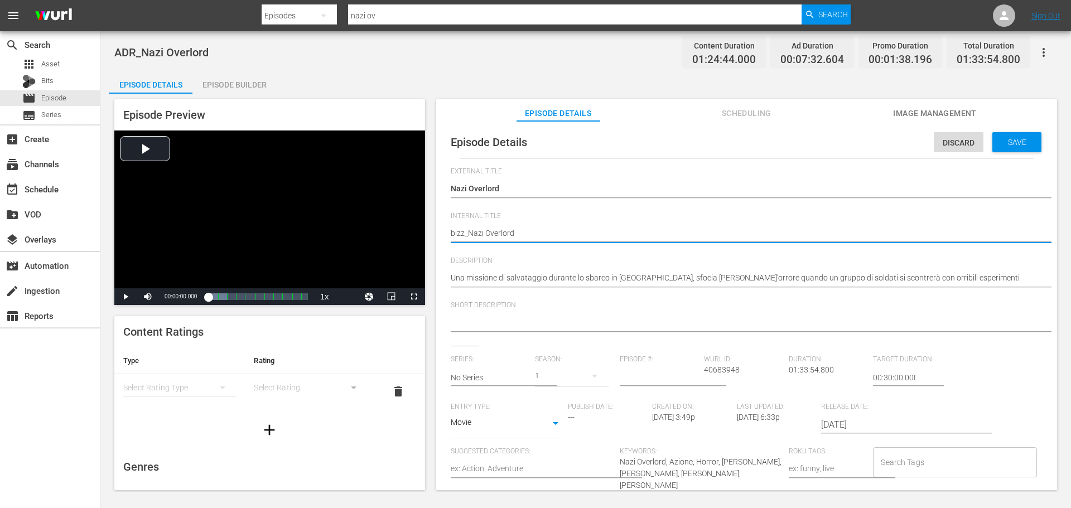
type textarea "biz_Nazi Overlord"
type textarea "bi_Nazi Overlord"
type textarea "b_Nazi Overlord"
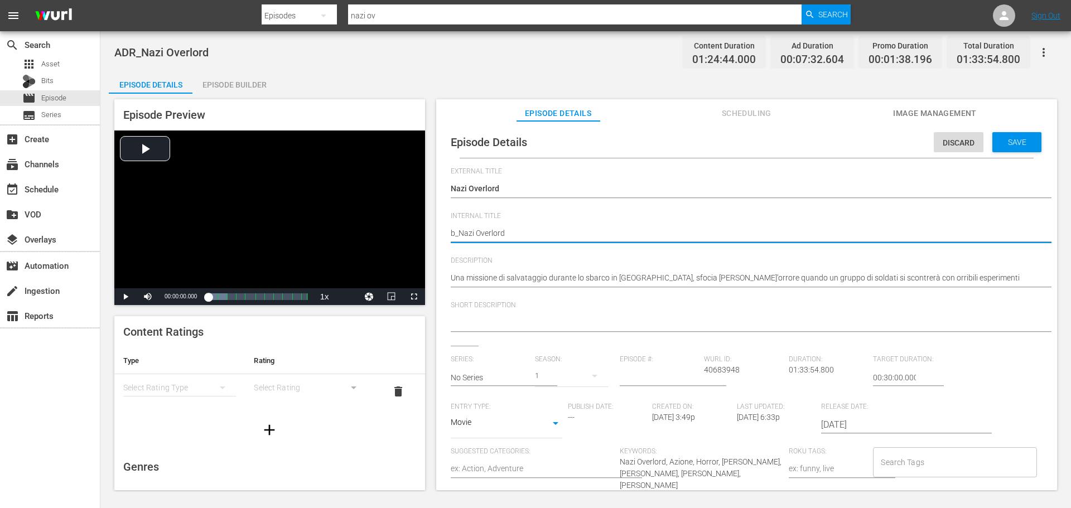
type textarea "_Nazi Overlord"
type textarea "B_Nazi Overlord"
type textarea "BI_Nazi Overlord"
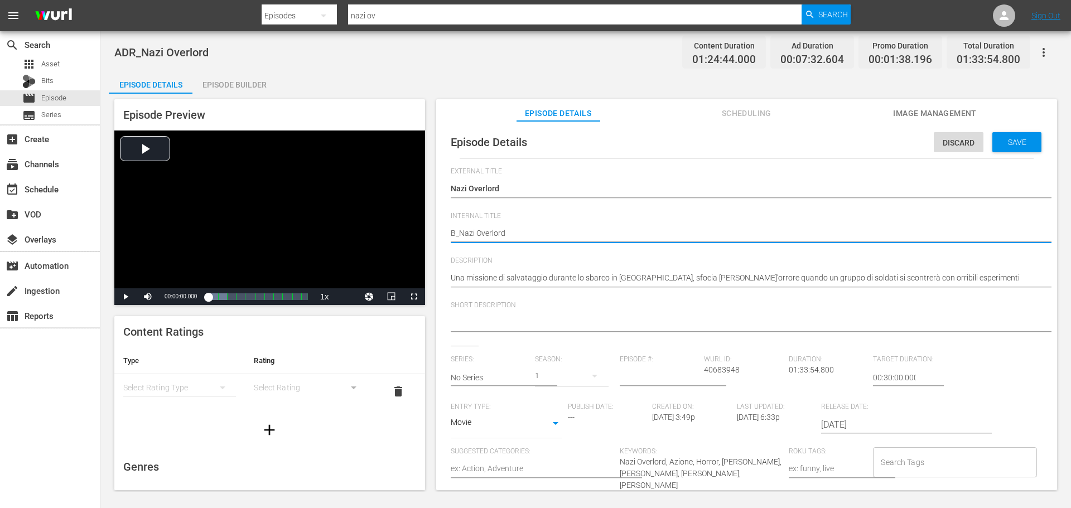
type textarea "BI_Nazi Overlord"
type textarea "BIZ_Nazi Overlord"
type textarea "BIZZ_Nazi Overlord"
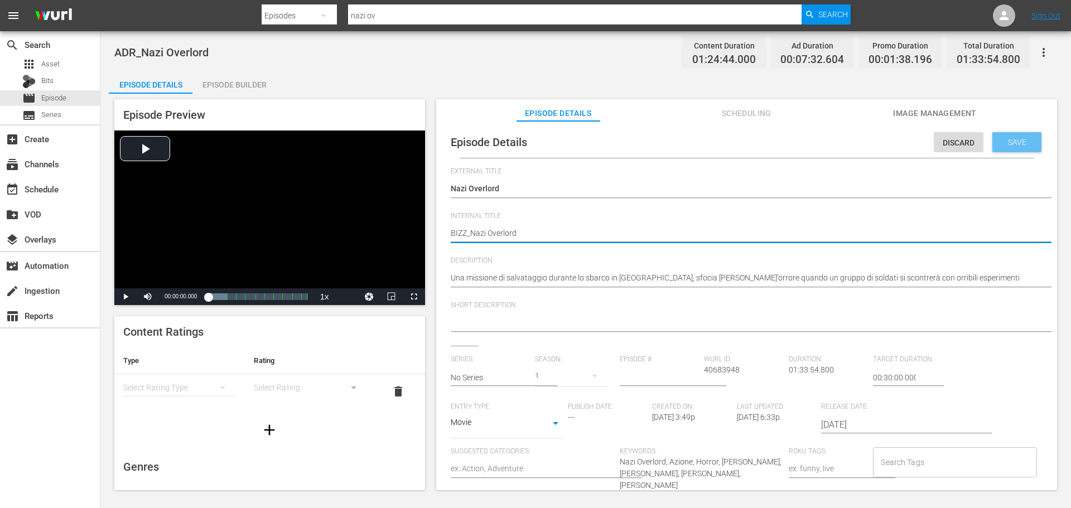
click at [1018, 135] on div "Save" at bounding box center [1017, 142] width 49 height 20
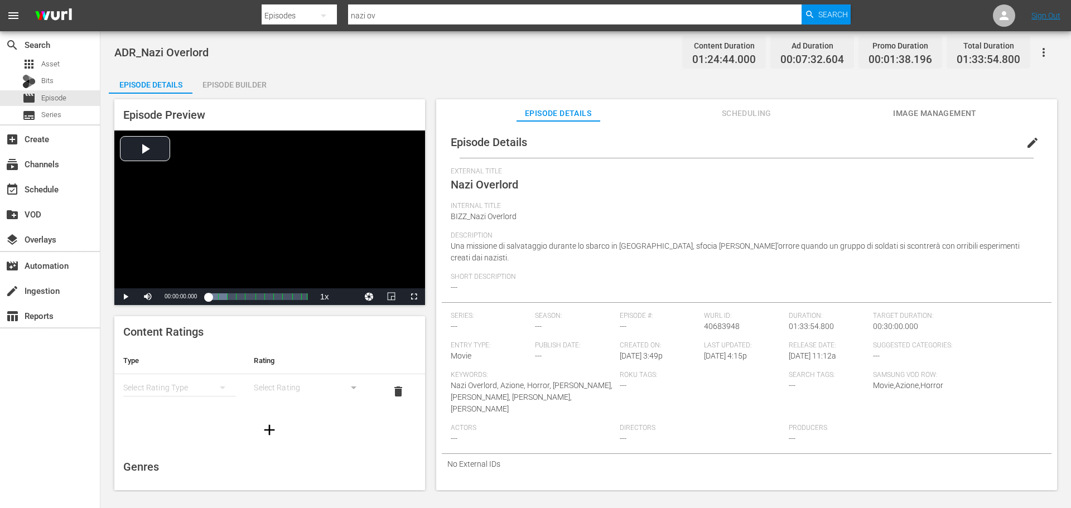
click at [234, 75] on div "Episode Builder" at bounding box center [234, 84] width 84 height 27
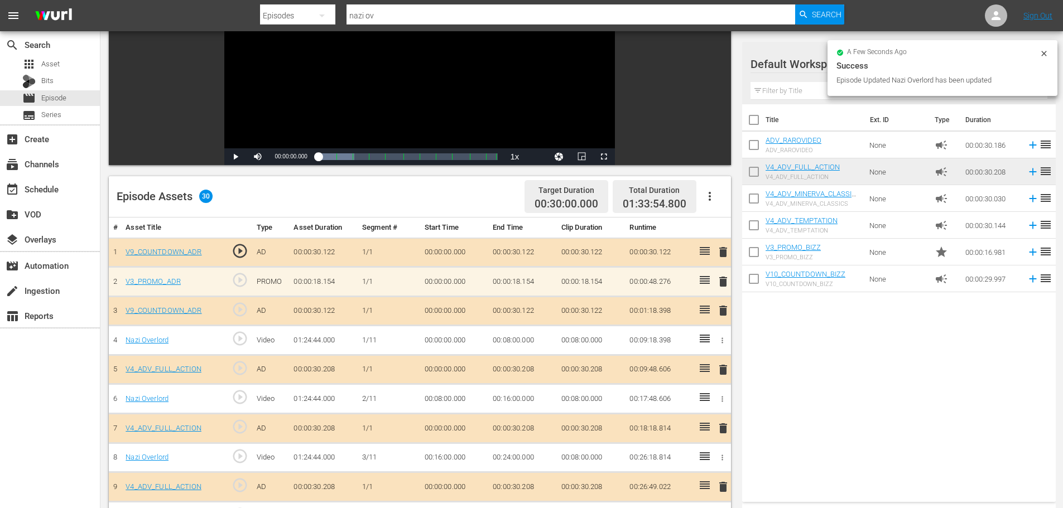
scroll to position [279, 0]
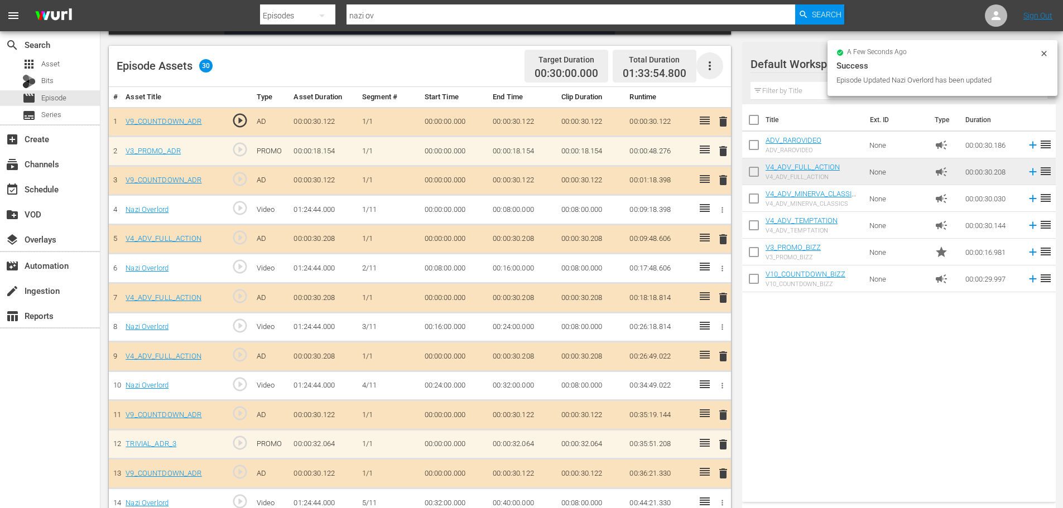
click at [712, 70] on icon "button" at bounding box center [709, 65] width 13 height 13
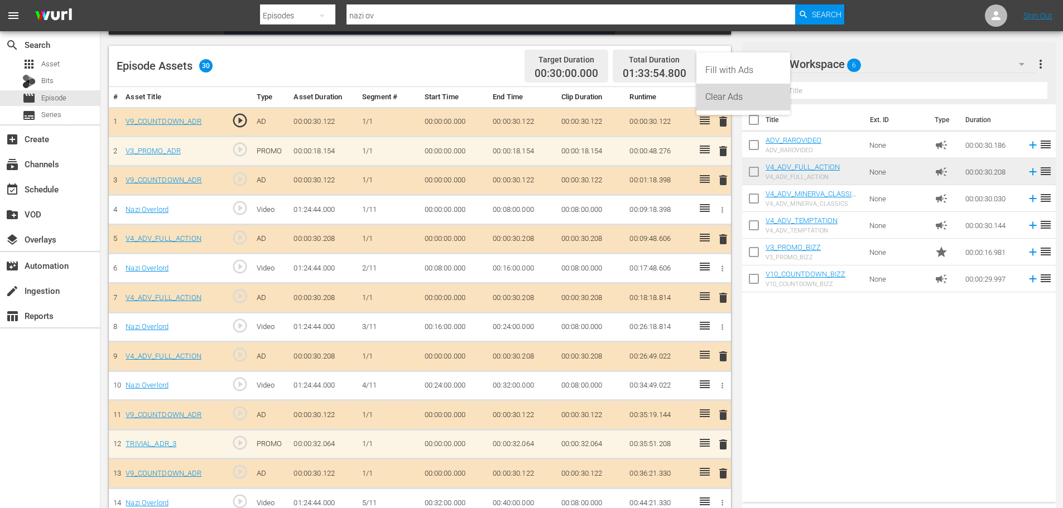
click at [717, 97] on div "Clear Ads" at bounding box center [743, 97] width 76 height 27
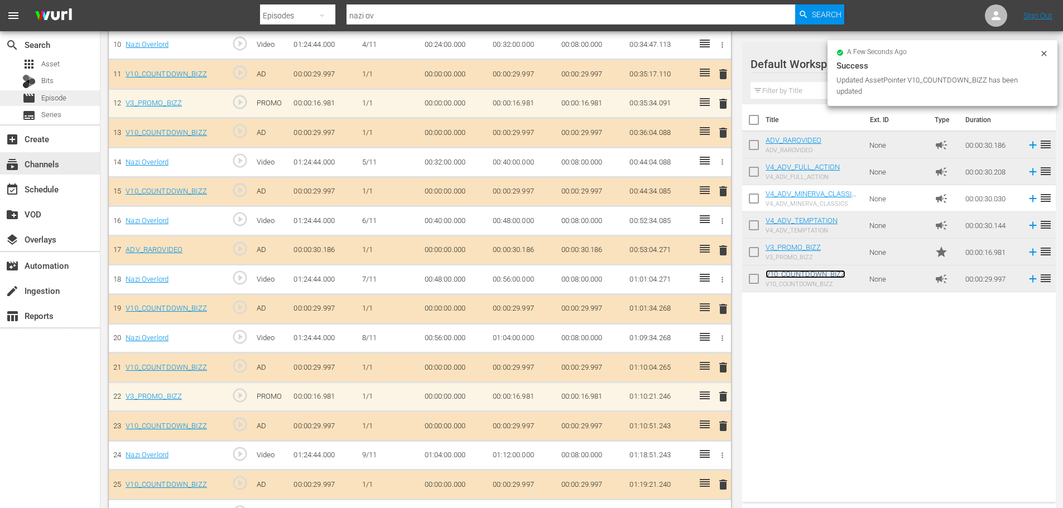
scroll to position [541, 0]
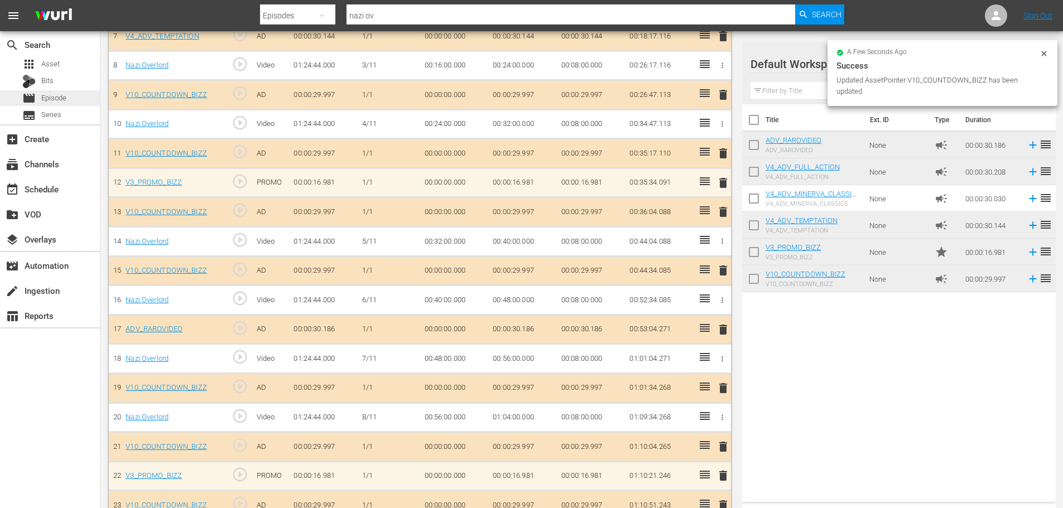
click at [82, 95] on div "movie Episode" at bounding box center [50, 98] width 100 height 16
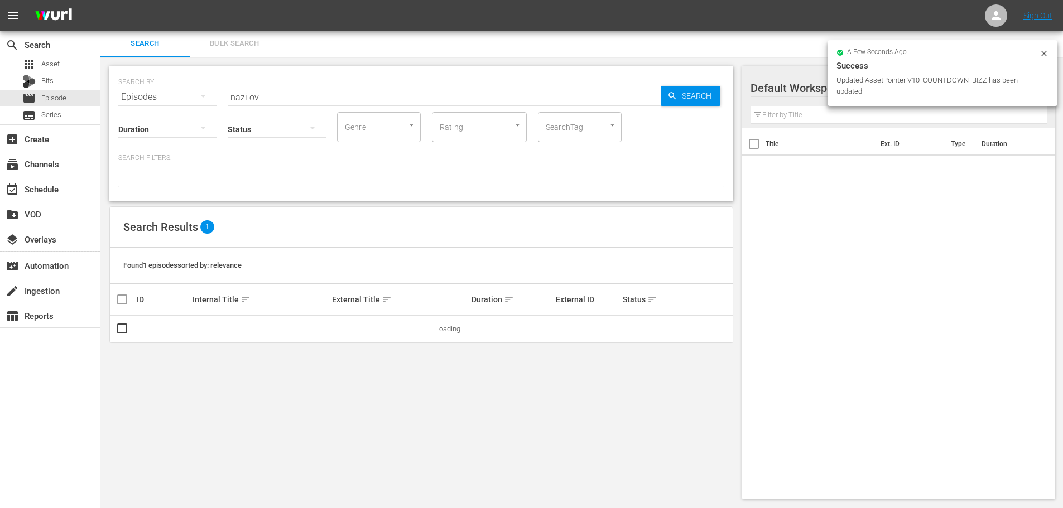
scroll to position [1, 0]
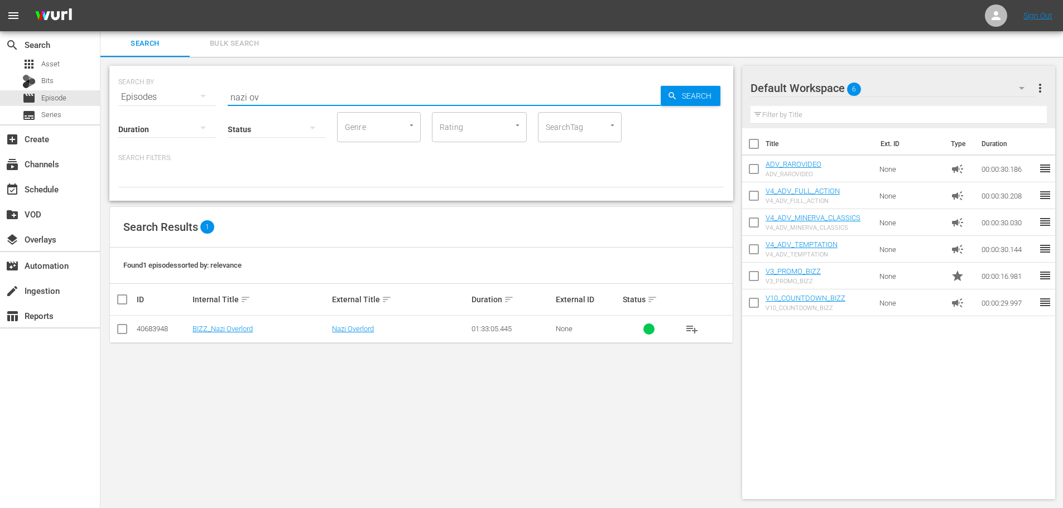
drag, startPoint x: 191, startPoint y: 109, endPoint x: 143, endPoint y: 115, distance: 48.4
click at [143, 115] on div "SEARCH BY Search By Episodes Search ID, Title, Description, Keywords, or Catego…" at bounding box center [421, 133] width 624 height 135
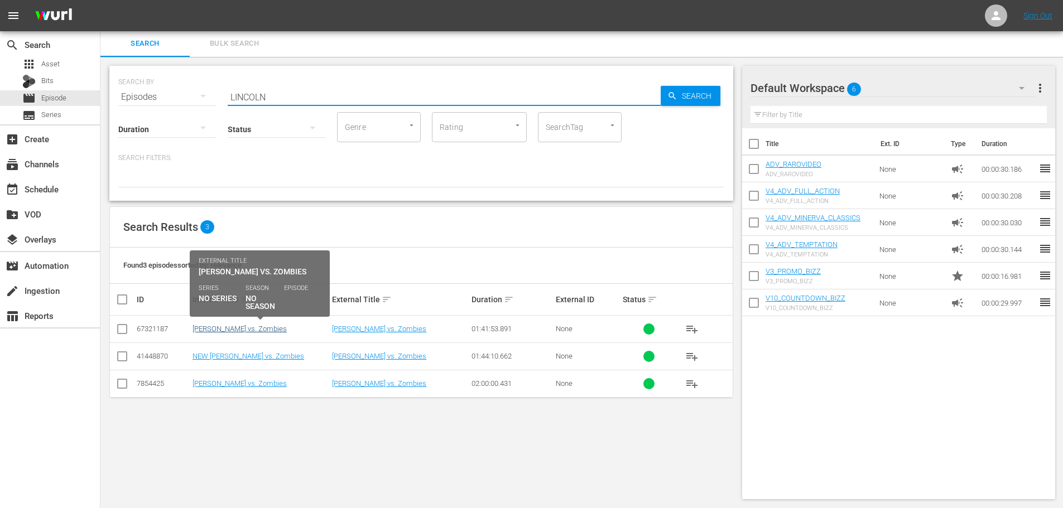
type input "LINCOLN"
click at [266, 330] on link "HALL_Abraham Lincoln vs. Zombies" at bounding box center [239, 329] width 94 height 8
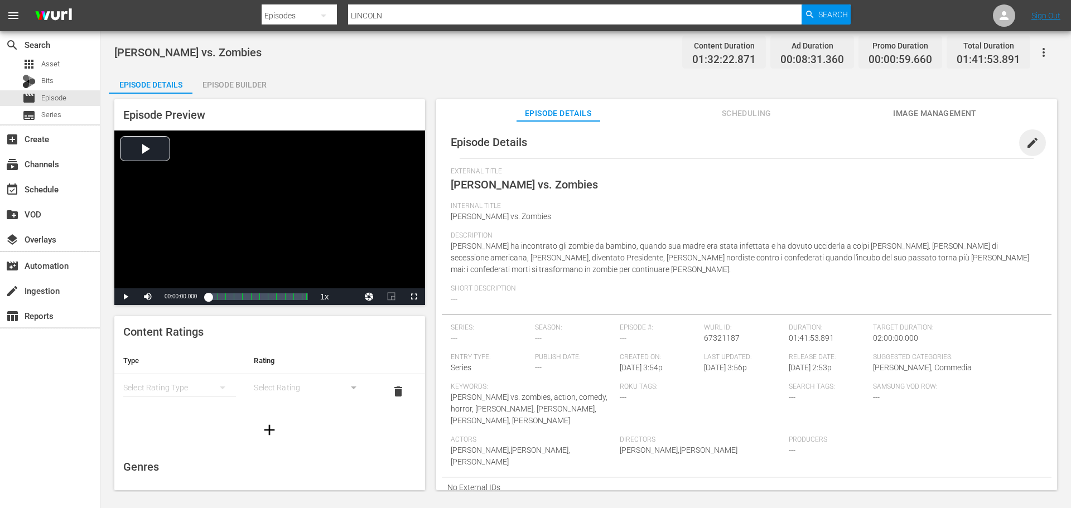
click at [1026, 138] on span "edit" at bounding box center [1032, 142] width 13 height 13
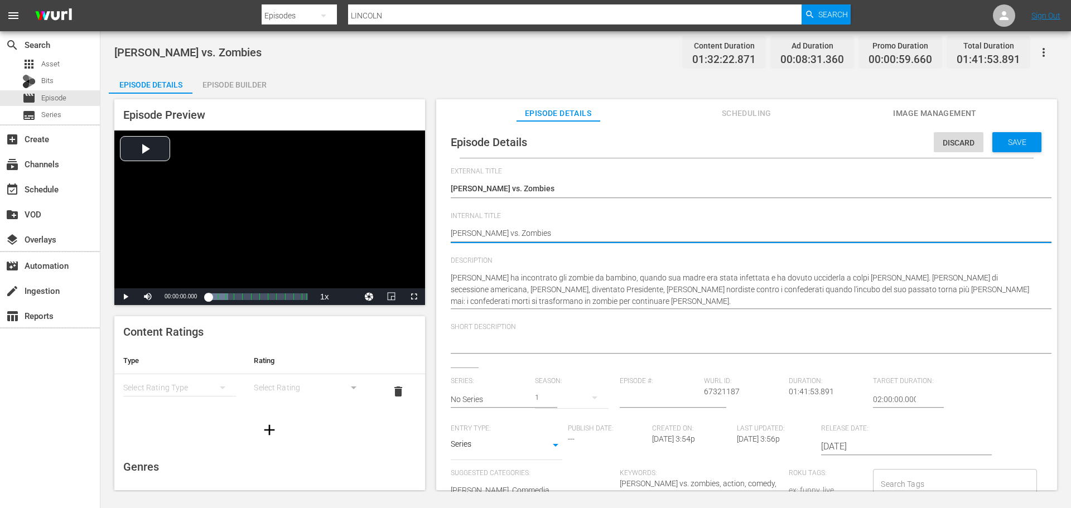
drag, startPoint x: 469, startPoint y: 230, endPoint x: 428, endPoint y: 230, distance: 41.3
type textarea "B_Abraham Lincoln vs. Zombies"
type textarea "BI_Abraham Lincoln vs. Zombies"
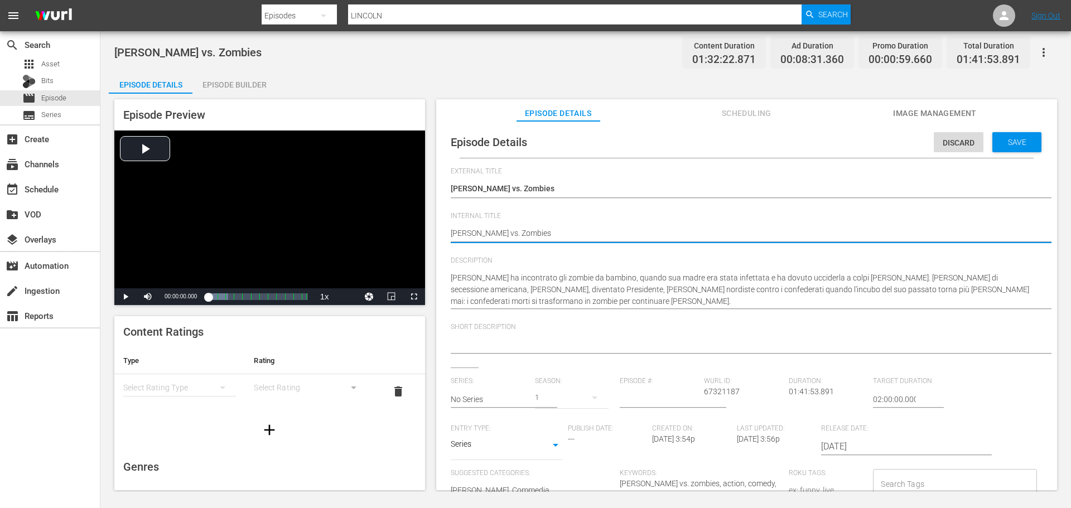
type textarea "BIZ_Abraham Lincoln vs. Zombies"
type textarea "BIZZ_Abraham Lincoln vs. Zombies"
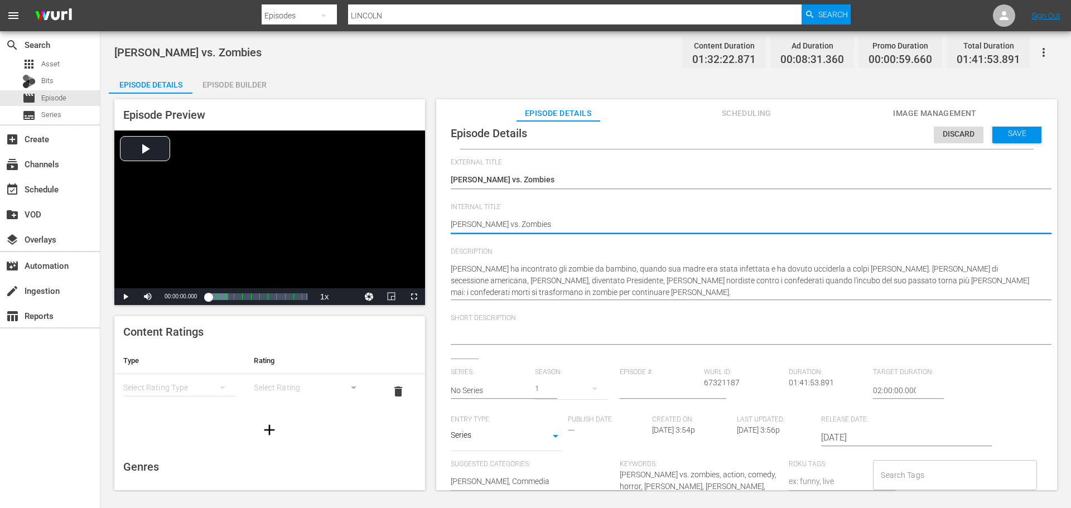
type textarea "BIZZ_Abraham Lincoln vs. Zombies"
click at [536, 434] on body "menu Search By Episodes Search ID, Title, Description, Keywords, or Category LI…" at bounding box center [535, 254] width 1071 height 508
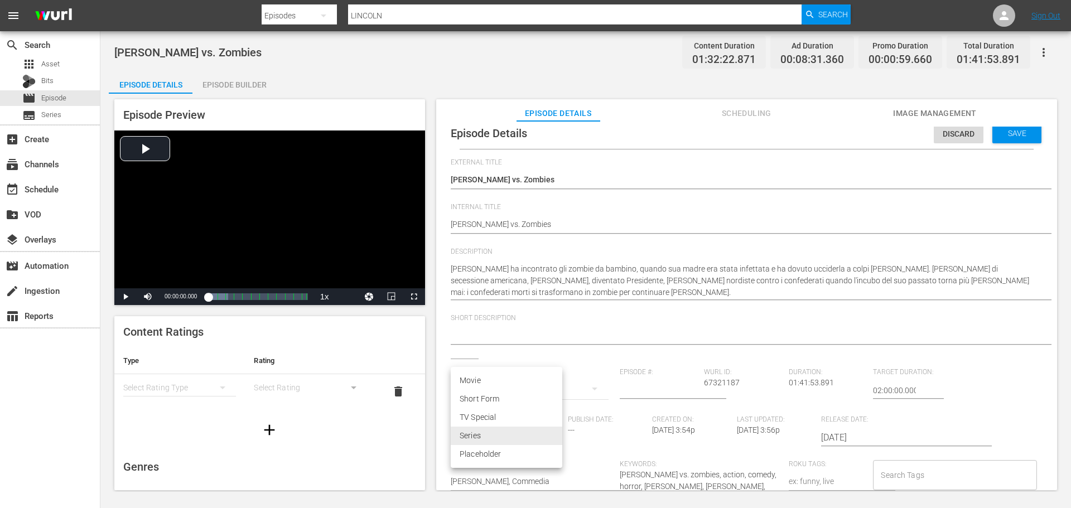
click at [497, 384] on li "Movie" at bounding box center [507, 381] width 112 height 18
type input "MOVIE"
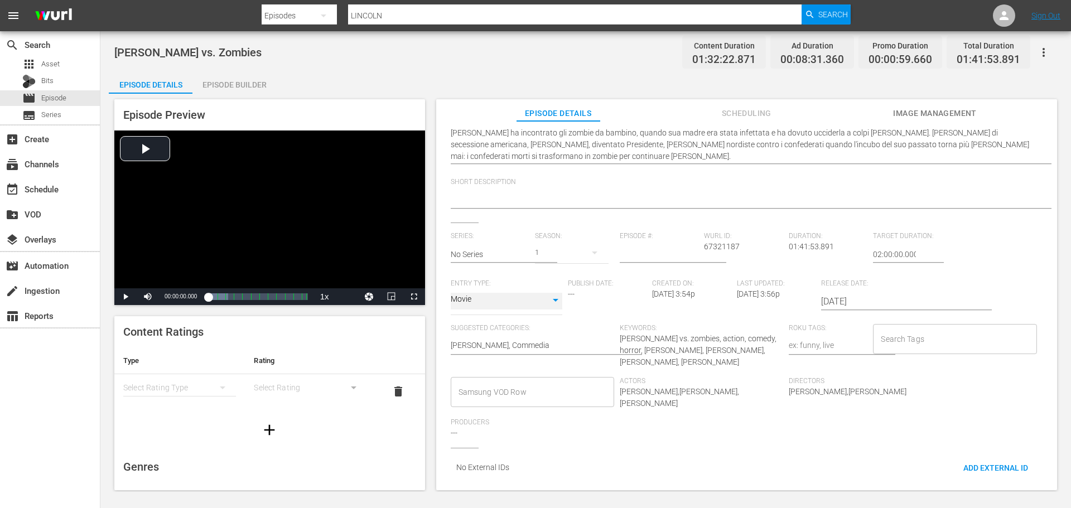
click at [522, 396] on div "Samsung VOD Row" at bounding box center [532, 392] width 163 height 30
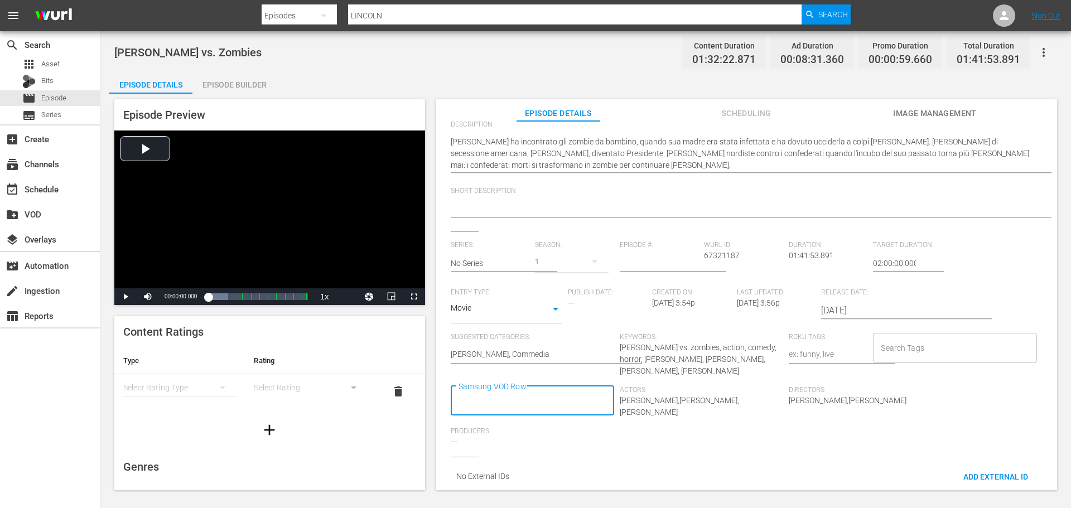
scroll to position [0, 0]
type input "Movie"
type input "Horror"
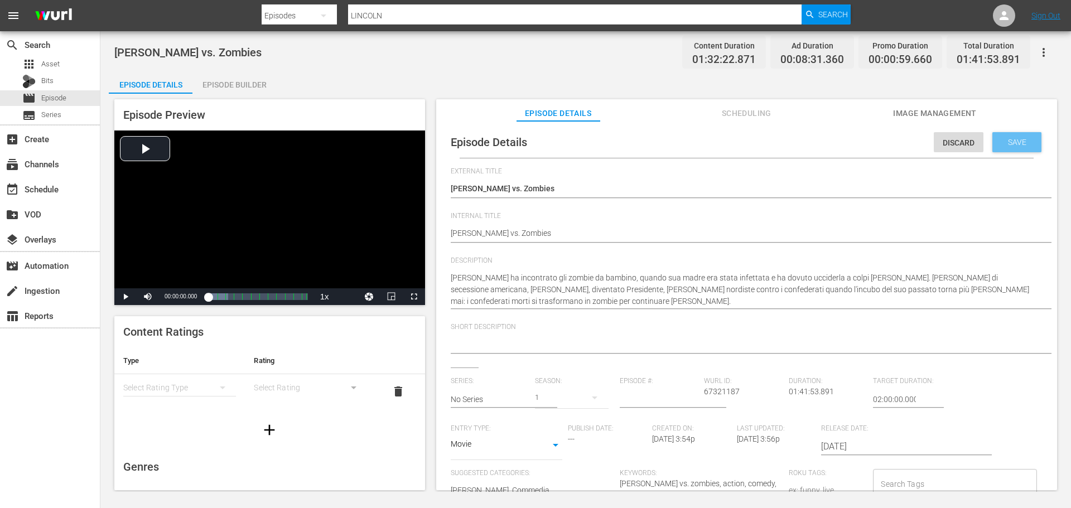
click at [1003, 139] on span "Save" at bounding box center [1017, 142] width 36 height 9
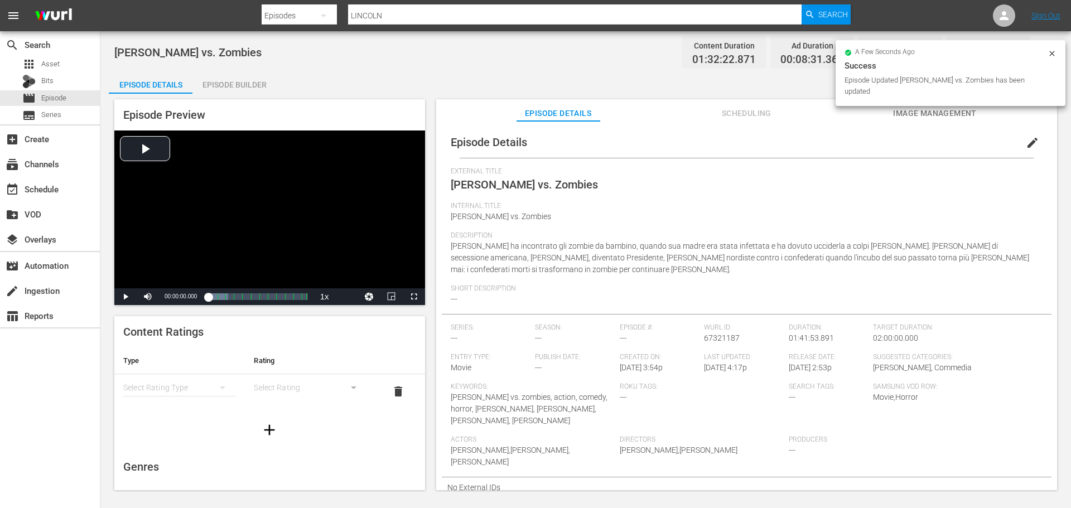
click at [259, 85] on div "Episode Builder" at bounding box center [234, 84] width 84 height 27
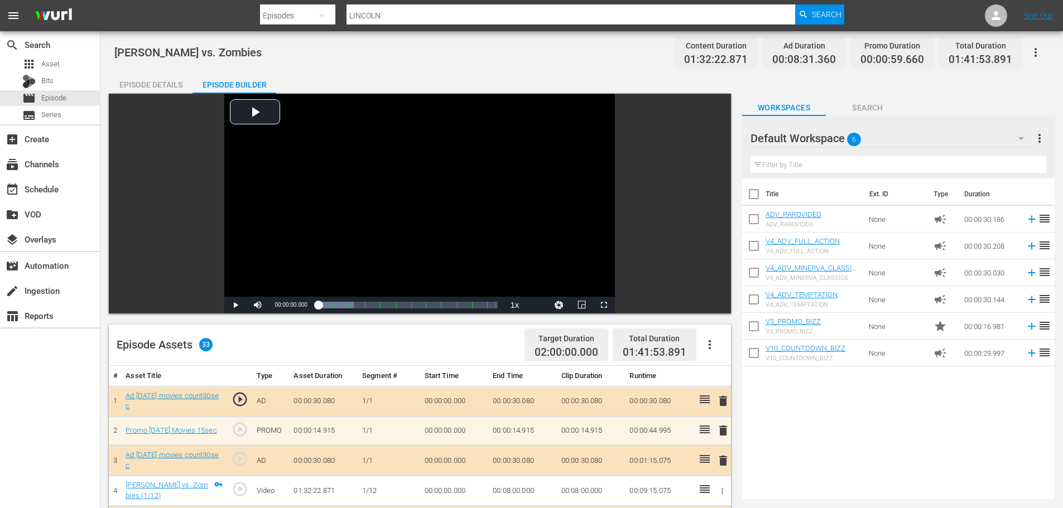
click at [711, 345] on icon "button" at bounding box center [709, 344] width 13 height 13
click at [735, 377] on div "Clear Ads" at bounding box center [743, 376] width 76 height 27
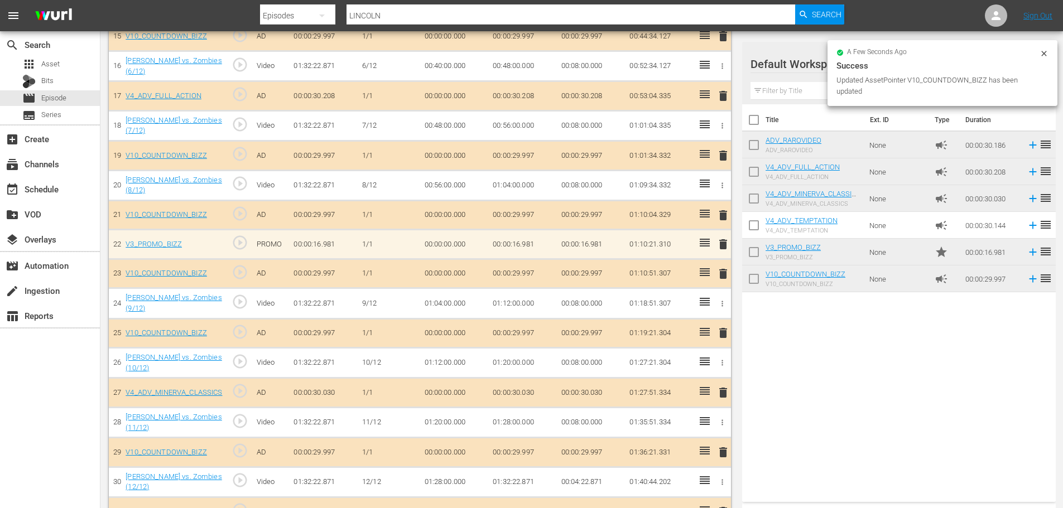
scroll to position [471, 0]
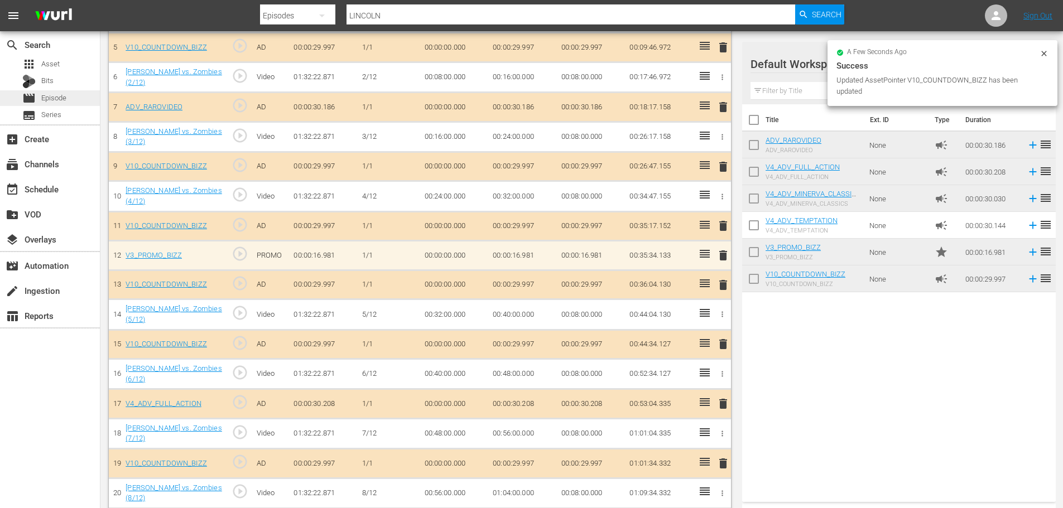
click at [56, 94] on span "Episode" at bounding box center [53, 98] width 25 height 11
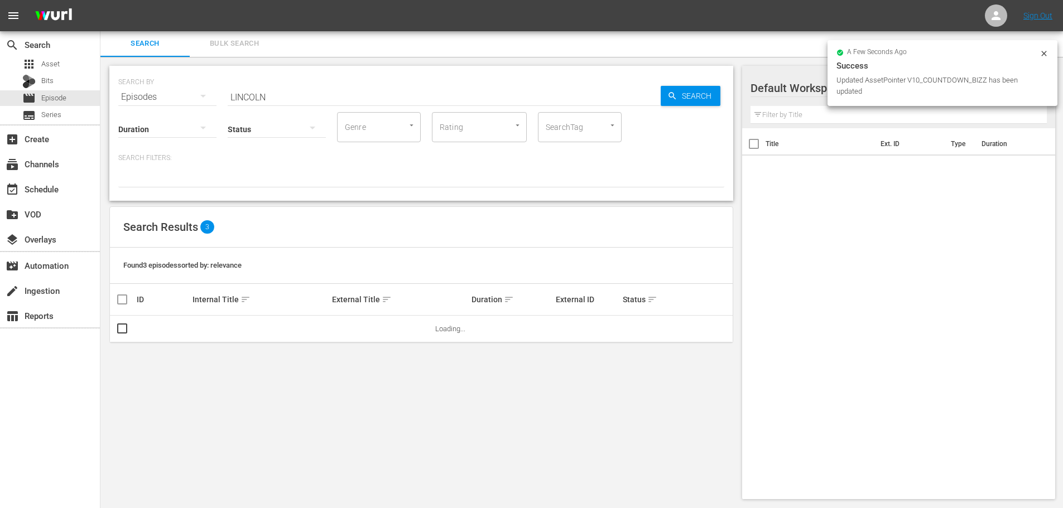
scroll to position [1, 0]
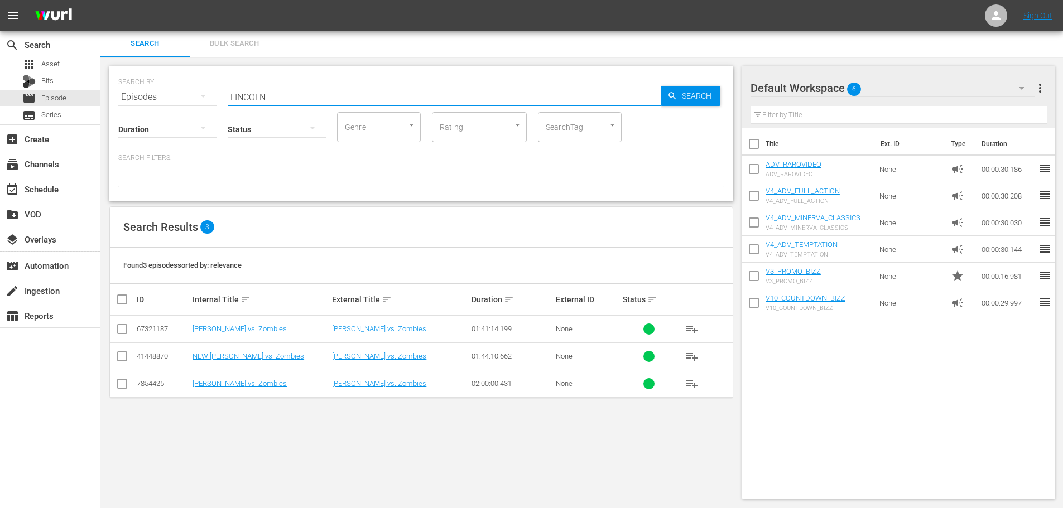
drag, startPoint x: 266, startPoint y: 90, endPoint x: 210, endPoint y: 98, distance: 56.3
click at [208, 102] on div "SEARCH BY Search By Episodes Search ID, Title, Description, Keywords, or Catego…" at bounding box center [421, 90] width 606 height 40
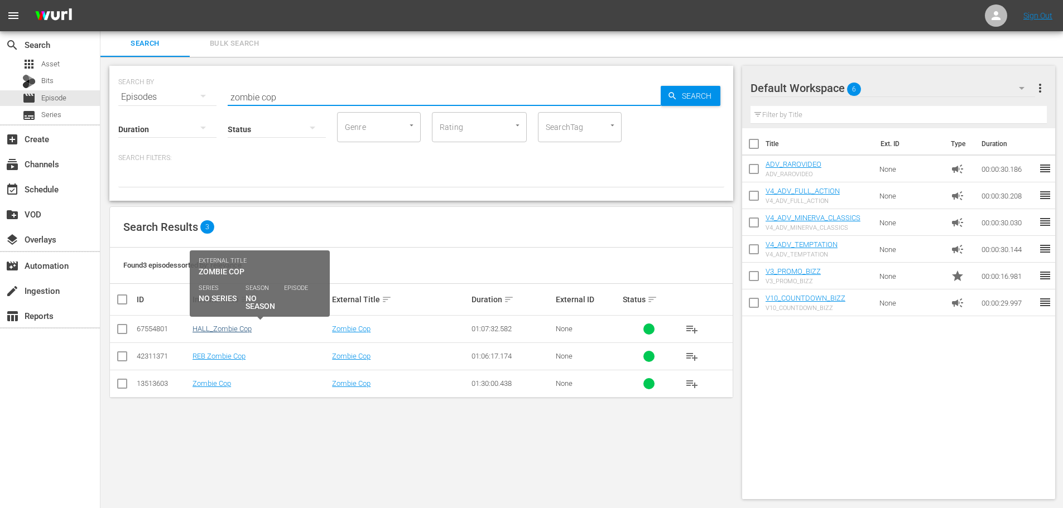
type input "zombie cop"
click at [250, 326] on link "HALL_Zombie Cop" at bounding box center [221, 329] width 59 height 8
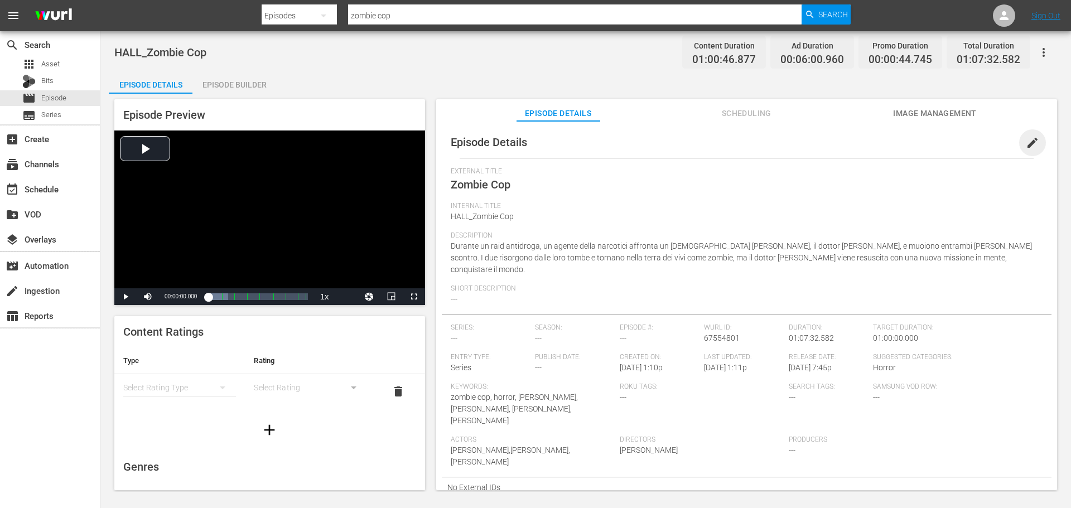
click at [1027, 141] on span "edit" at bounding box center [1032, 142] width 13 height 13
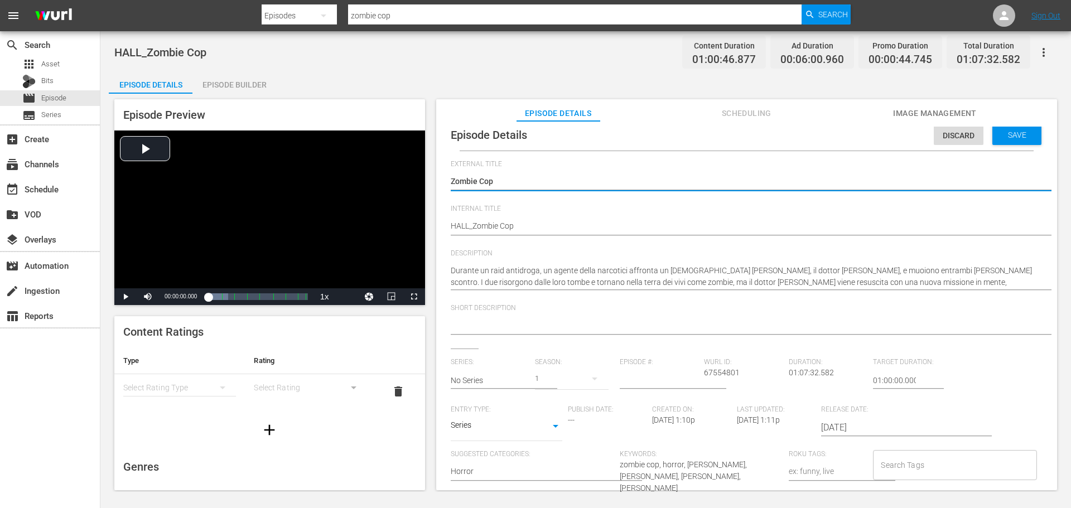
scroll to position [11, 0]
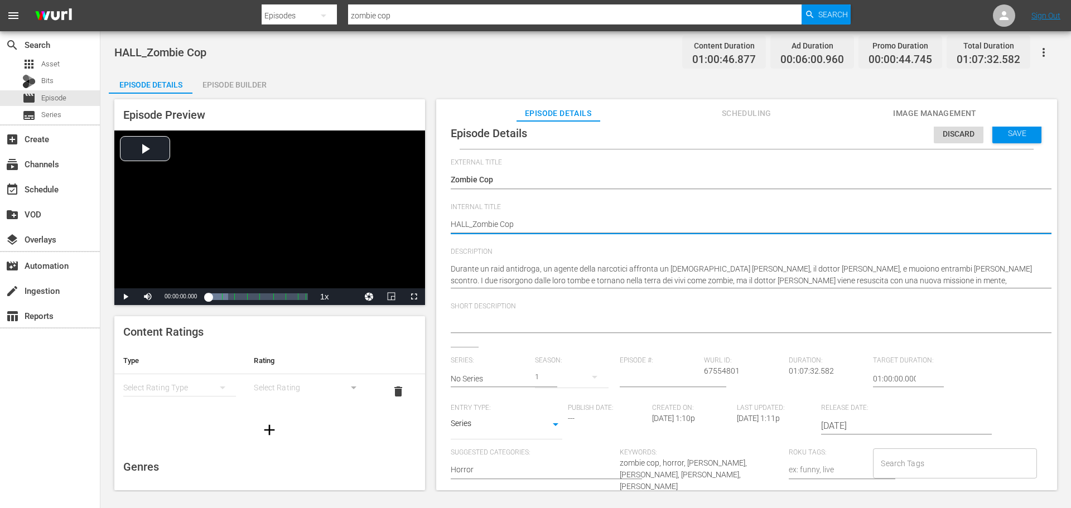
drag, startPoint x: 468, startPoint y: 224, endPoint x: 438, endPoint y: 220, distance: 29.9
type textarea "b_Zombie Cop"
type textarea "bi_Zombie Cop"
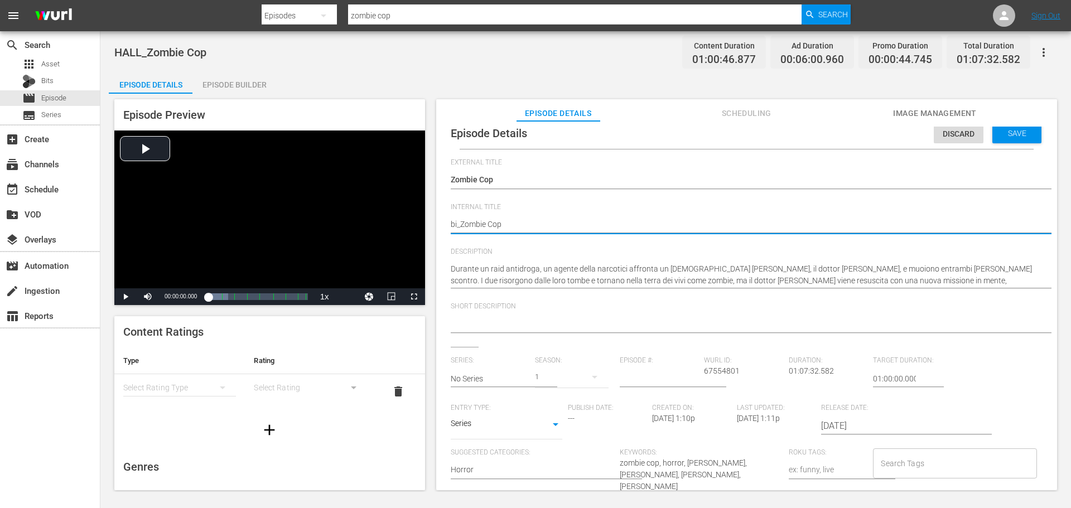
type textarea "biz_Zombie Cop"
type textarea "bizz_Zombie Cop"
type textarea "biz_Zombie Cop"
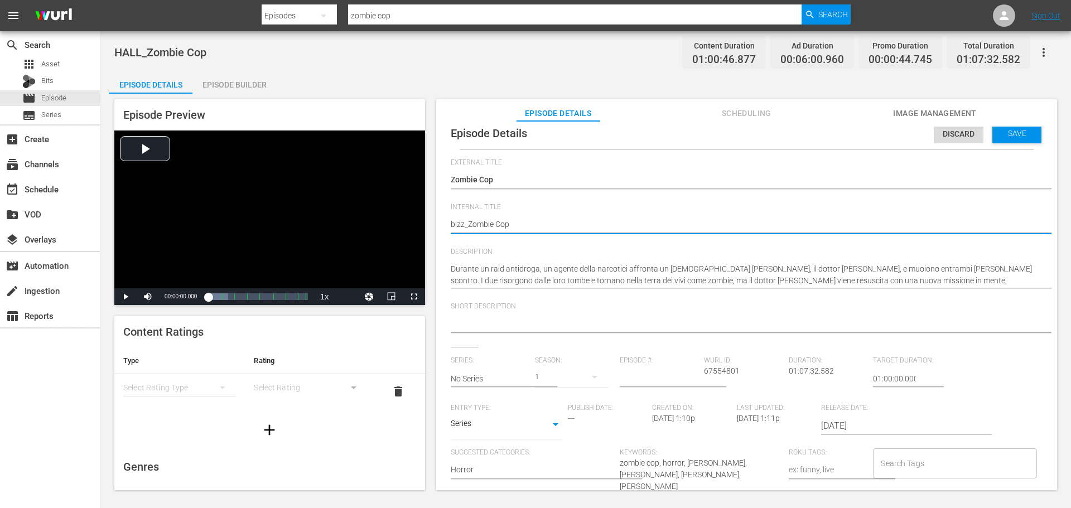
type textarea "biz_Zombie Cop"
type textarea "bi_Zombie Cop"
type textarea "b_Zombie Cop"
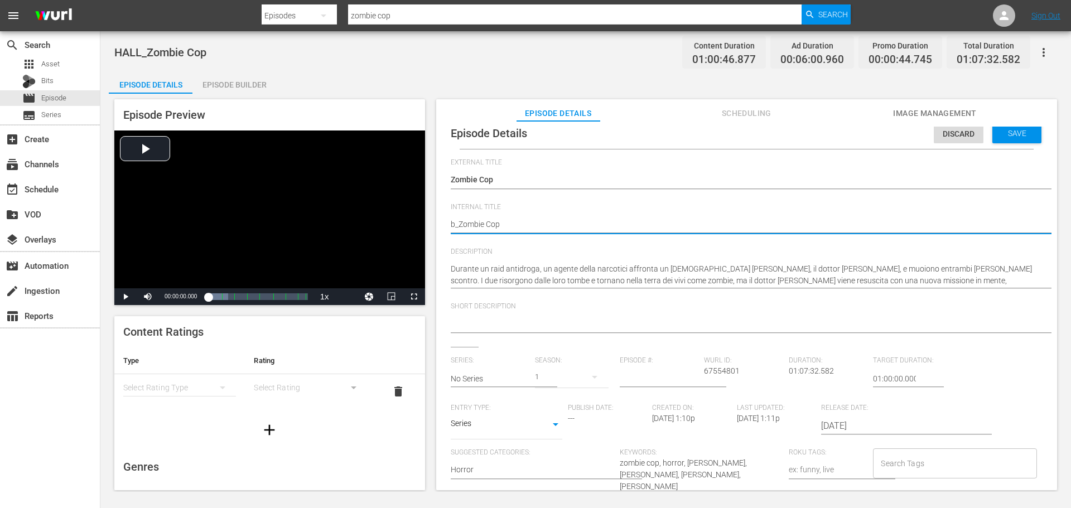
type textarea "_Zombie Cop"
type textarea "B_Zombie Cop"
type textarea "BI_Zombie Cop"
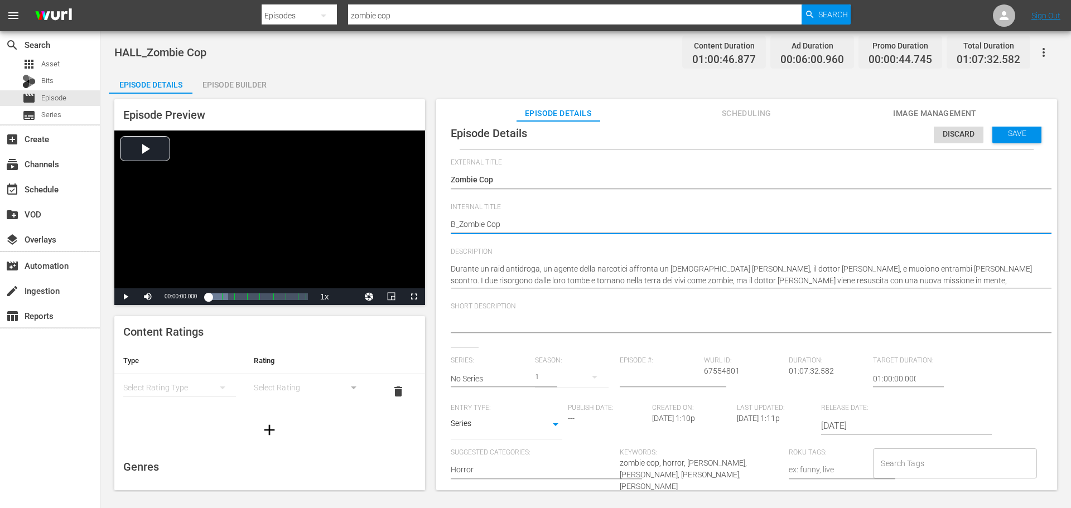
type textarea "BI_Zombie Cop"
type textarea "BIZ_Zombie Cop"
type textarea "BIZZ_Zombie Cop"
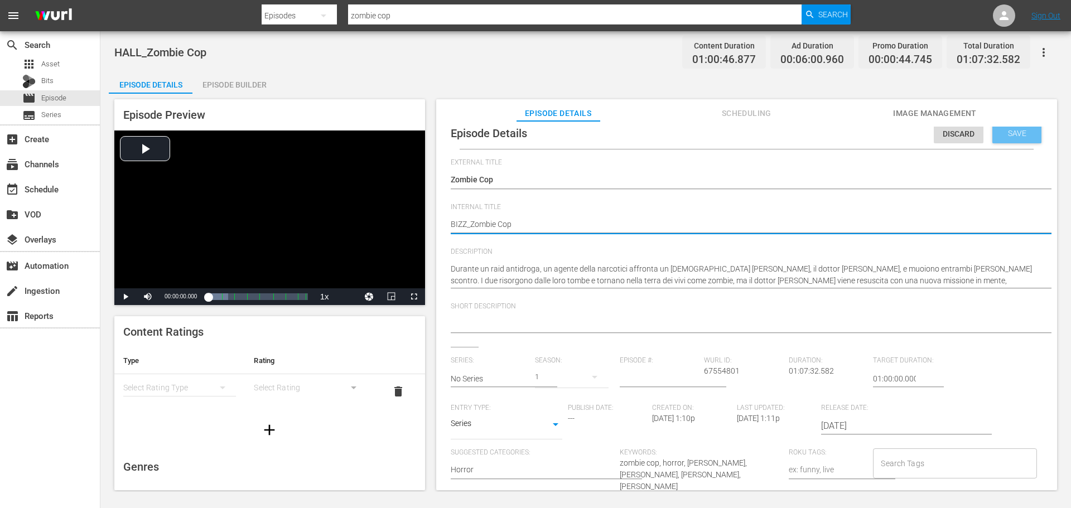
click at [993, 137] on div "Save" at bounding box center [1017, 133] width 49 height 20
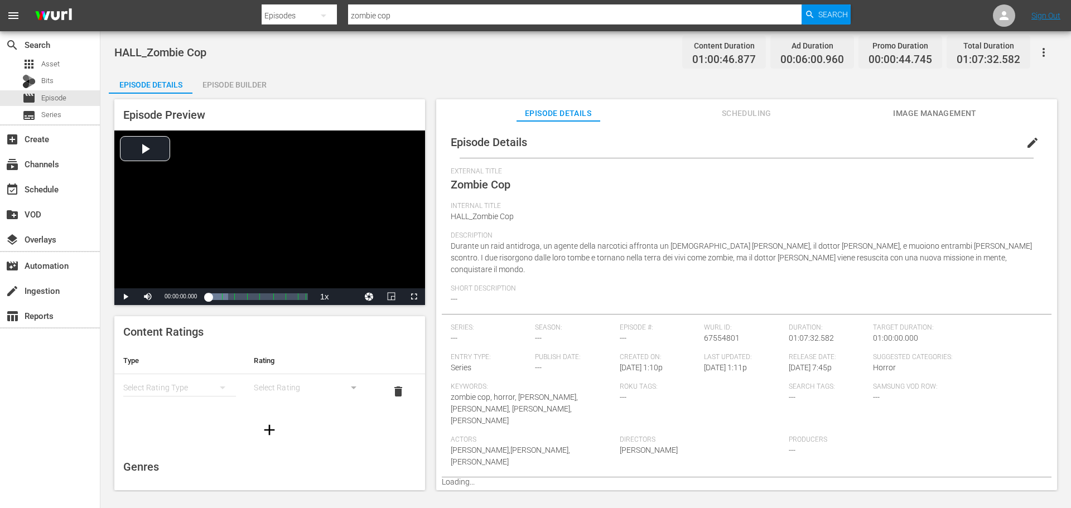
scroll to position [0, 0]
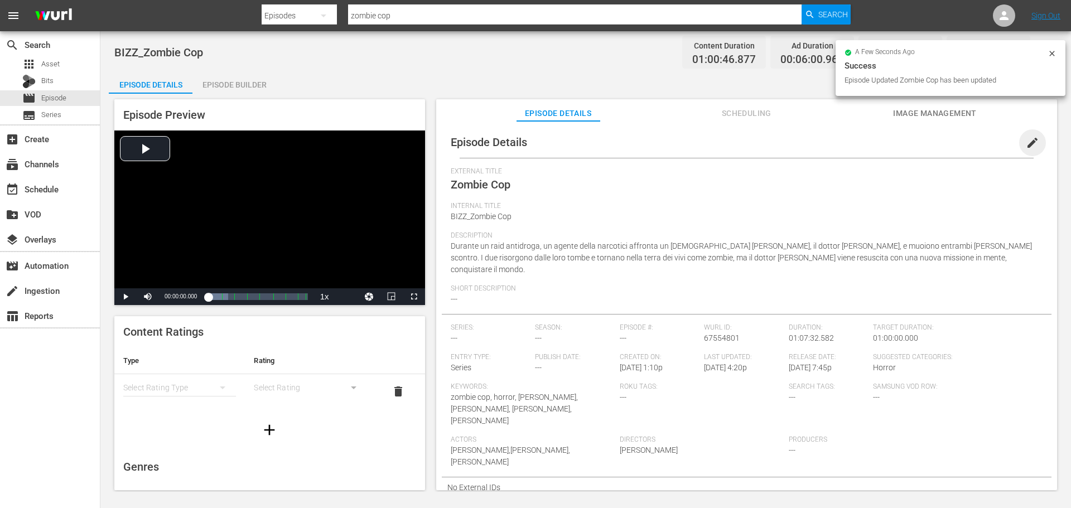
click at [1026, 137] on span "edit" at bounding box center [1032, 142] width 13 height 13
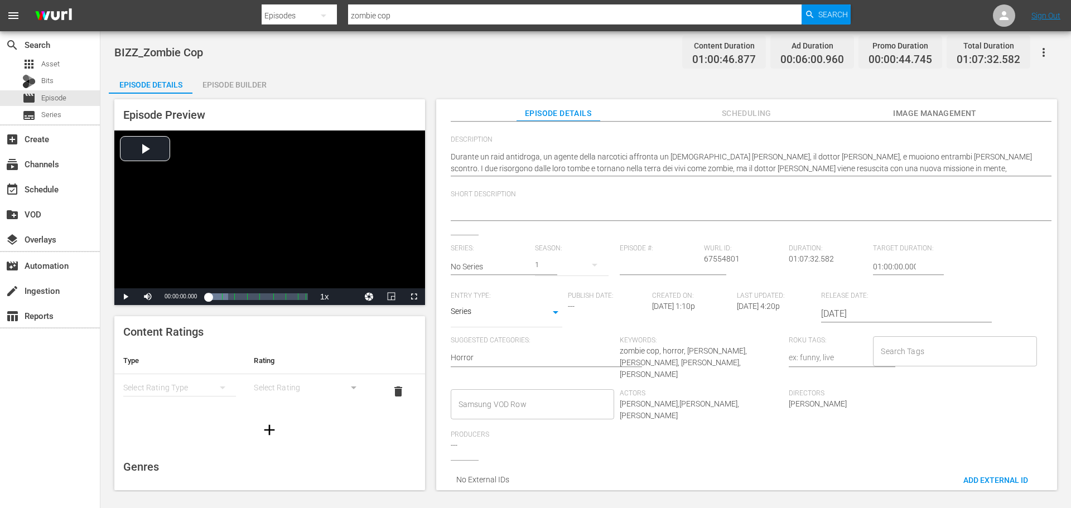
scroll to position [123, 0]
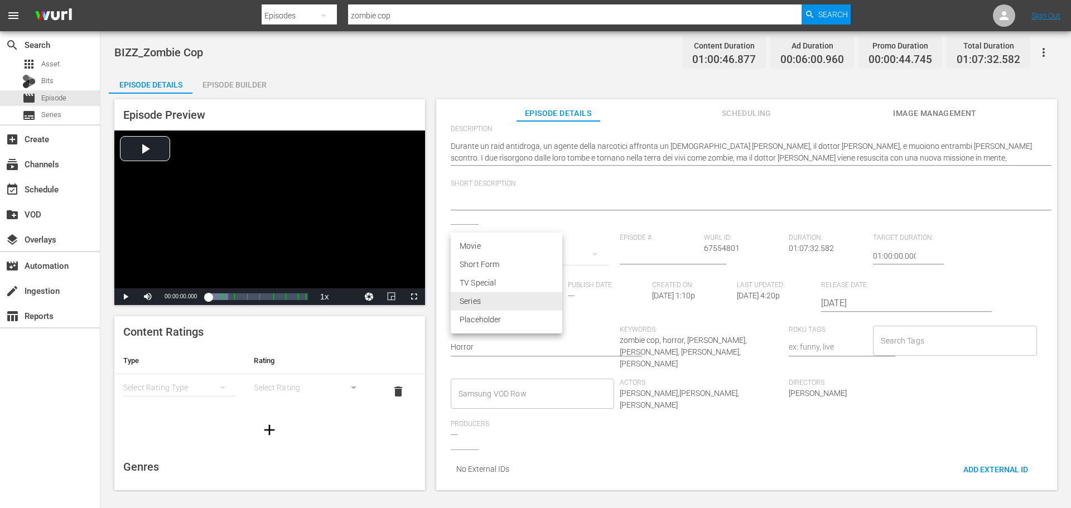
click at [507, 306] on body "menu Search By Episodes Search ID, Title, Description, Keywords, or Category zo…" at bounding box center [535, 254] width 1071 height 508
click at [507, 248] on li "Movie" at bounding box center [507, 246] width 112 height 18
type input "MOVIE"
click at [512, 384] on input "Samsung VOD Row" at bounding box center [524, 394] width 137 height 20
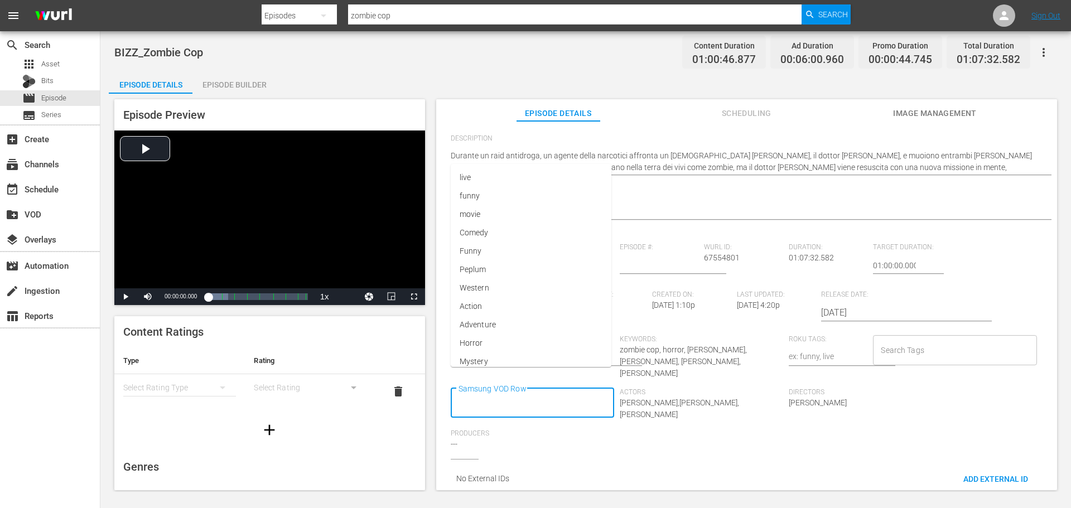
scroll to position [0, 0]
type input "Movie"
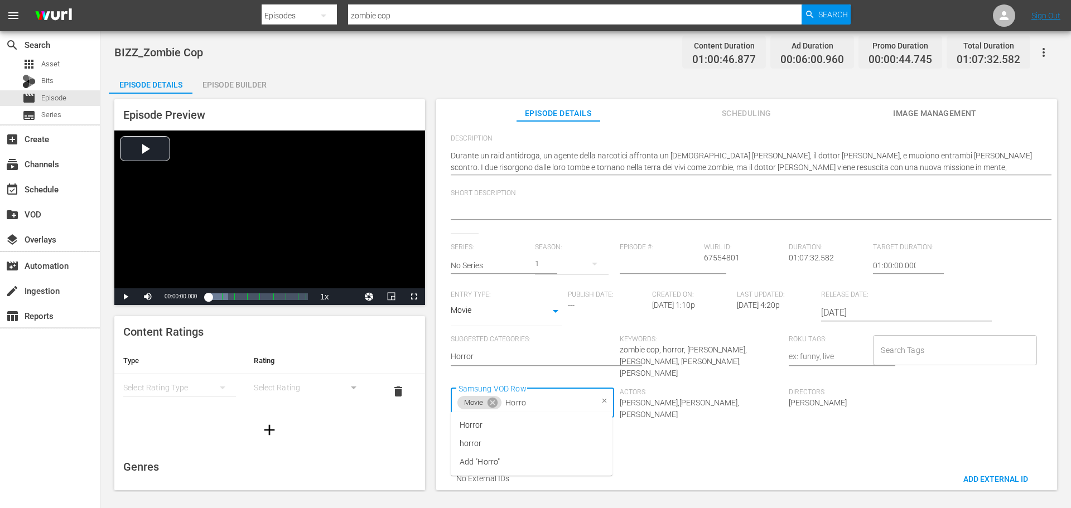
type input "Horror"
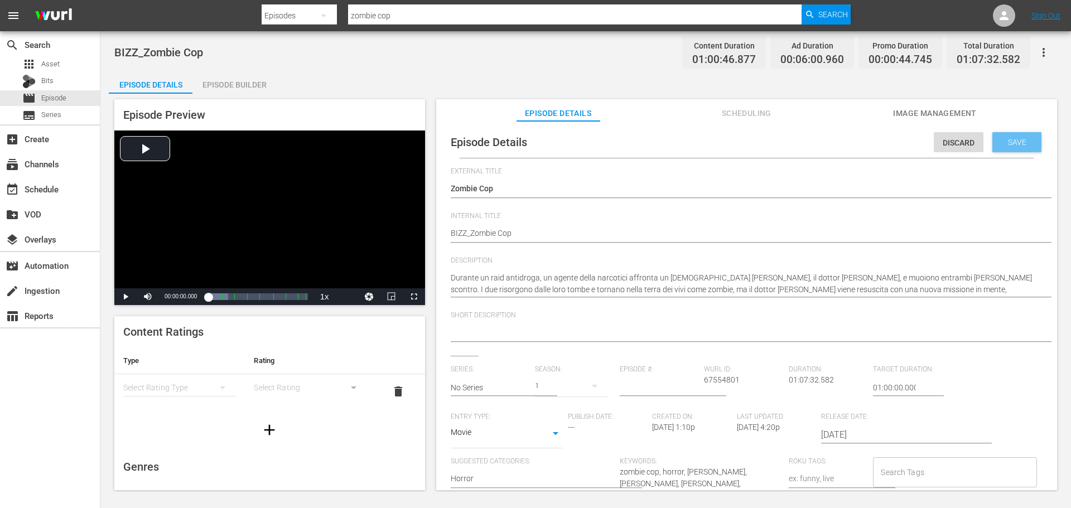
click at [1010, 146] on span "Save" at bounding box center [1017, 142] width 36 height 9
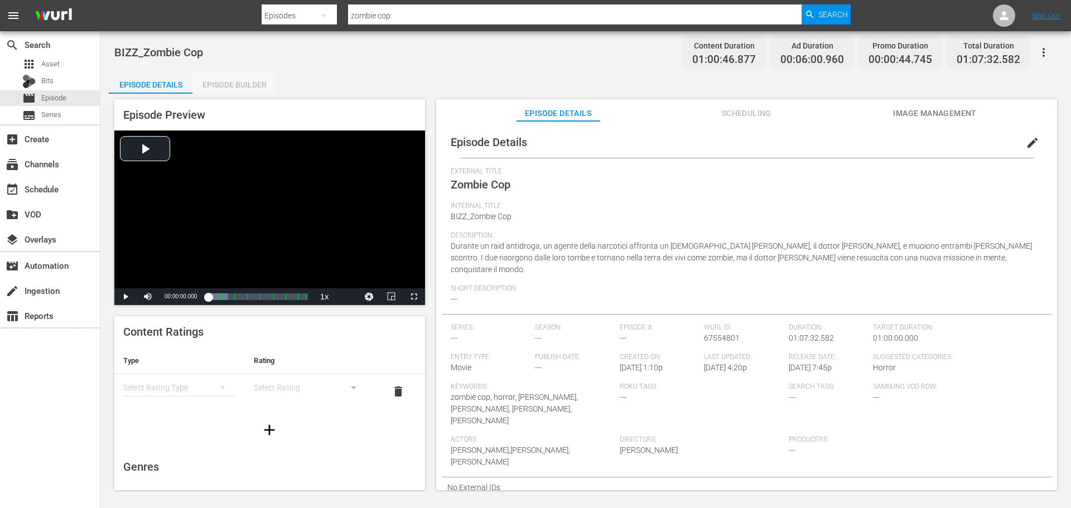
click at [243, 85] on div "Episode Builder" at bounding box center [234, 84] width 84 height 27
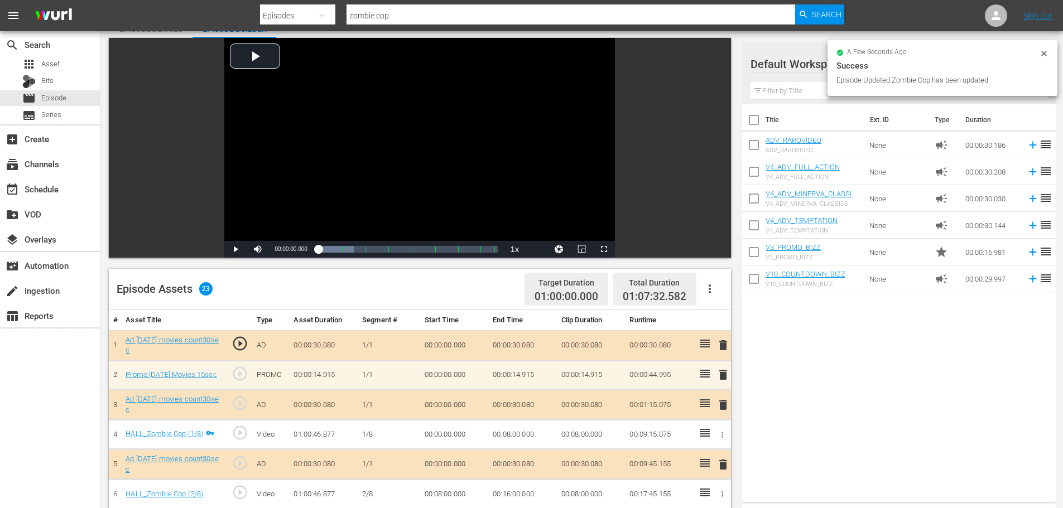
scroll to position [167, 0]
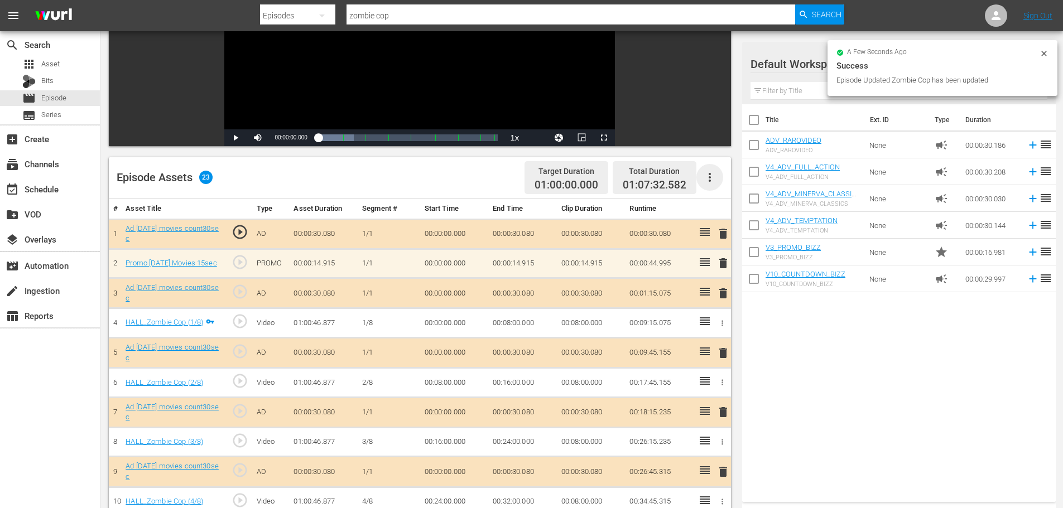
click at [712, 178] on icon "button" at bounding box center [709, 177] width 13 height 13
click at [716, 208] on div "Clear Ads" at bounding box center [743, 208] width 76 height 27
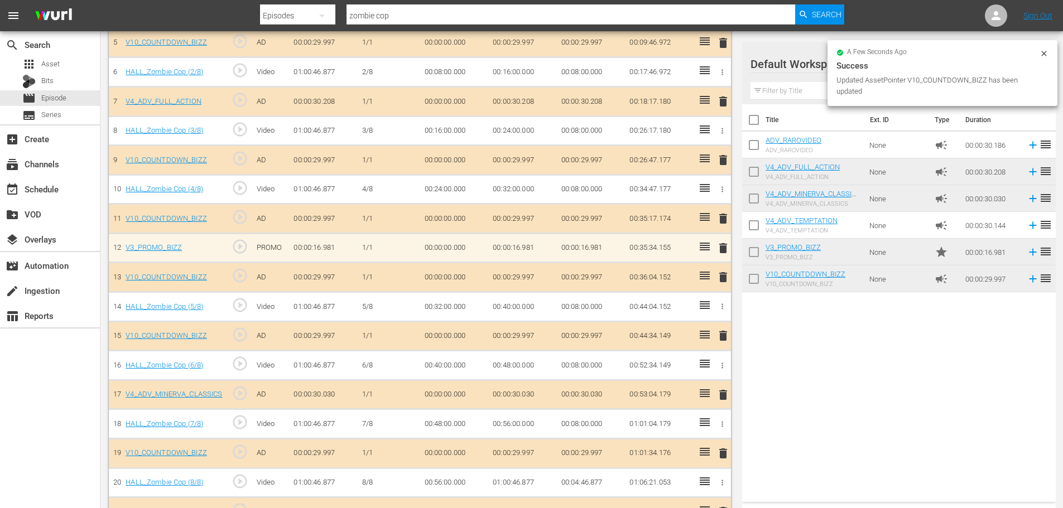
scroll to position [473, 0]
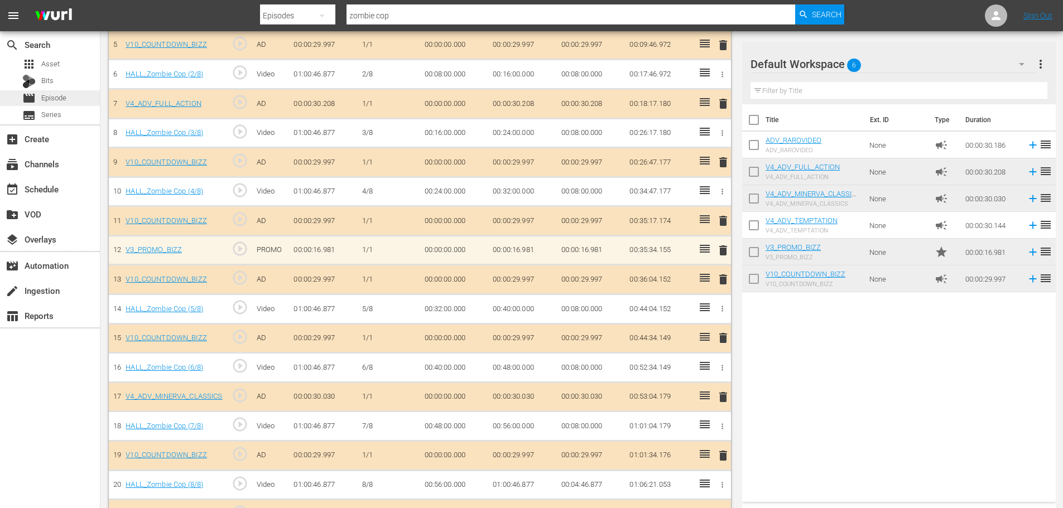
click at [85, 101] on div "movie Episode" at bounding box center [50, 98] width 100 height 16
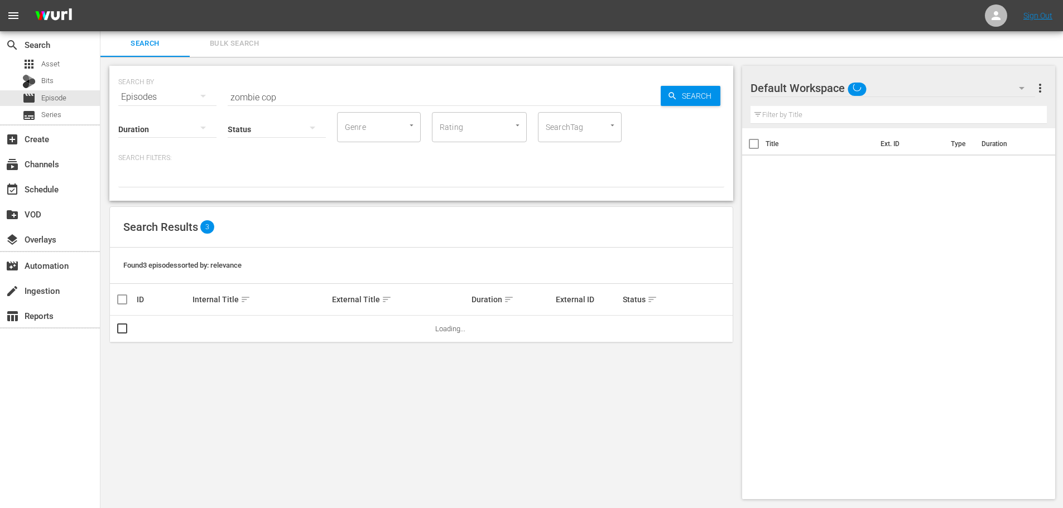
scroll to position [1, 0]
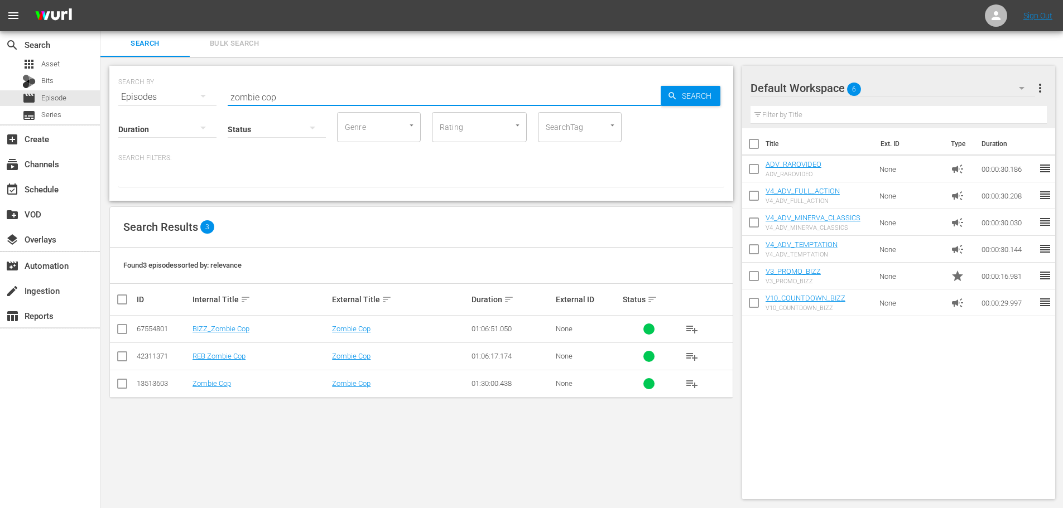
drag, startPoint x: 263, startPoint y: 99, endPoint x: 184, endPoint y: 112, distance: 79.8
click at [184, 112] on div "SEARCH BY Search By Episodes Search ID, Title, Description, Keywords, or Catego…" at bounding box center [421, 133] width 624 height 135
click at [321, 99] on input "zombie cop" at bounding box center [444, 97] width 433 height 27
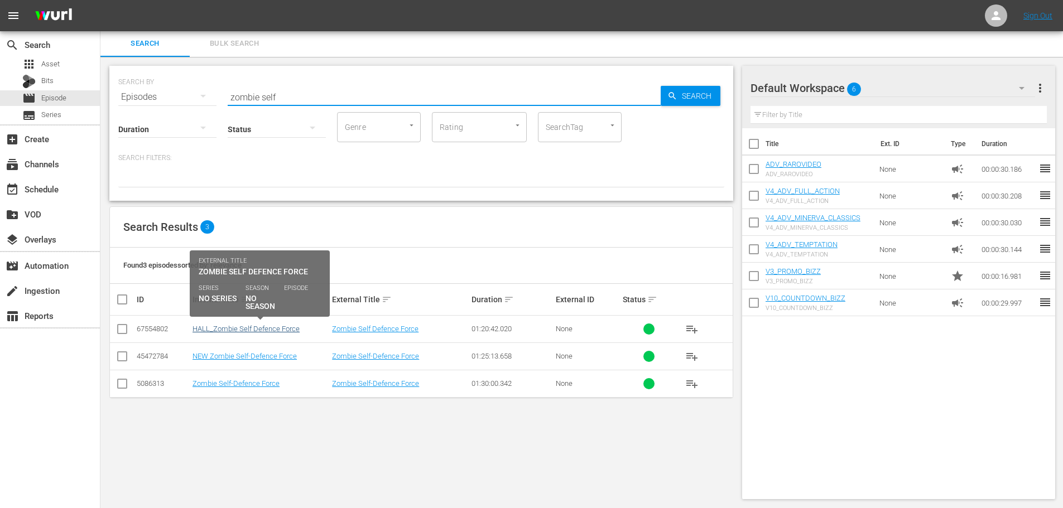
type input "zombie self"
click at [252, 330] on link "HALL_Zombie Self Defence Force" at bounding box center [245, 329] width 107 height 8
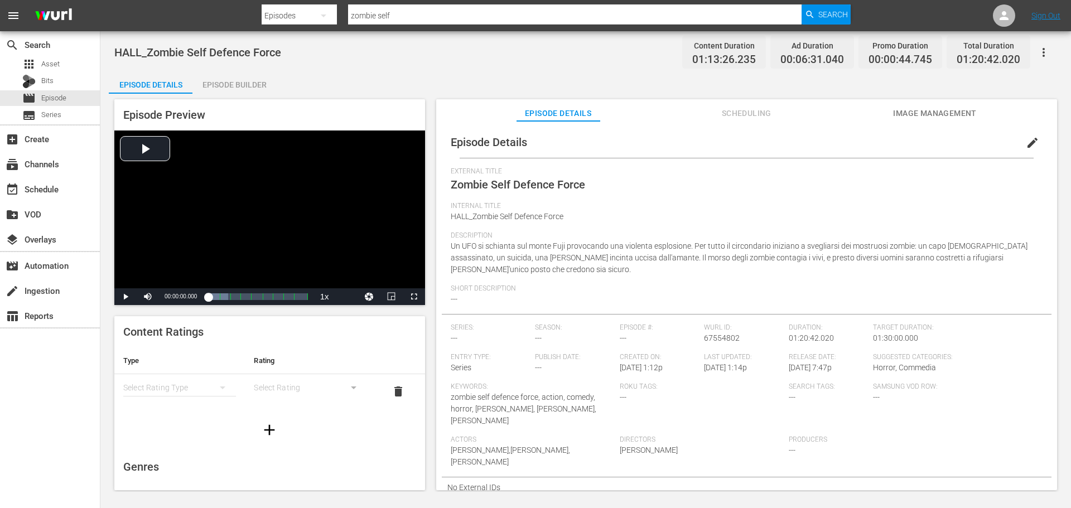
click at [1030, 139] on span "edit" at bounding box center [1032, 142] width 13 height 13
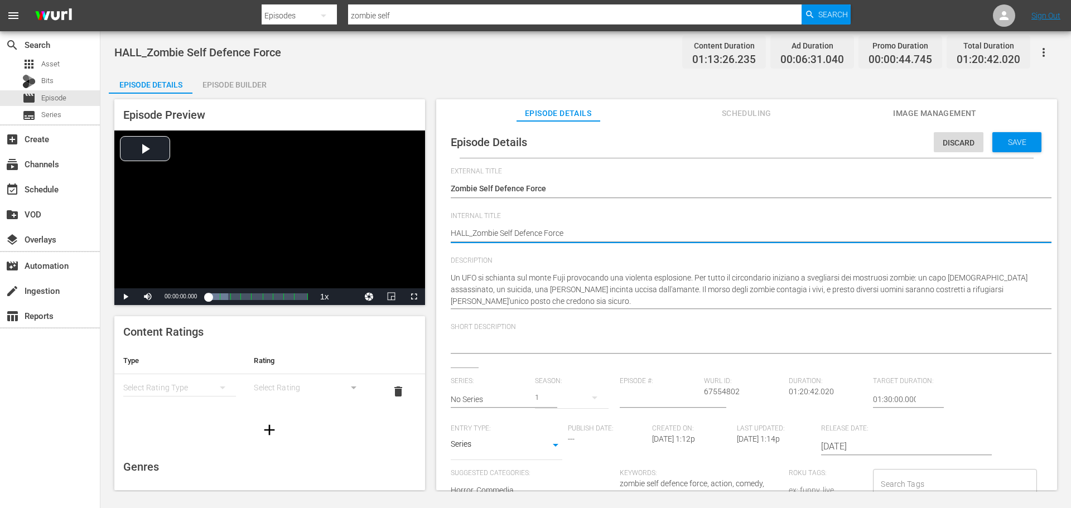
drag, startPoint x: 471, startPoint y: 230, endPoint x: 434, endPoint y: 234, distance: 37.0
type textarea "B_Zombie Self Defence Force"
type textarea "BI_Zombie Self Defence Force"
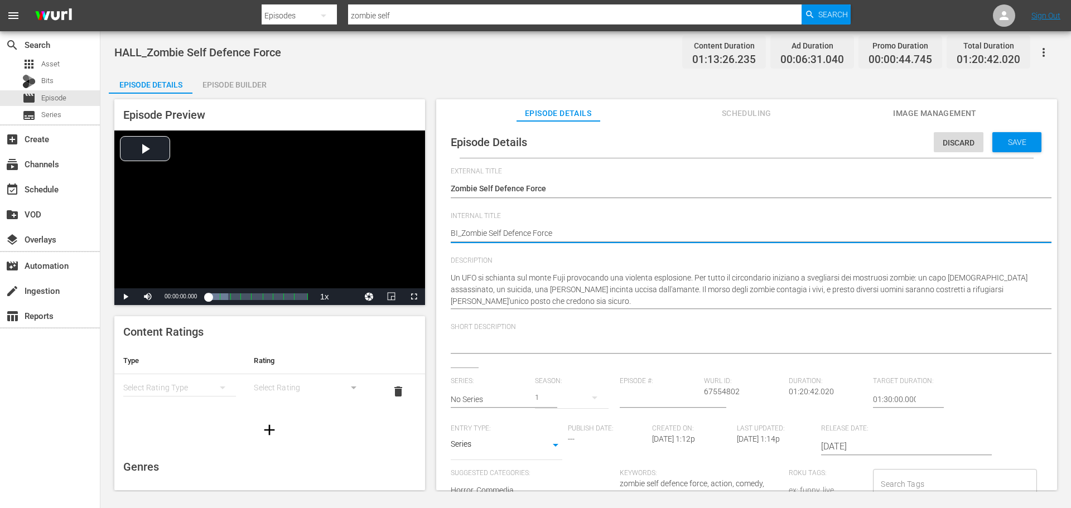
type textarea "BIZ_Zombie Self Defence Force"
type textarea "BIZZ_Zombie Self Defence Force"
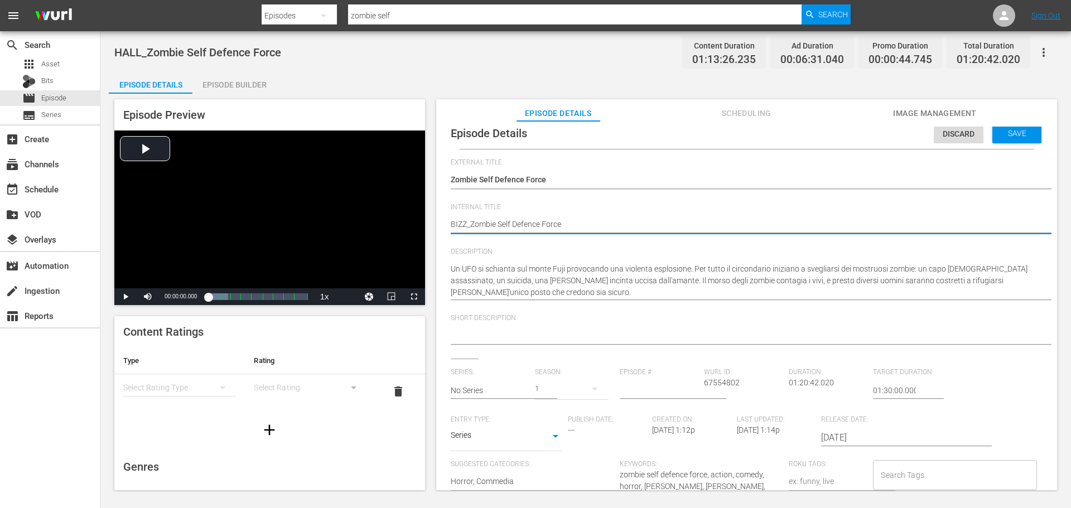
type textarea "BIZZ_Zombie Self Defence Force"
click at [546, 437] on body "menu Search By Episodes Search ID, Title, Description, Keywords, or Category zo…" at bounding box center [535, 254] width 1071 height 508
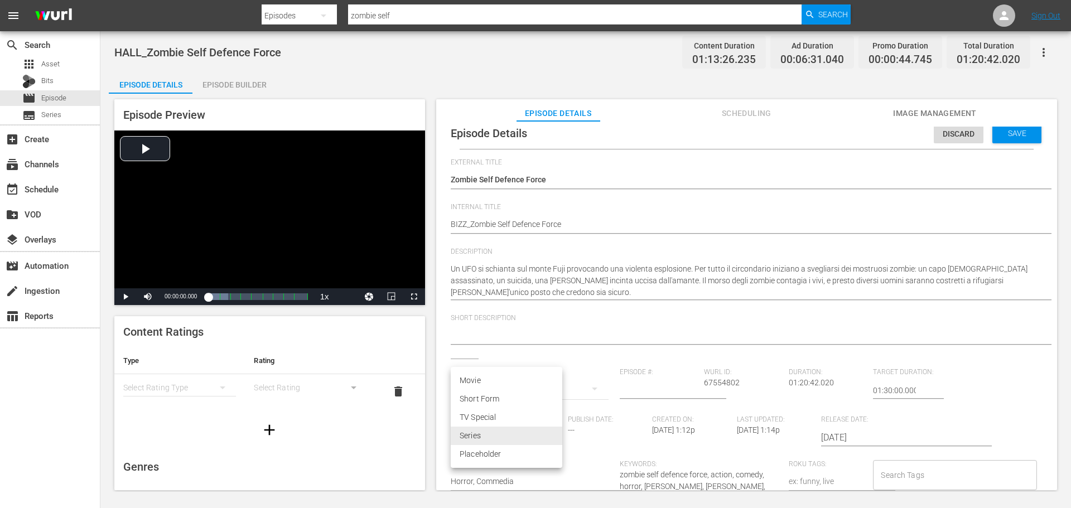
click at [505, 385] on li "Movie" at bounding box center [507, 381] width 112 height 18
type input "MOVIE"
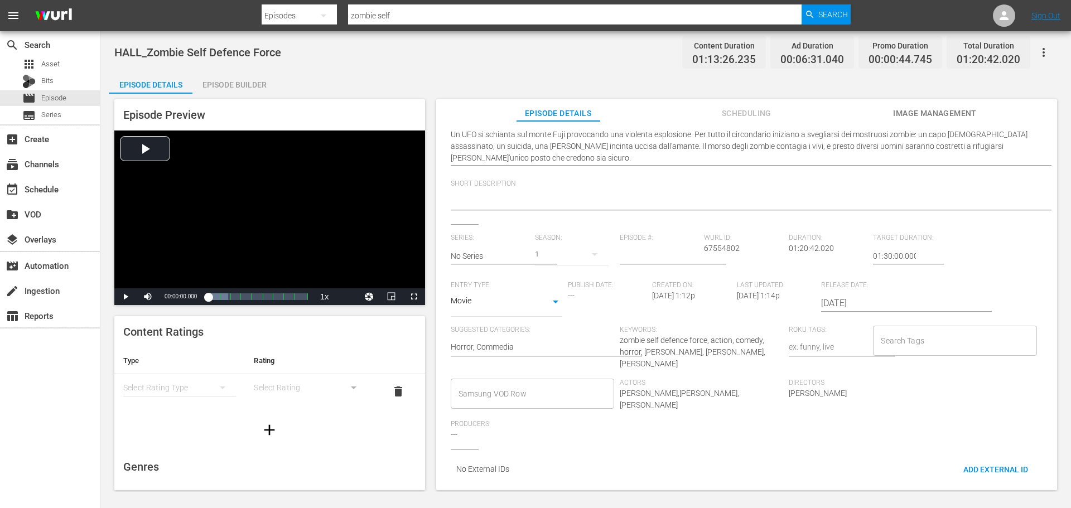
click at [503, 392] on input "Samsung VOD Row" at bounding box center [524, 394] width 137 height 20
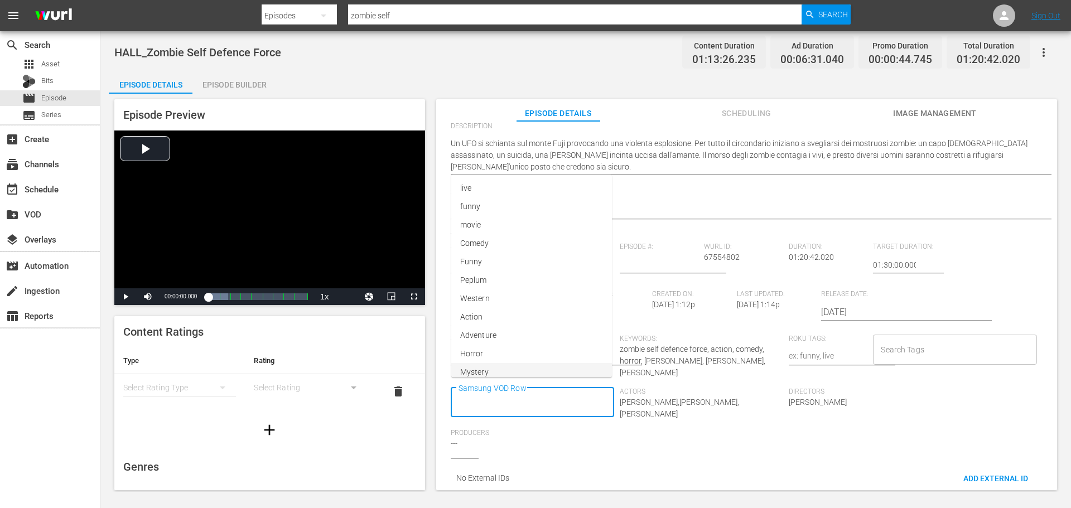
scroll to position [0, 0]
type input "Horror"
type input "Movie"
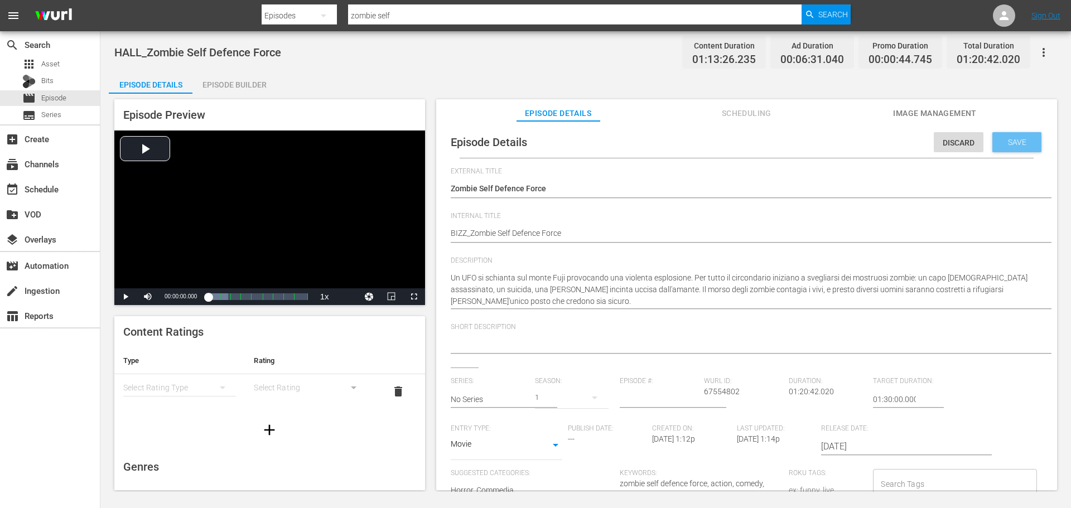
click at [1003, 150] on div "Save" at bounding box center [1017, 142] width 49 height 20
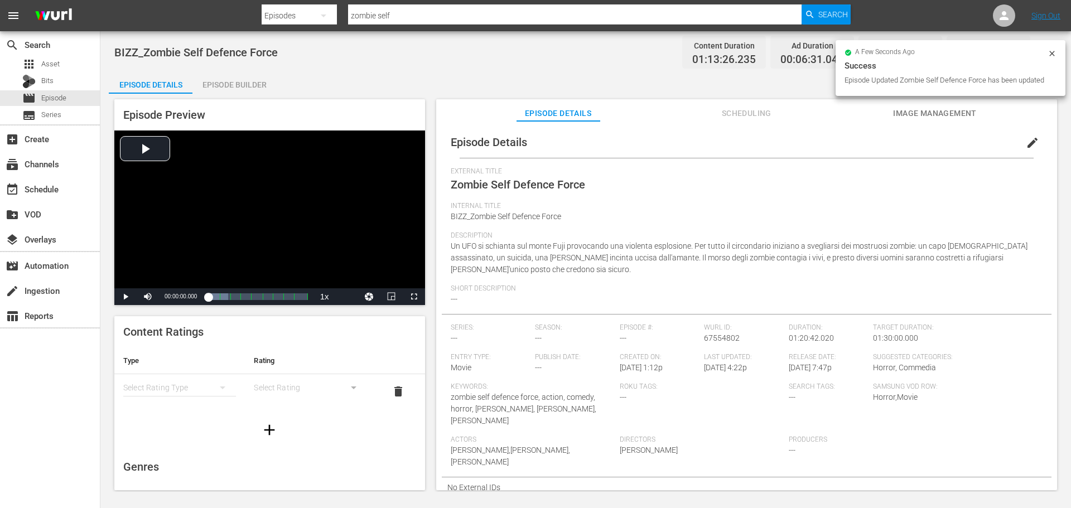
click at [237, 82] on div "Episode Builder" at bounding box center [234, 84] width 84 height 27
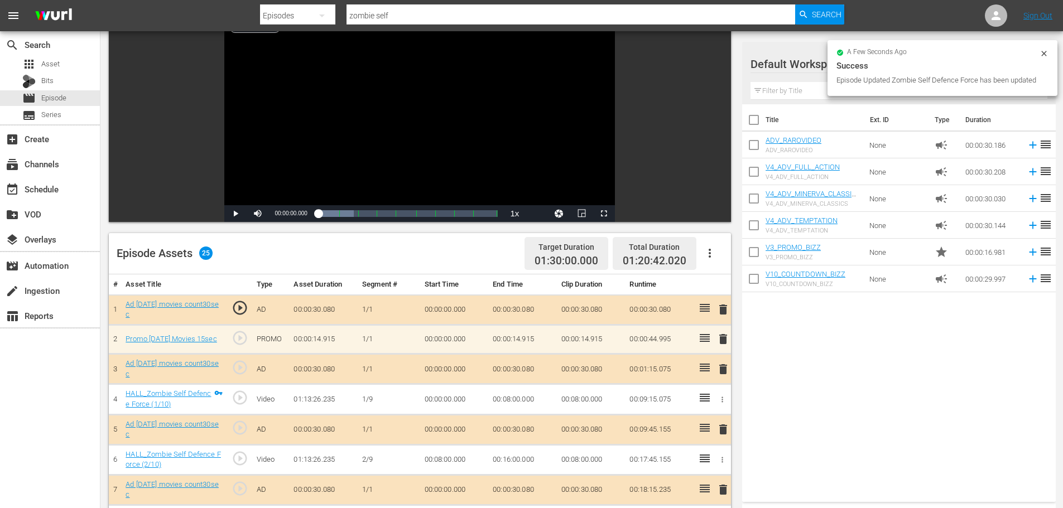
scroll to position [223, 0]
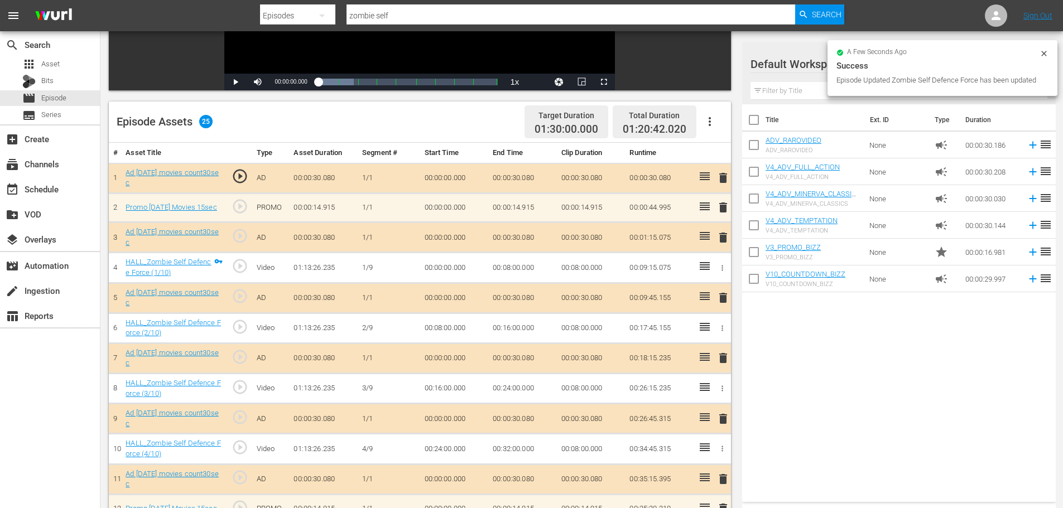
click at [710, 119] on icon "button" at bounding box center [710, 121] width 2 height 9
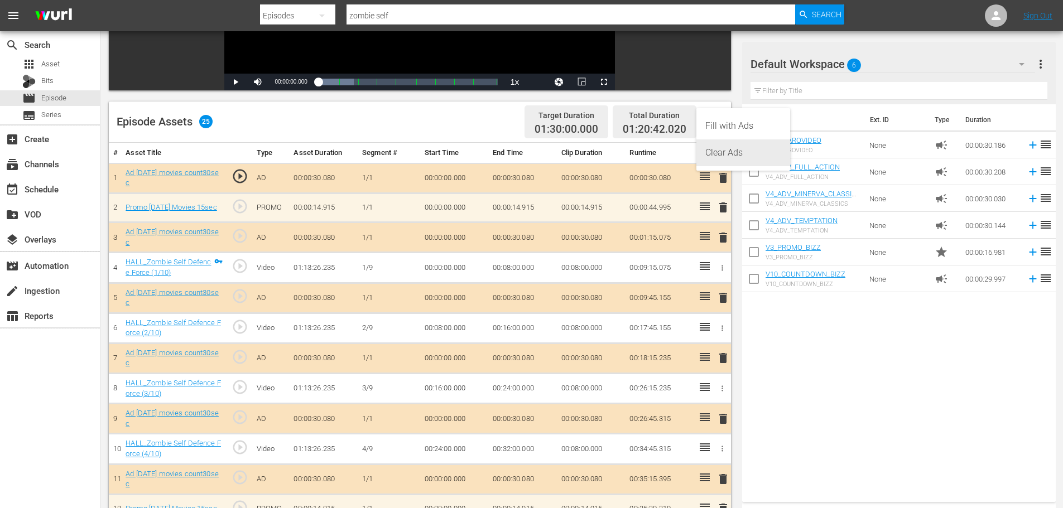
click at [714, 161] on div "Clear Ads" at bounding box center [743, 152] width 76 height 27
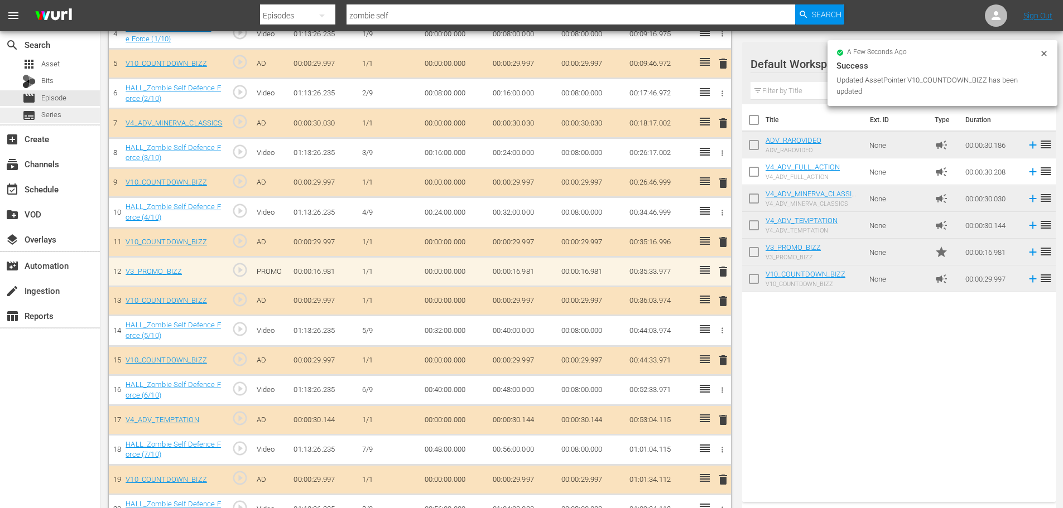
scroll to position [372, 0]
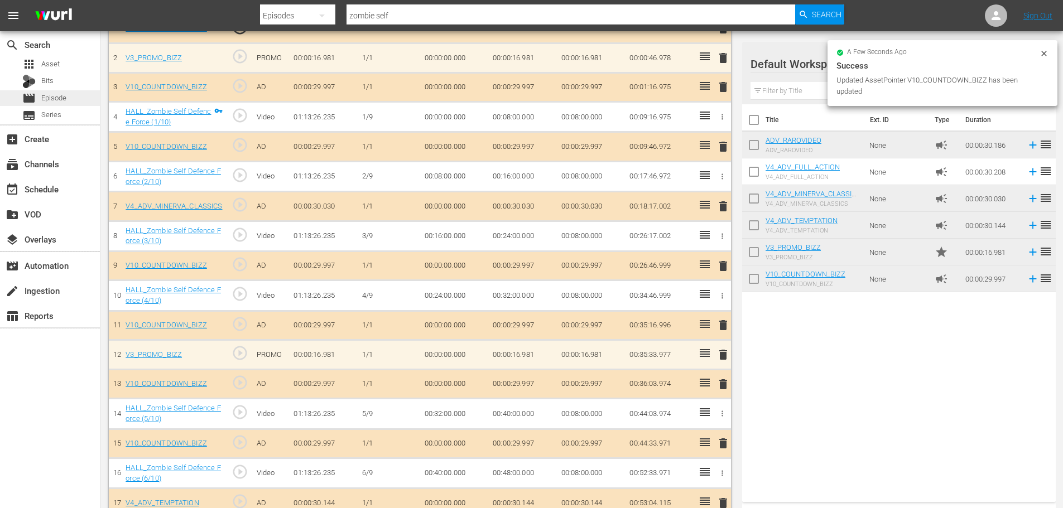
click at [73, 99] on div "movie Episode" at bounding box center [50, 98] width 100 height 16
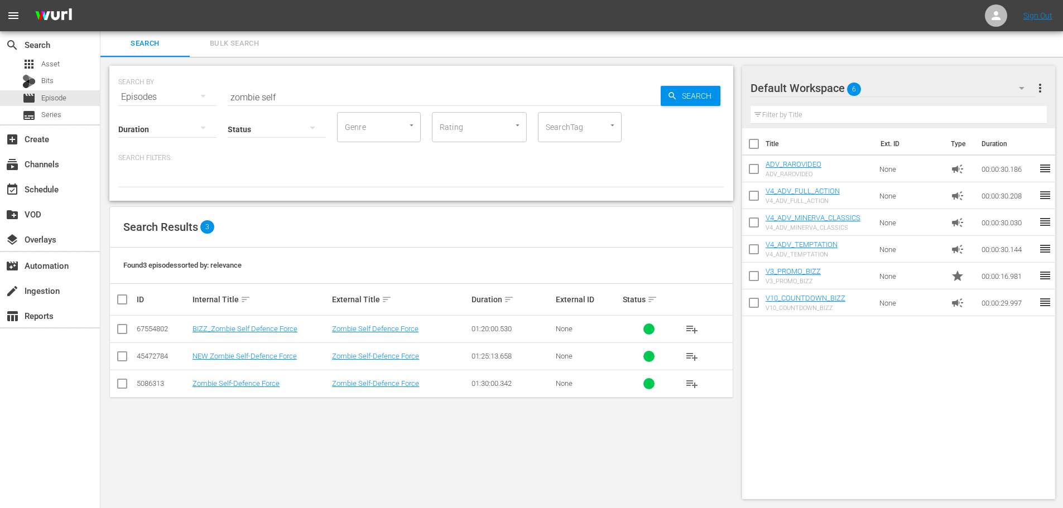
scroll to position [1, 0]
click at [284, 98] on input "zombie self" at bounding box center [444, 97] width 433 height 27
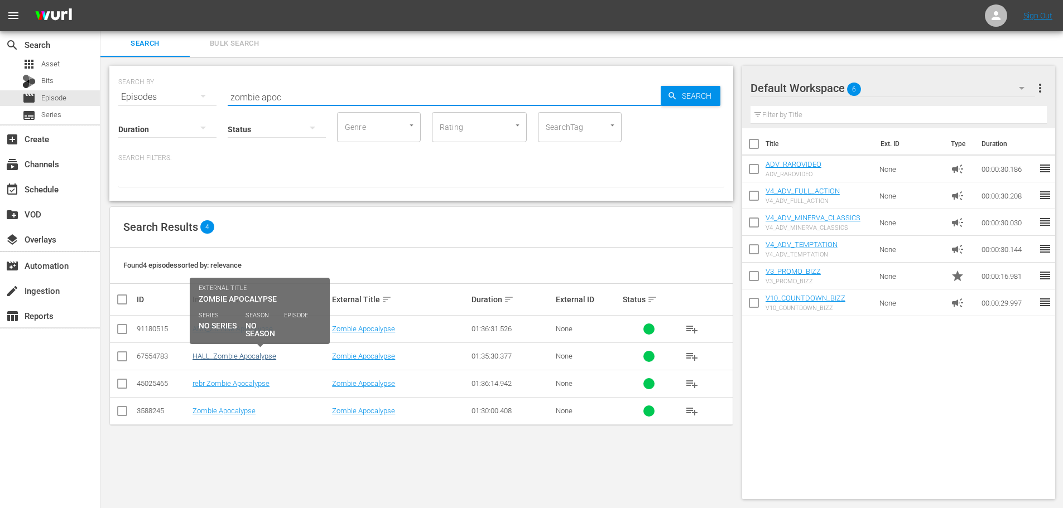
type input "zombie apoc"
click at [245, 355] on link "HALL_Zombie Apocalypse" at bounding box center [234, 356] width 84 height 8
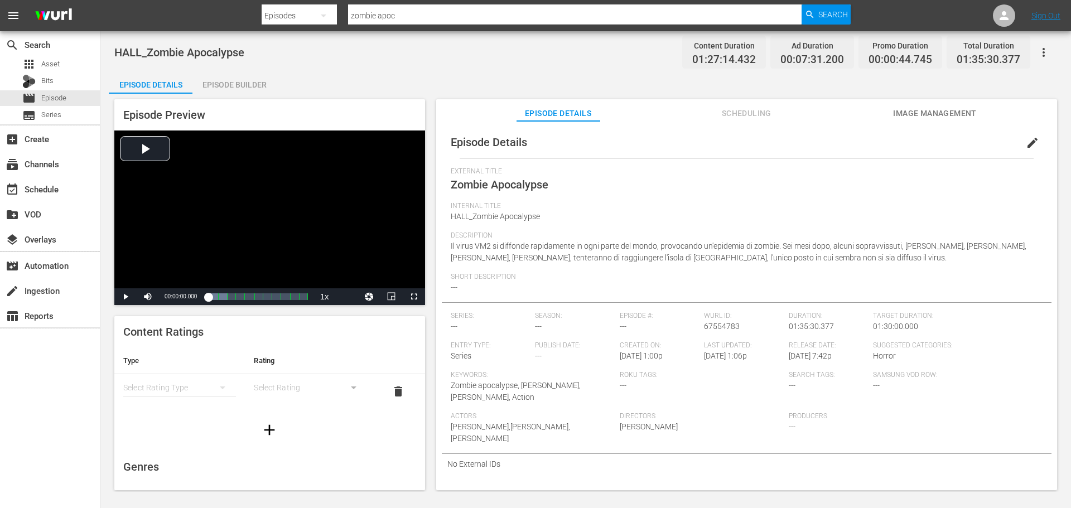
click at [1020, 136] on button "edit" at bounding box center [1032, 142] width 27 height 27
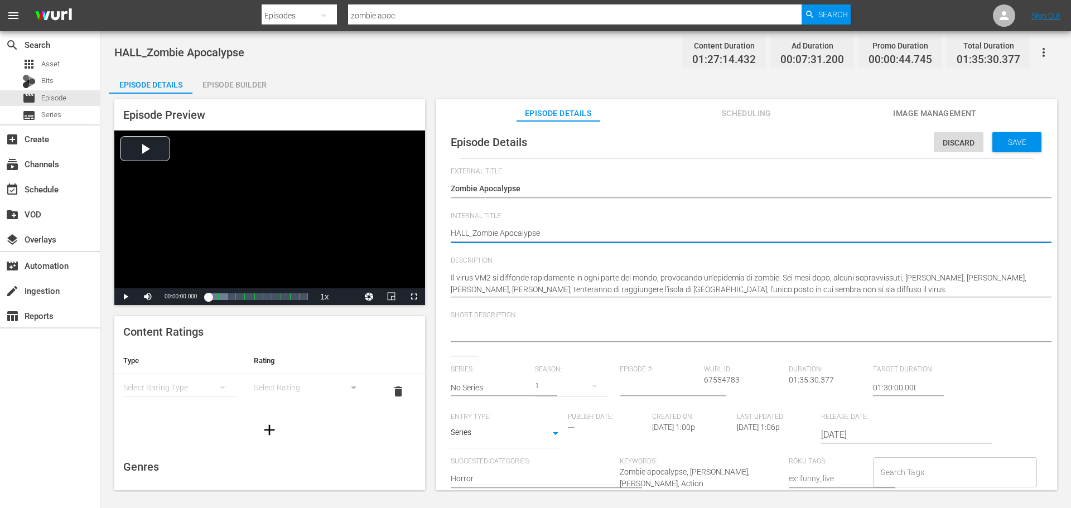
drag, startPoint x: 469, startPoint y: 230, endPoint x: 426, endPoint y: 234, distance: 43.6
type textarea "B_Zombie Apocalypse"
type textarea "BI_Zombie Apocalypse"
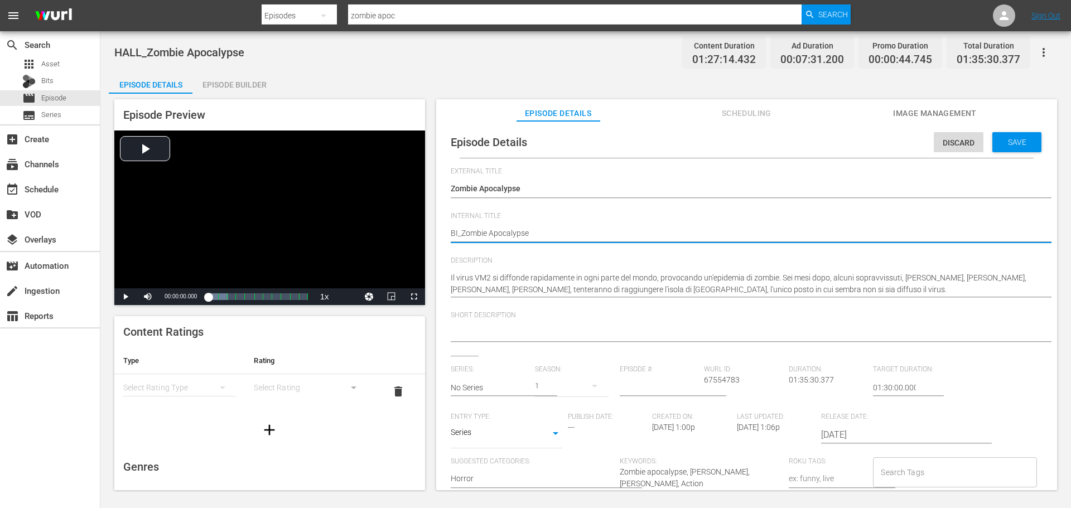
type textarea "BIZ_Zombie Apocalypse"
type textarea "BIZZ_Zombie Apocalypse"
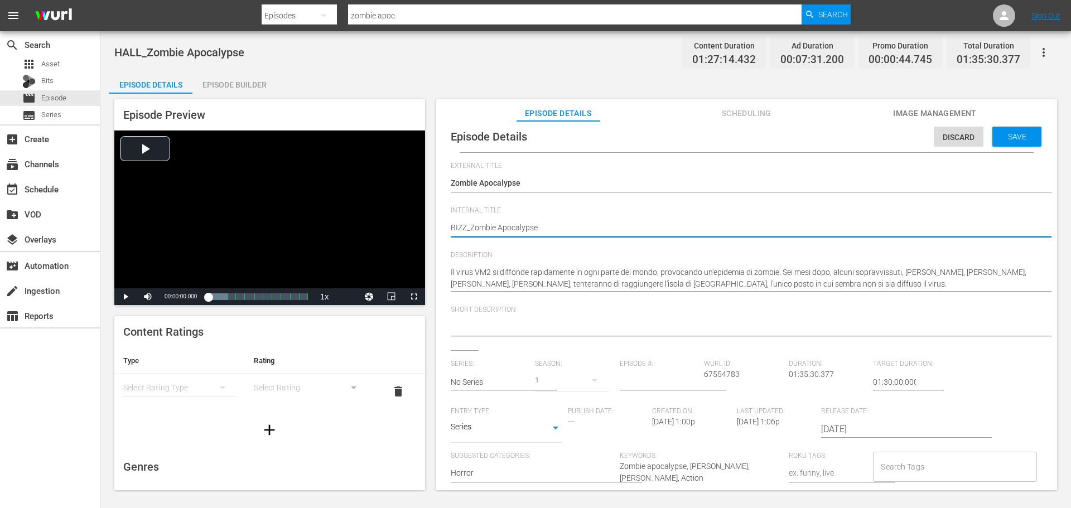
scroll to position [11, 0]
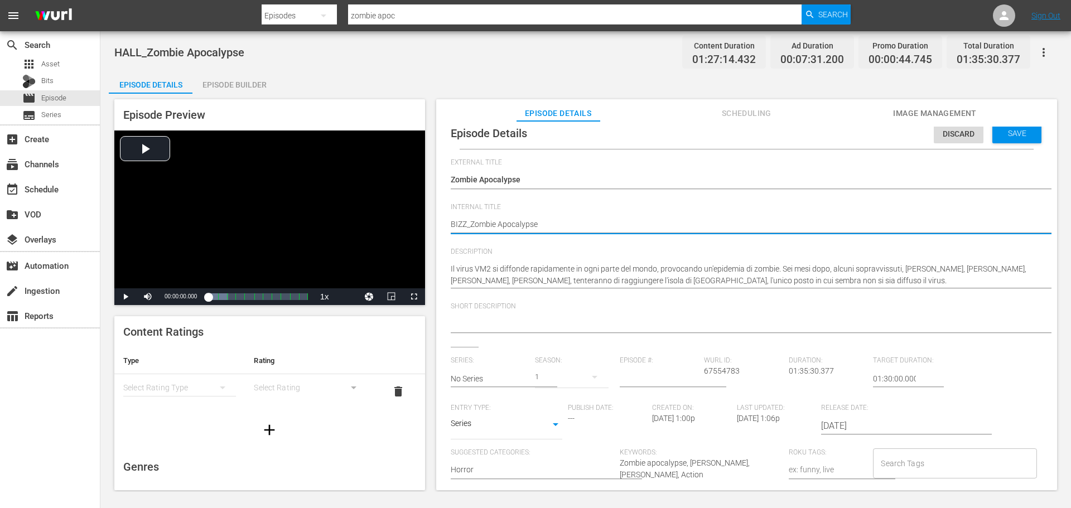
type textarea "BIZZ_Zombie Apocalypse"
click at [488, 423] on body "menu Search By Episodes Search ID, Title, Description, Keywords, or Category zo…" at bounding box center [535, 254] width 1071 height 508
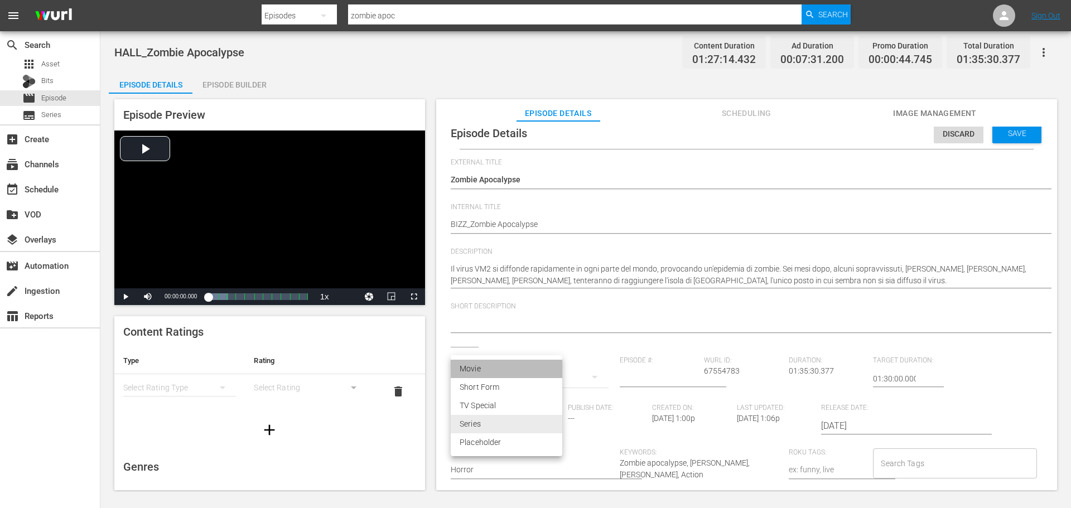
click at [490, 371] on li "Movie" at bounding box center [507, 369] width 112 height 18
type input "MOVIE"
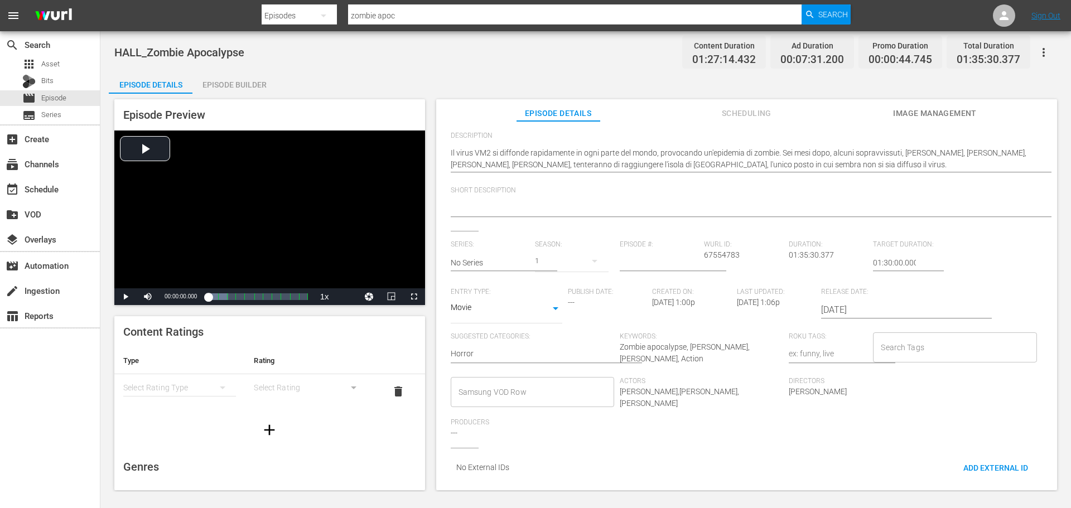
click at [550, 387] on input "Samsung VOD Row" at bounding box center [524, 392] width 137 height 20
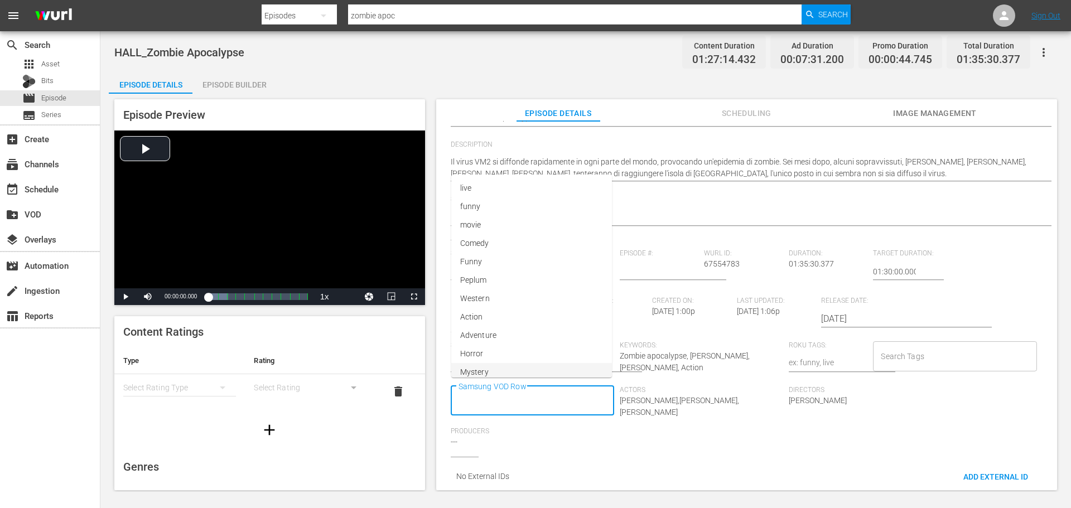
scroll to position [0, 0]
type input "Movie"
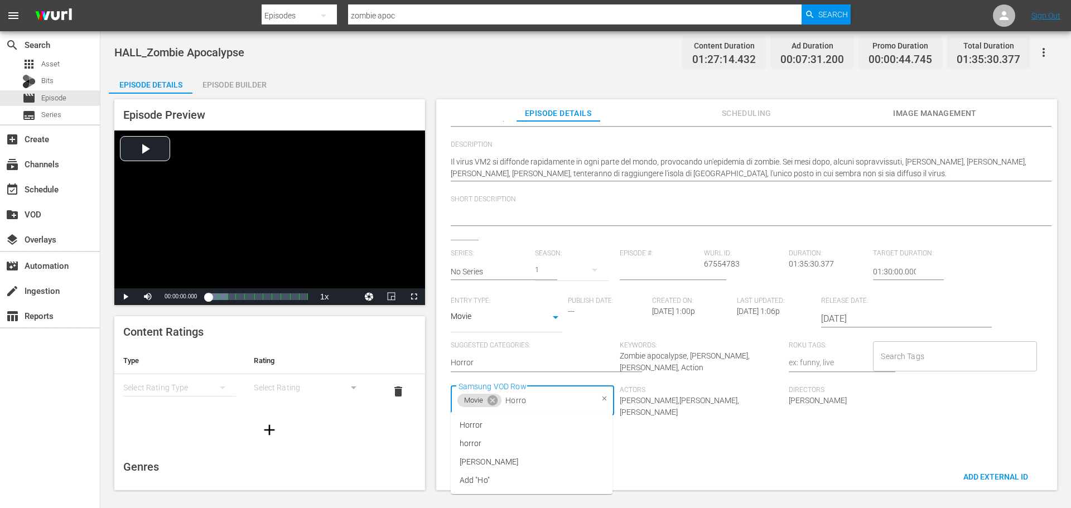
type input "Horror"
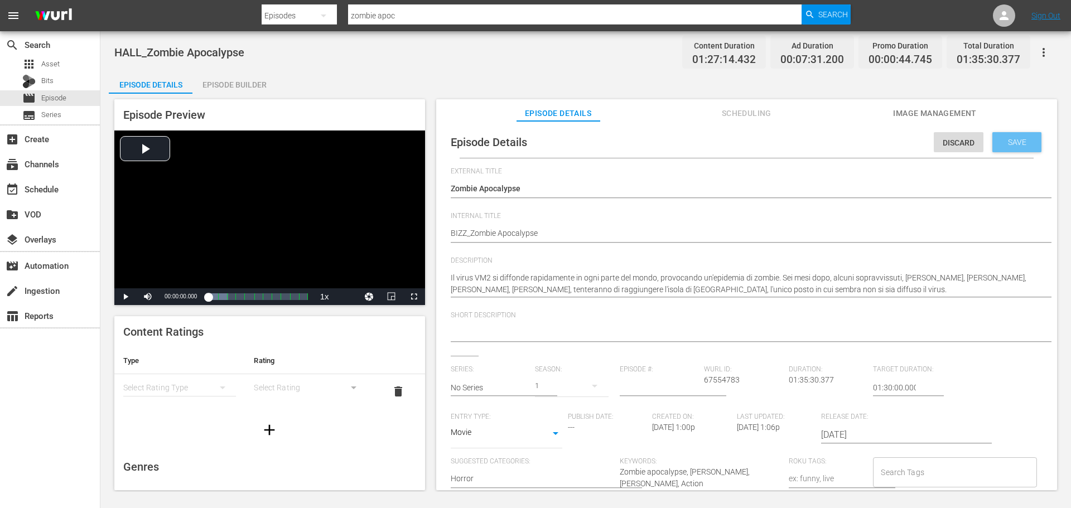
click at [1016, 142] on span "Save" at bounding box center [1017, 142] width 36 height 9
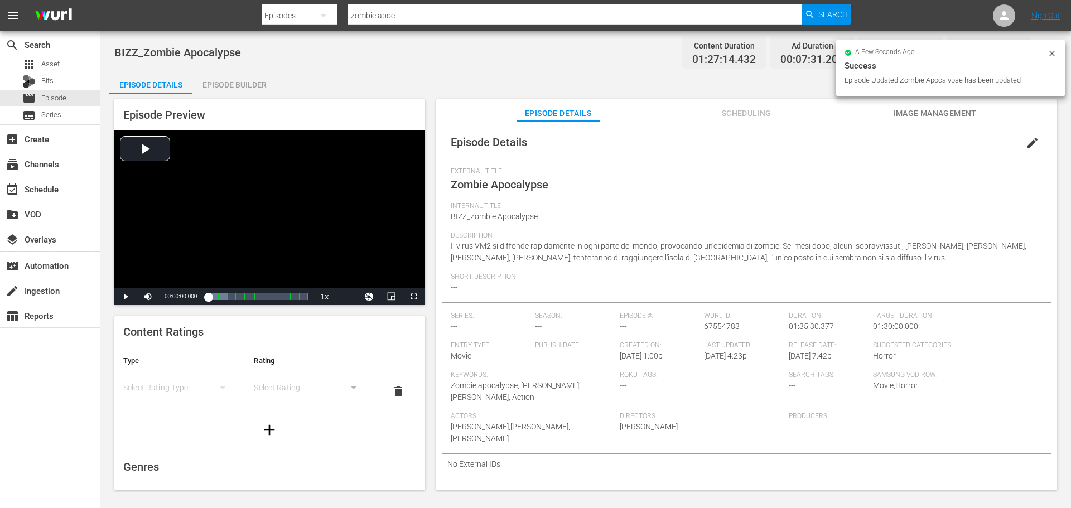
click at [243, 85] on div "Episode Builder" at bounding box center [234, 84] width 84 height 27
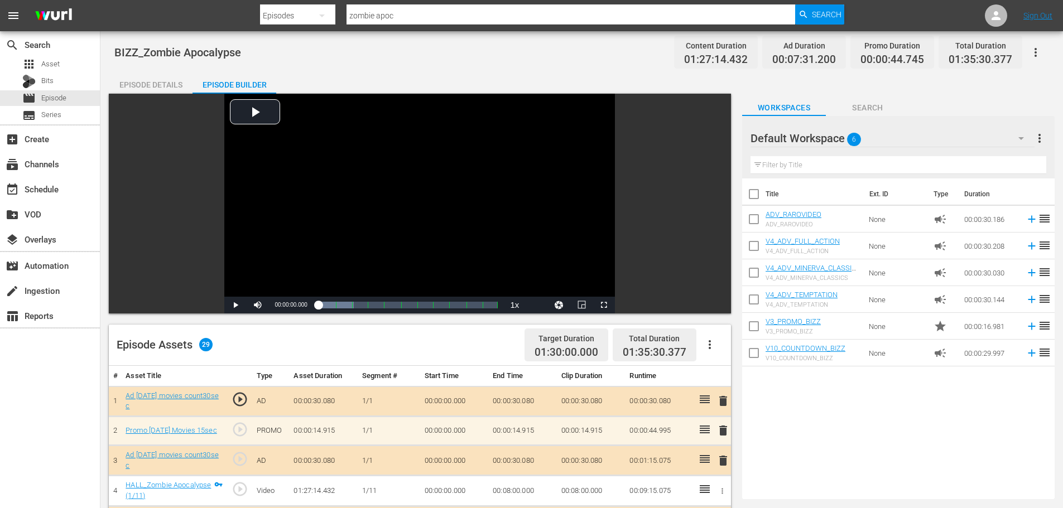
scroll to position [167, 0]
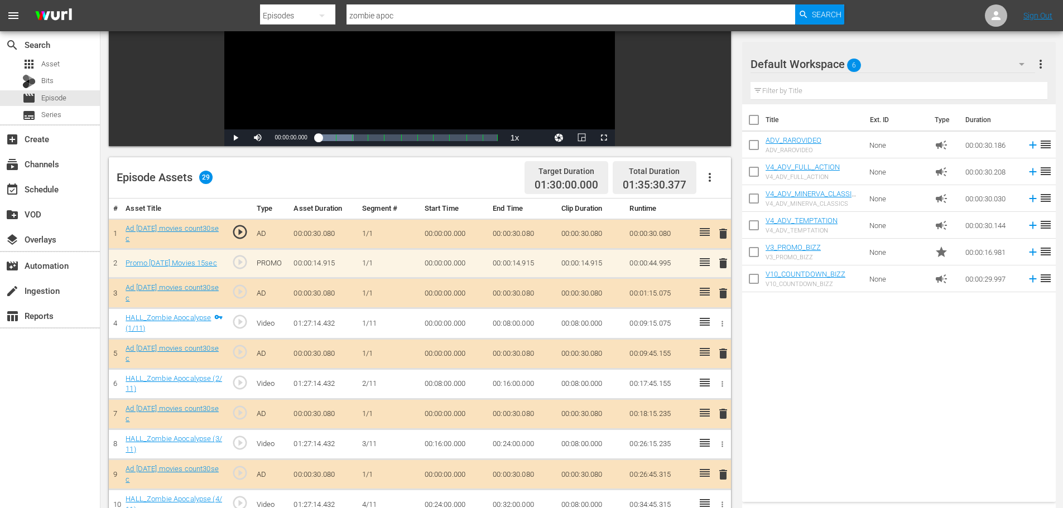
click at [708, 175] on icon "button" at bounding box center [709, 177] width 13 height 13
click at [726, 212] on div "Clear Ads" at bounding box center [743, 208] width 76 height 27
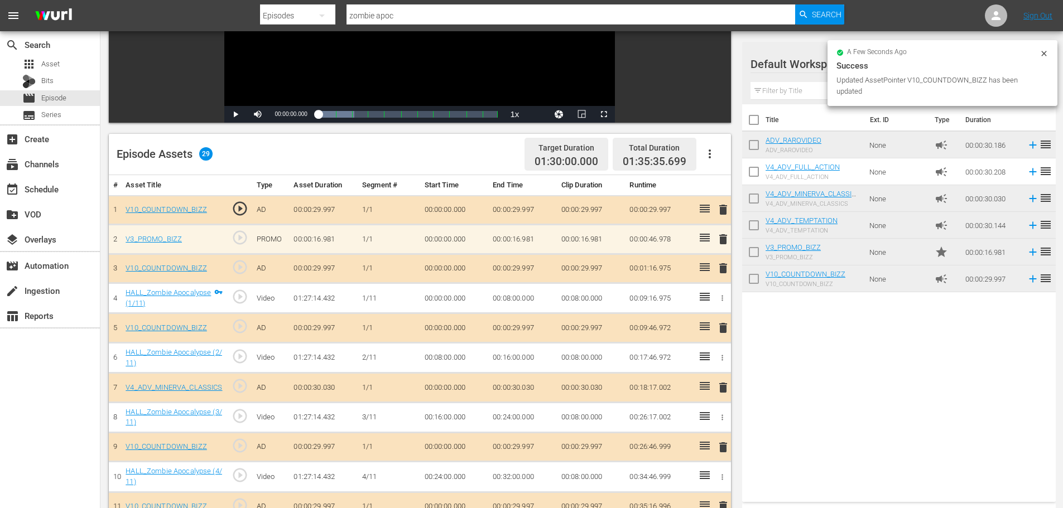
scroll to position [48, 0]
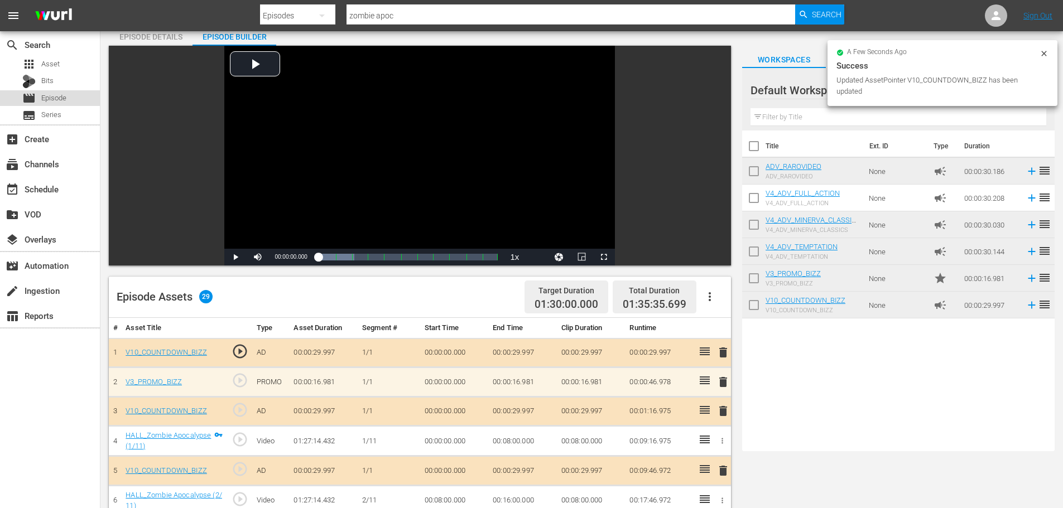
click at [74, 97] on div "movie Episode" at bounding box center [50, 98] width 100 height 16
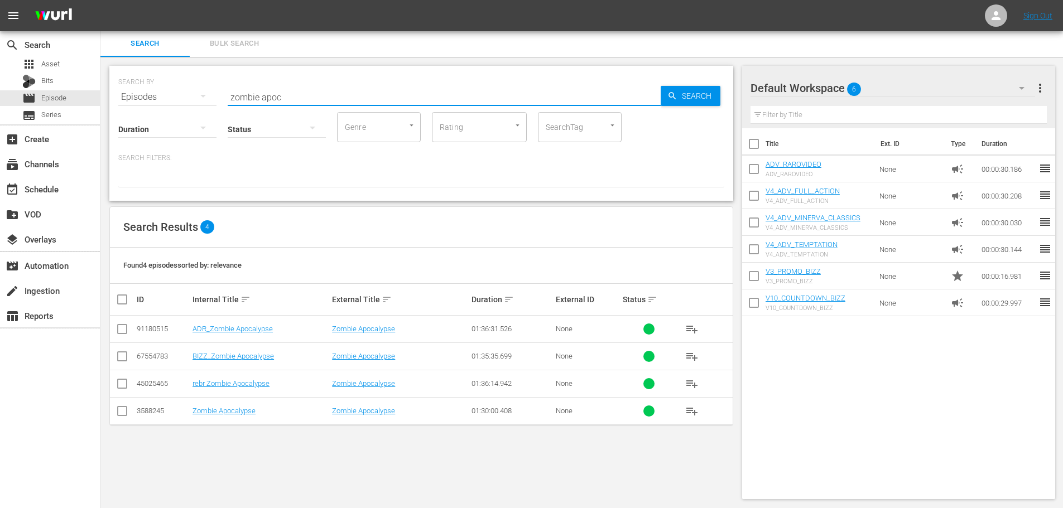
drag, startPoint x: 289, startPoint y: 98, endPoint x: 203, endPoint y: 117, distance: 88.4
click at [203, 117] on div "SEARCH BY Search By Episodes Search ID, Title, Description, Keywords, or Catego…" at bounding box center [421, 133] width 624 height 135
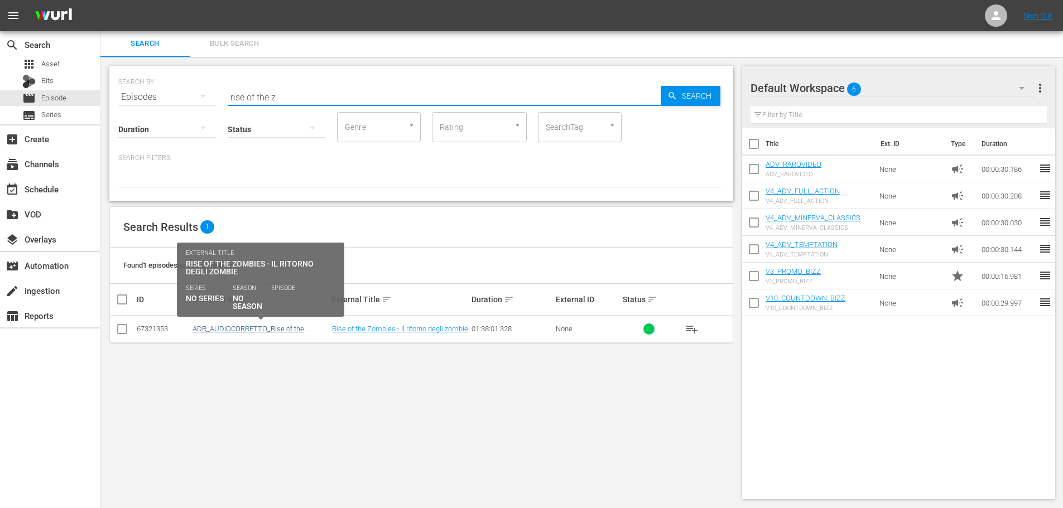
type input "rise of the z"
click at [283, 328] on link "ADR_AUDIOCORRETTO_Rise of the Zombies - Il ritorno degli zombie" at bounding box center [248, 333] width 112 height 17
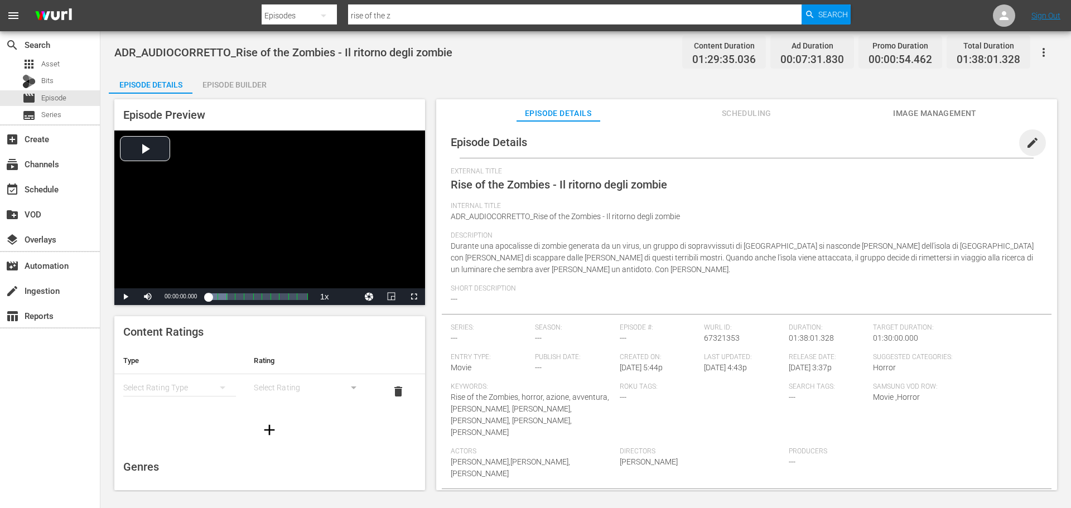
click at [1026, 145] on span "edit" at bounding box center [1032, 142] width 13 height 13
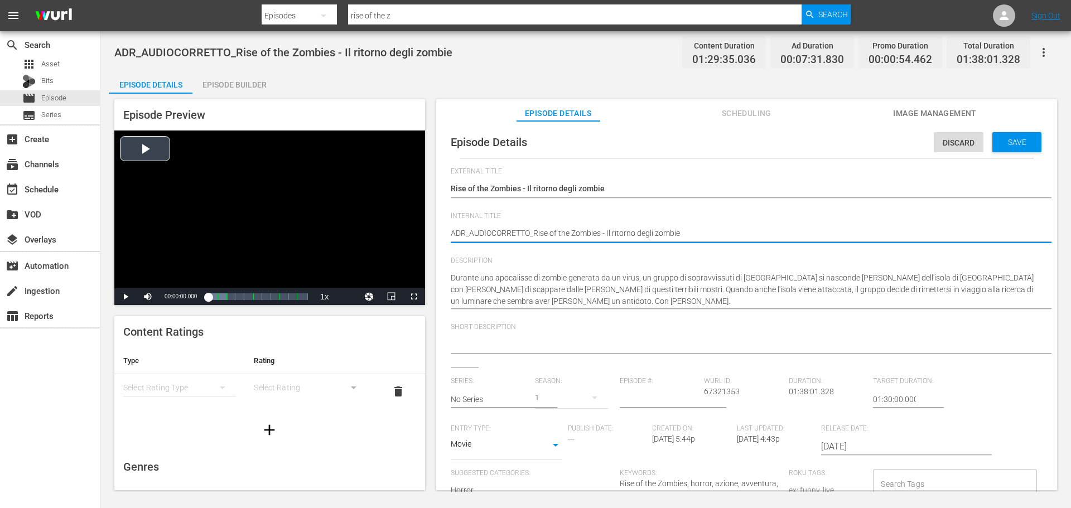
drag, startPoint x: 531, startPoint y: 235, endPoint x: 408, endPoint y: 235, distance: 122.7
type textarea "B_Rise of the Zombies - Il ritorno degli zombie"
type textarea "BI_Rise of the Zombies - Il ritorno degli zombie"
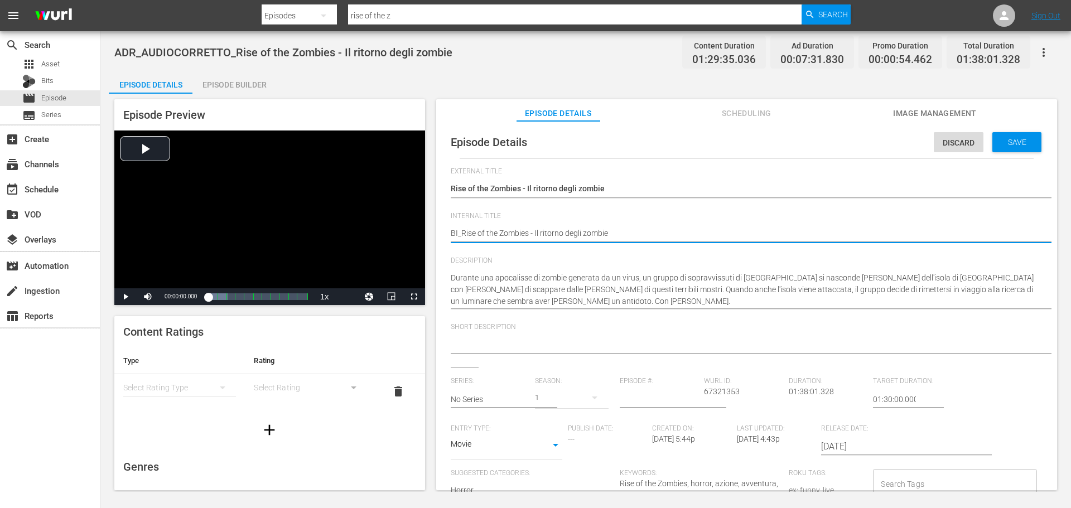
type textarea "BIZ_Rise of the Zombies - Il ritorno degli zombie"
type textarea "BIZZ_Rise of the Zombies - Il ritorno degli zombie"
click at [1023, 144] on span "Save" at bounding box center [1017, 142] width 36 height 9
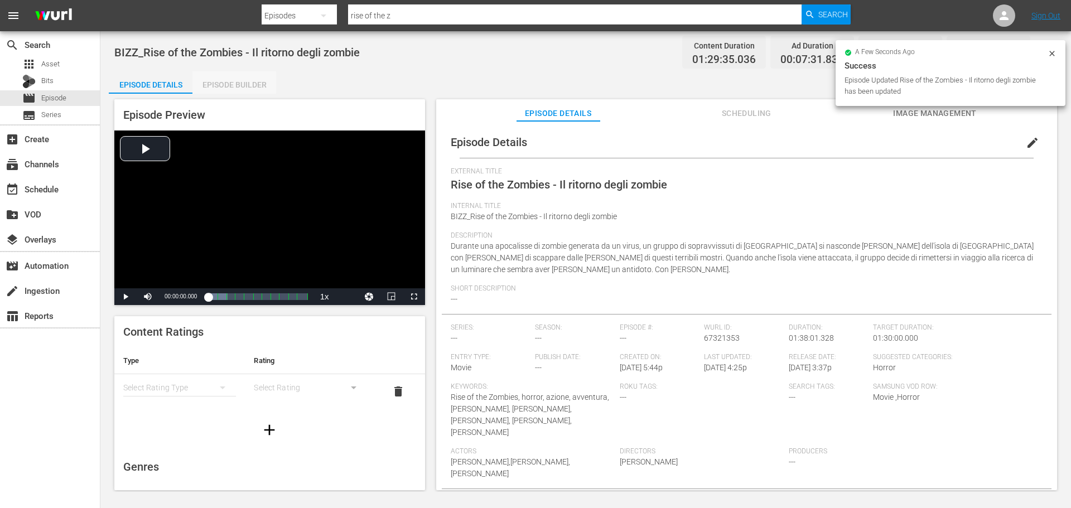
click at [227, 84] on div "Episode Builder" at bounding box center [234, 84] width 84 height 27
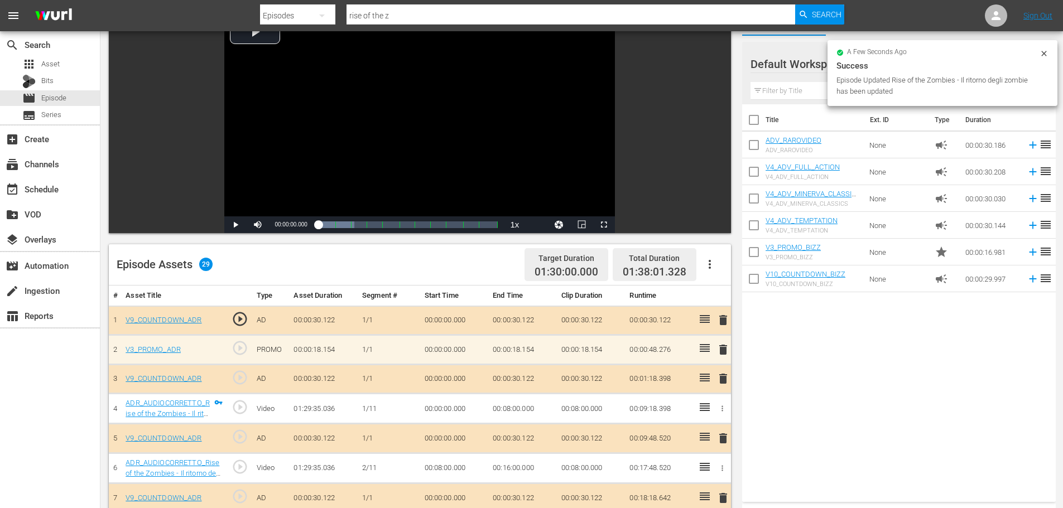
scroll to position [167, 0]
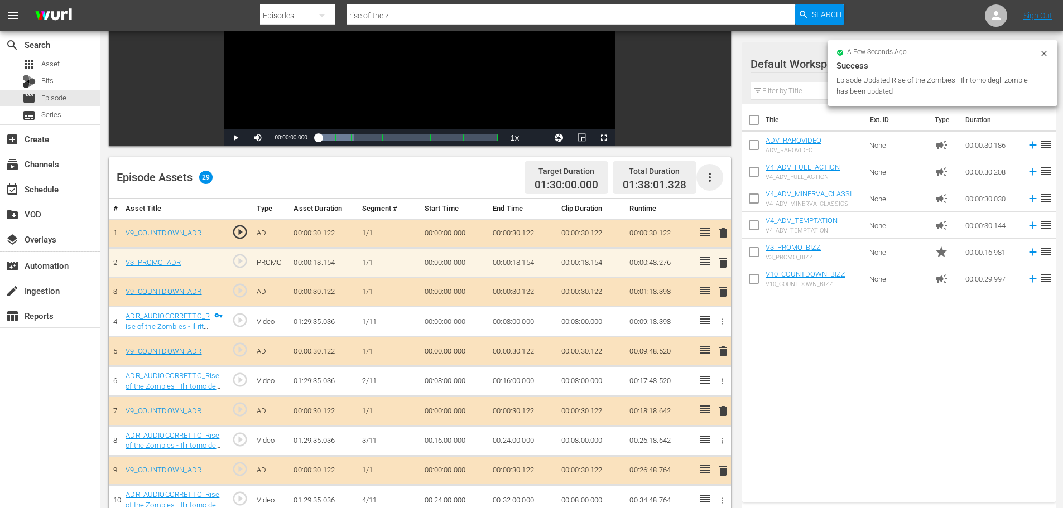
click at [709, 181] on icon "button" at bounding box center [710, 177] width 2 height 9
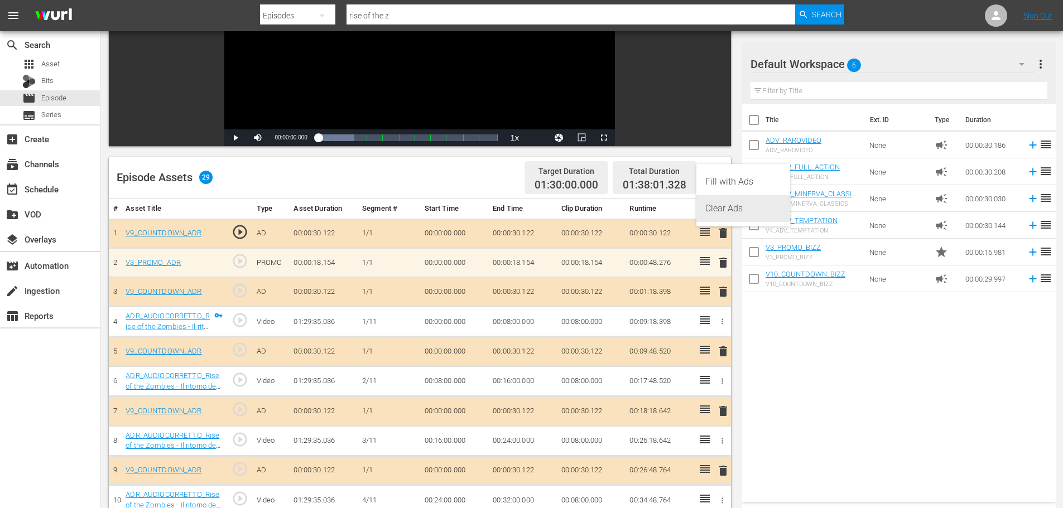
click at [725, 210] on div "Clear Ads" at bounding box center [743, 208] width 76 height 27
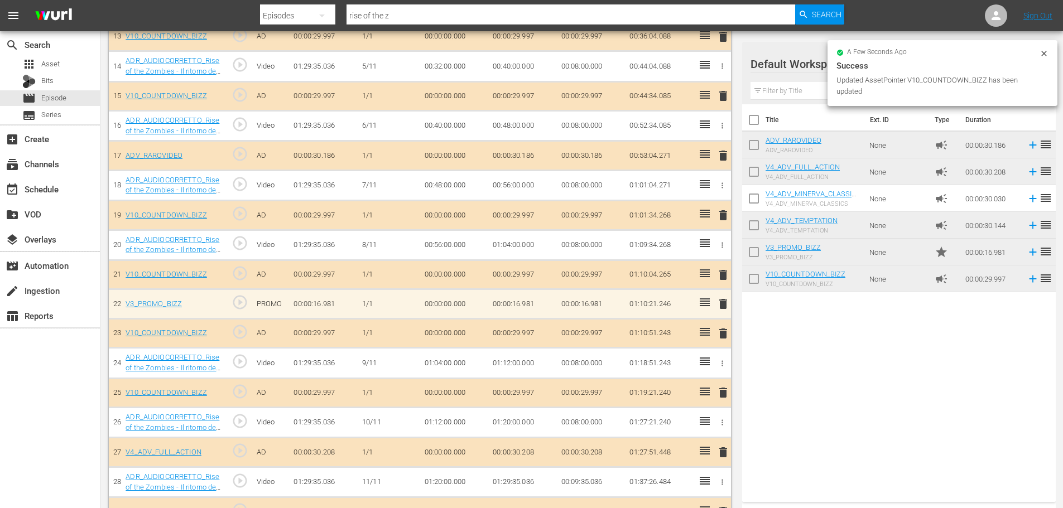
scroll to position [717, 0]
